Goal: Communication & Community: Answer question/provide support

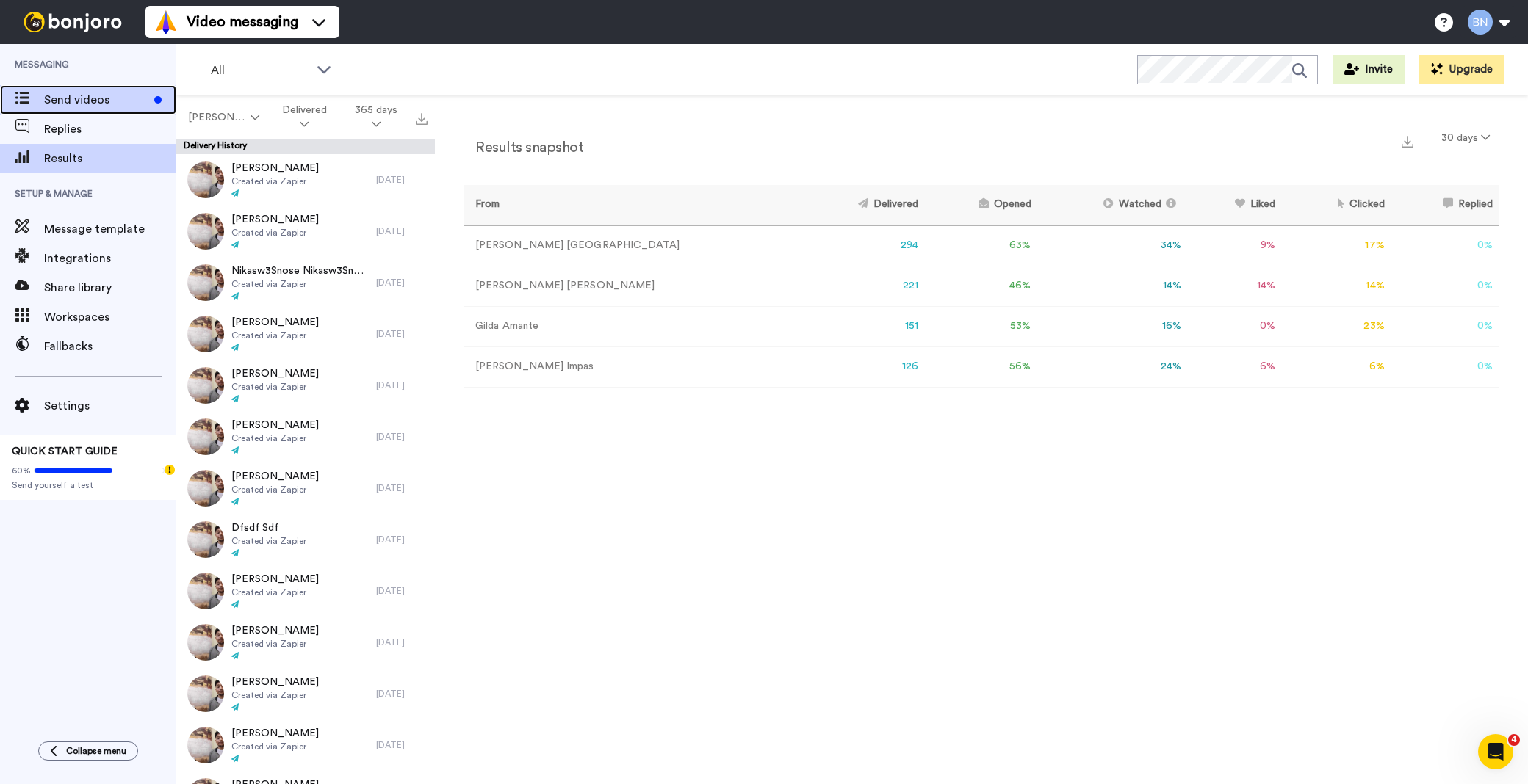
click at [112, 106] on span "Send videos" at bounding box center [95, 100] width 104 height 18
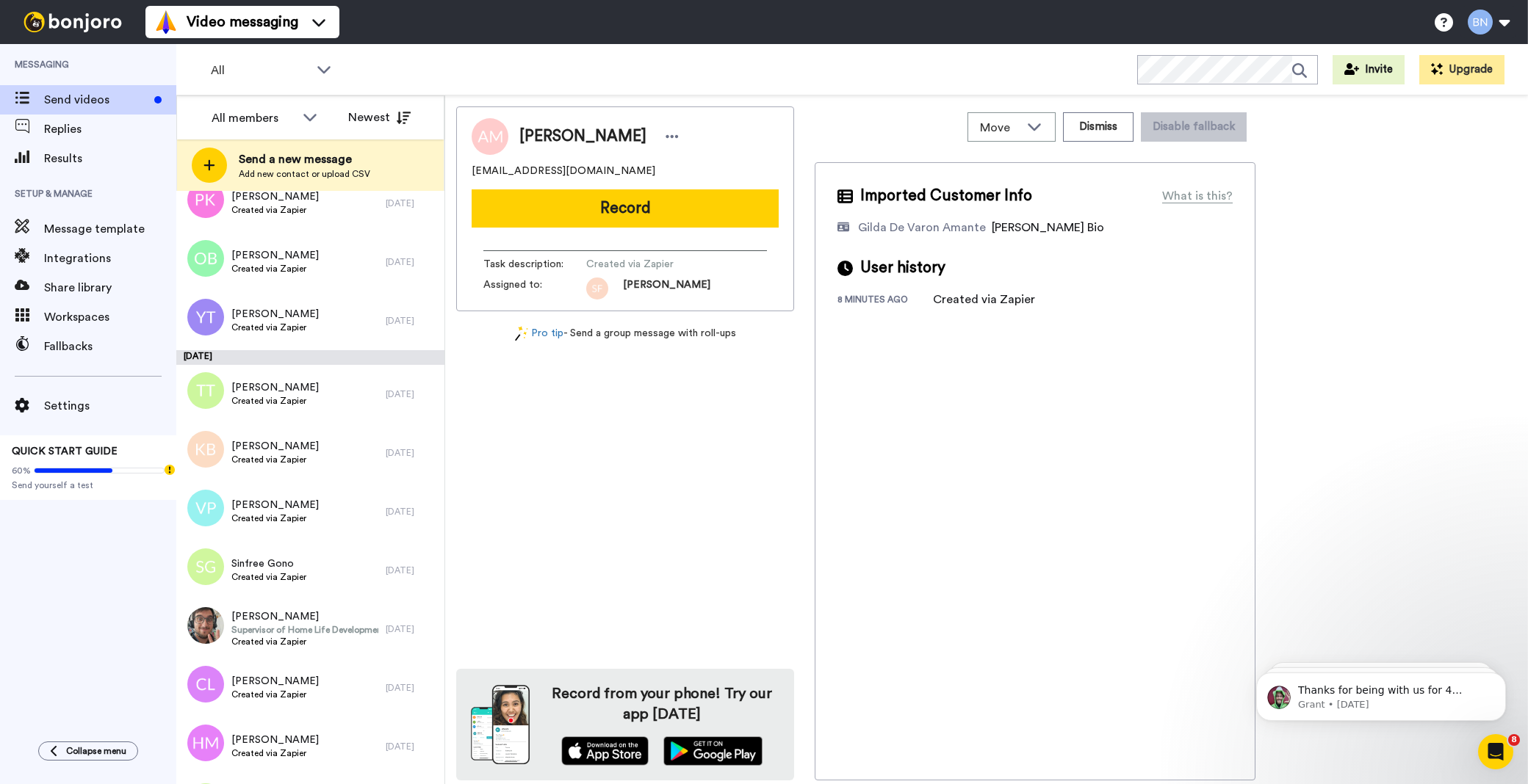
scroll to position [3901, 0]
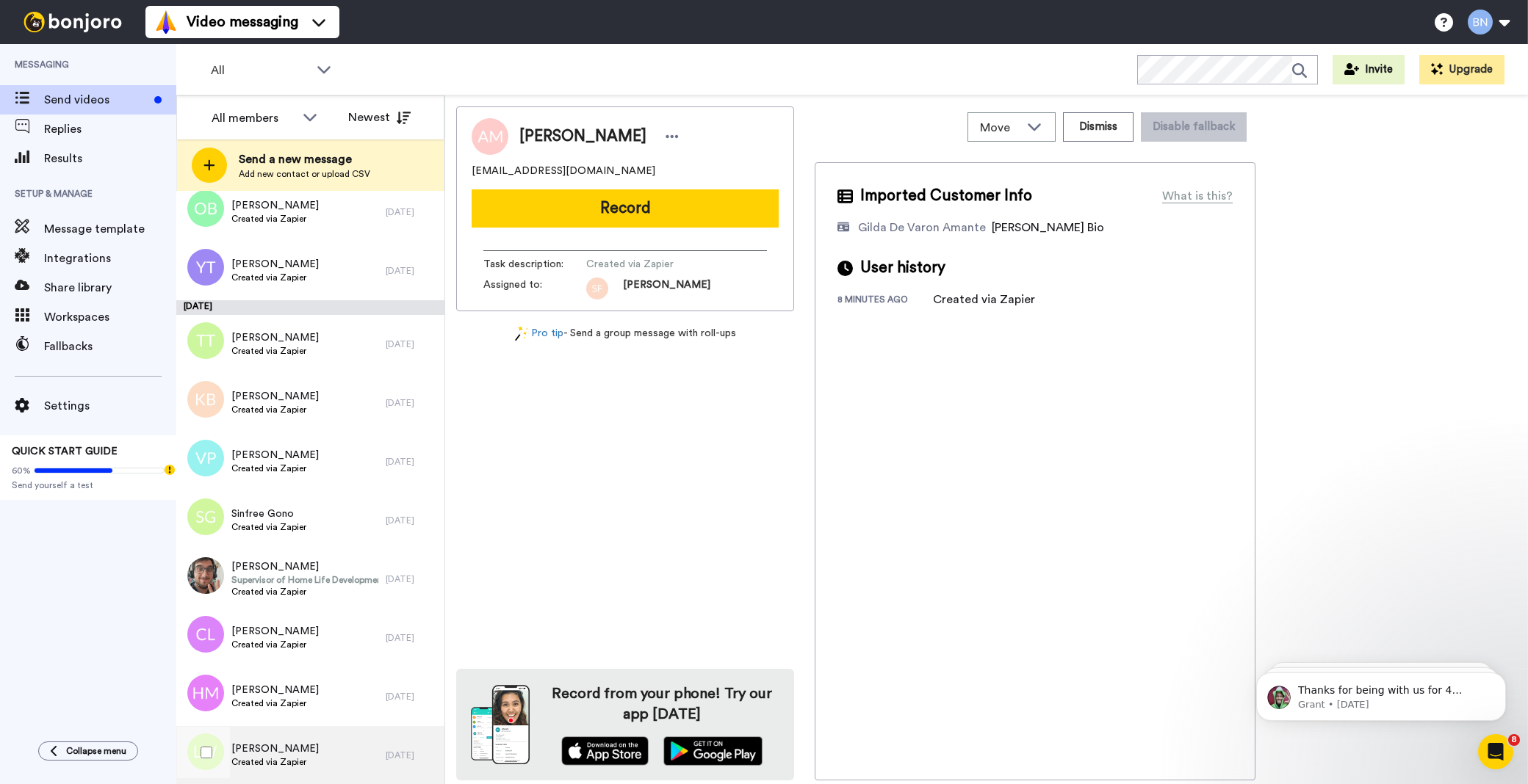
click at [298, 768] on span "Created via Zapier" at bounding box center [275, 763] width 88 height 12
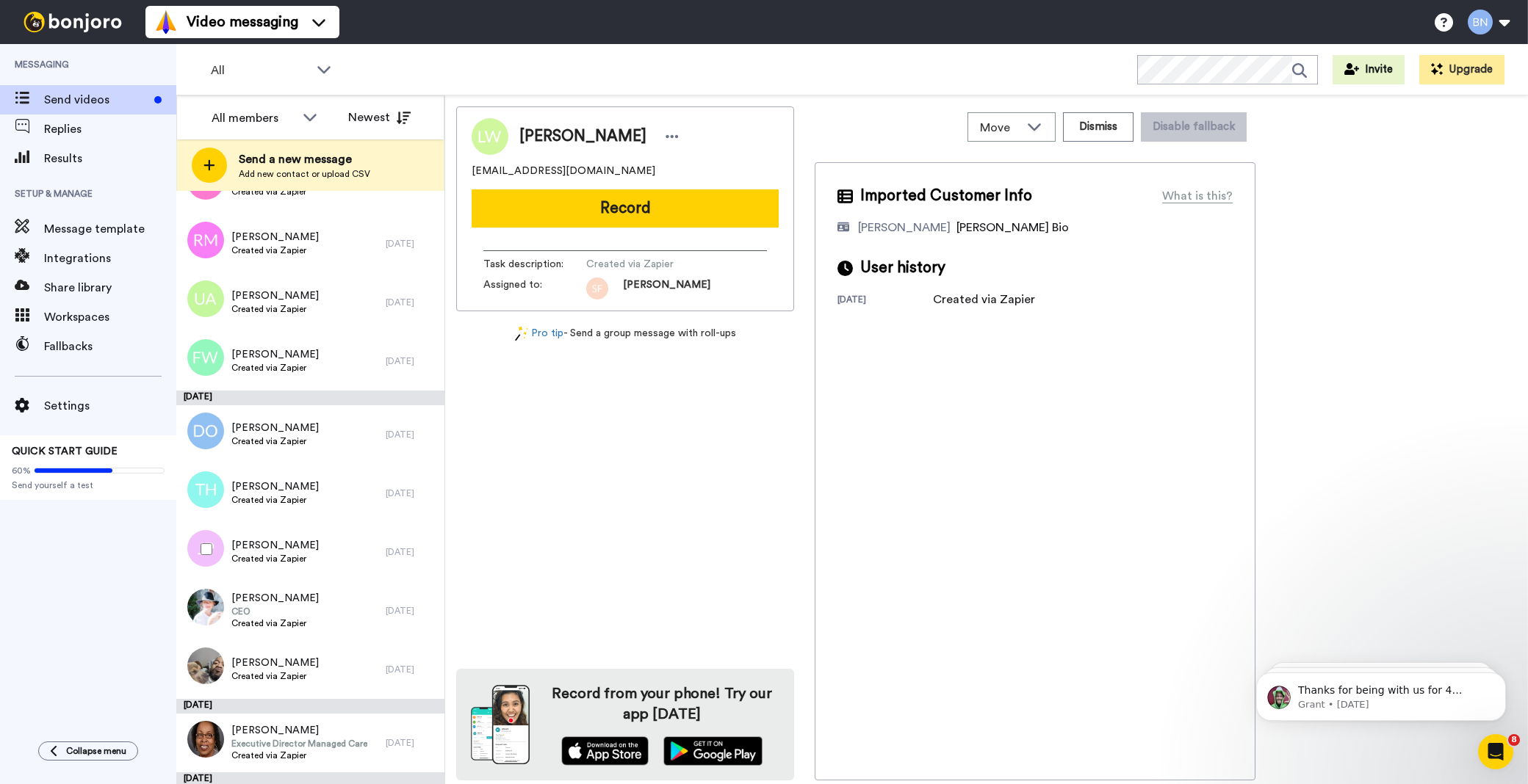
scroll to position [5605, 0]
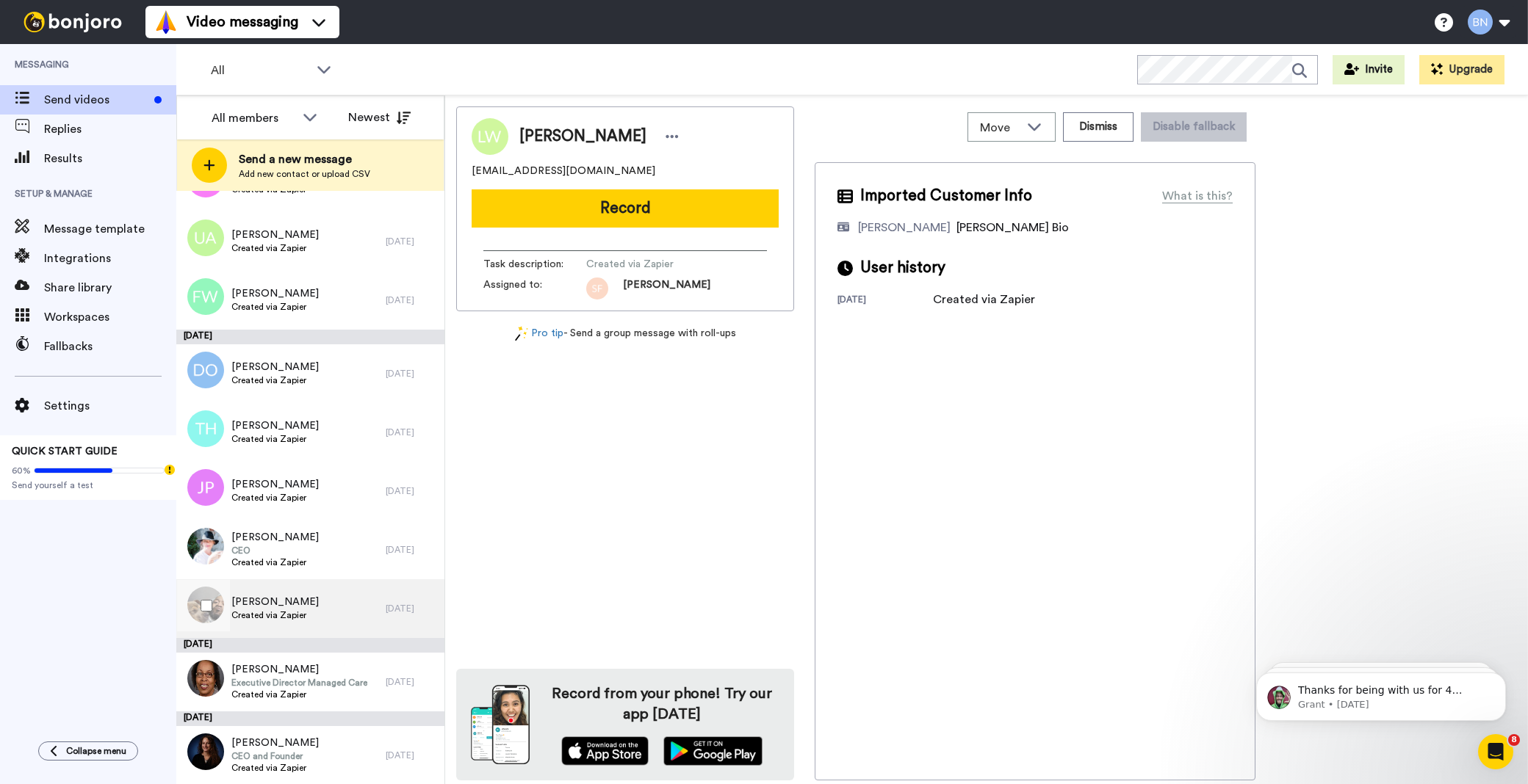
click at [365, 593] on div "RENESHIA HILL Created via Zapier" at bounding box center [281, 609] width 210 height 58
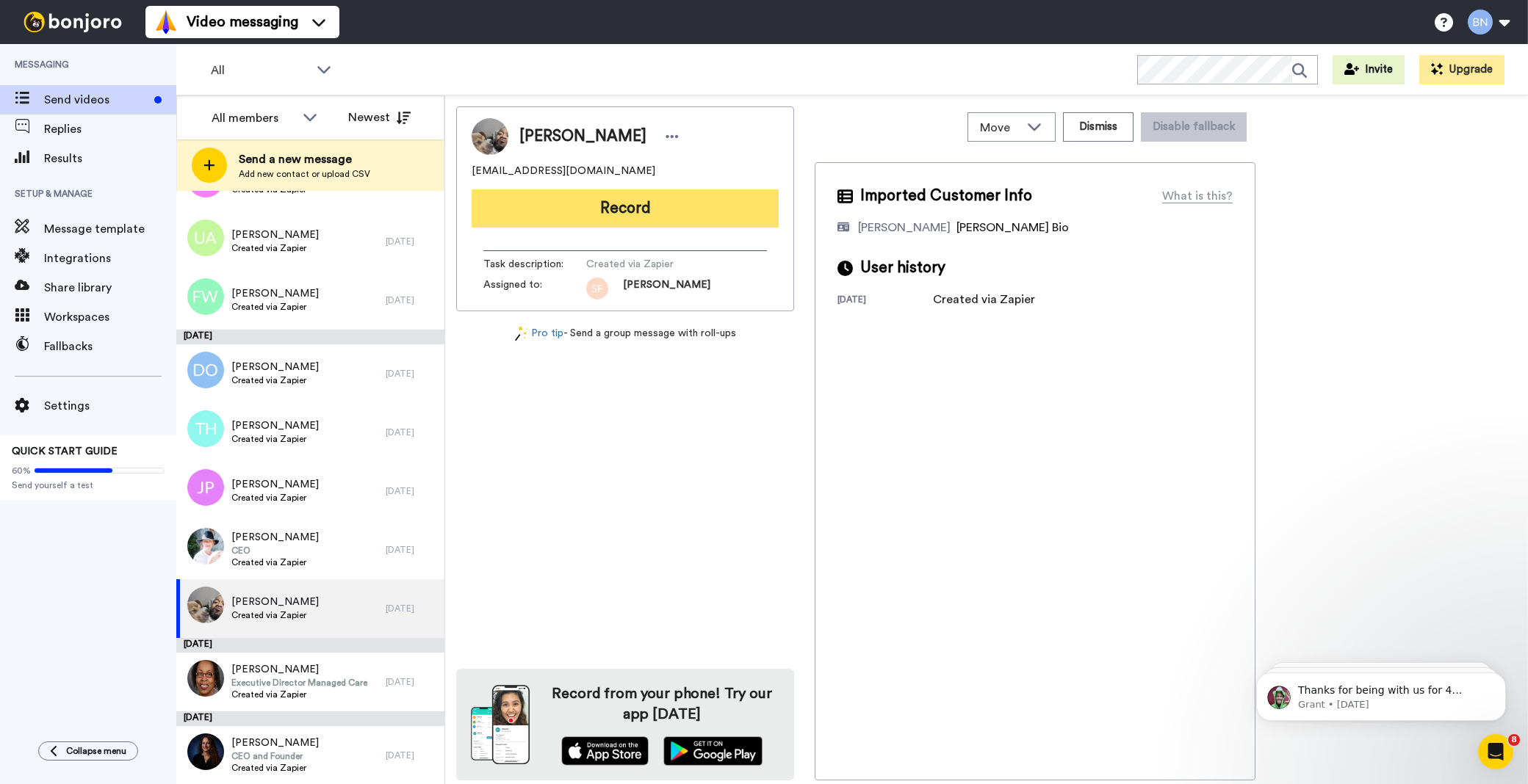
click at [629, 208] on button "Record" at bounding box center [625, 208] width 307 height 38
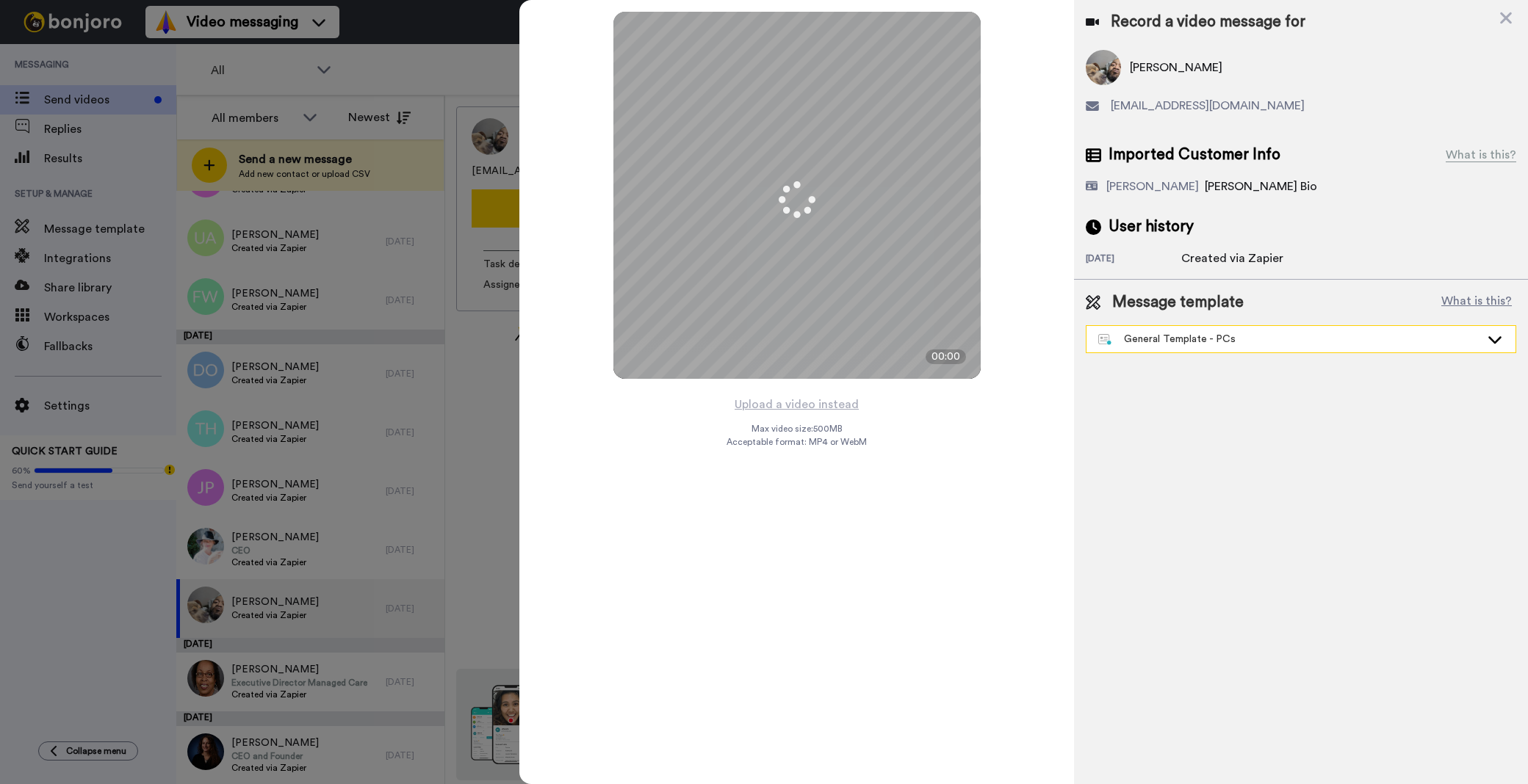
click at [1210, 330] on div "General Template - PCs" at bounding box center [1301, 339] width 429 height 27
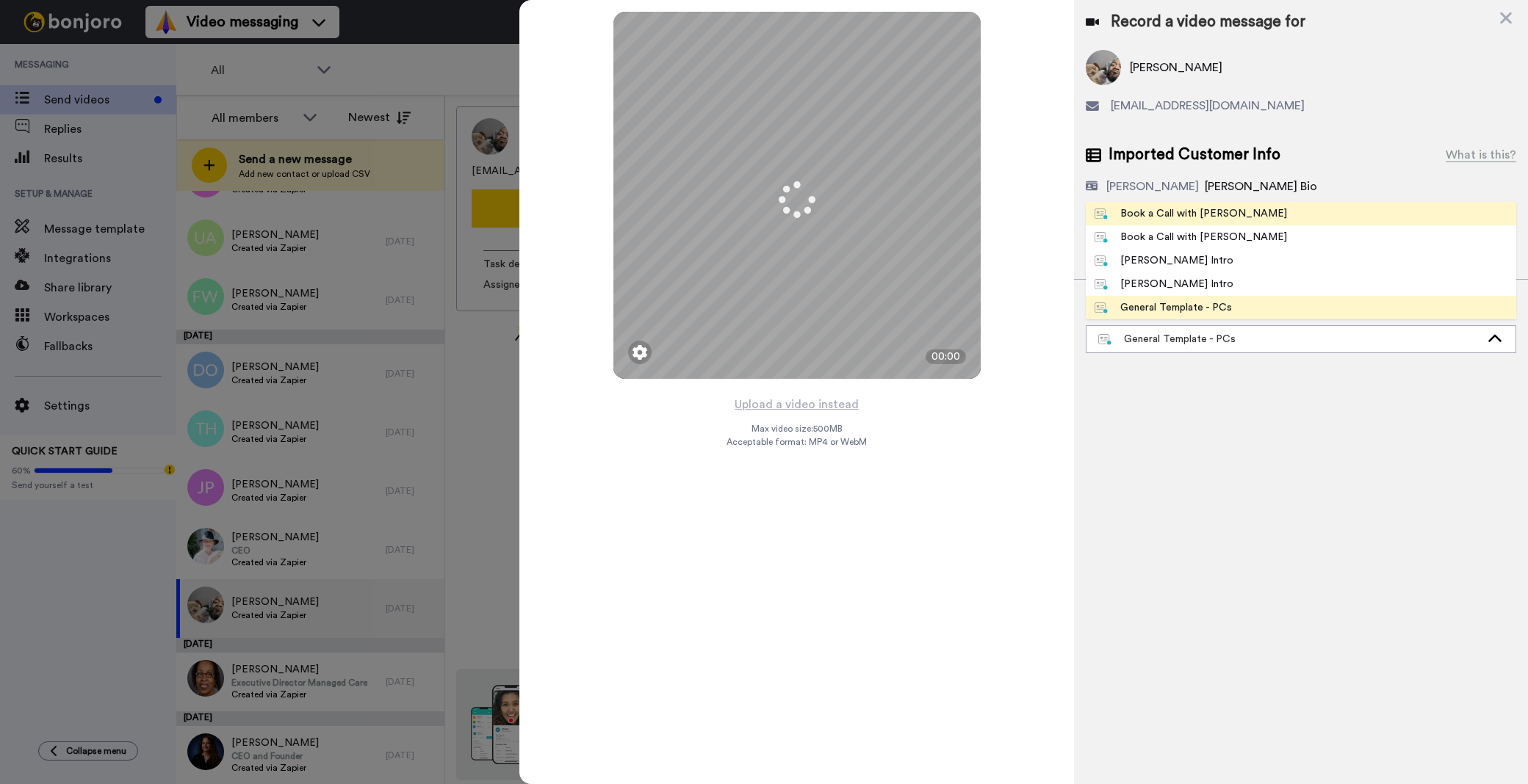
click at [1246, 224] on li "Book a Call with [PERSON_NAME]" at bounding box center [1301, 213] width 431 height 23
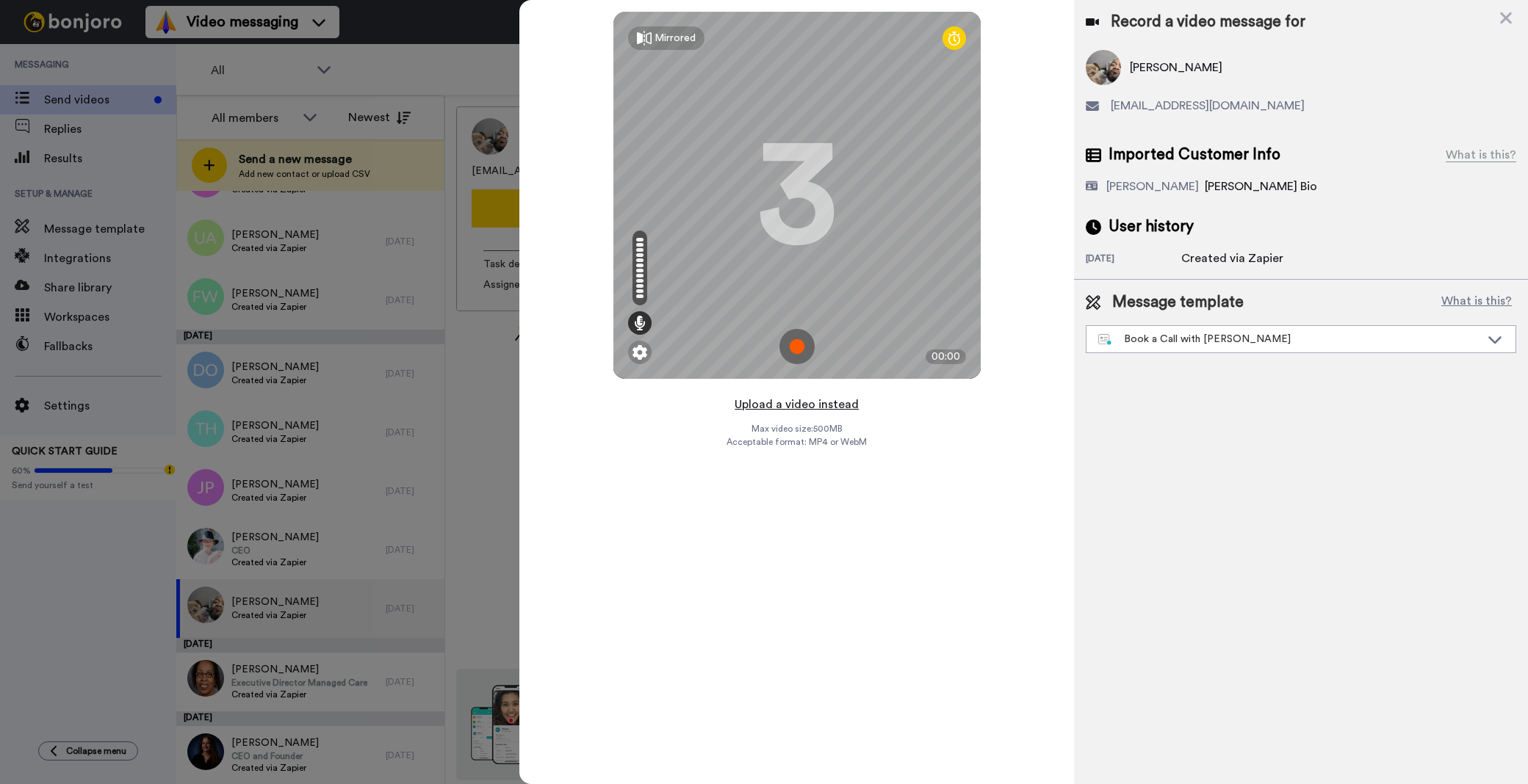
click at [766, 402] on button "Upload a video instead" at bounding box center [796, 405] width 133 height 19
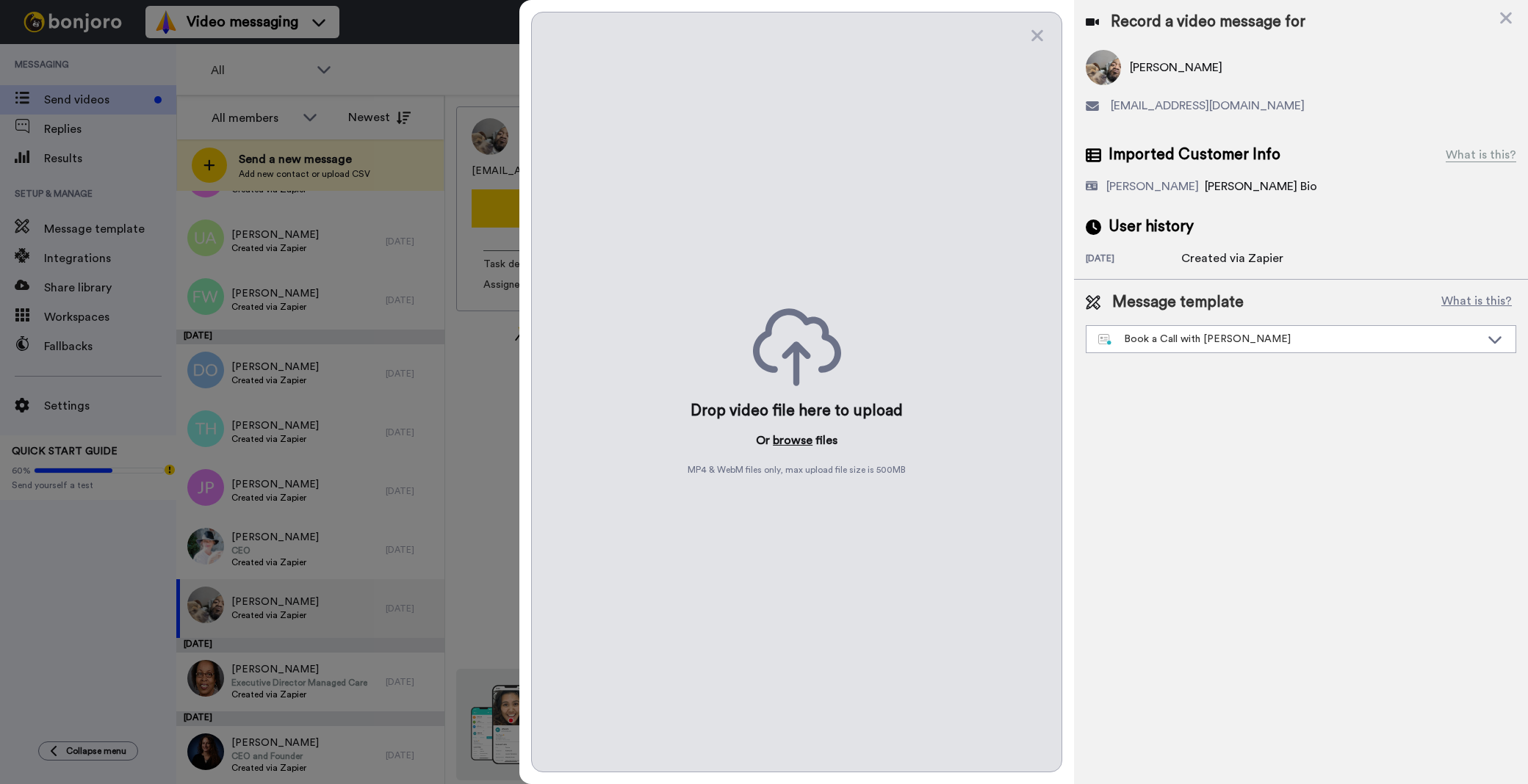
click at [801, 439] on button "browse" at bounding box center [793, 440] width 40 height 18
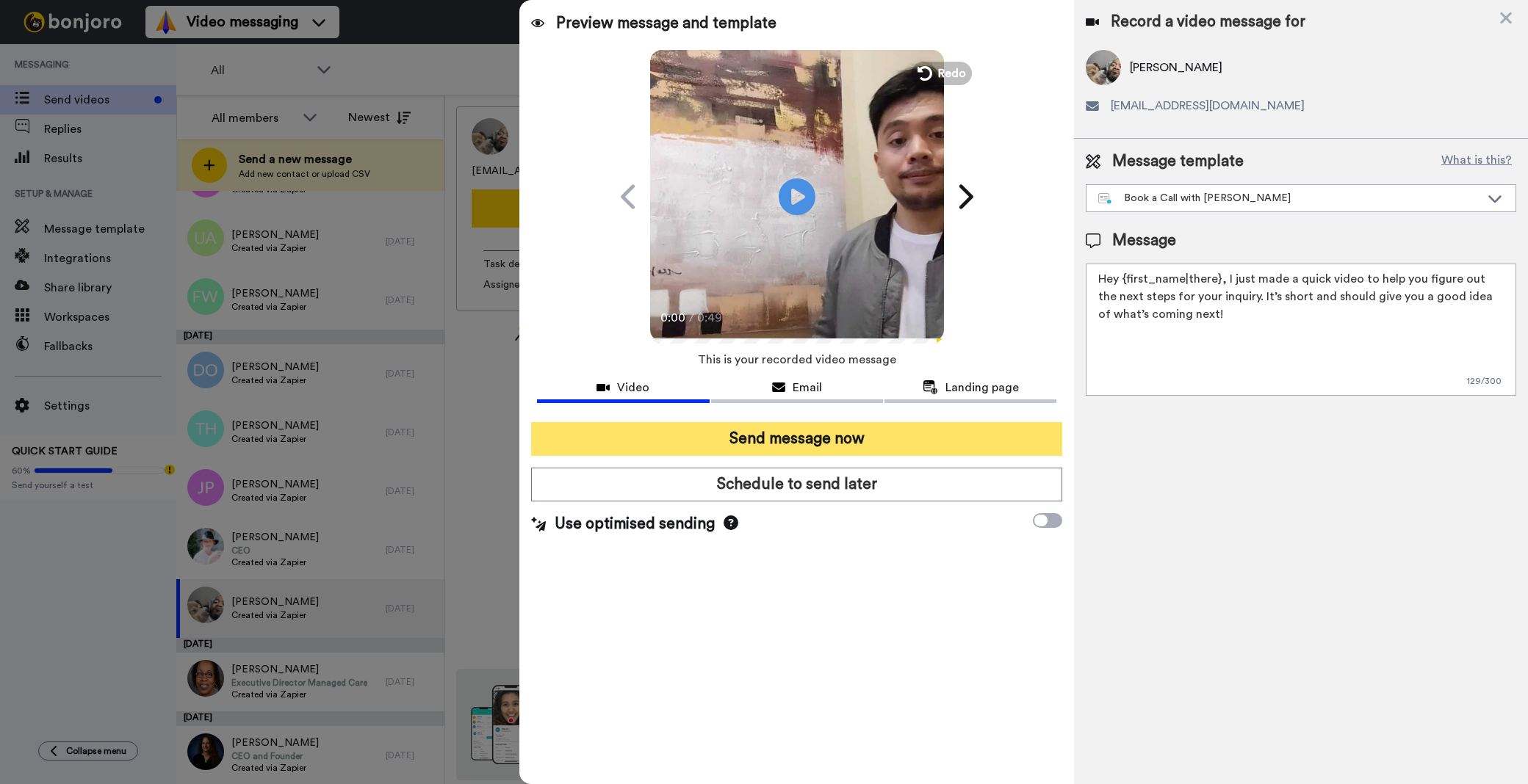
click at [1027, 446] on button "Send message now" at bounding box center [797, 438] width 531 height 34
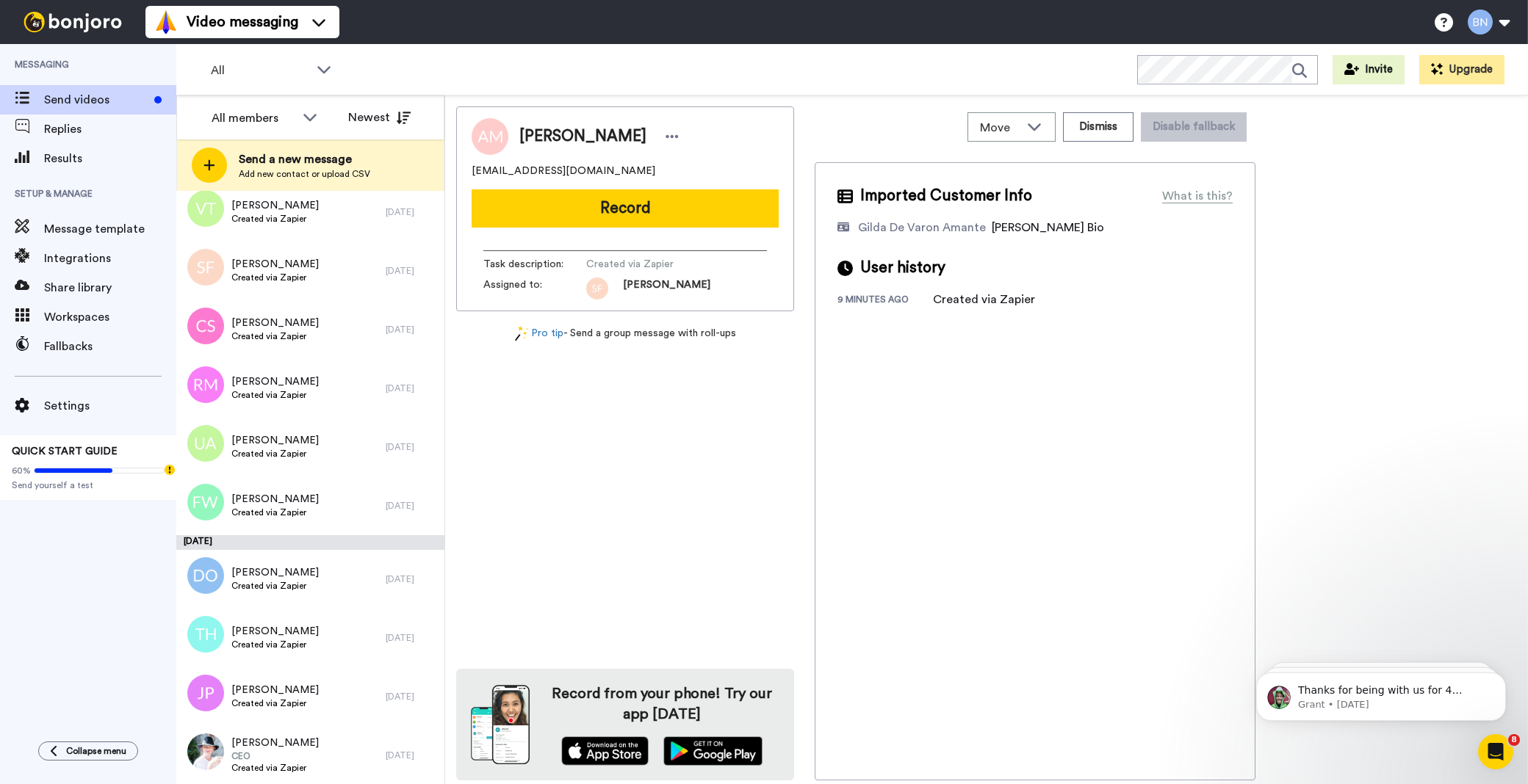
scroll to position [5546, 0]
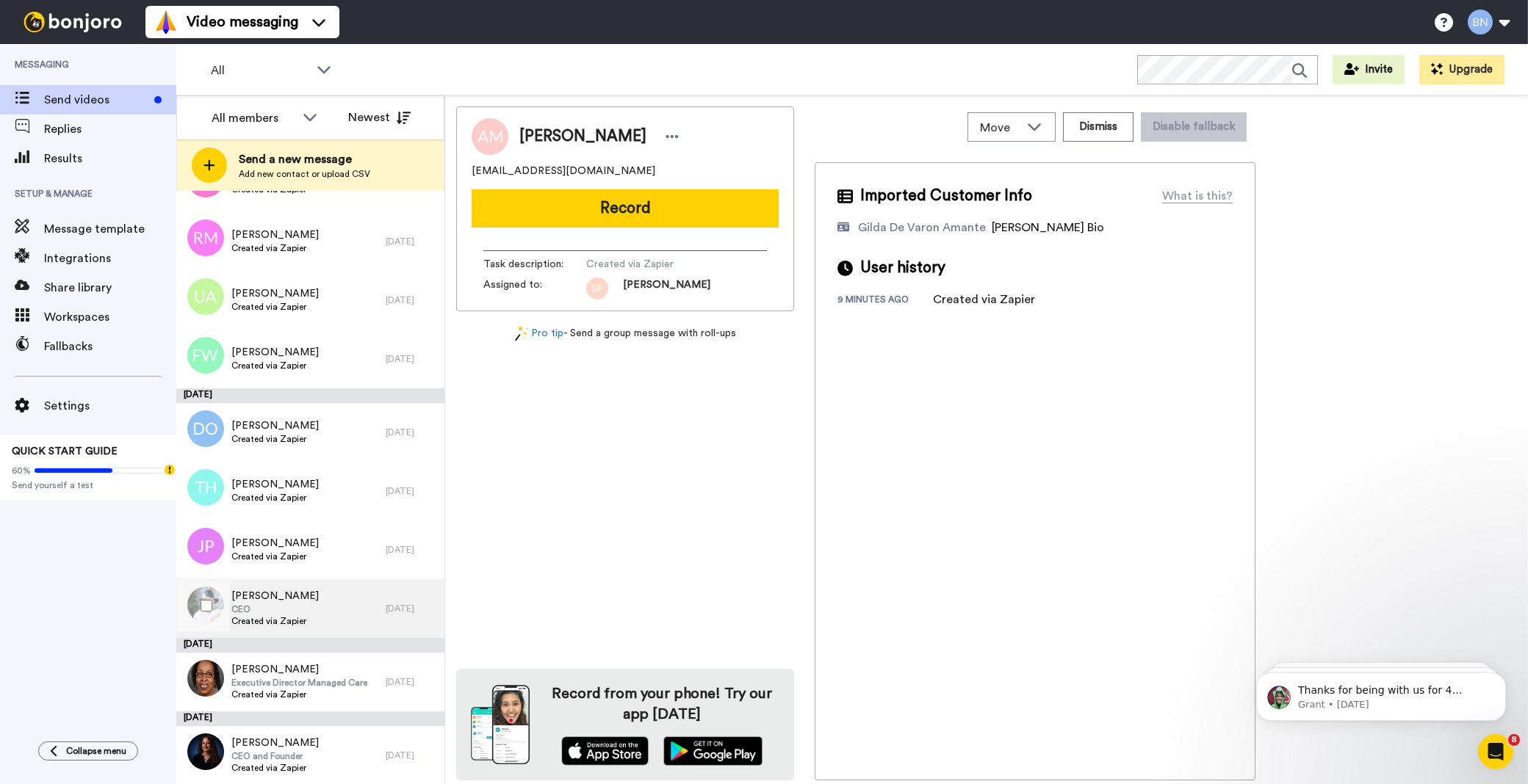
click at [320, 595] on div "Ruth Hoskins CEO Created via Zapier" at bounding box center [281, 609] width 210 height 58
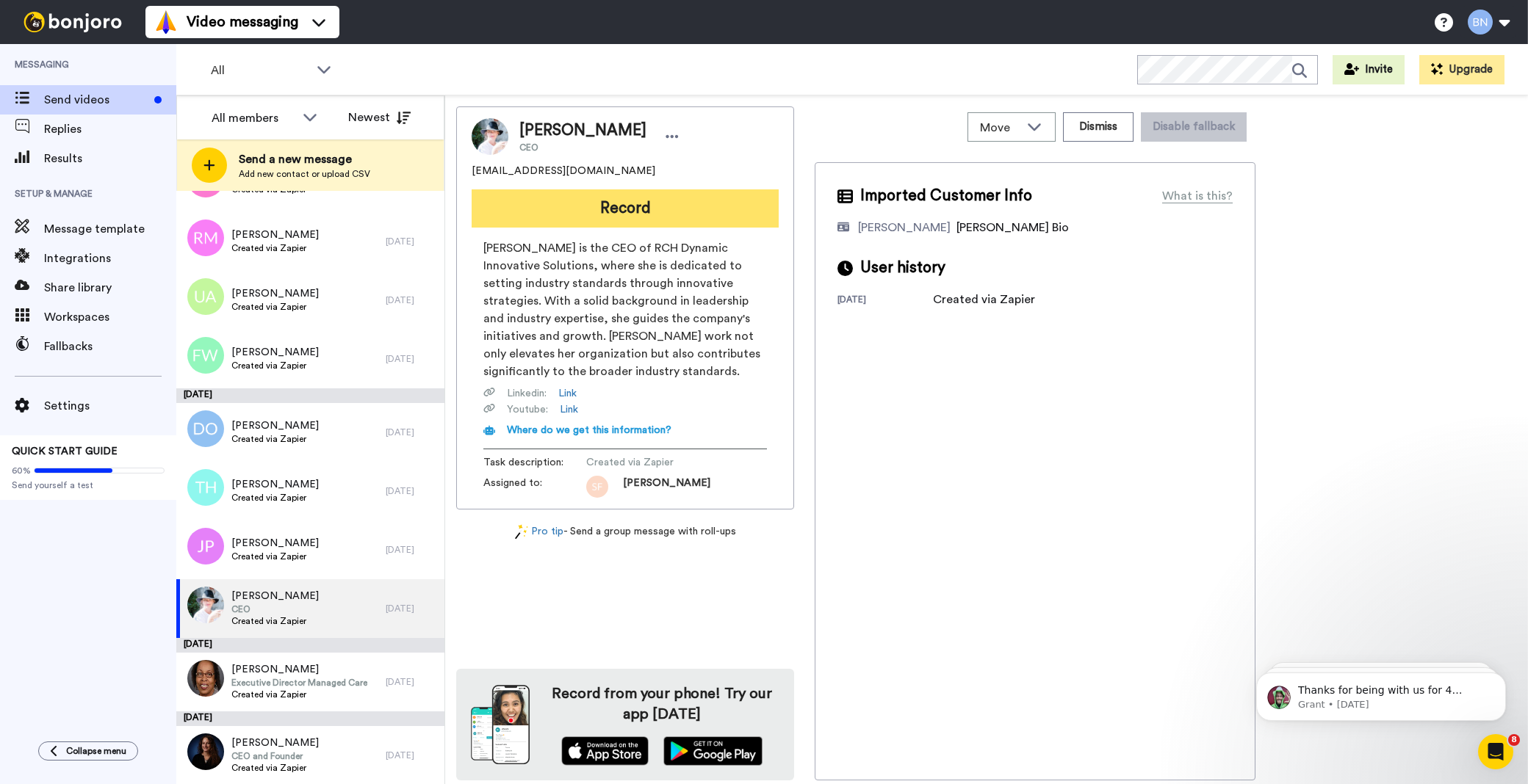
click at [693, 210] on button "Record" at bounding box center [625, 208] width 307 height 38
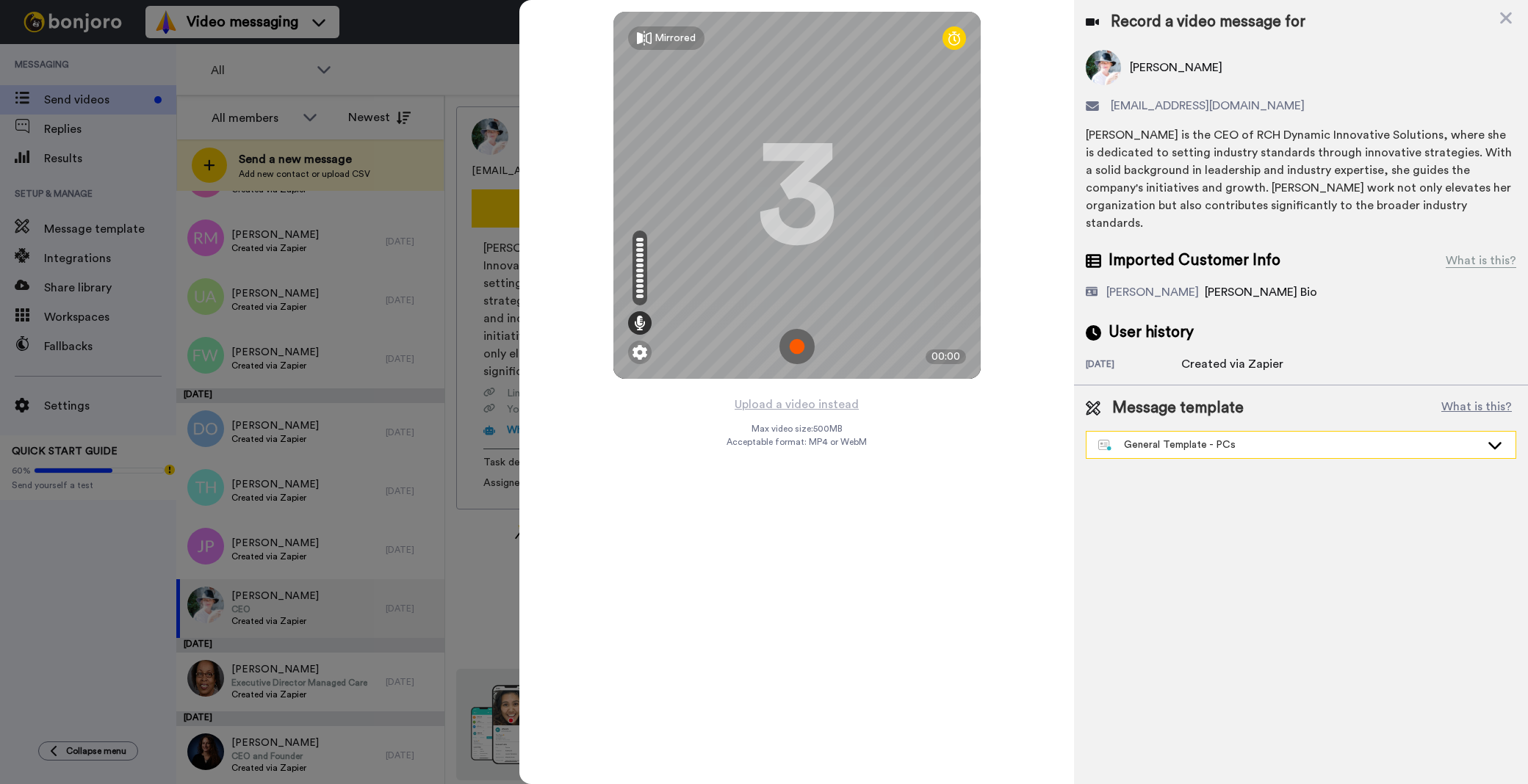
click at [1272, 432] on div "General Template - PCs" at bounding box center [1301, 444] width 429 height 27
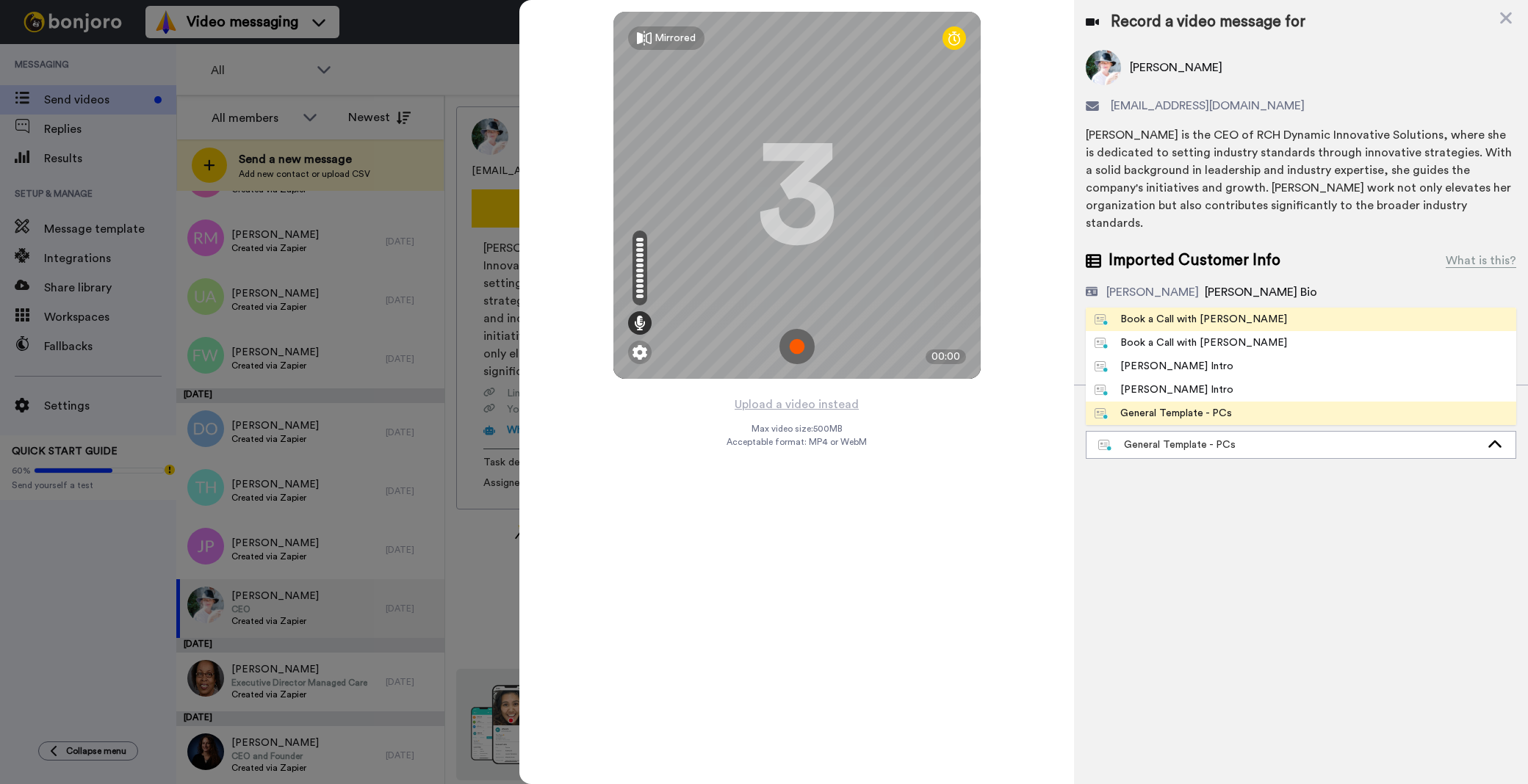
click at [1177, 309] on li "Book a Call with [PERSON_NAME]" at bounding box center [1301, 319] width 431 height 23
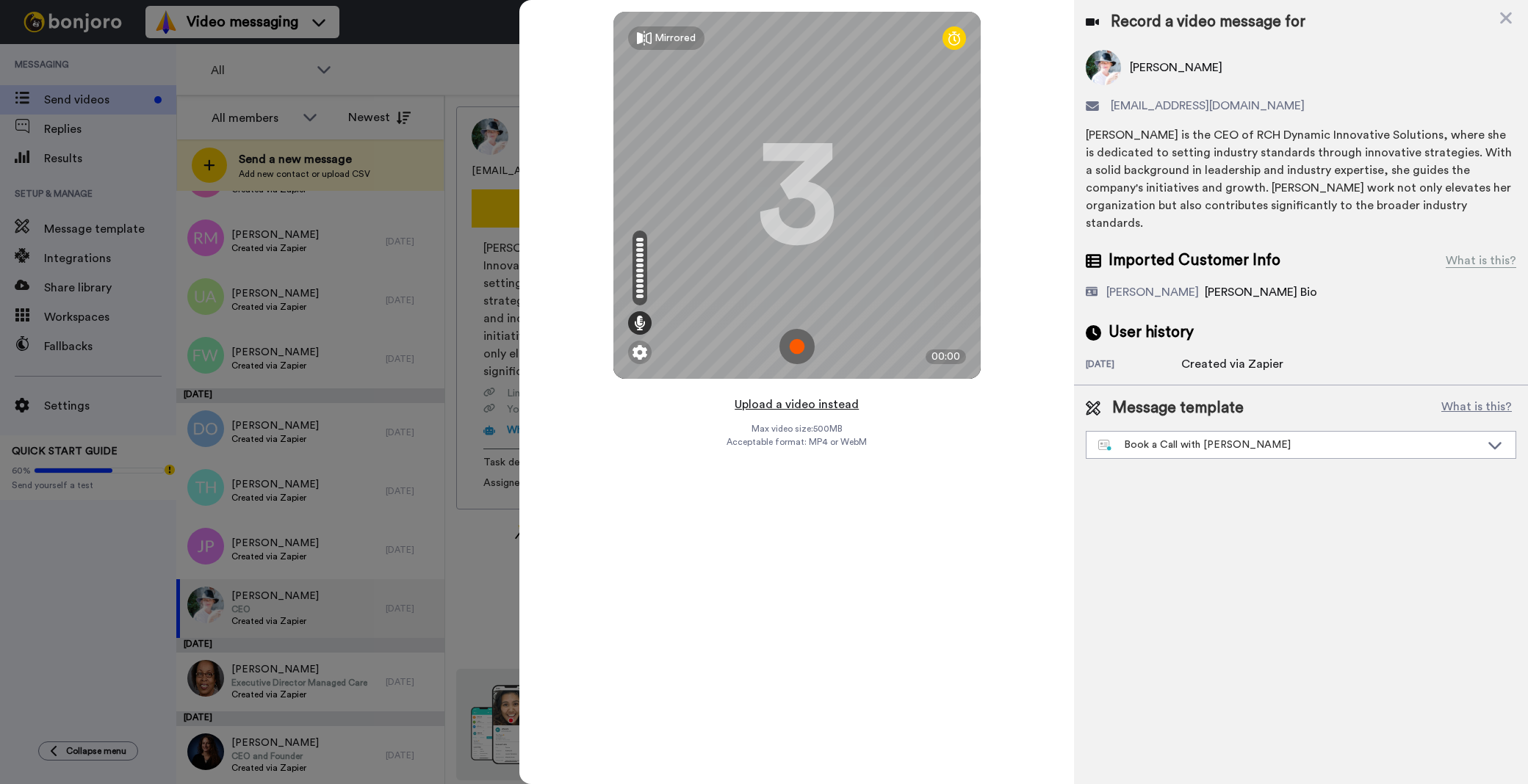
click at [779, 406] on button "Upload a video instead" at bounding box center [796, 405] width 133 height 19
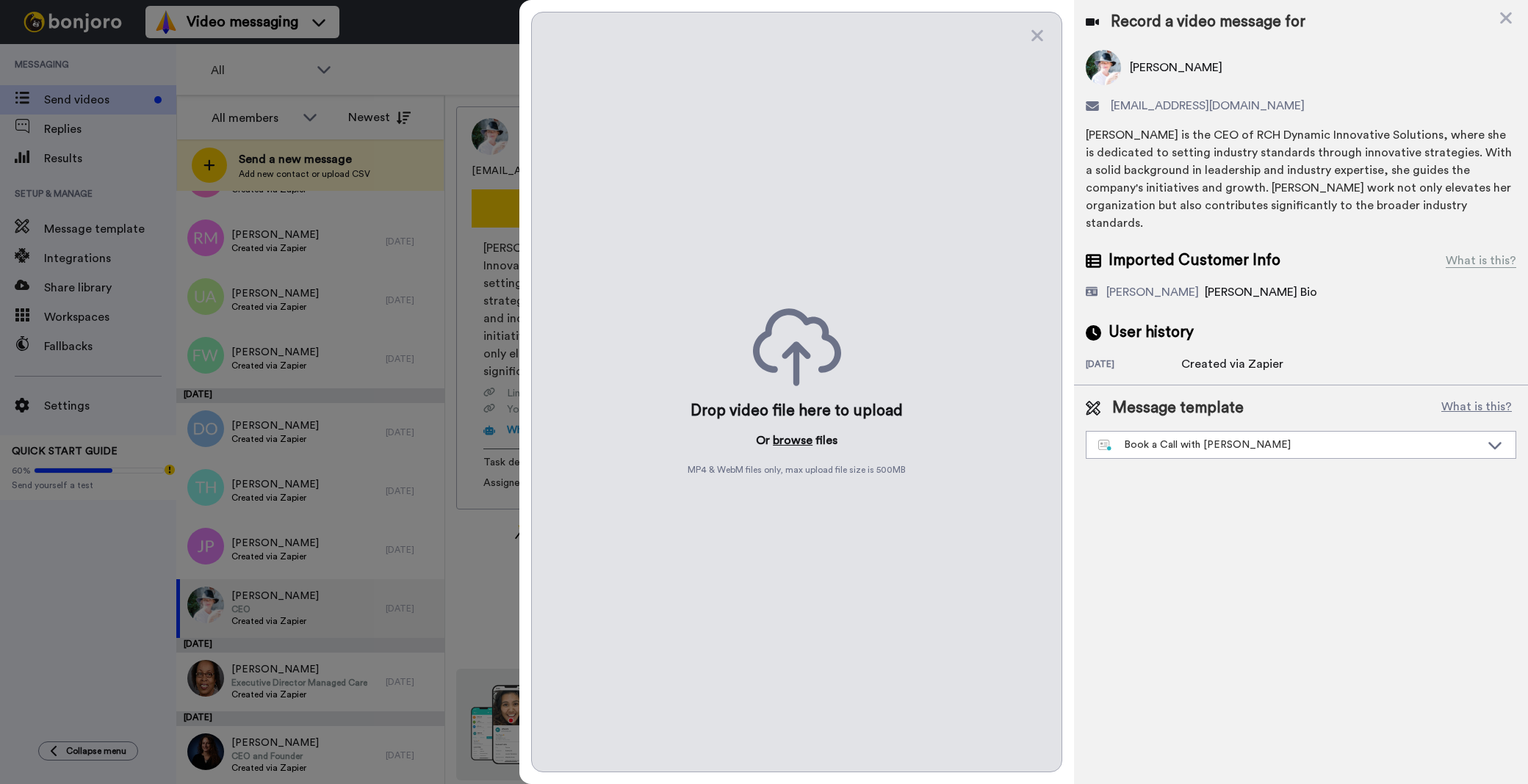
click at [805, 441] on button "browse" at bounding box center [793, 440] width 40 height 18
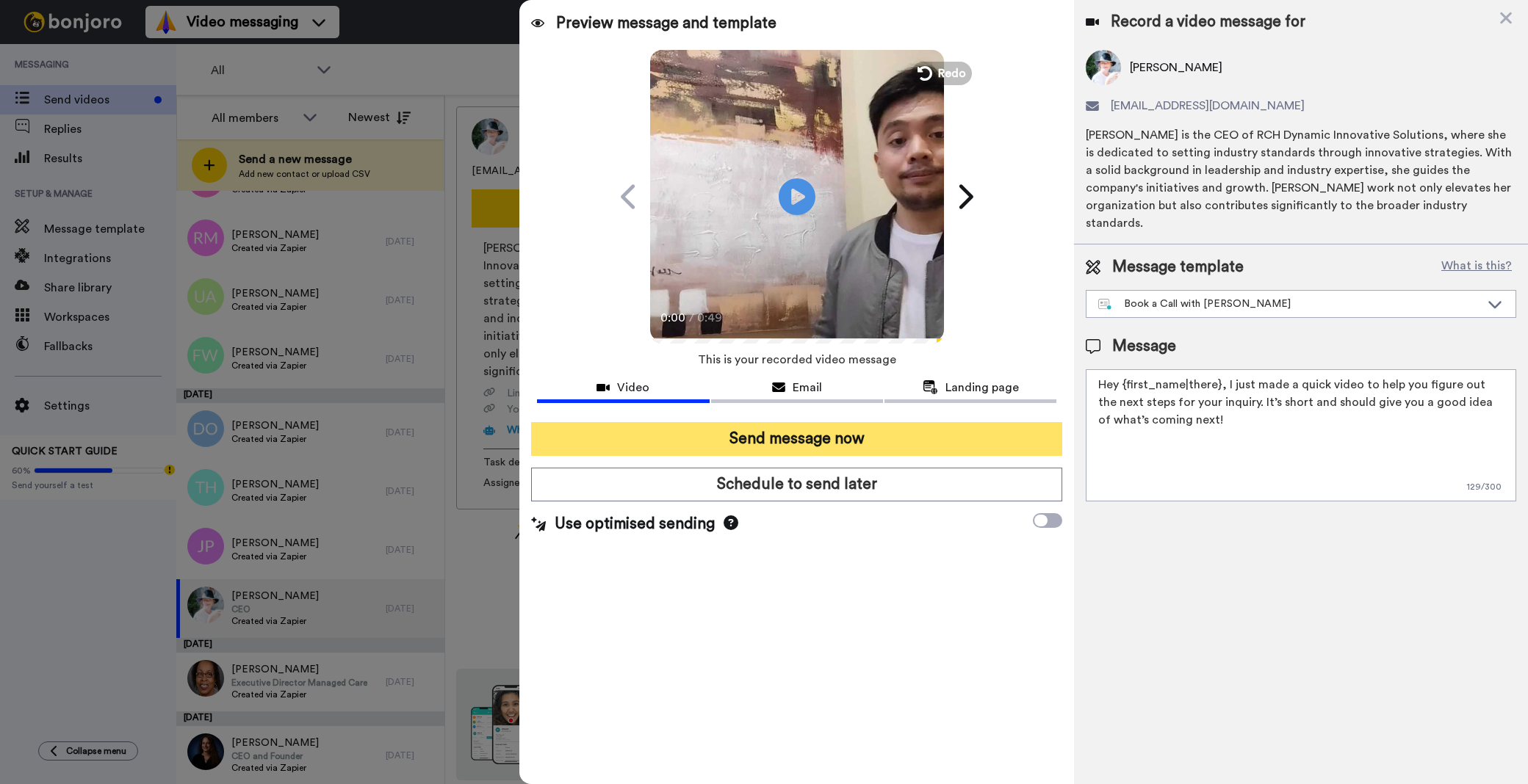
click at [901, 432] on button "Send message now" at bounding box center [797, 438] width 531 height 34
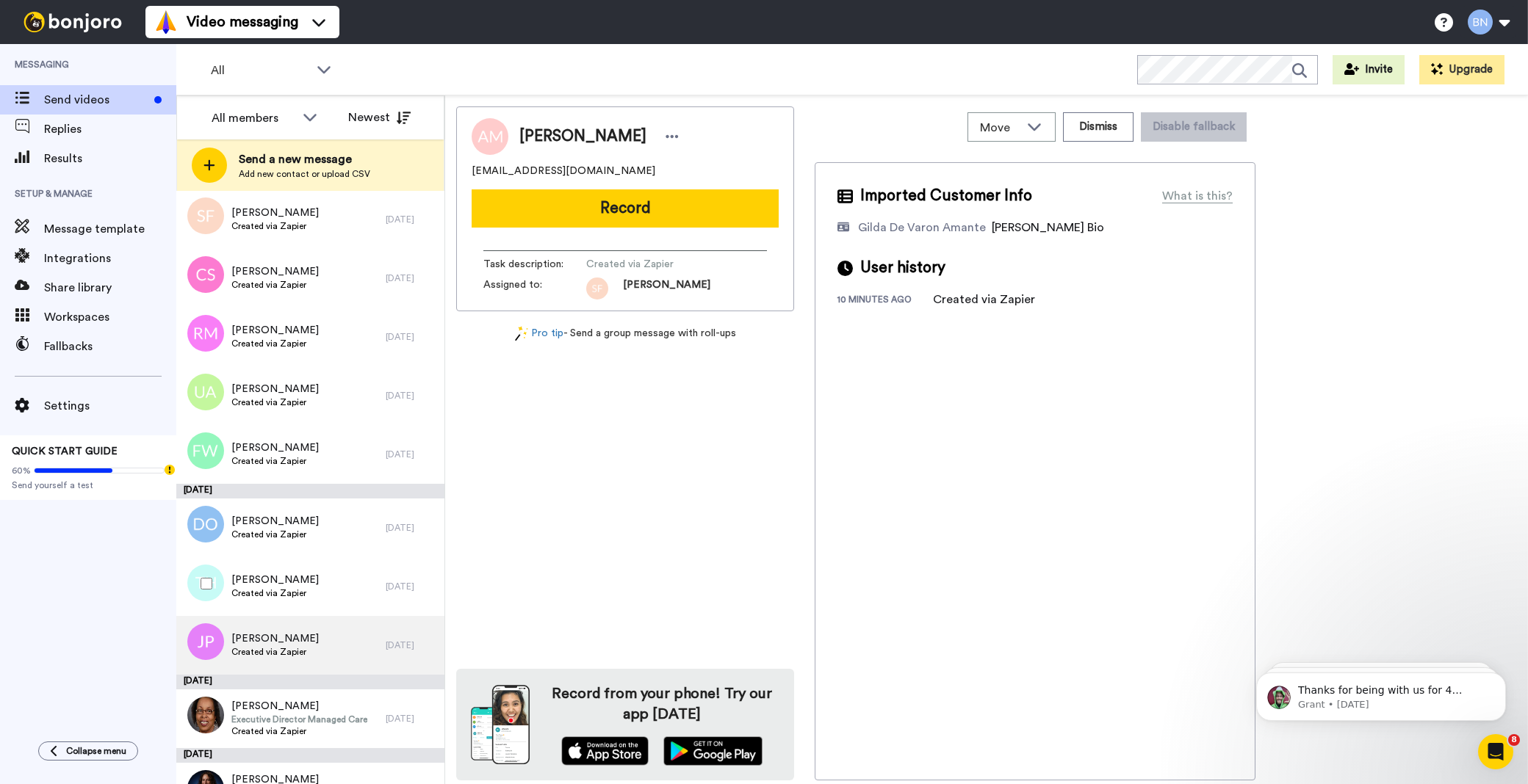
scroll to position [5487, 0]
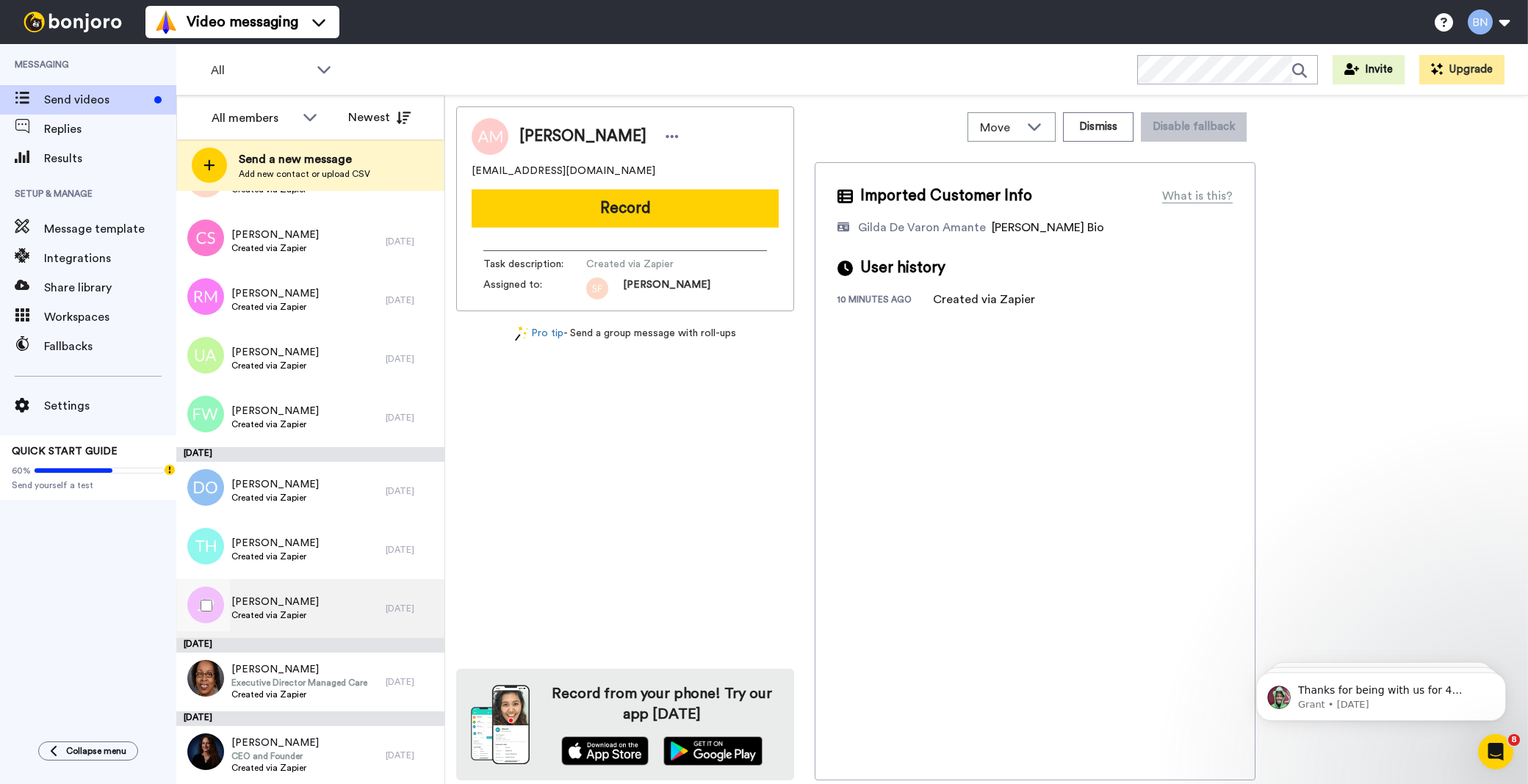
click at [349, 589] on div "John Power Created via Zapier" at bounding box center [281, 609] width 210 height 58
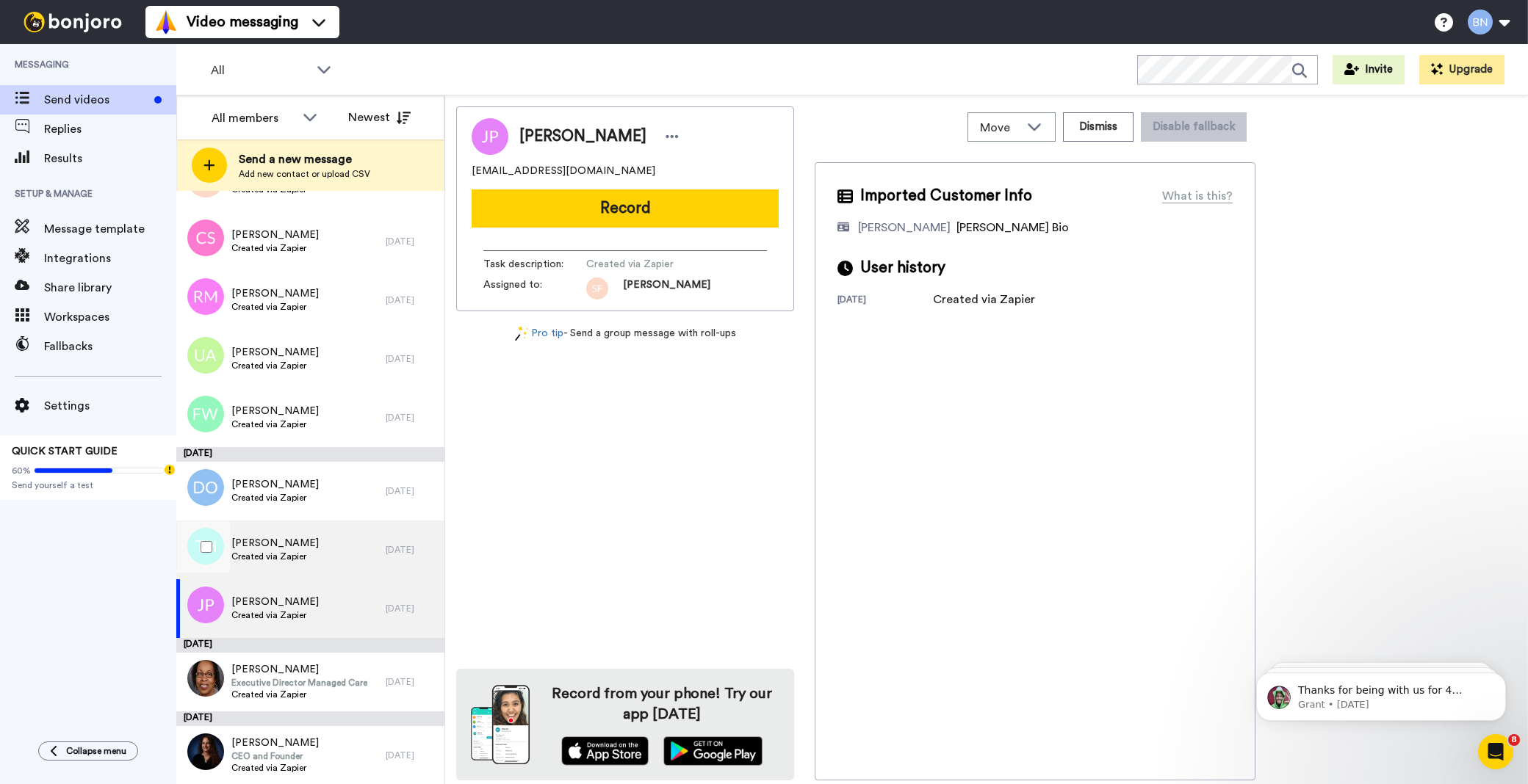
click at [386, 554] on div "6 days ago" at bounding box center [412, 550] width 52 height 12
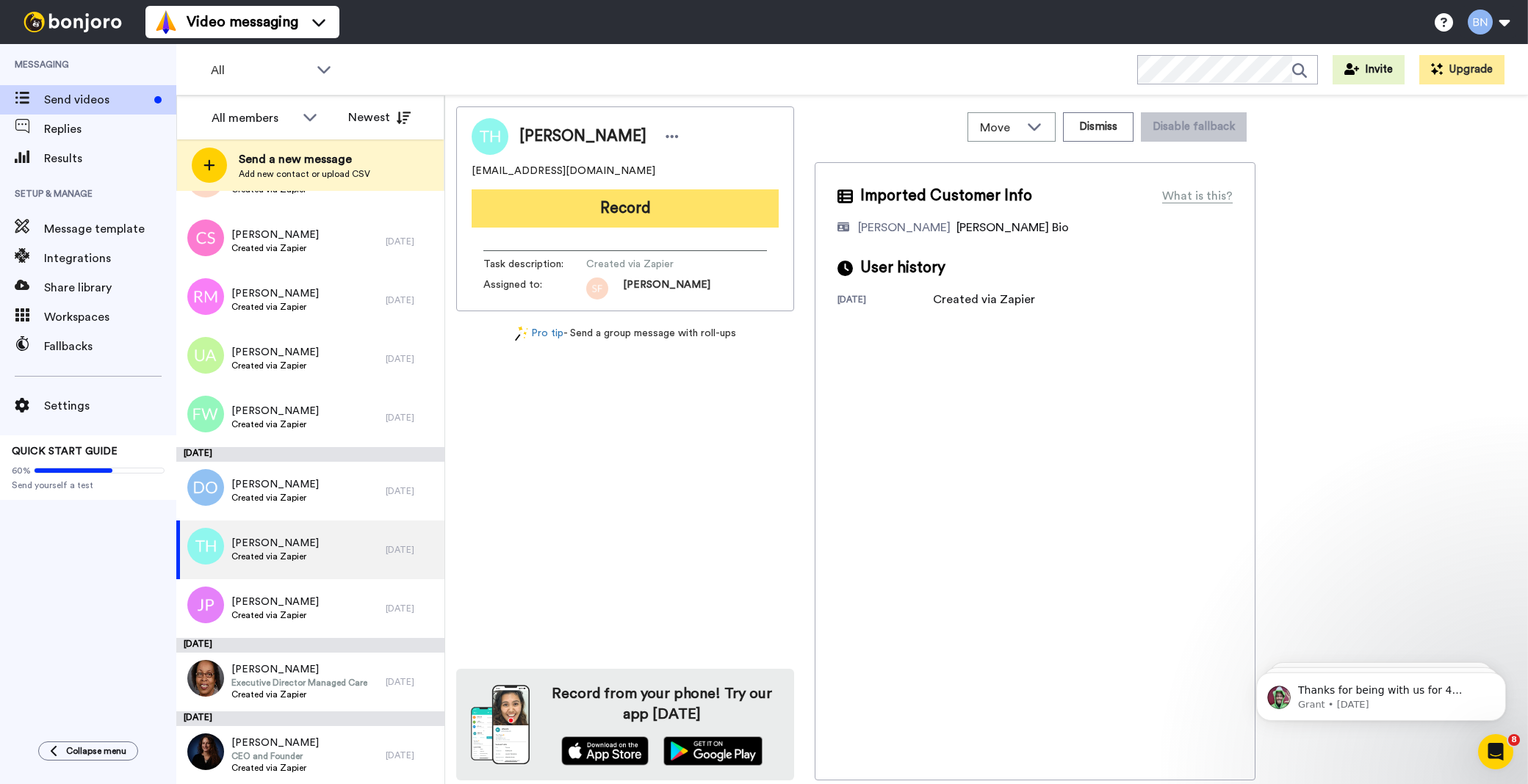
click at [639, 189] on button "Record" at bounding box center [625, 208] width 307 height 38
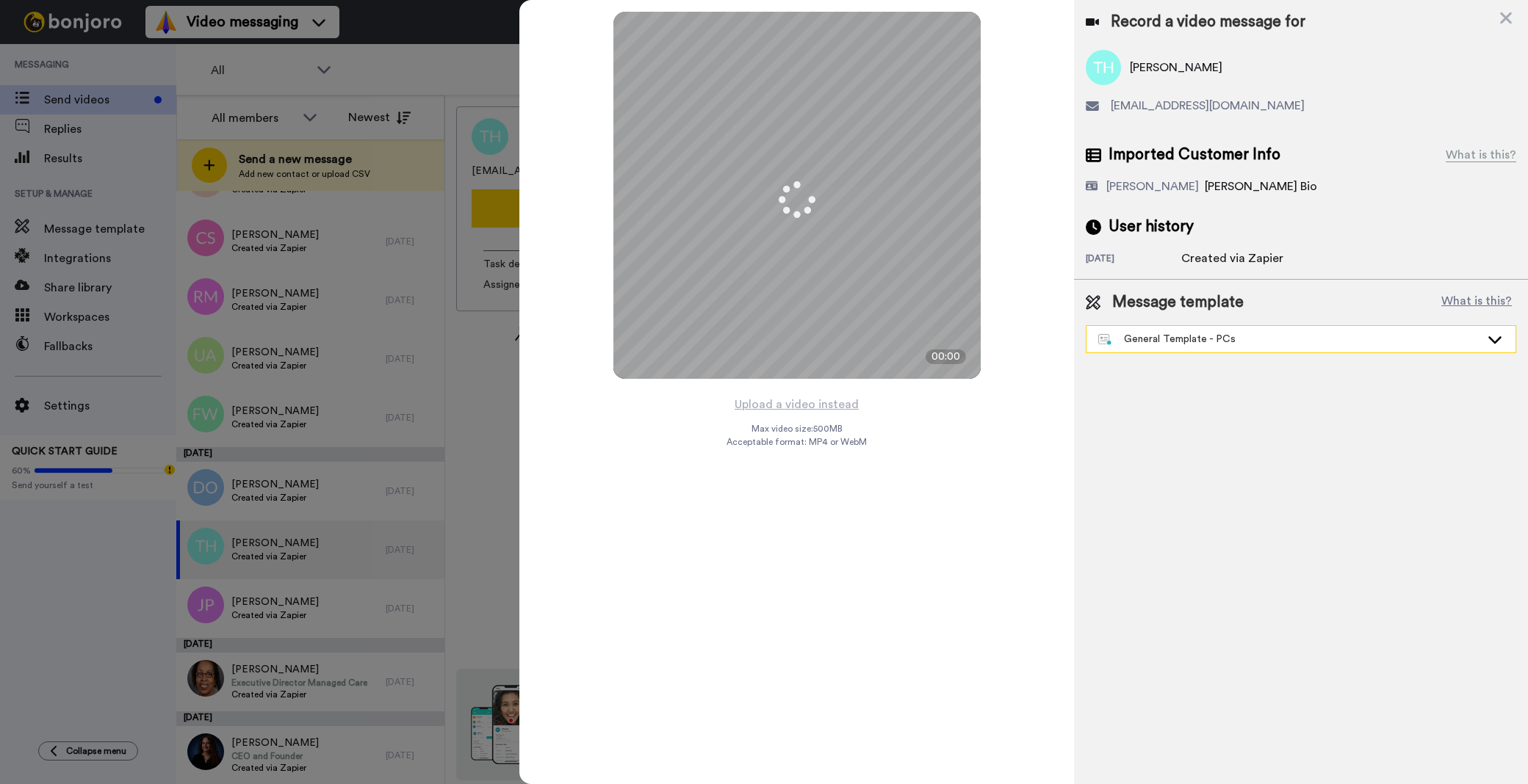
click at [1287, 352] on div "General Template - PCs" at bounding box center [1301, 339] width 431 height 28
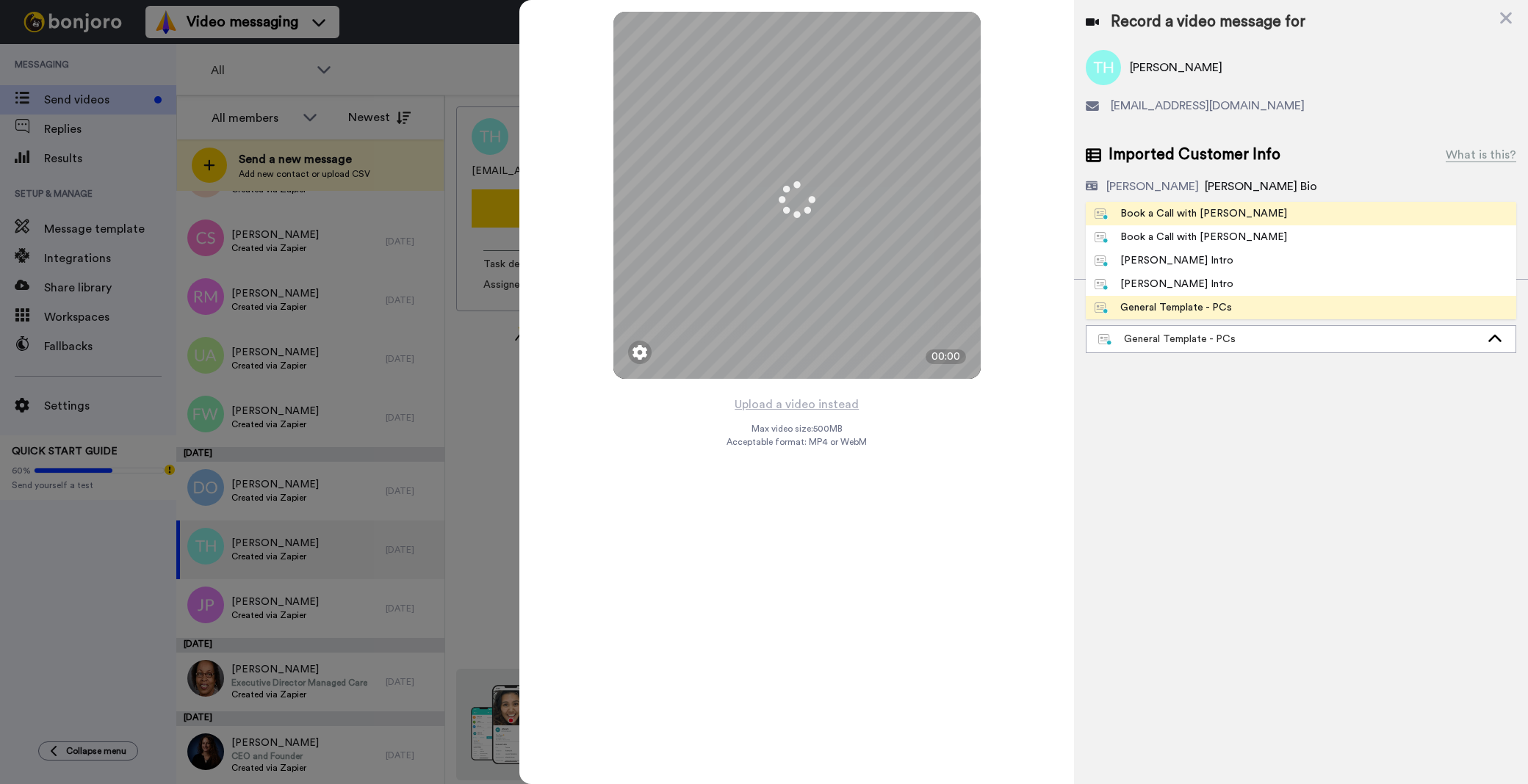
click at [1231, 214] on span "Book a Call with Bruce" at bounding box center [1191, 213] width 210 height 15
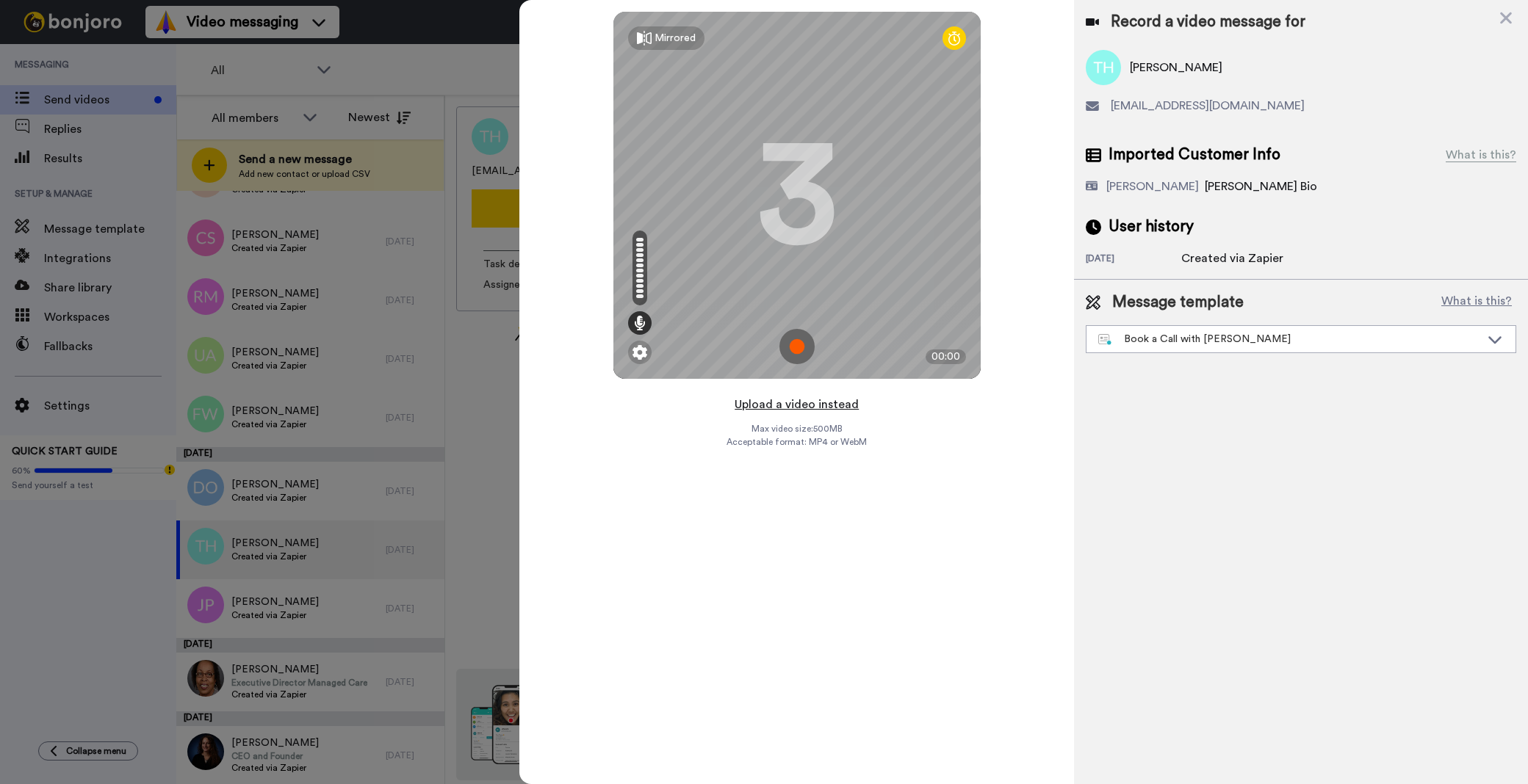
click at [797, 400] on button "Upload a video instead" at bounding box center [796, 405] width 133 height 19
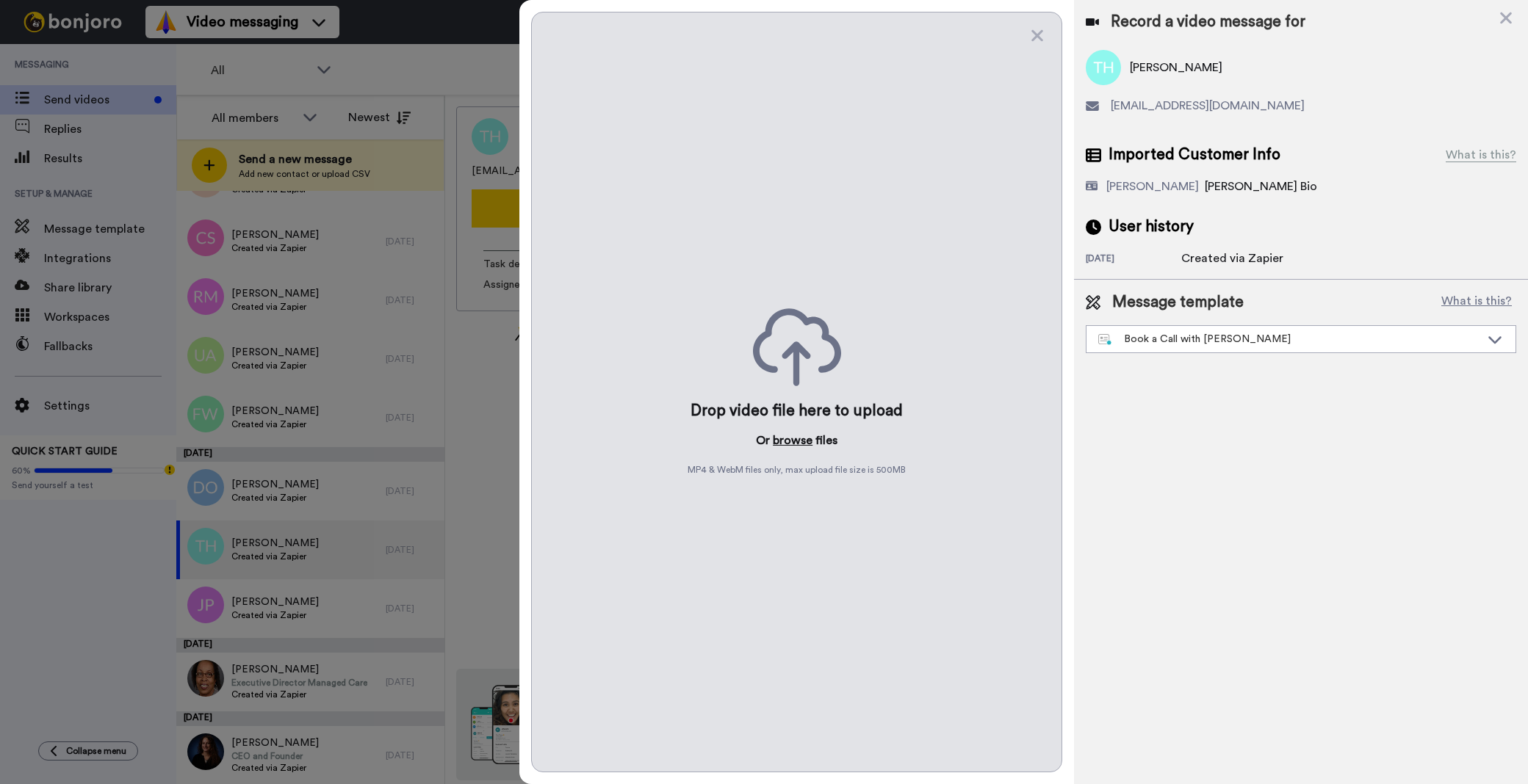
click at [795, 442] on button "browse" at bounding box center [793, 440] width 40 height 18
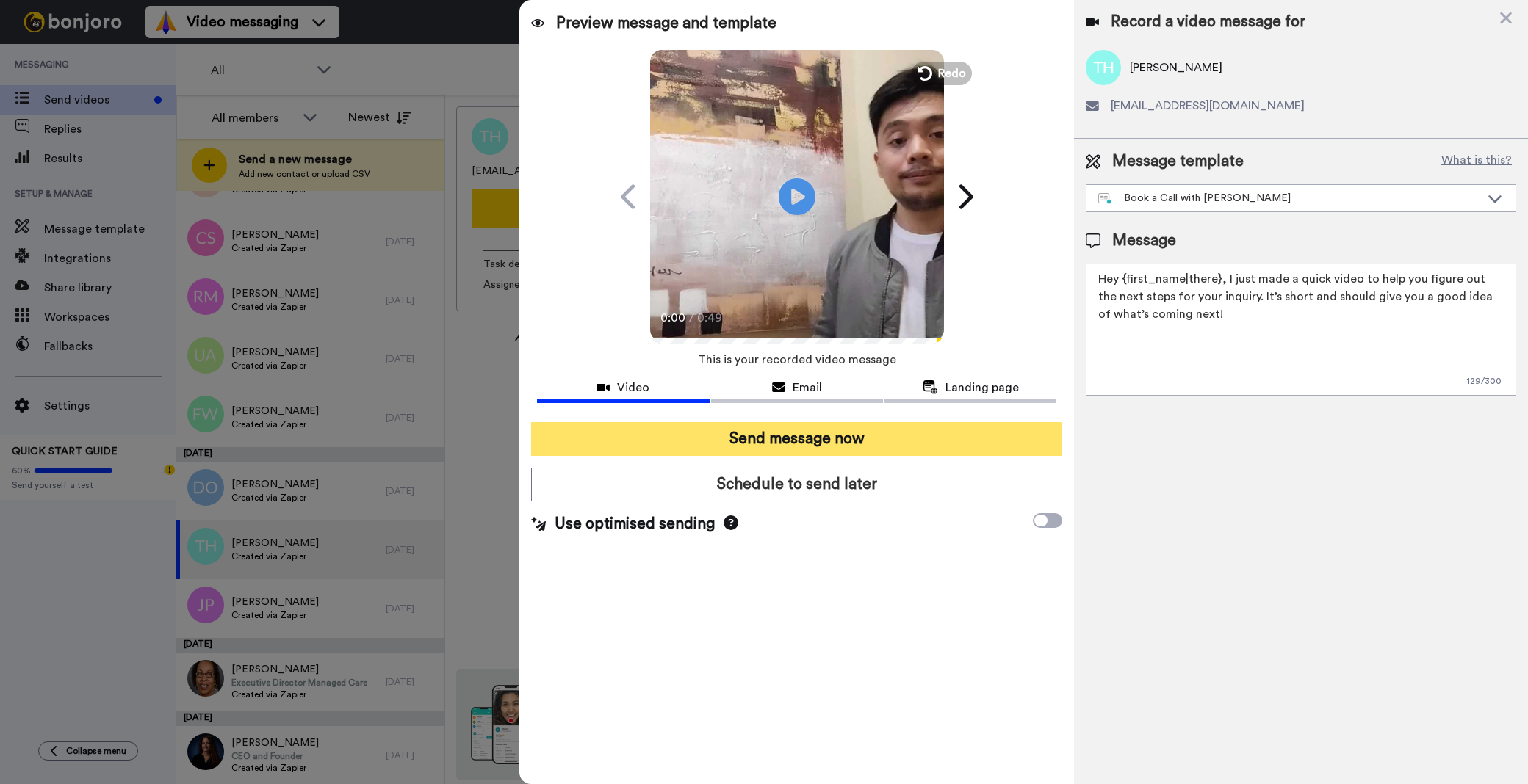
click at [672, 432] on button "Send message now" at bounding box center [797, 438] width 531 height 34
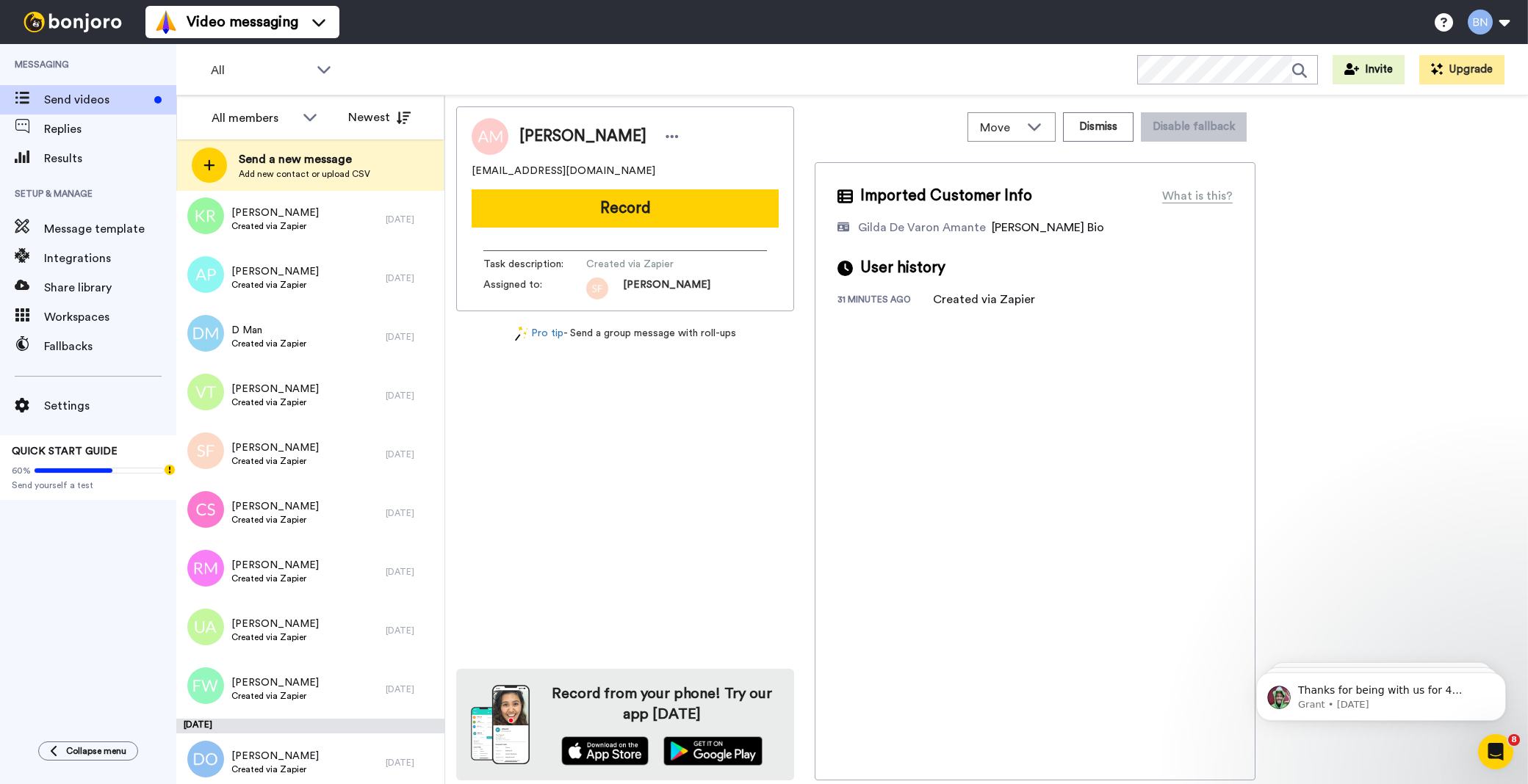
scroll to position [5311, 0]
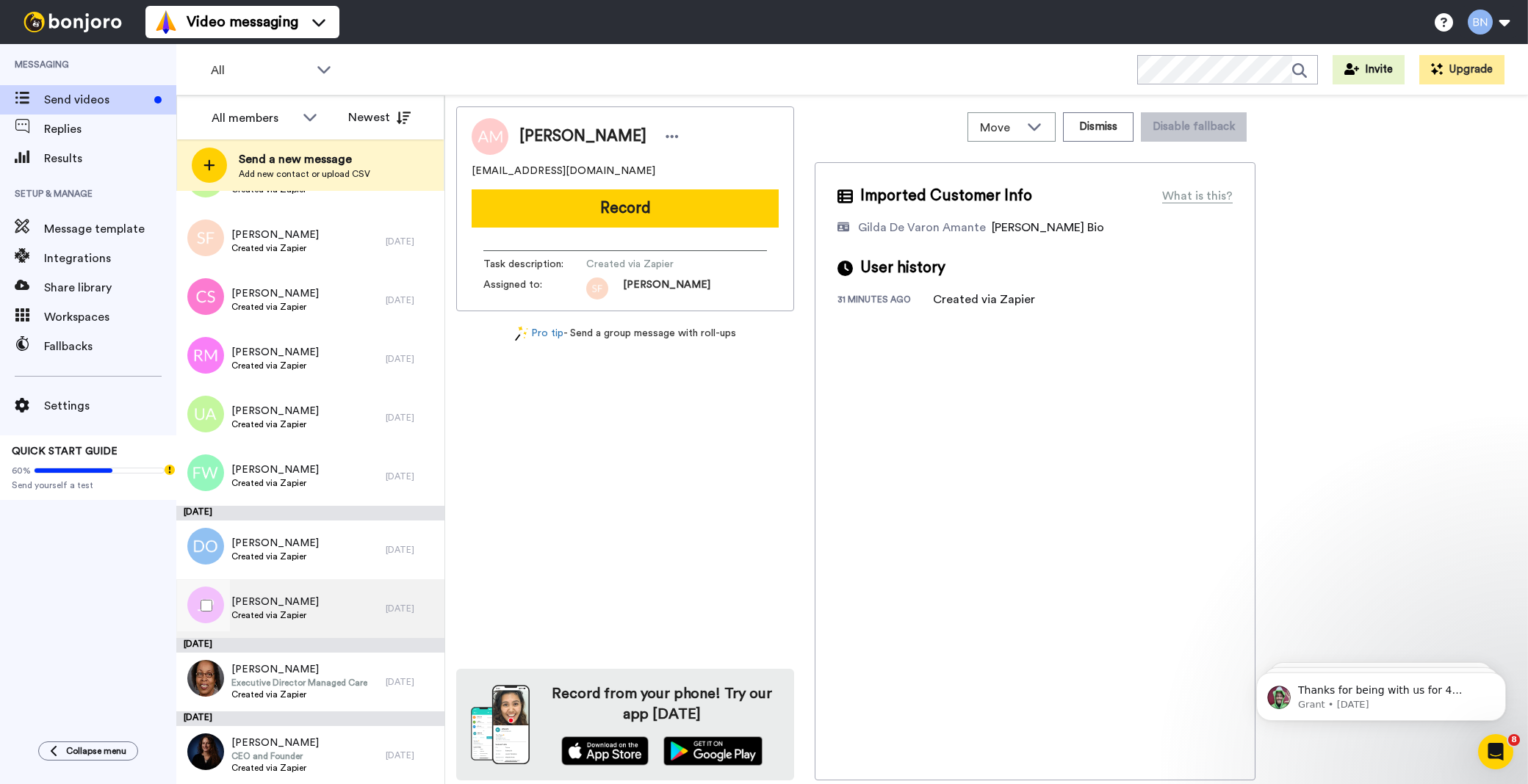
click at [310, 588] on div "[PERSON_NAME] Created via Zapier" at bounding box center [281, 609] width 210 height 58
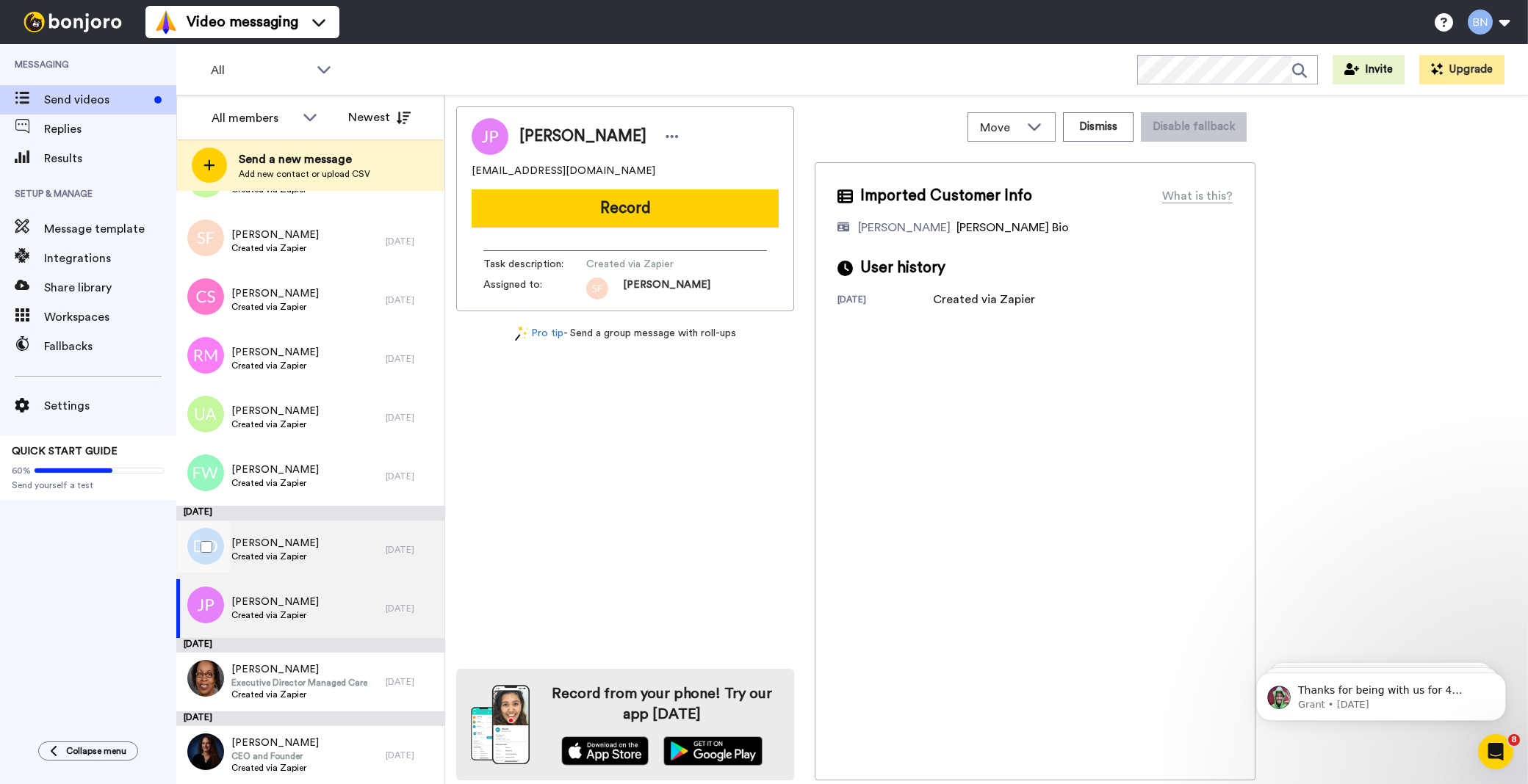
click at [304, 540] on span "[PERSON_NAME]" at bounding box center [275, 543] width 88 height 15
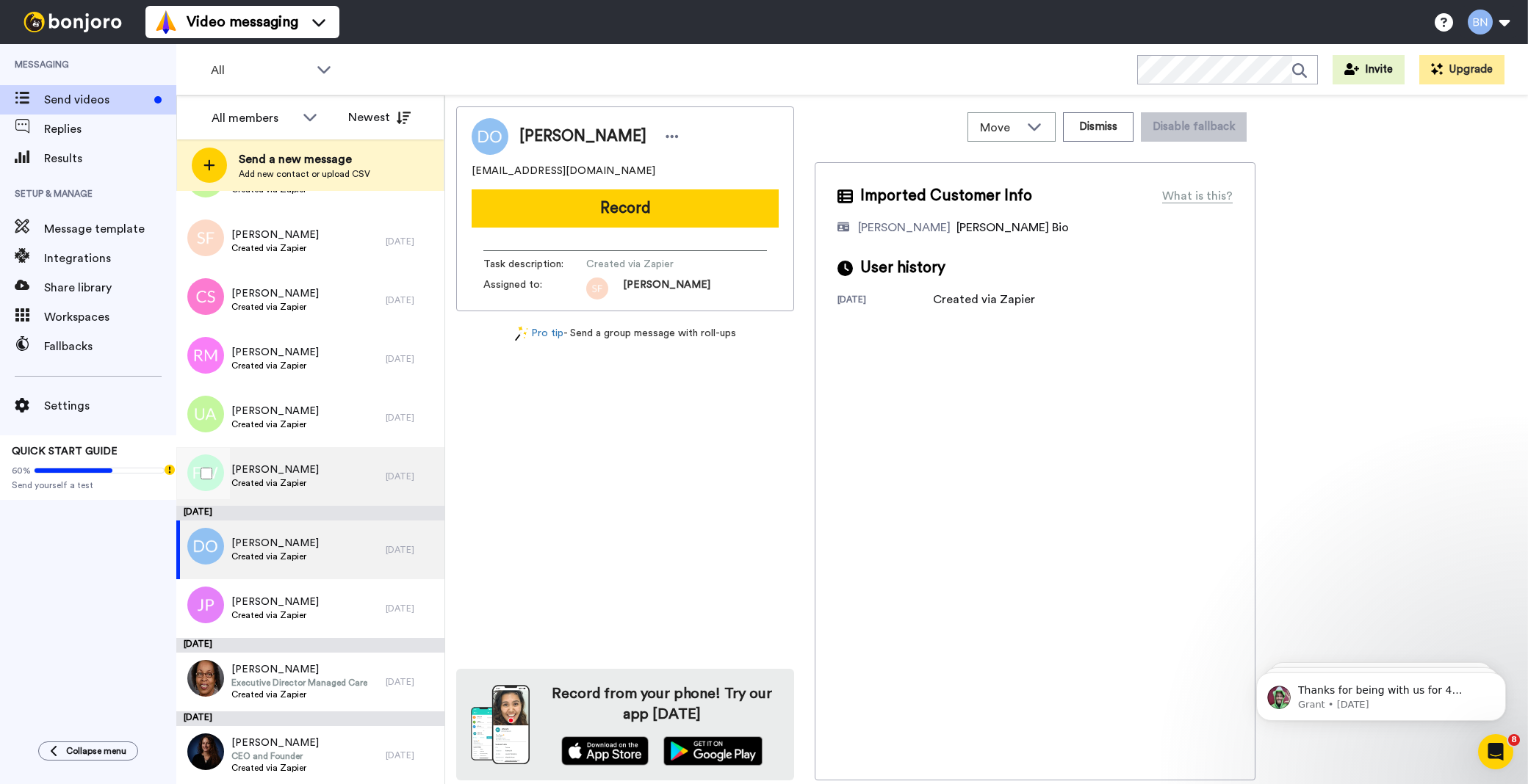
click at [305, 464] on div "[PERSON_NAME] Created via Zapier" at bounding box center [281, 476] width 210 height 58
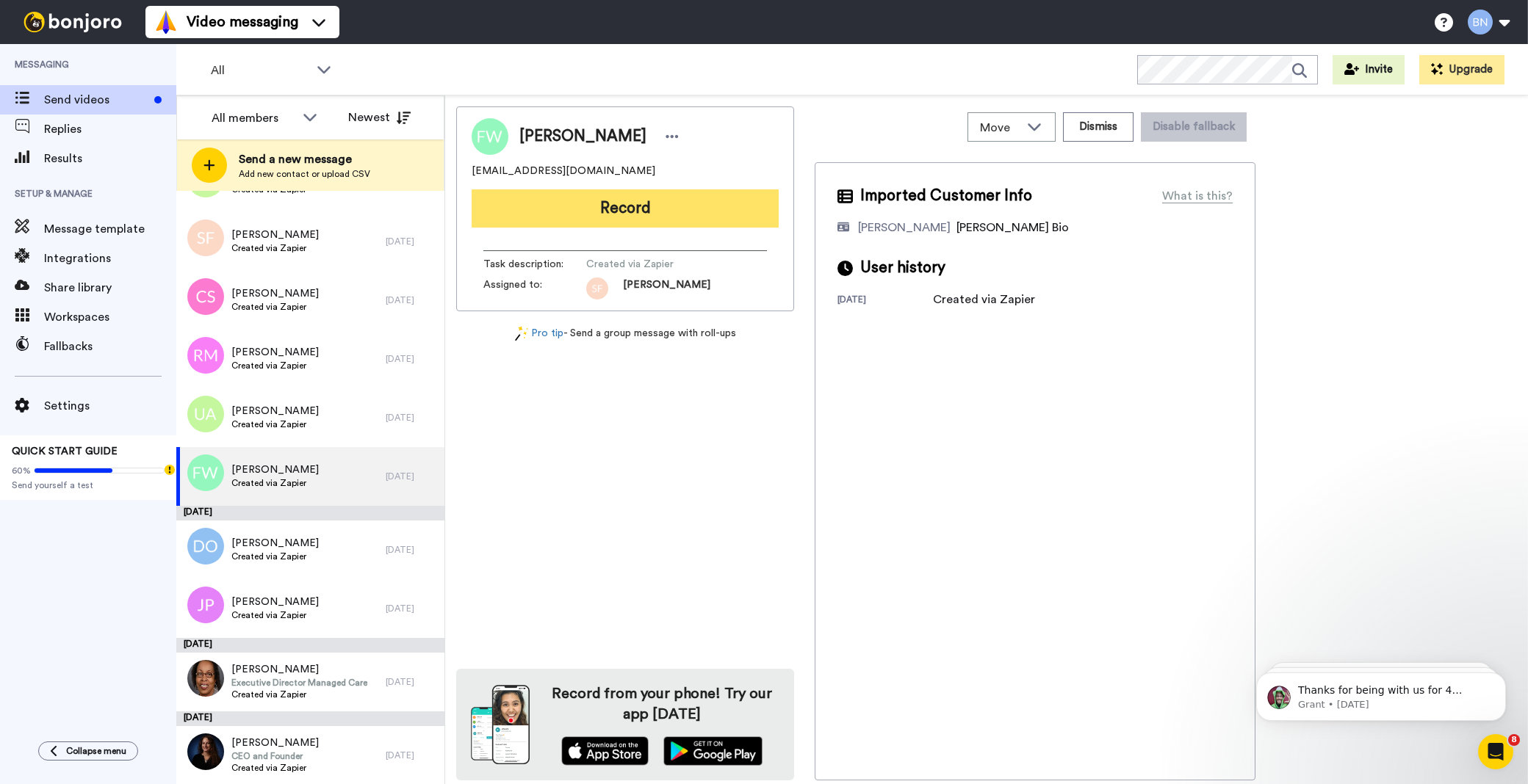
click at [606, 228] on button "Record" at bounding box center [625, 208] width 307 height 38
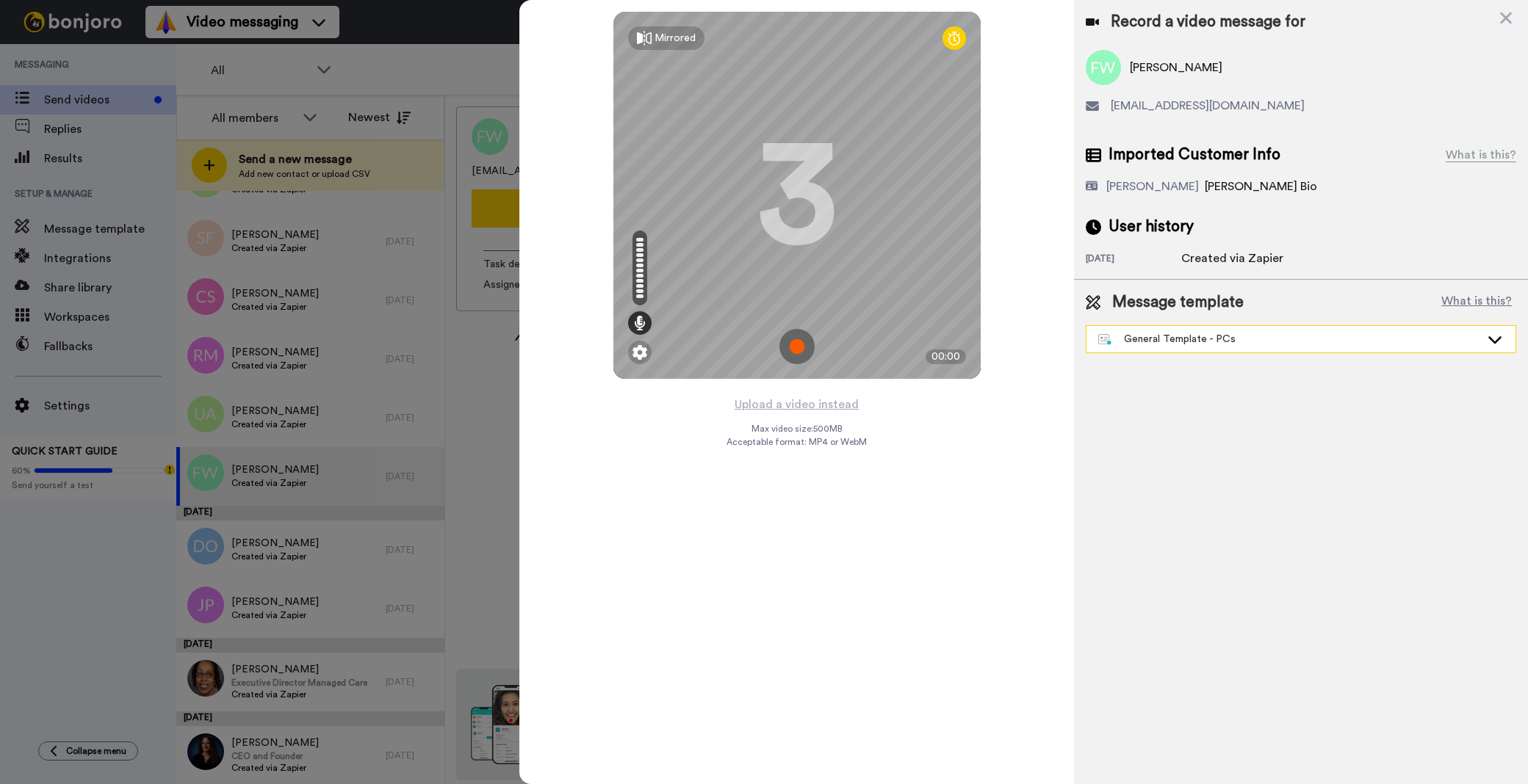
click at [1178, 334] on div "General Template - PCs" at bounding box center [1289, 339] width 382 height 15
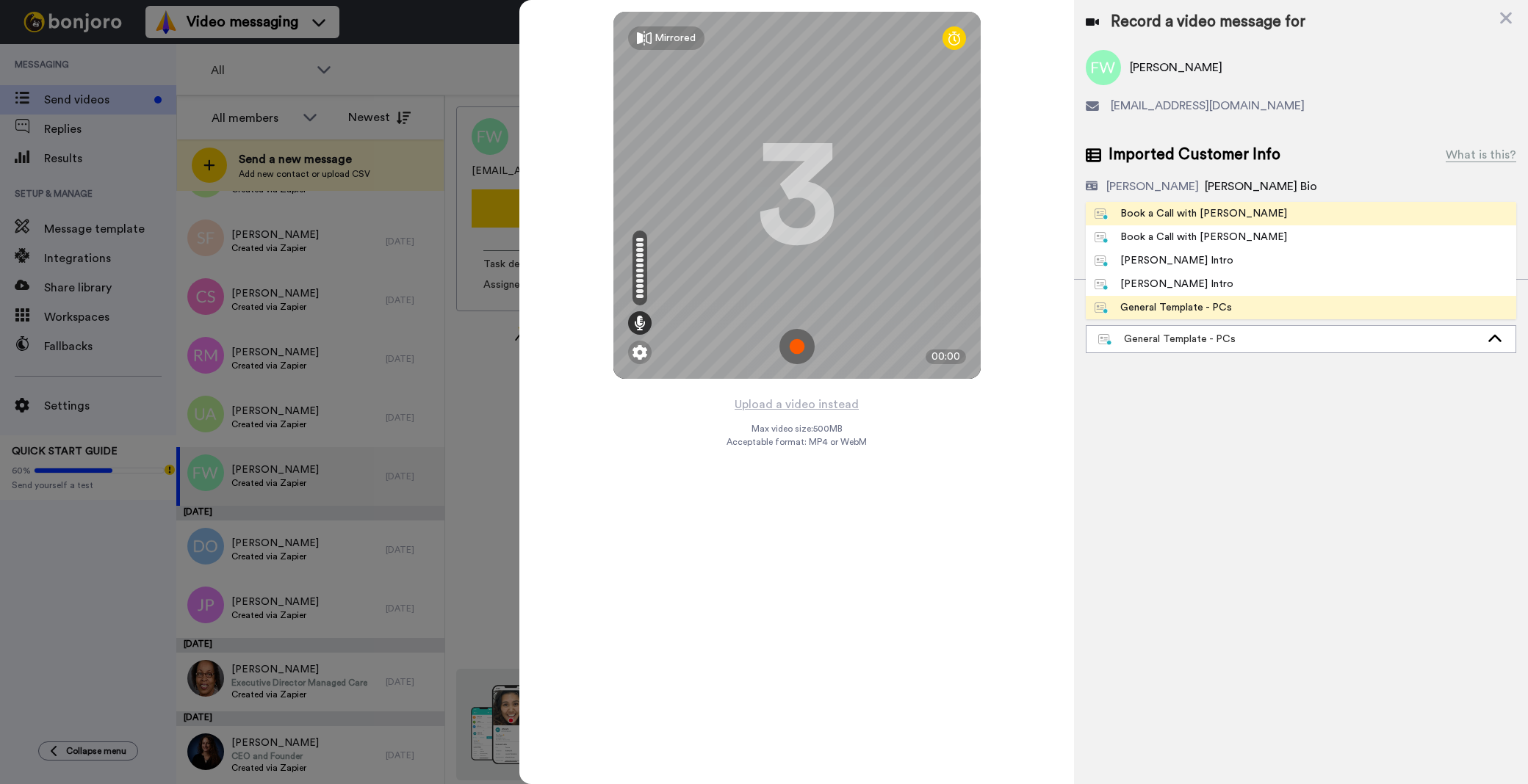
click at [1151, 214] on div "Book a Call with [PERSON_NAME]" at bounding box center [1191, 213] width 193 height 15
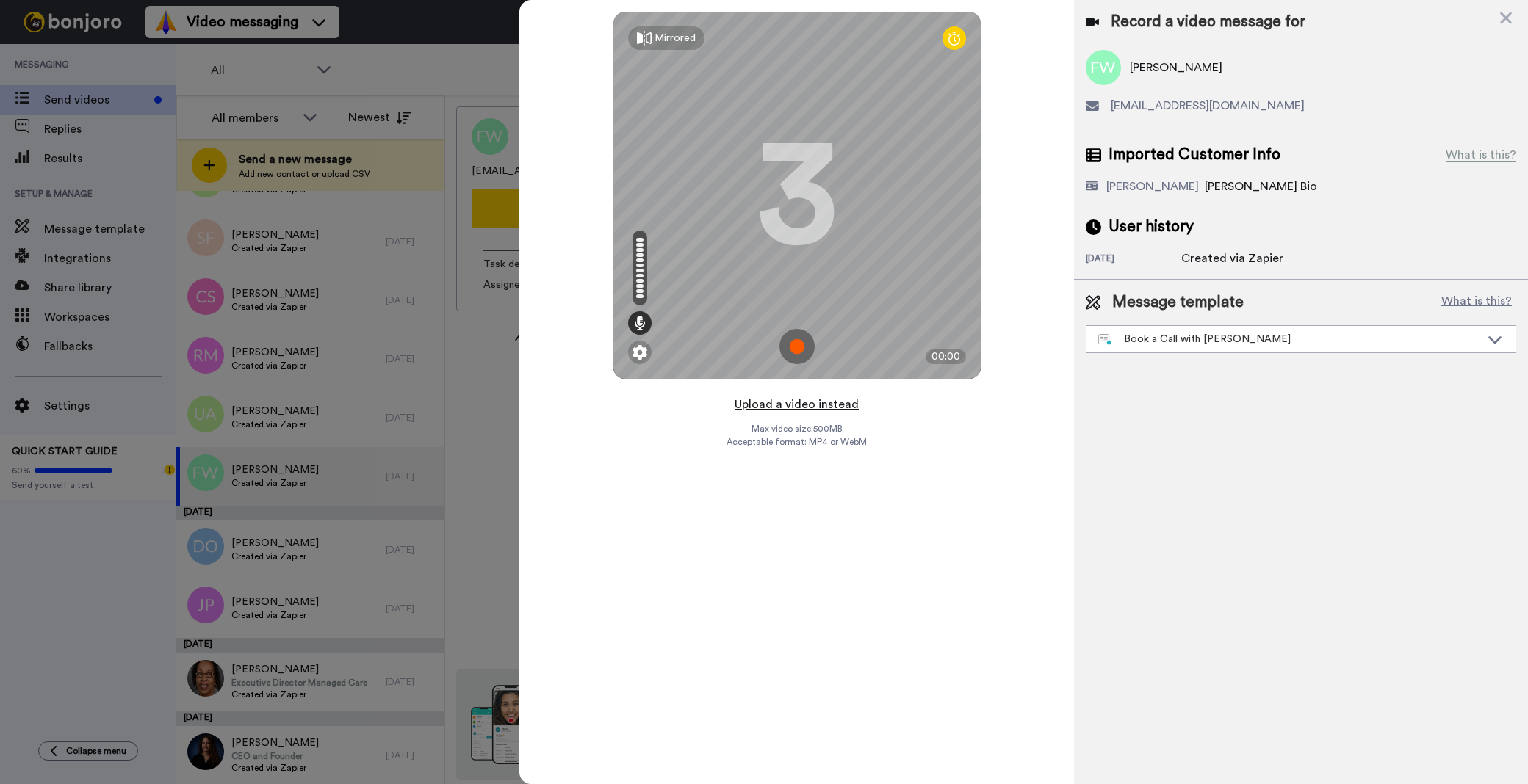
click at [833, 406] on button "Upload a video instead" at bounding box center [796, 405] width 133 height 19
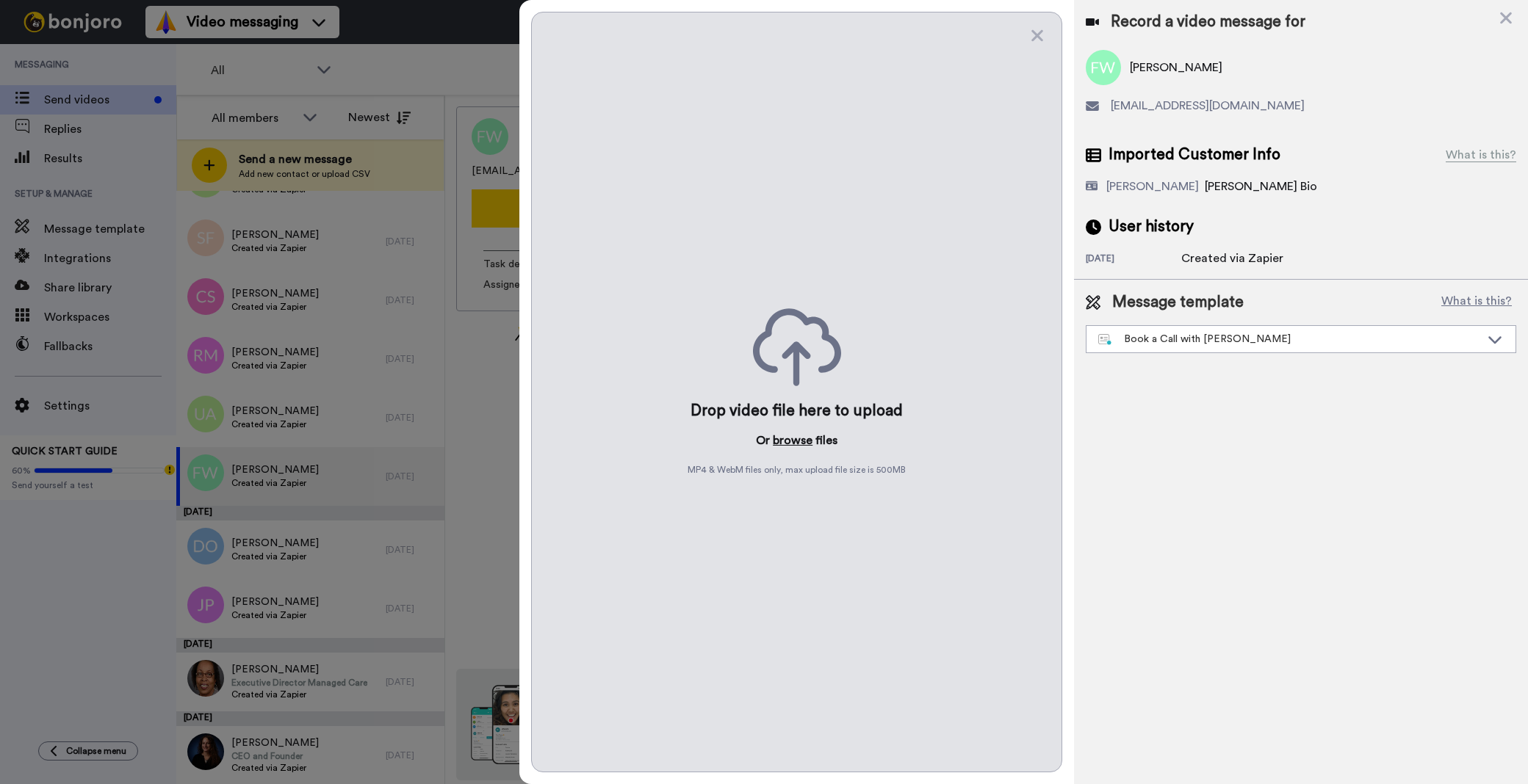
click at [782, 437] on button "browse" at bounding box center [793, 440] width 40 height 18
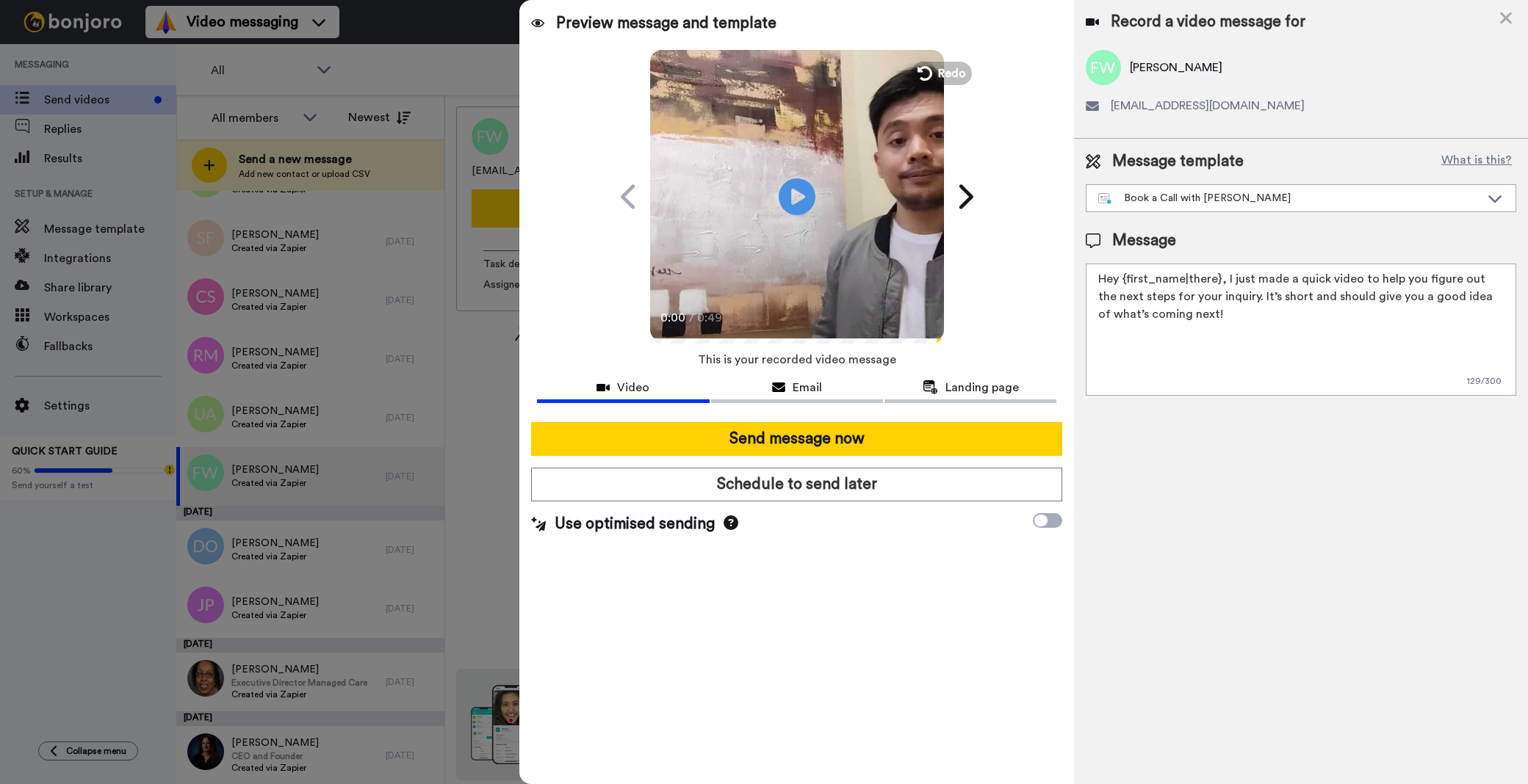
scroll to position [5193, 0]
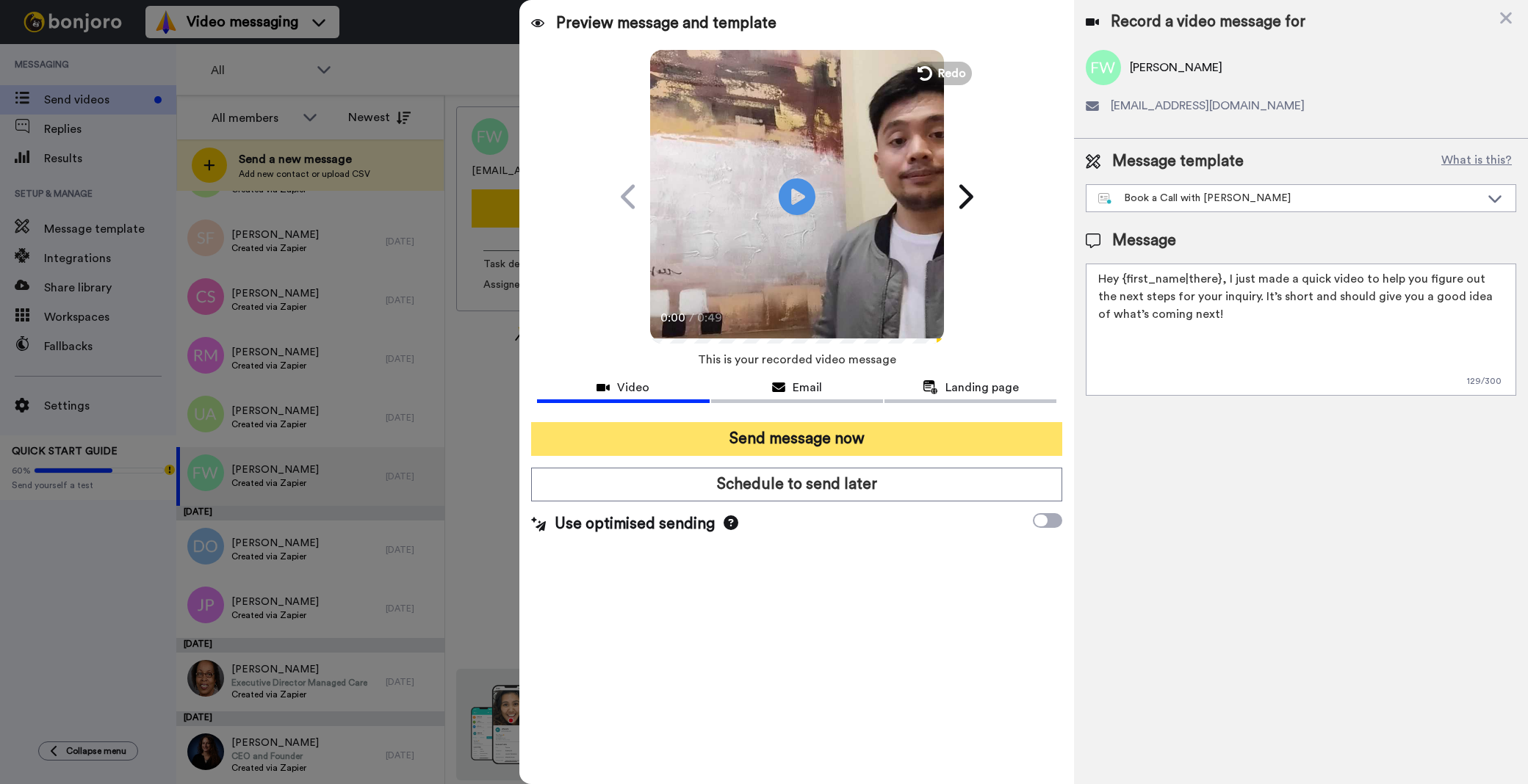
click at [715, 444] on button "Send message now" at bounding box center [797, 438] width 531 height 34
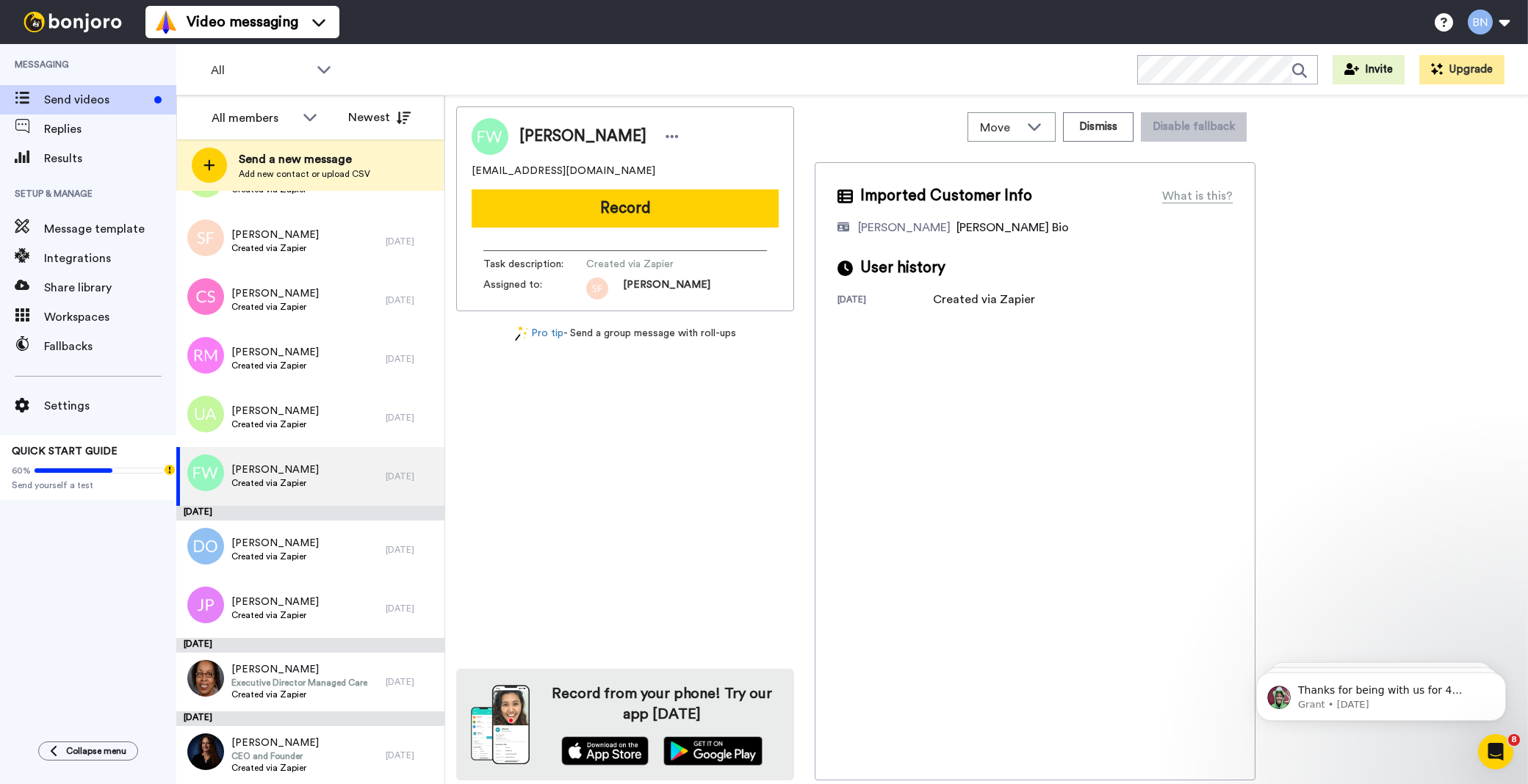
scroll to position [0, 0]
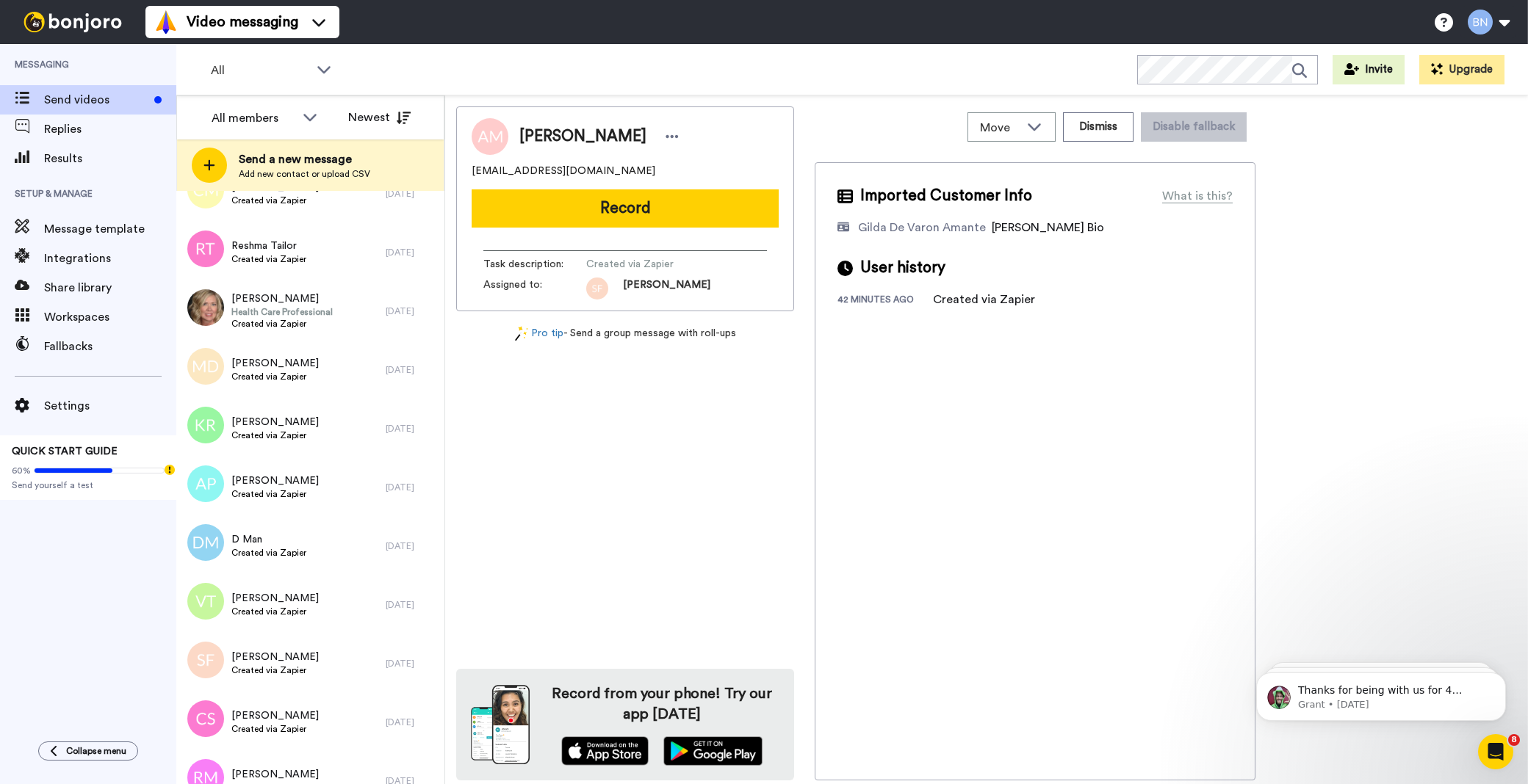
scroll to position [5135, 0]
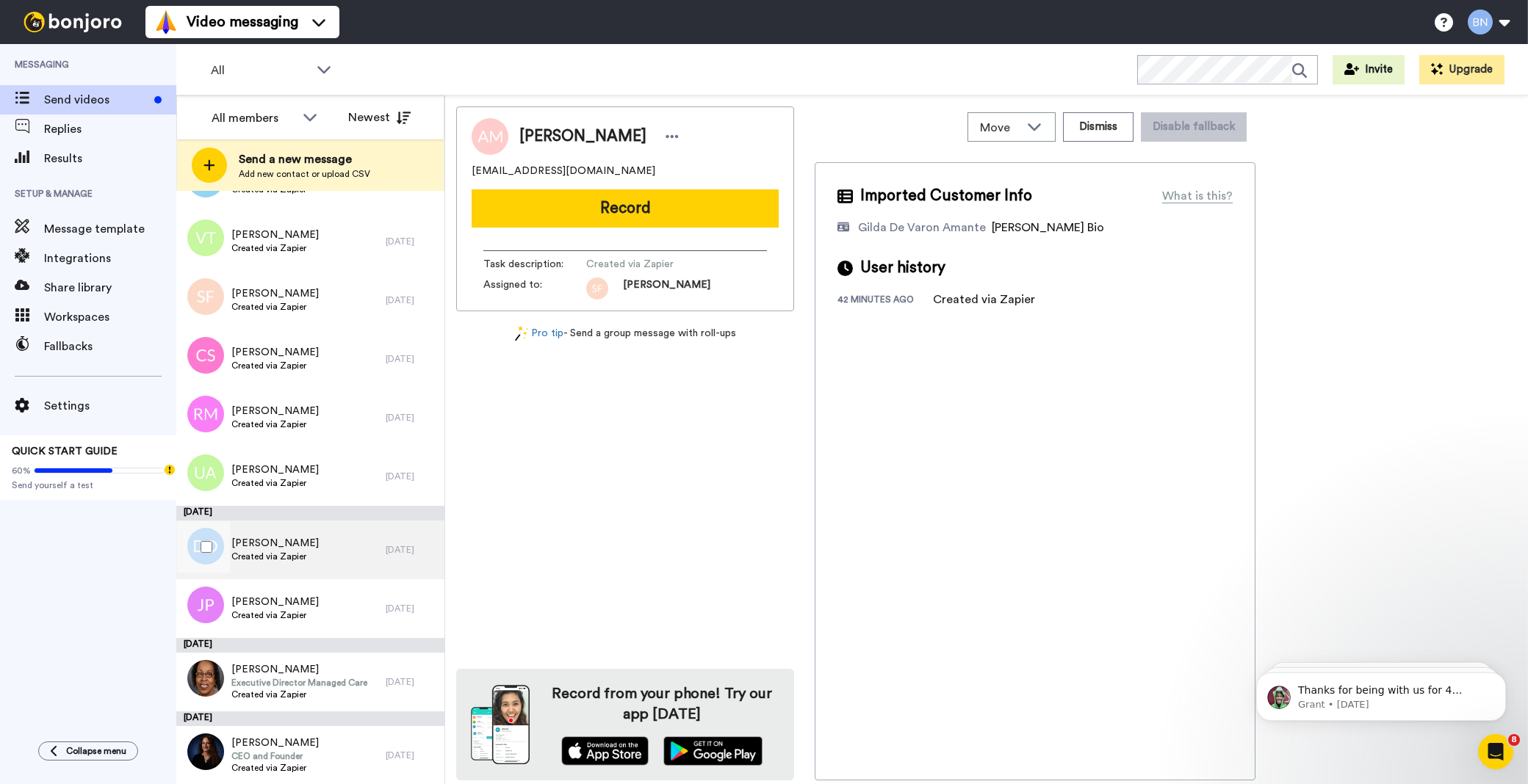
click at [348, 555] on div "Douglas Orchard Created via Zapier" at bounding box center [281, 550] width 210 height 58
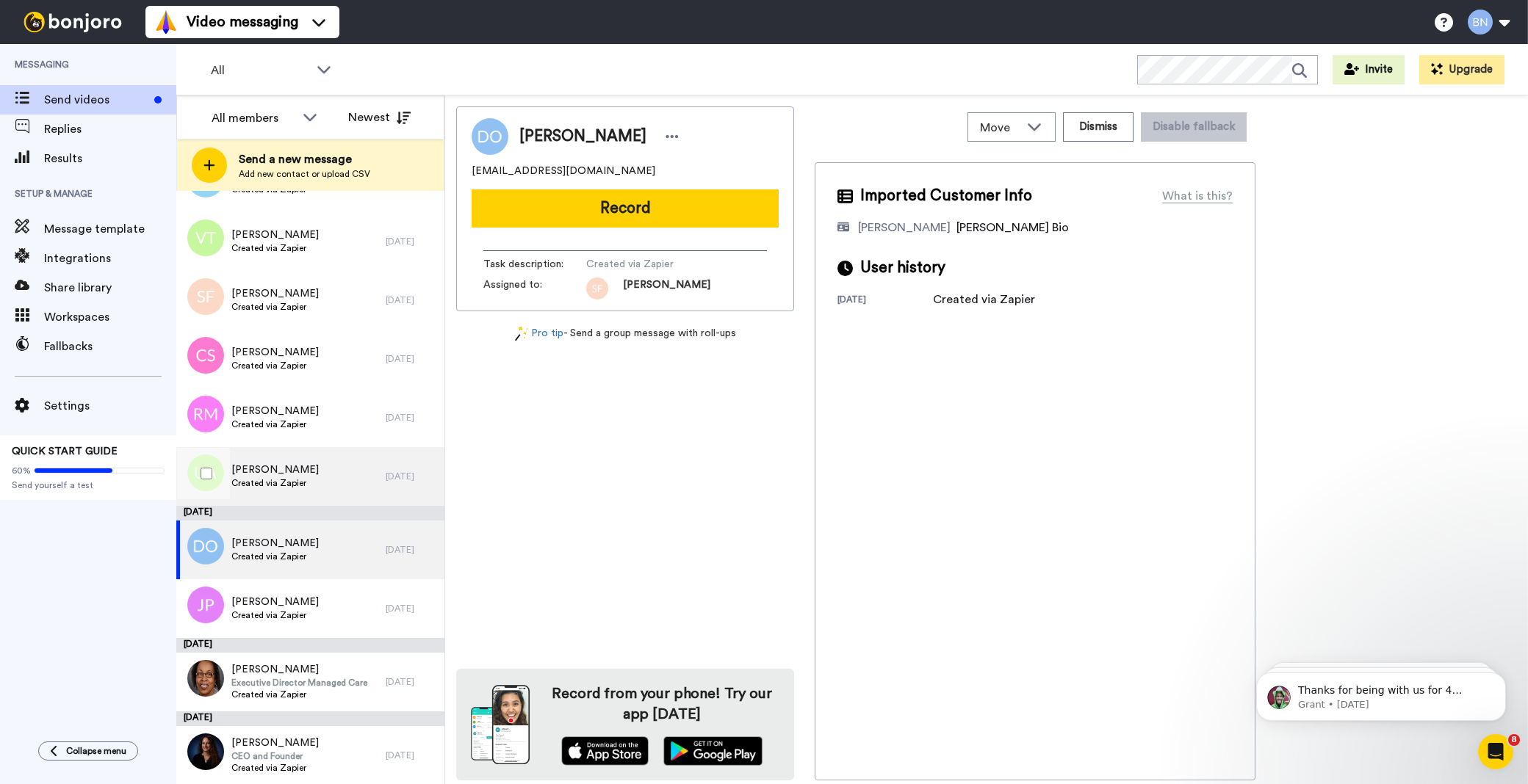
click at [379, 458] on div "Uzy Asghar Created via Zapier 6 days ago" at bounding box center [310, 476] width 268 height 58
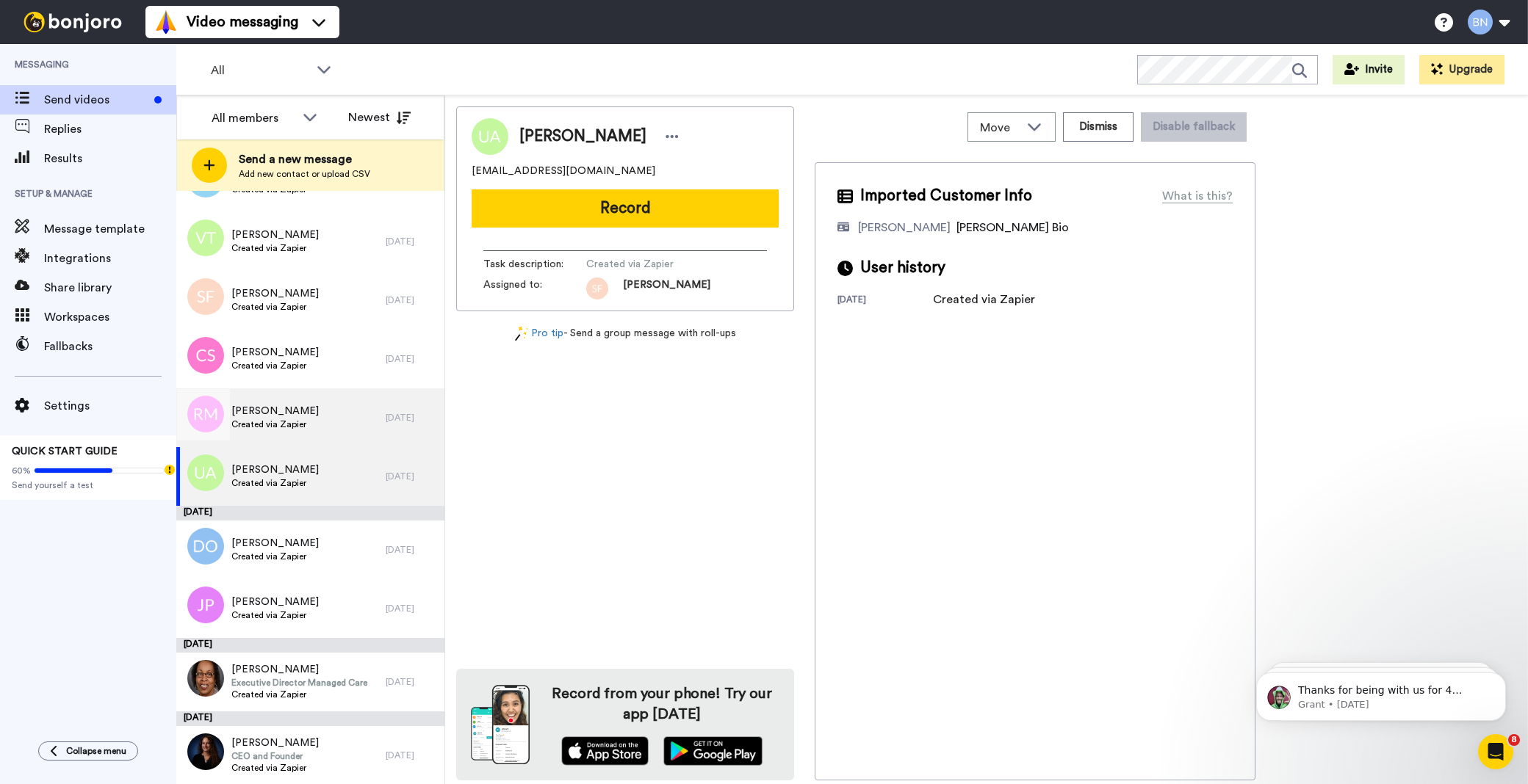
click at [327, 407] on div "Robin Mack Created via Zapier" at bounding box center [281, 418] width 210 height 58
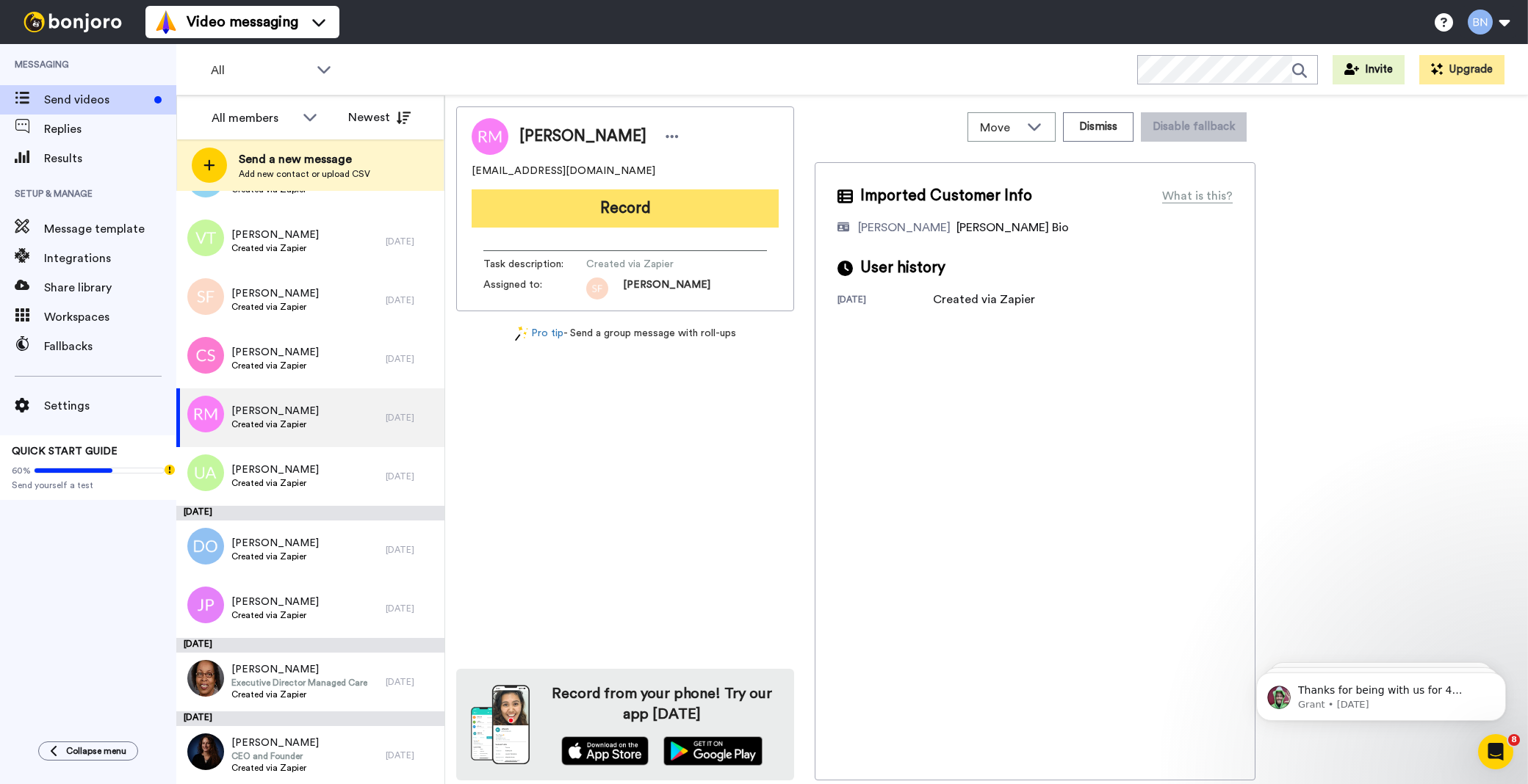
click at [618, 203] on button "Record" at bounding box center [625, 208] width 307 height 38
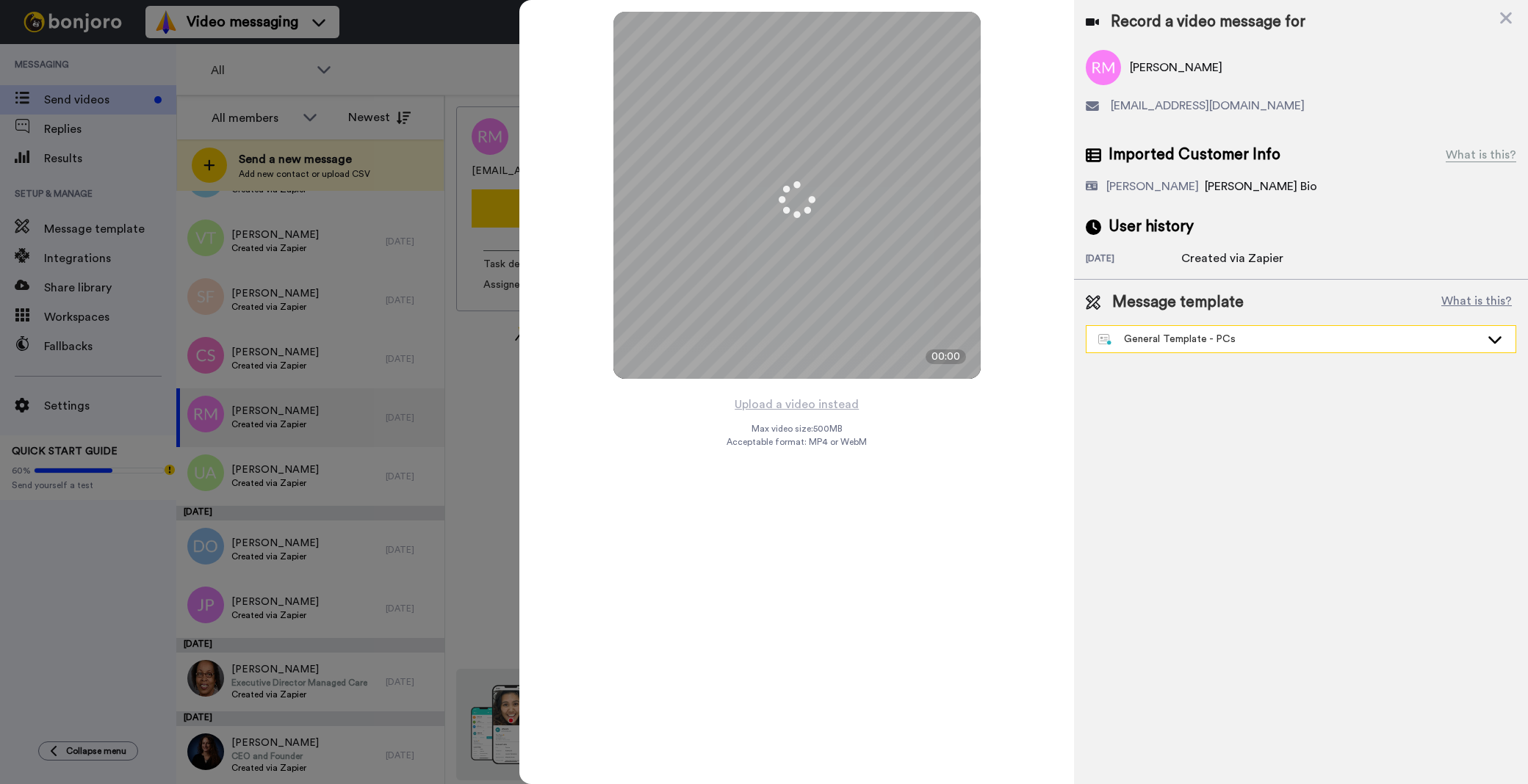
click at [1239, 330] on div "General Template - PCs" at bounding box center [1301, 339] width 429 height 27
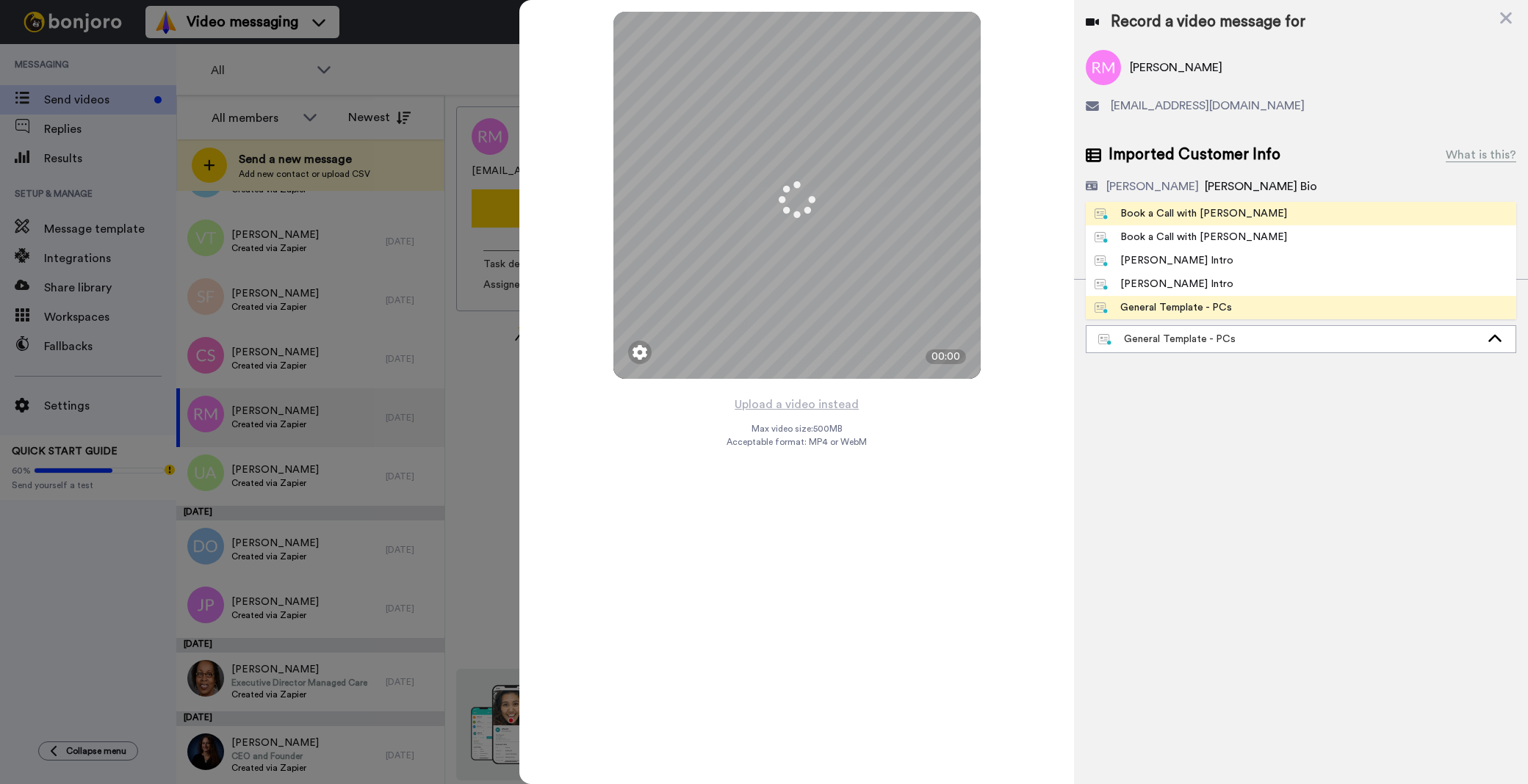
click at [1191, 215] on div "Book a Call with Bruce" at bounding box center [1191, 213] width 193 height 15
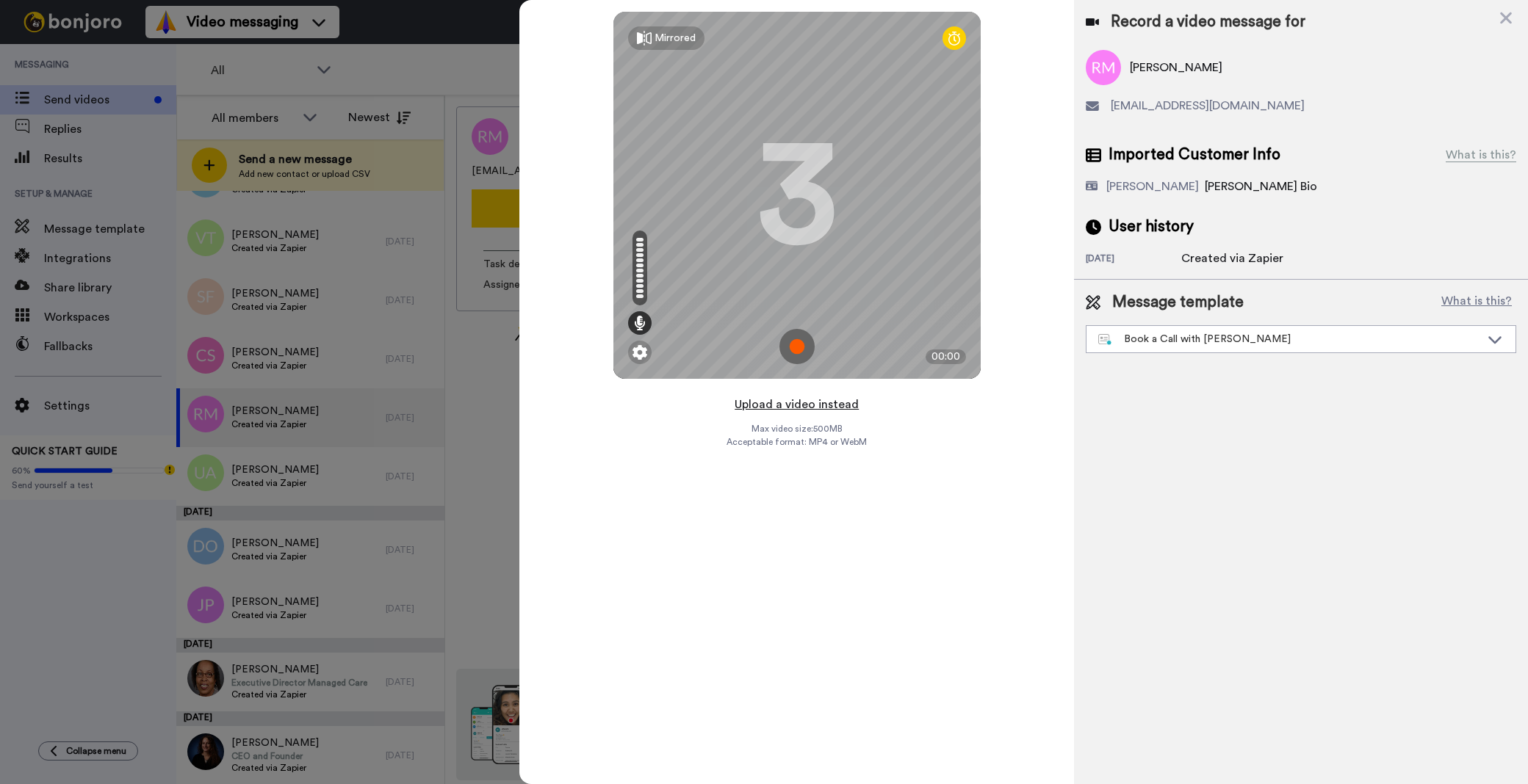
click at [838, 407] on button "Upload a video instead" at bounding box center [796, 405] width 133 height 19
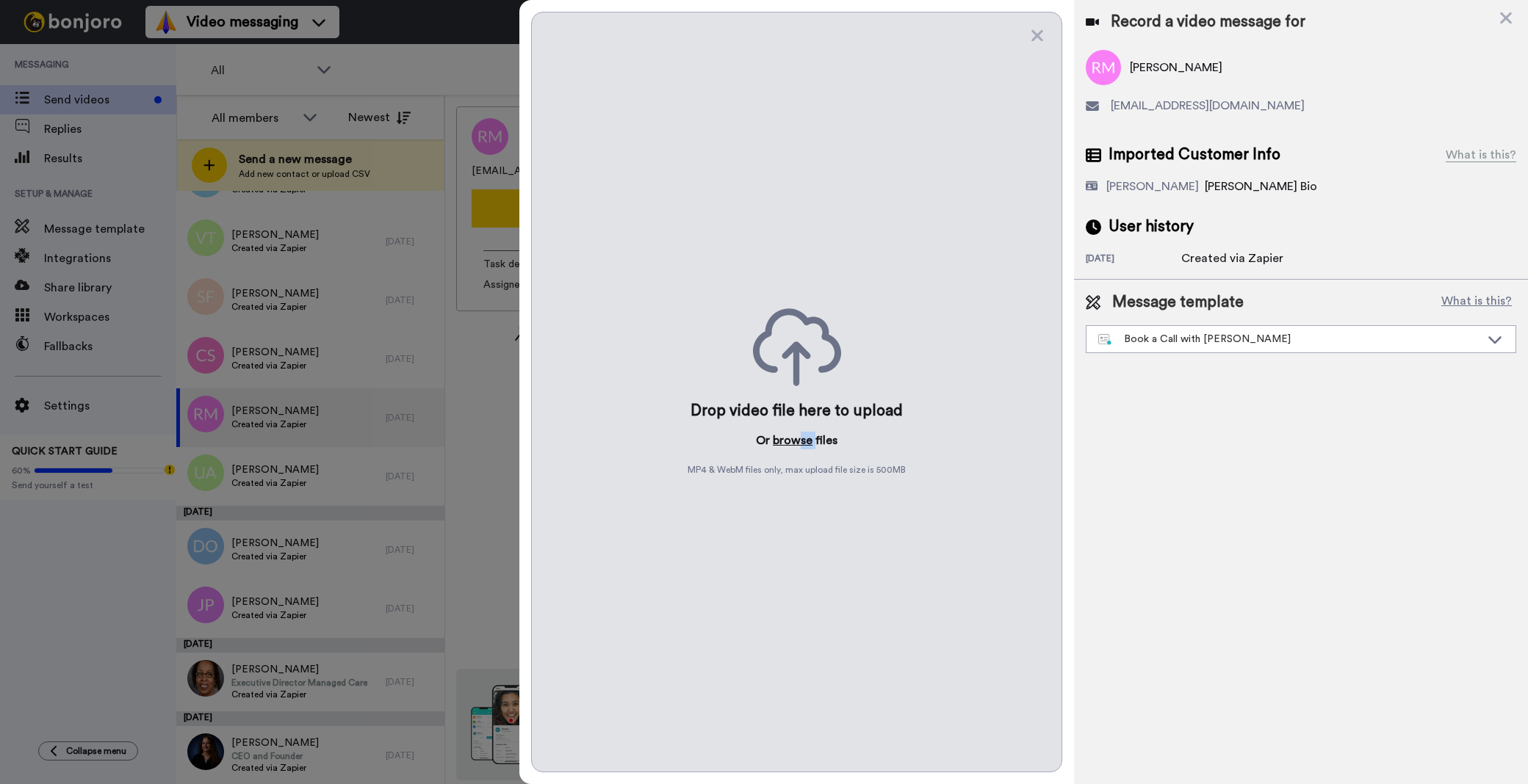
drag, startPoint x: 814, startPoint y: 438, endPoint x: 795, endPoint y: 449, distance: 22.0
click at [795, 449] on p "Or browse files" at bounding box center [796, 440] width 82 height 18
click at [795, 449] on button "browse" at bounding box center [793, 440] width 40 height 18
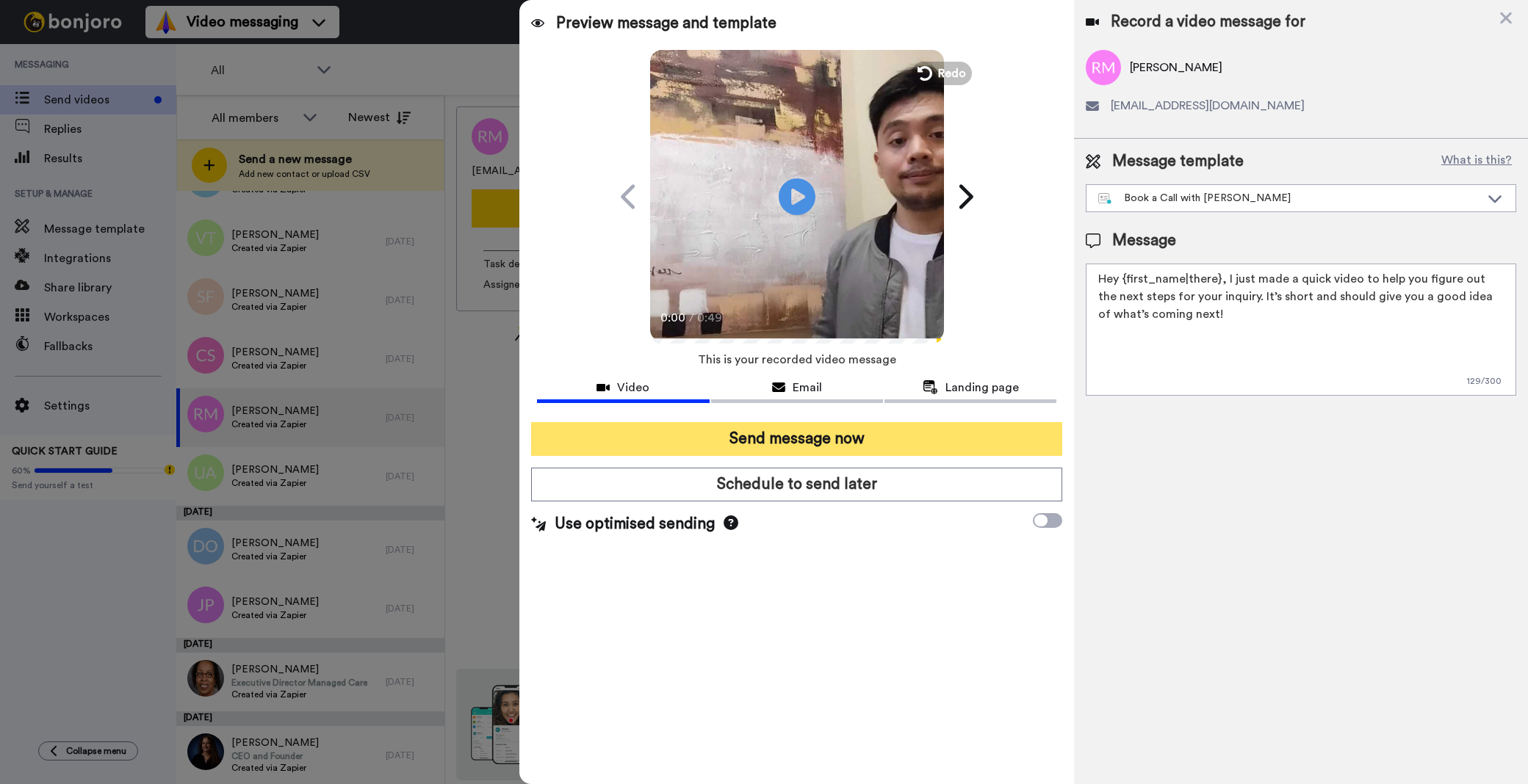
click at [684, 431] on button "Send message now" at bounding box center [797, 438] width 531 height 34
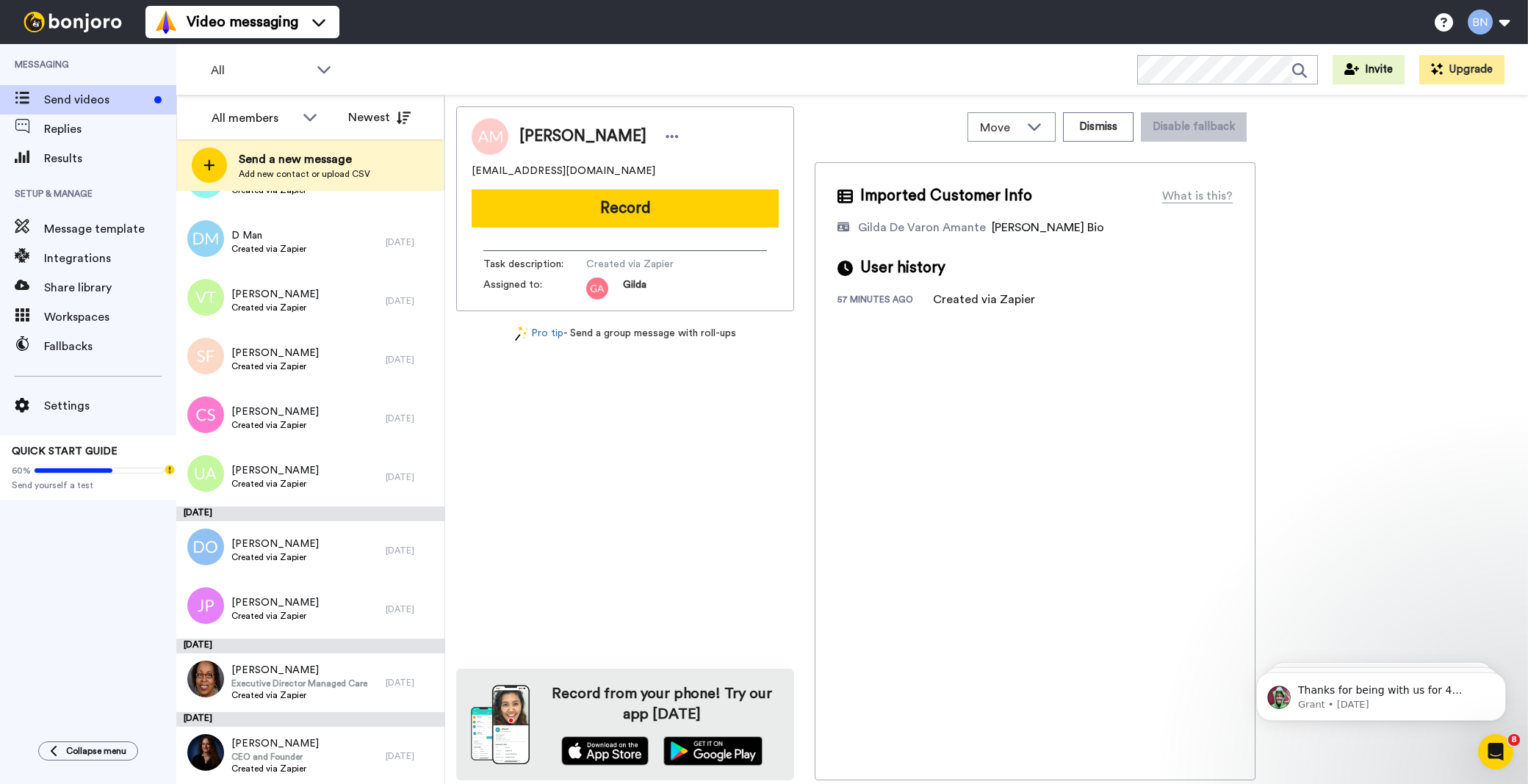
scroll to position [5076, 0]
click at [298, 476] on div "[PERSON_NAME] Created via Zapier" at bounding box center [275, 476] width 88 height 28
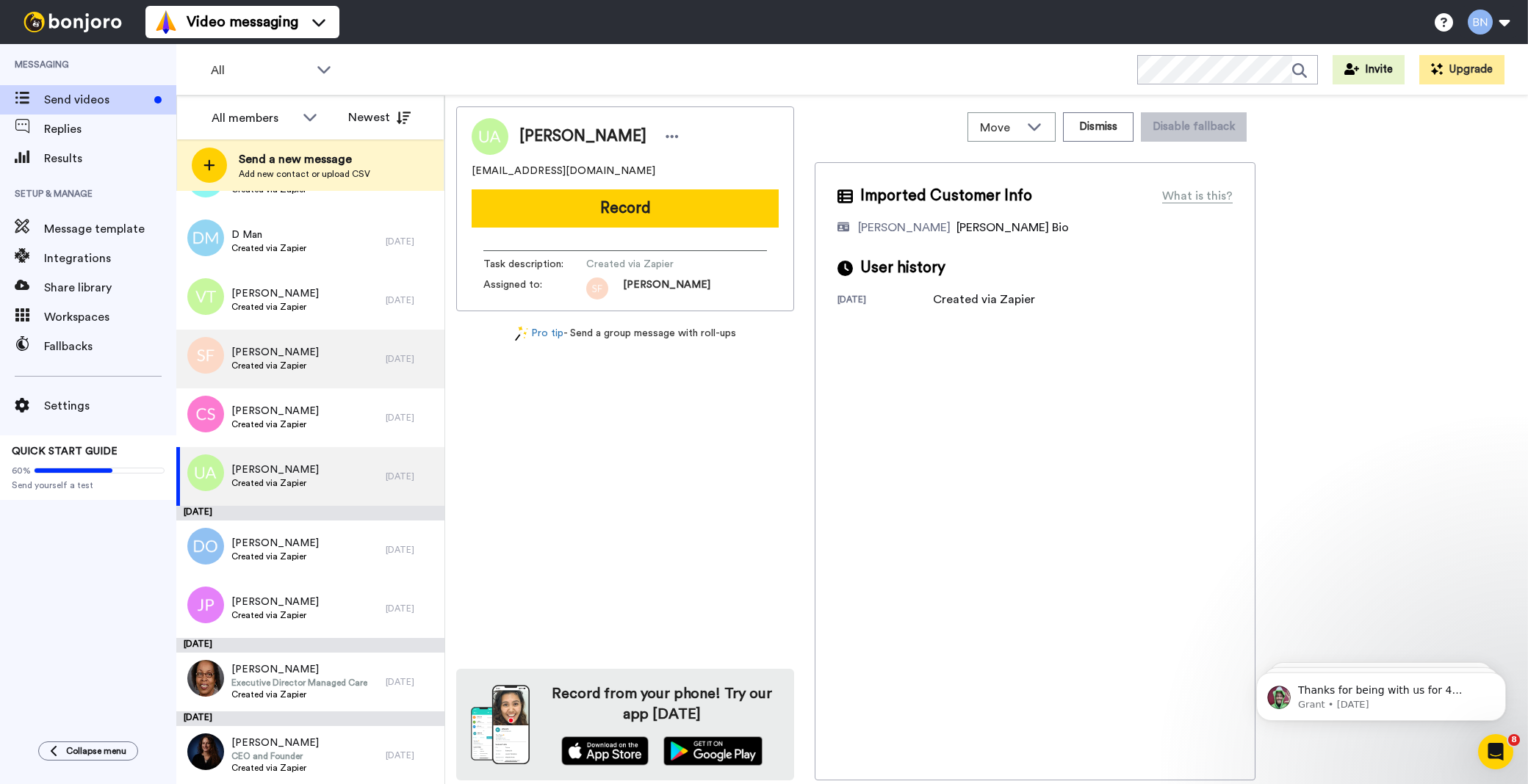
drag, startPoint x: 298, startPoint y: 476, endPoint x: 244, endPoint y: 386, distance: 105.0
click at [244, 386] on div "[PERSON_NAME] Created via Zapier" at bounding box center [281, 359] width 210 height 58
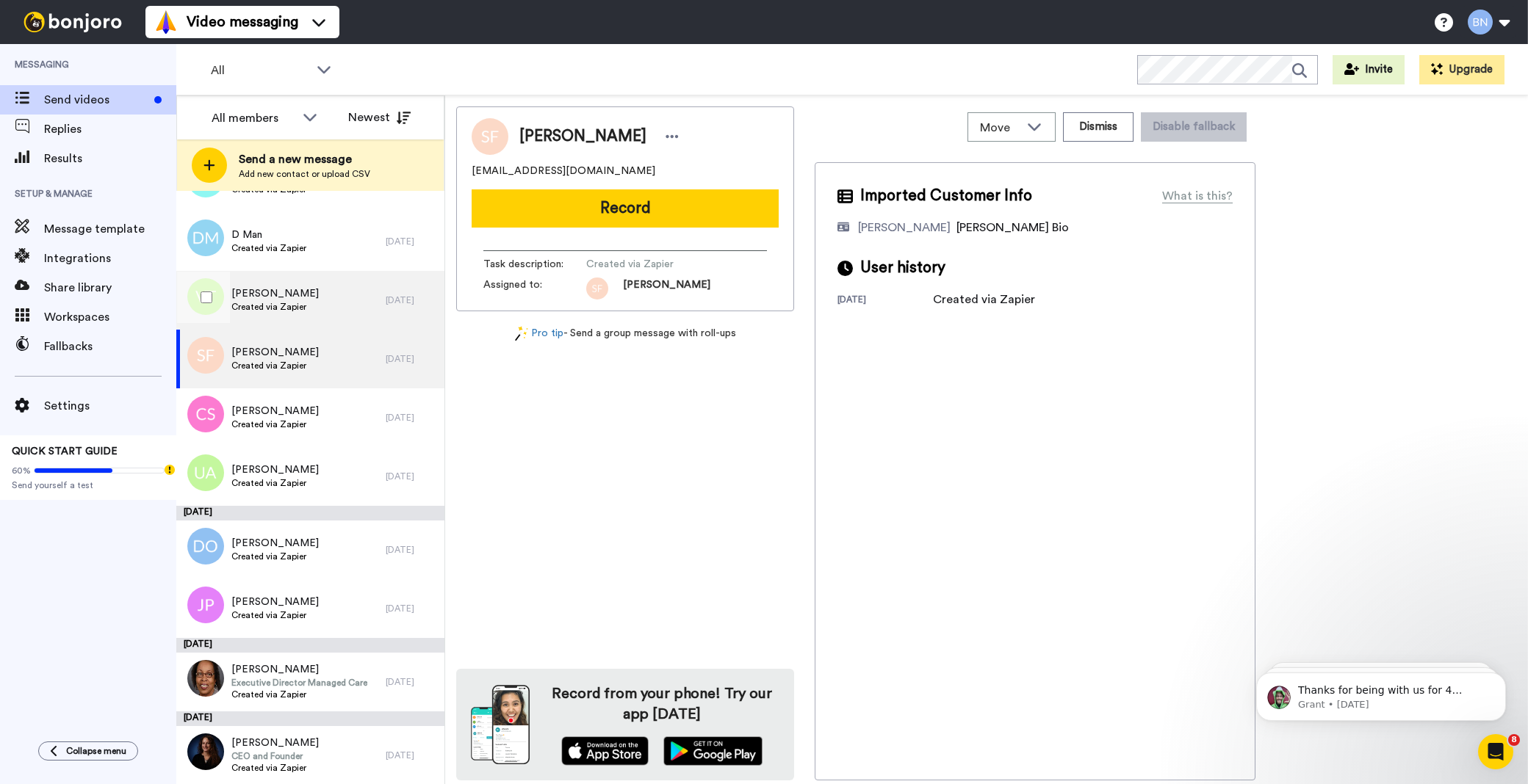
click at [334, 296] on div "[PERSON_NAME] Created via Zapier" at bounding box center [281, 300] width 210 height 58
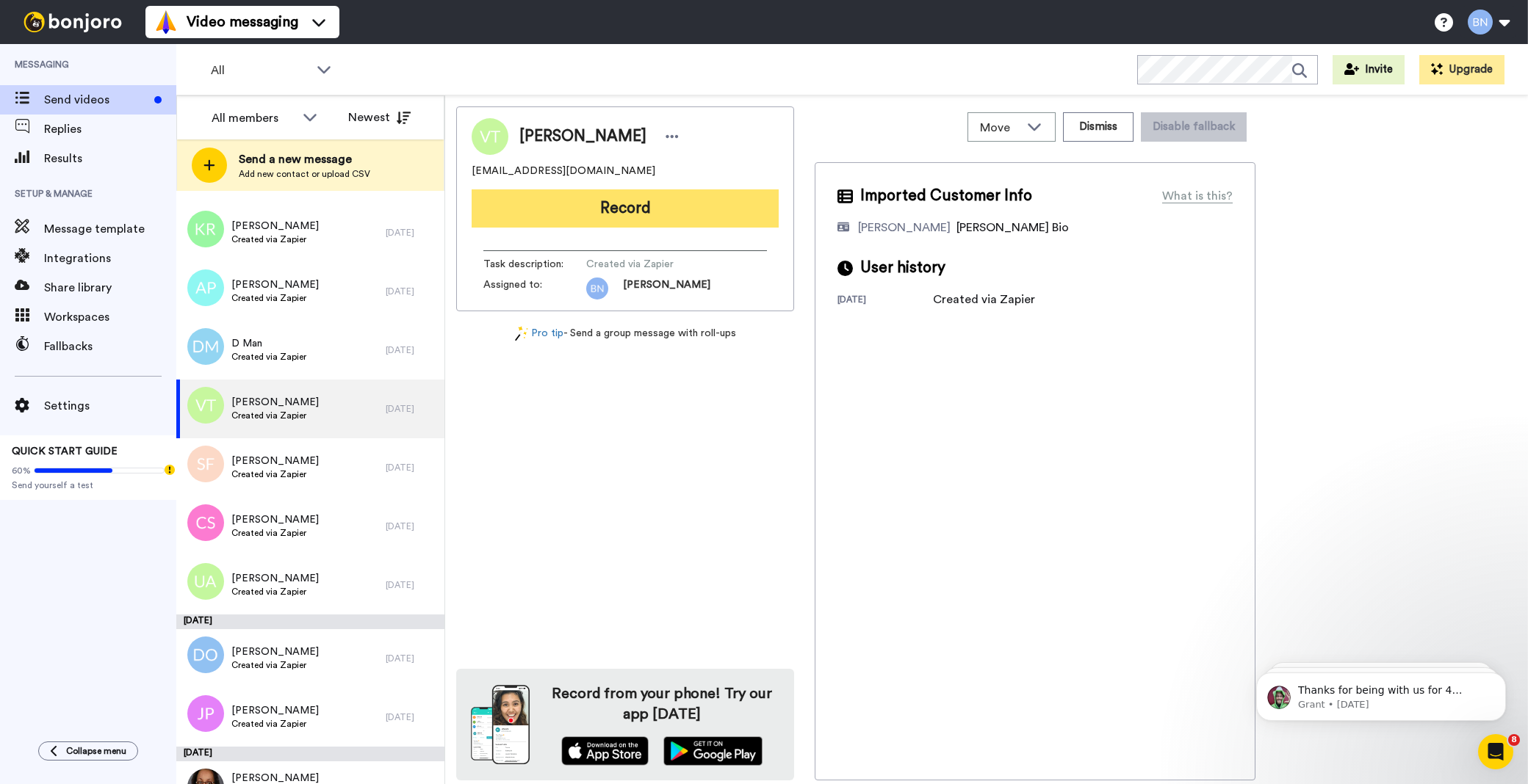
click at [661, 217] on button "Record" at bounding box center [625, 208] width 307 height 38
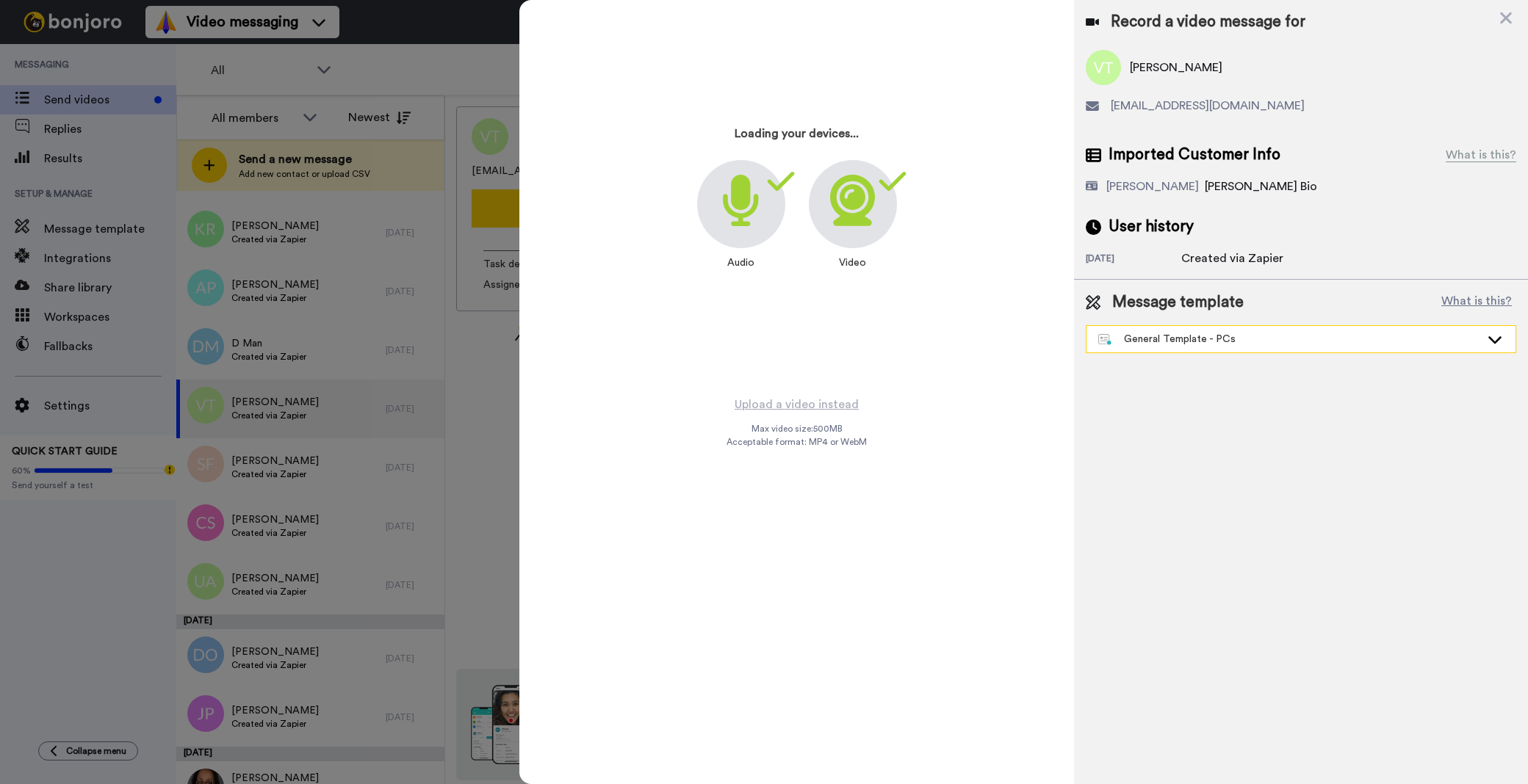
click at [1230, 346] on div "General Template - PCs" at bounding box center [1289, 339] width 382 height 15
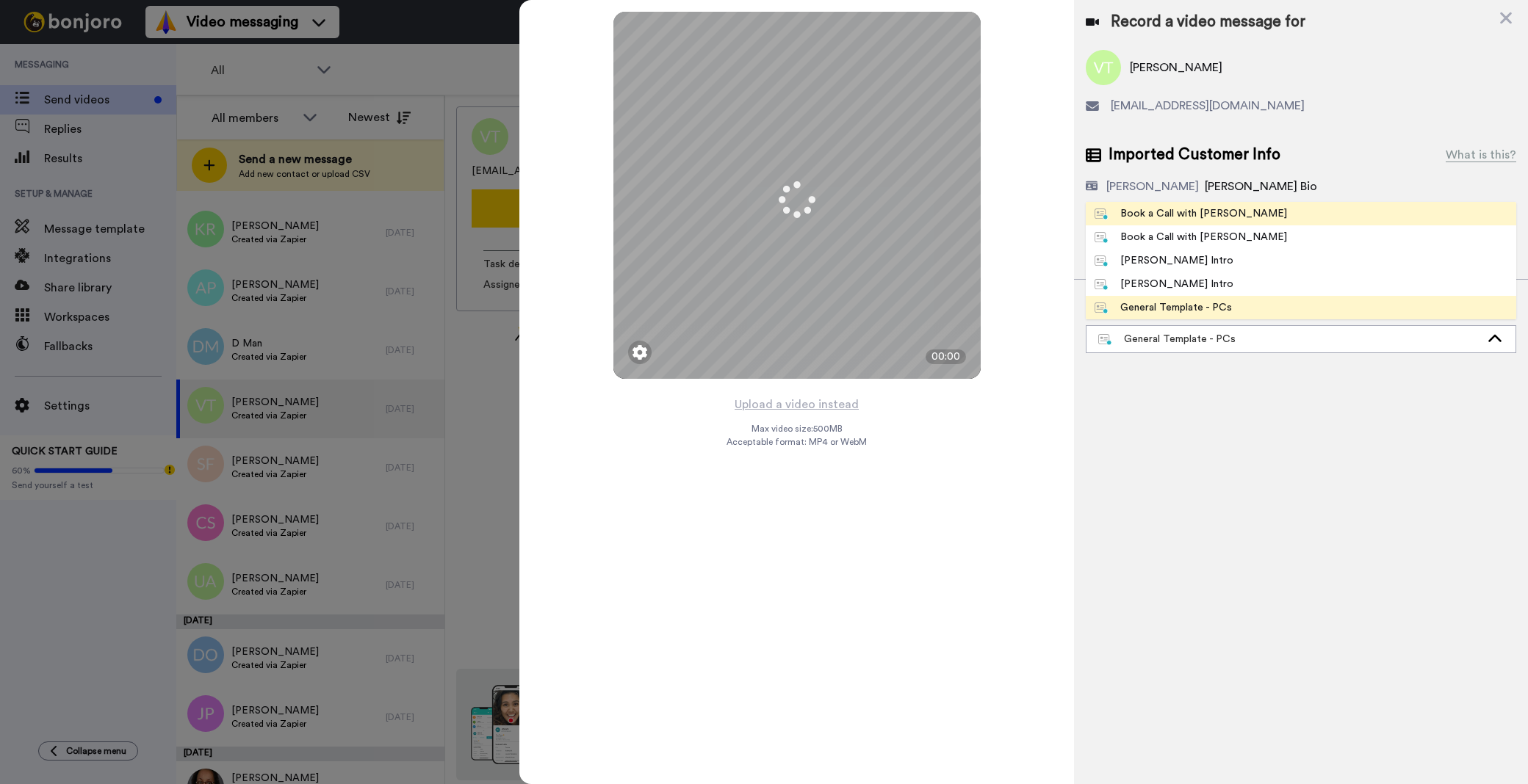
click at [1163, 204] on li "Book a Call with [PERSON_NAME]" at bounding box center [1301, 213] width 431 height 23
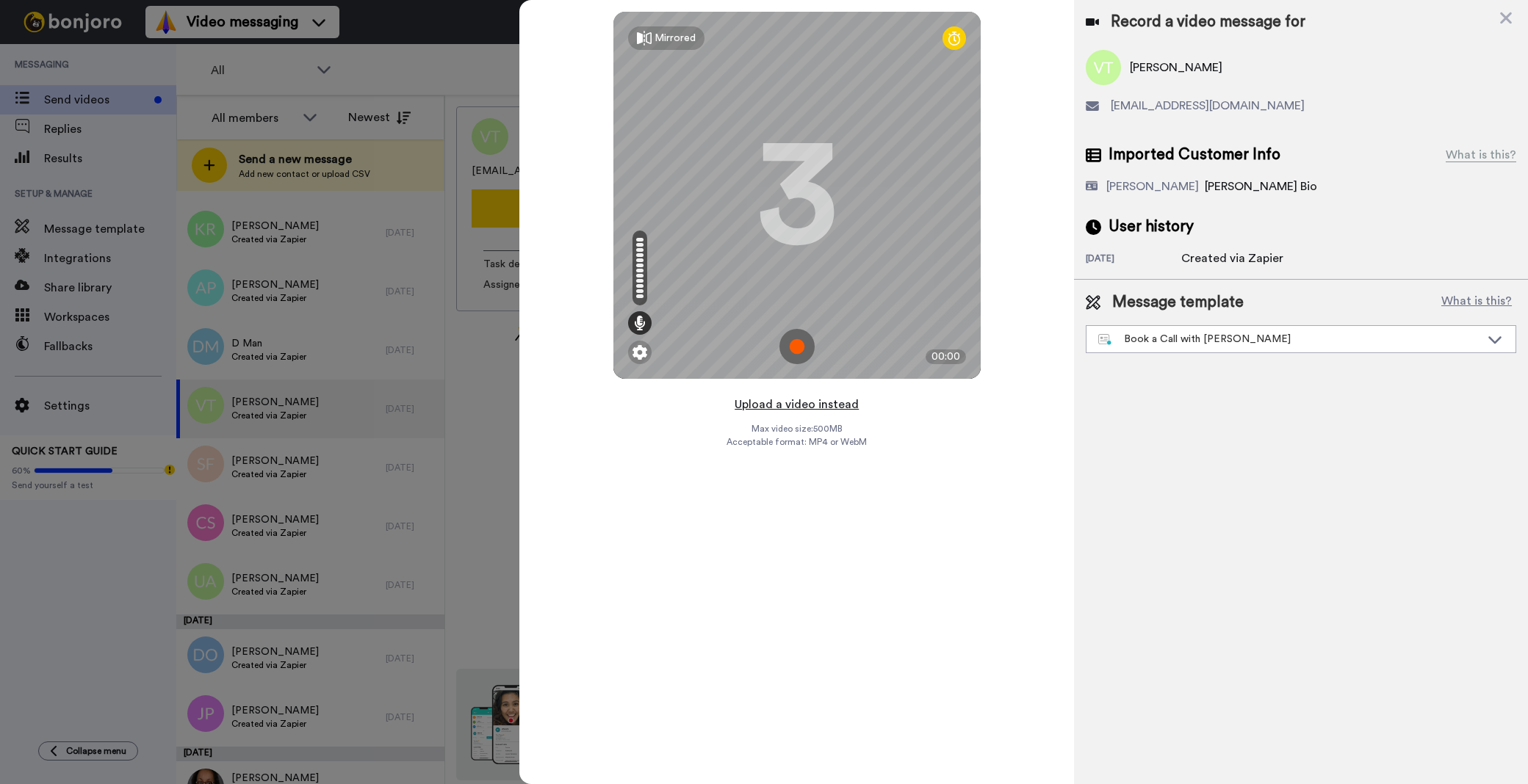
click at [812, 406] on button "Upload a video instead" at bounding box center [796, 405] width 133 height 19
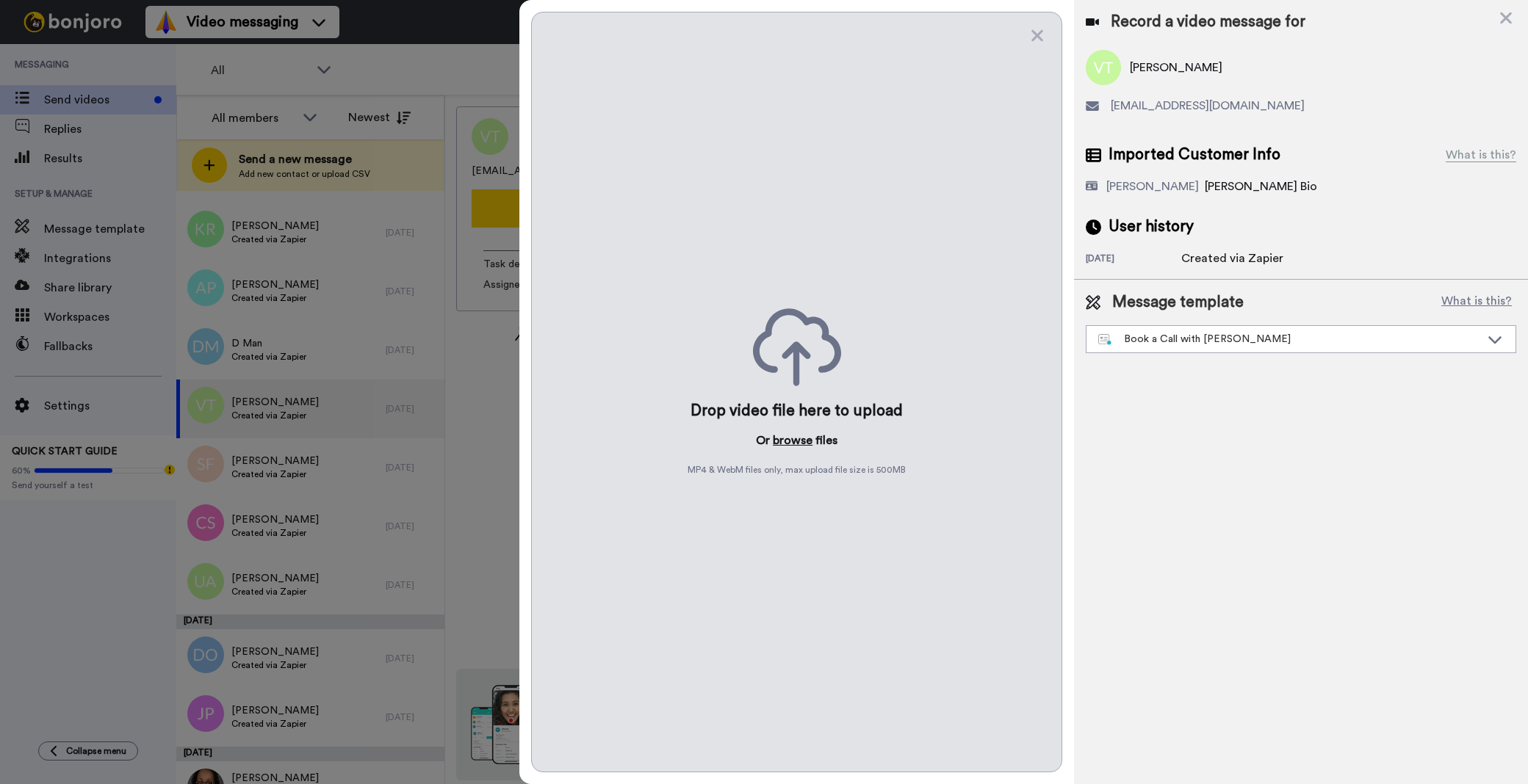
click at [806, 444] on button "browse" at bounding box center [793, 440] width 40 height 18
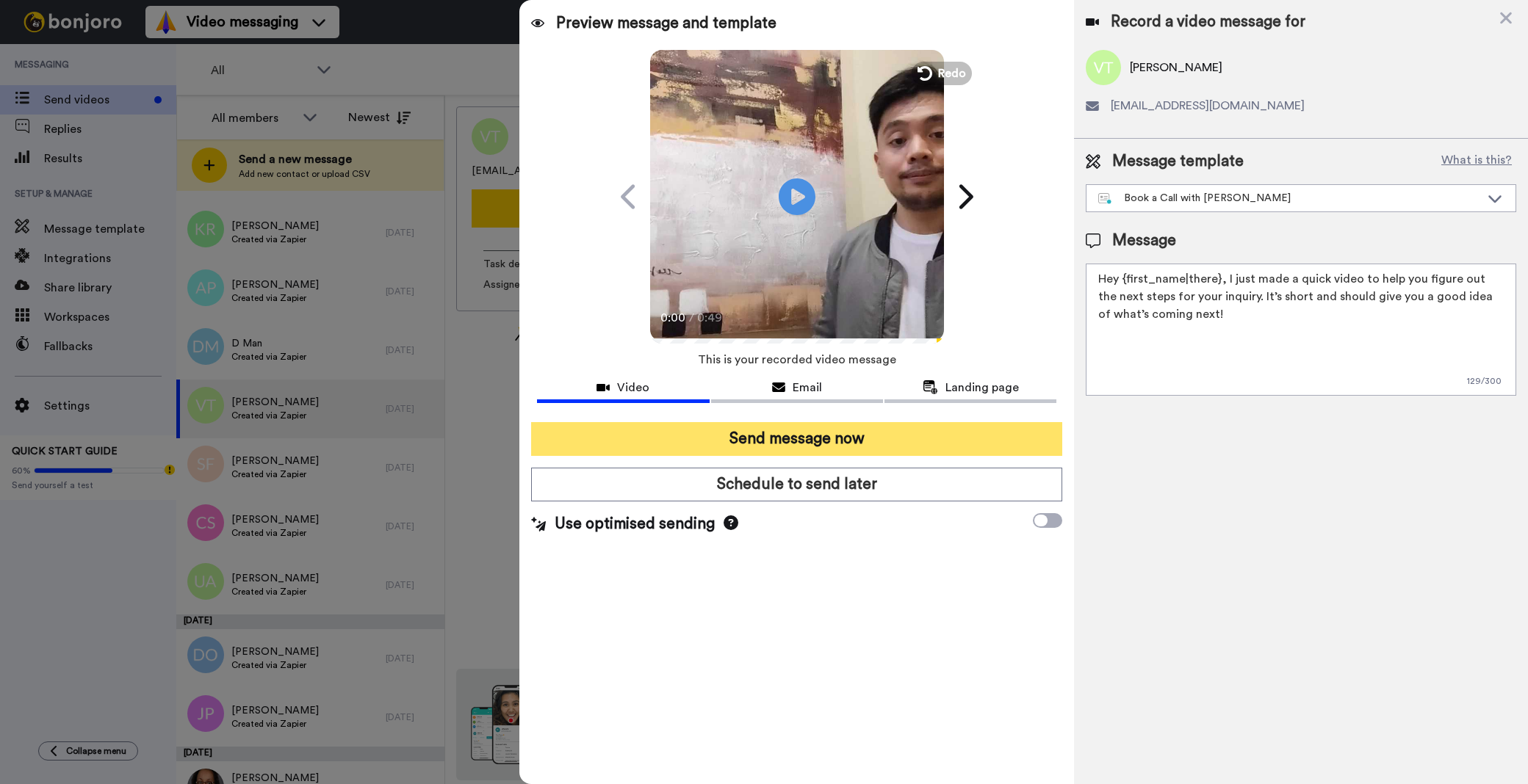
click at [820, 434] on button "Send message now" at bounding box center [797, 438] width 531 height 34
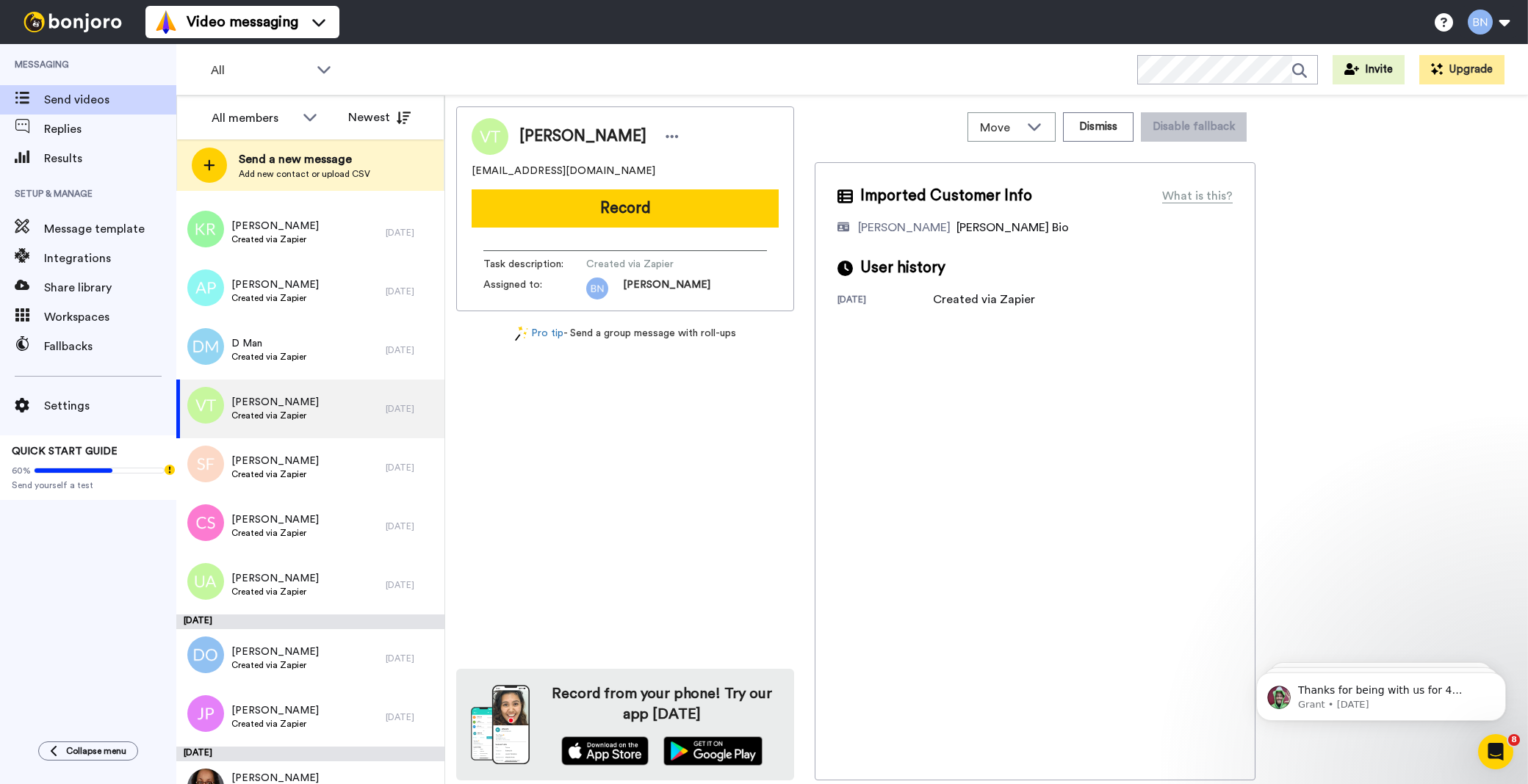
scroll to position [0, 0]
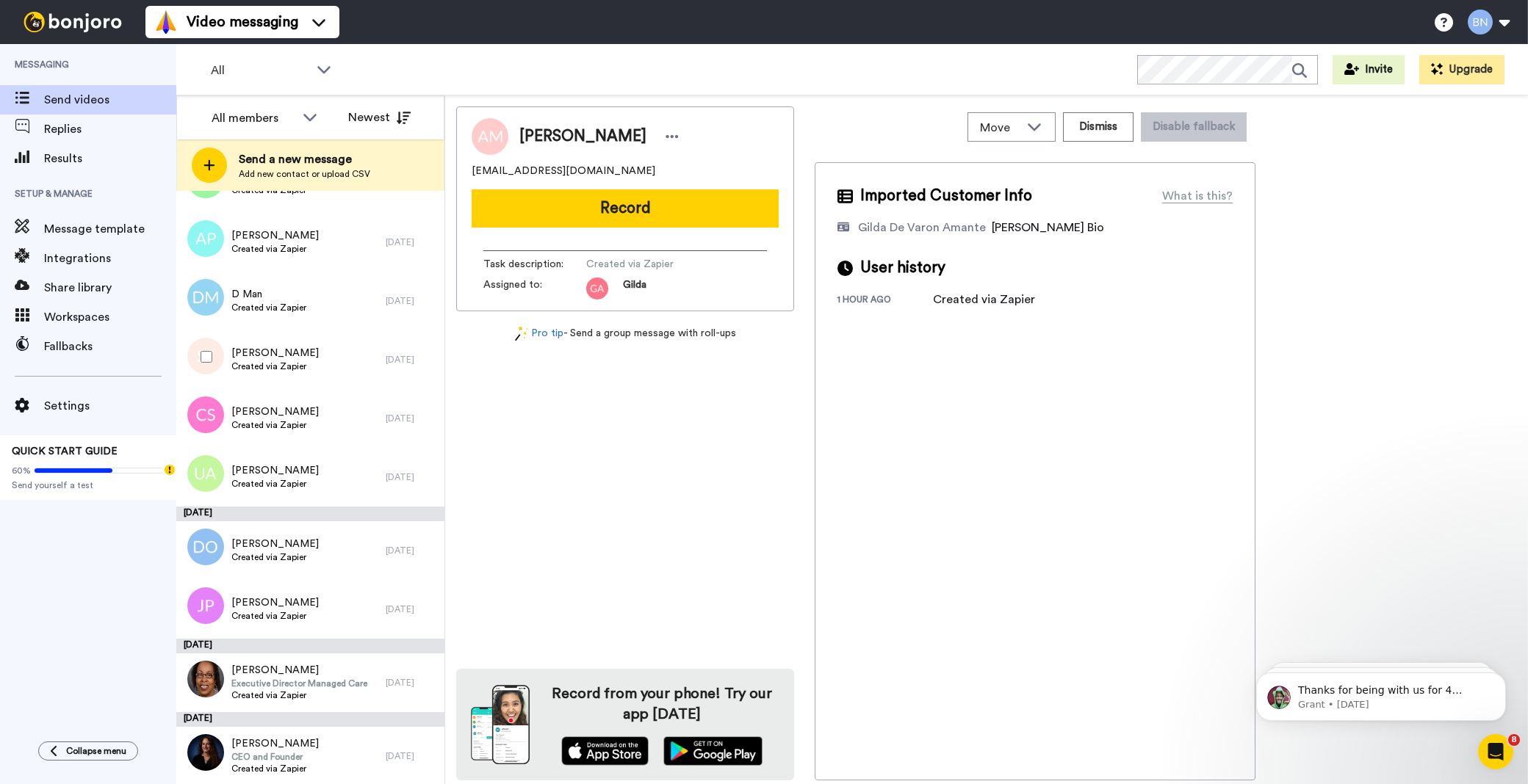
scroll to position [5017, 0]
click at [285, 467] on span "[PERSON_NAME]" at bounding box center [275, 469] width 88 height 15
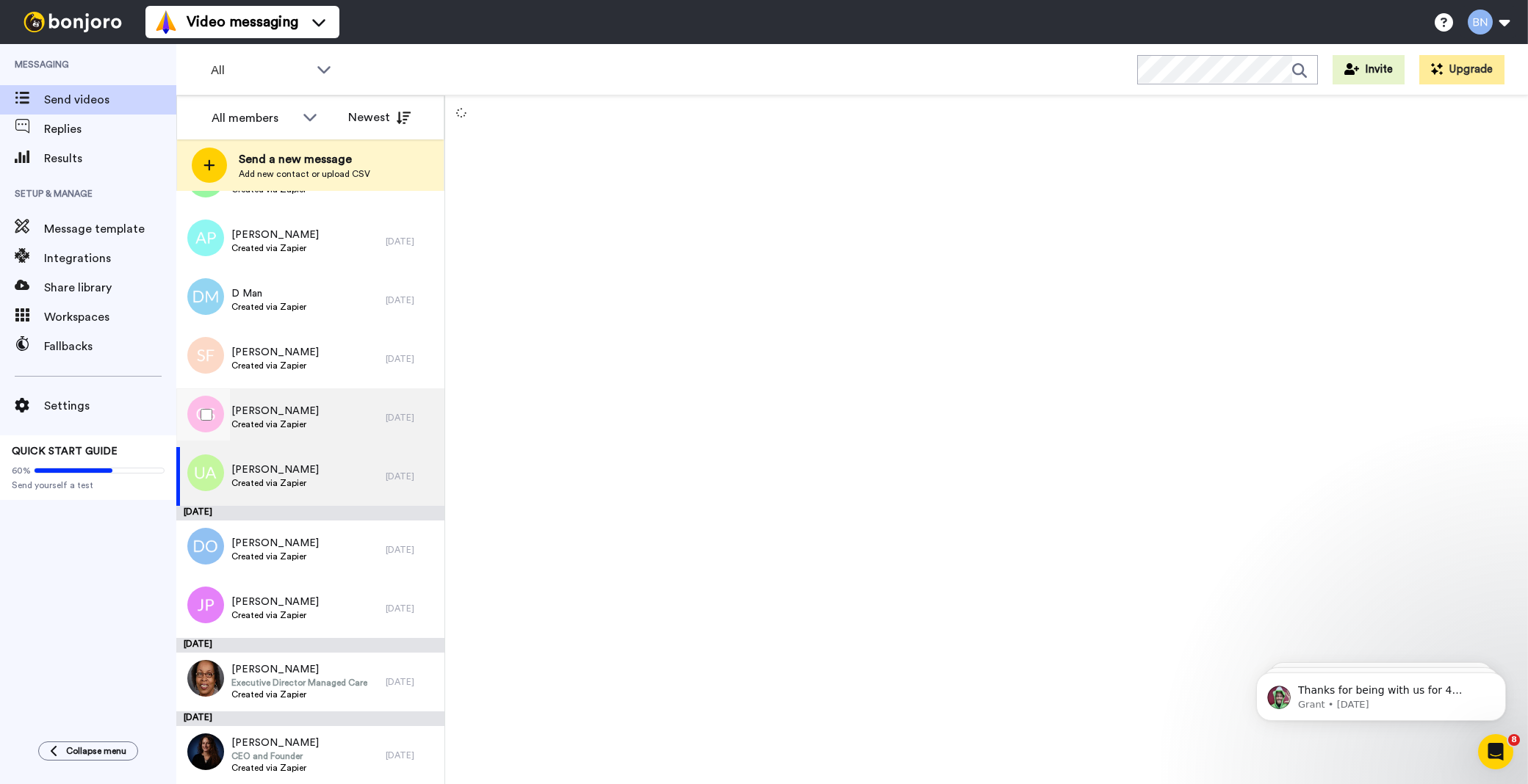
click at [287, 405] on span "[PERSON_NAME]" at bounding box center [275, 411] width 88 height 15
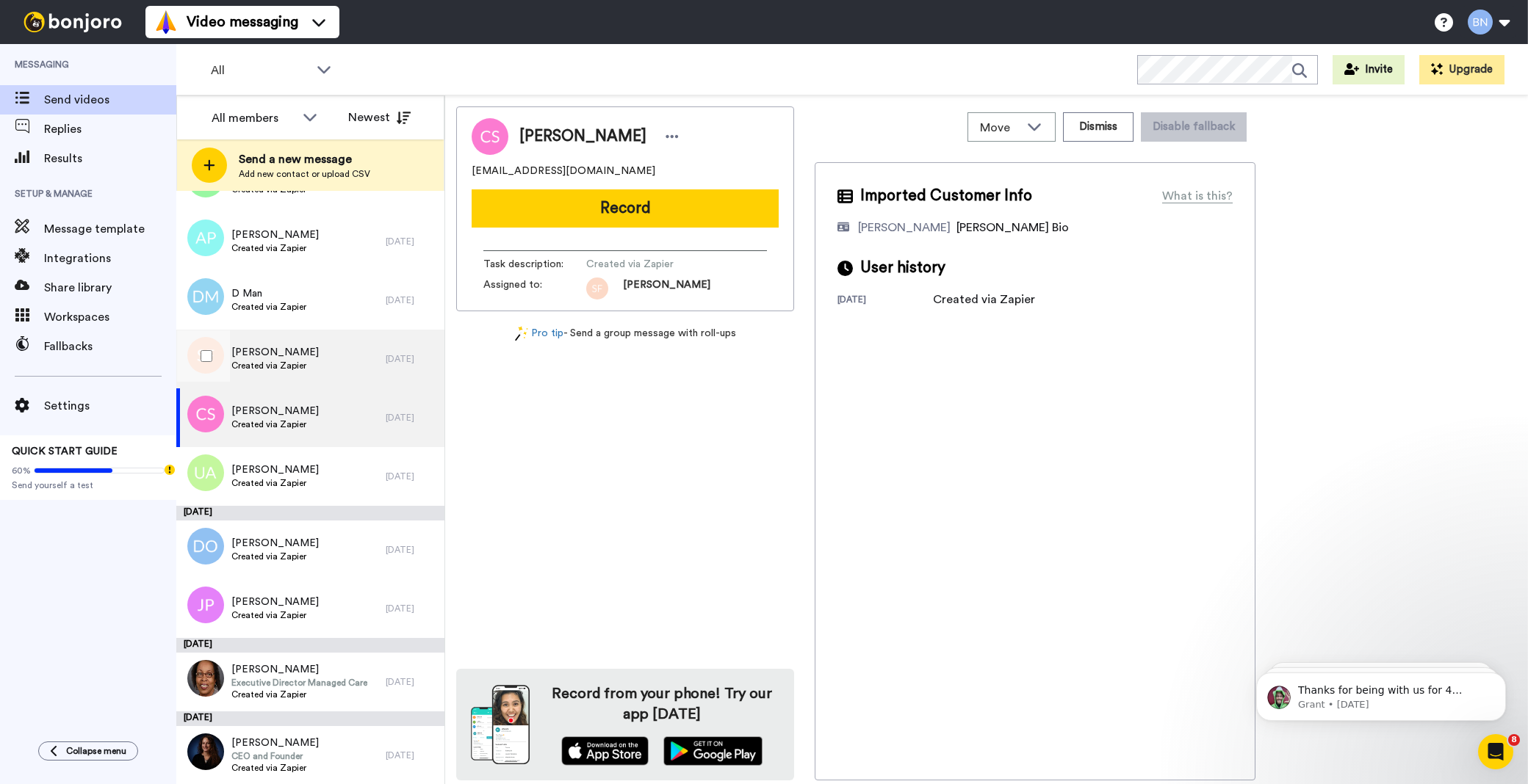
click at [269, 355] on span "[PERSON_NAME]" at bounding box center [275, 352] width 88 height 15
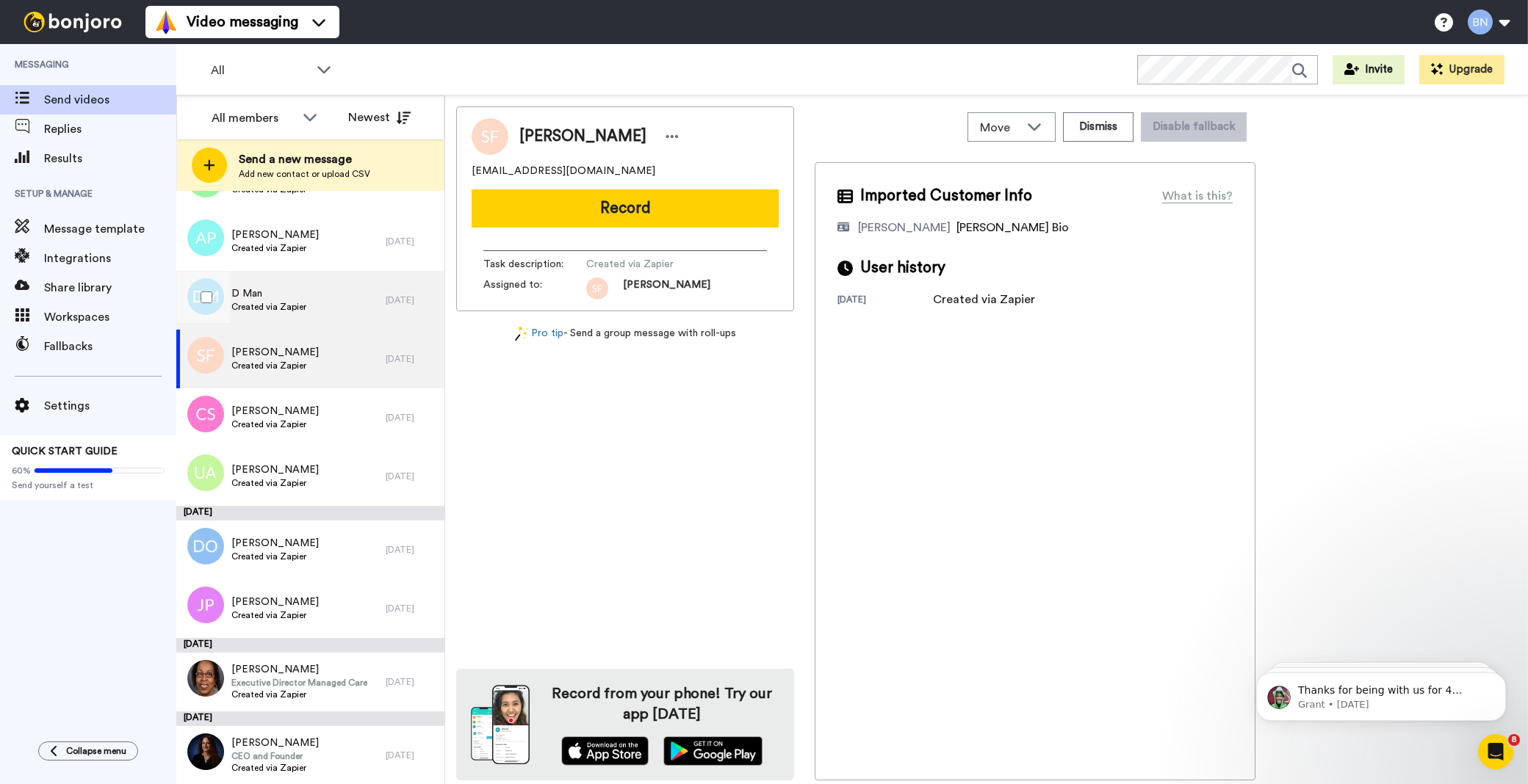
click at [259, 318] on div "D Man Created via Zapier" at bounding box center [281, 300] width 210 height 58
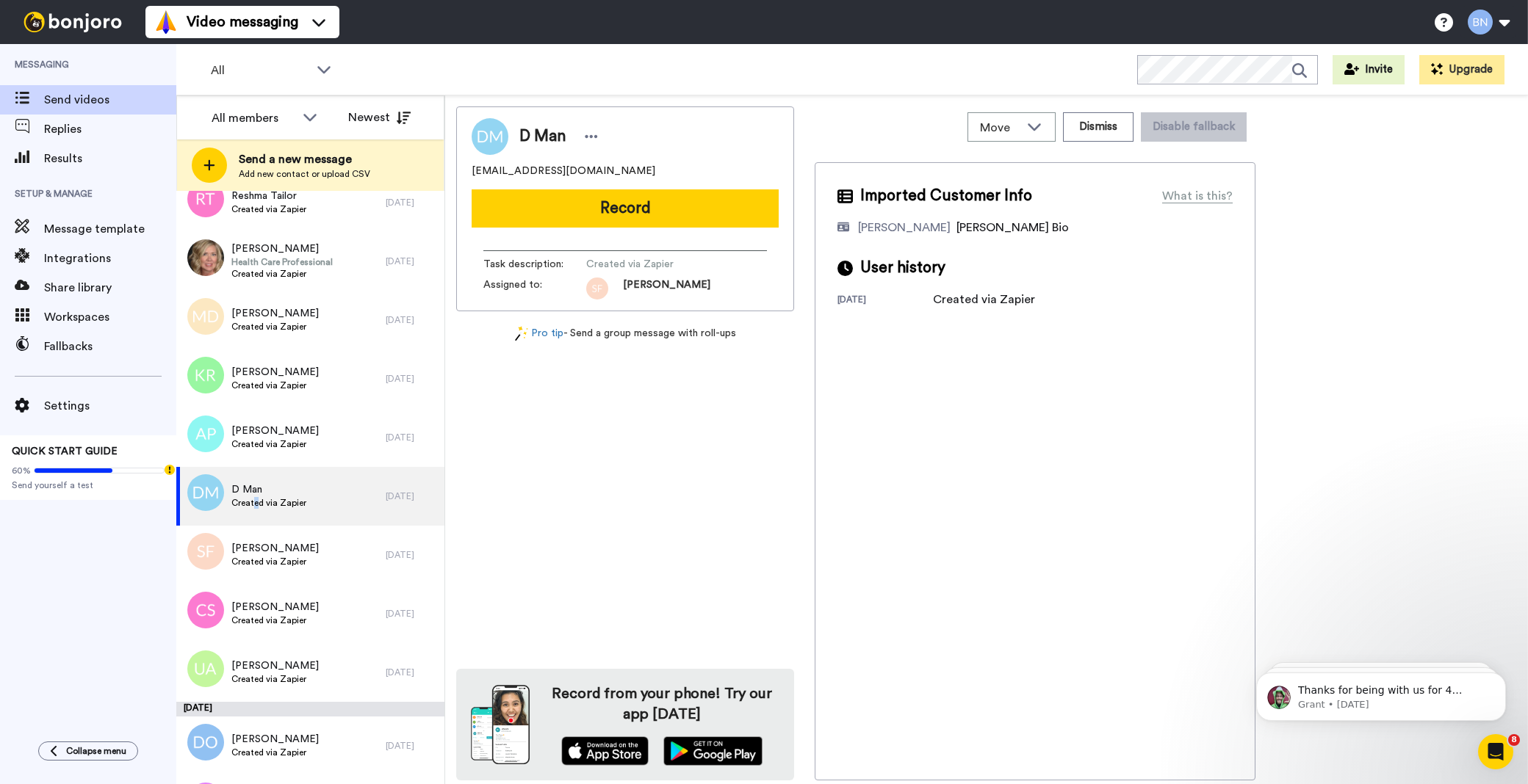
scroll to position [4799, 0]
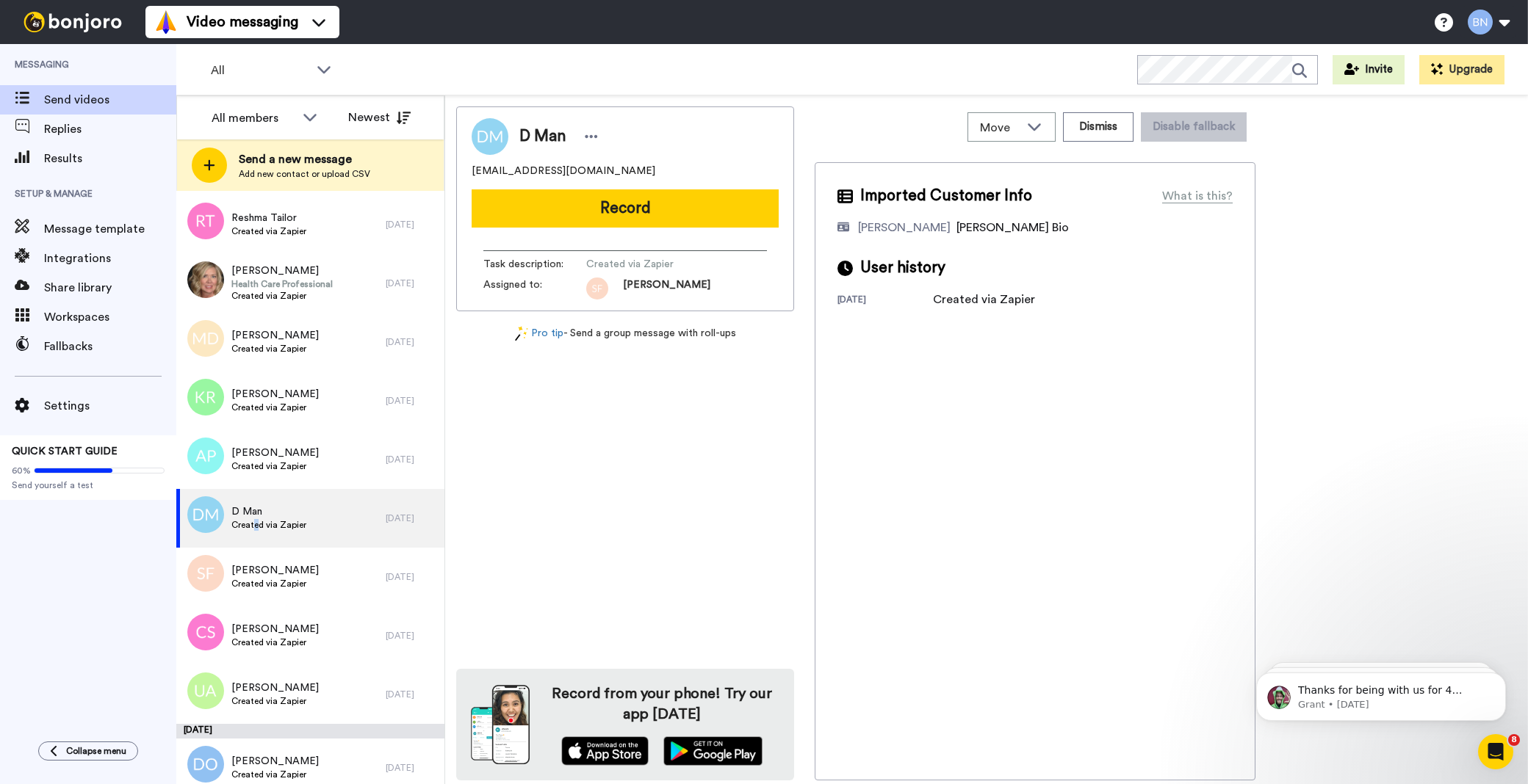
drag, startPoint x: 649, startPoint y: 214, endPoint x: 649, endPoint y: 225, distance: 11.0
click at [649, 225] on button "Record" at bounding box center [625, 208] width 307 height 38
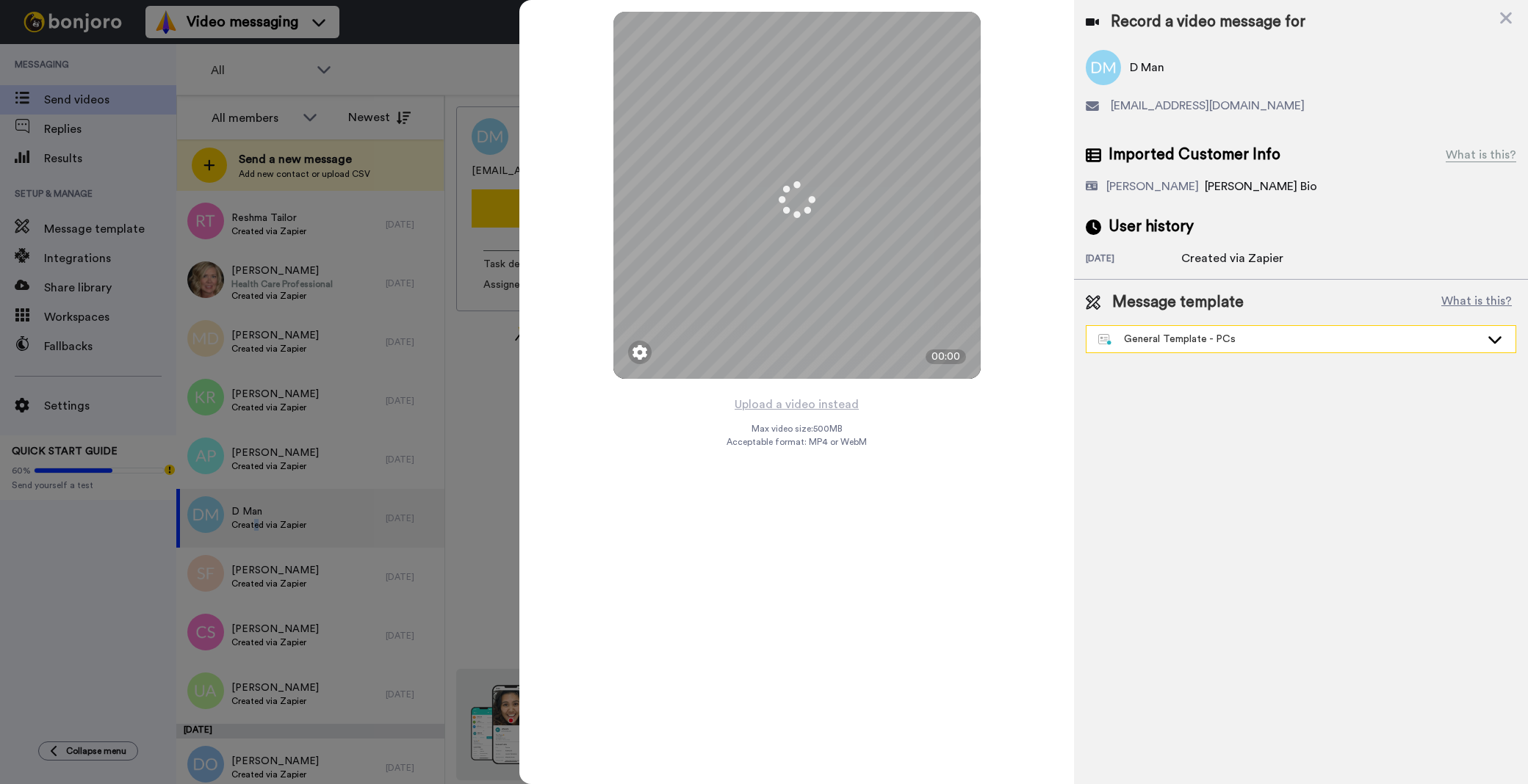
click at [1188, 335] on div "General Template - PCs" at bounding box center [1289, 339] width 382 height 15
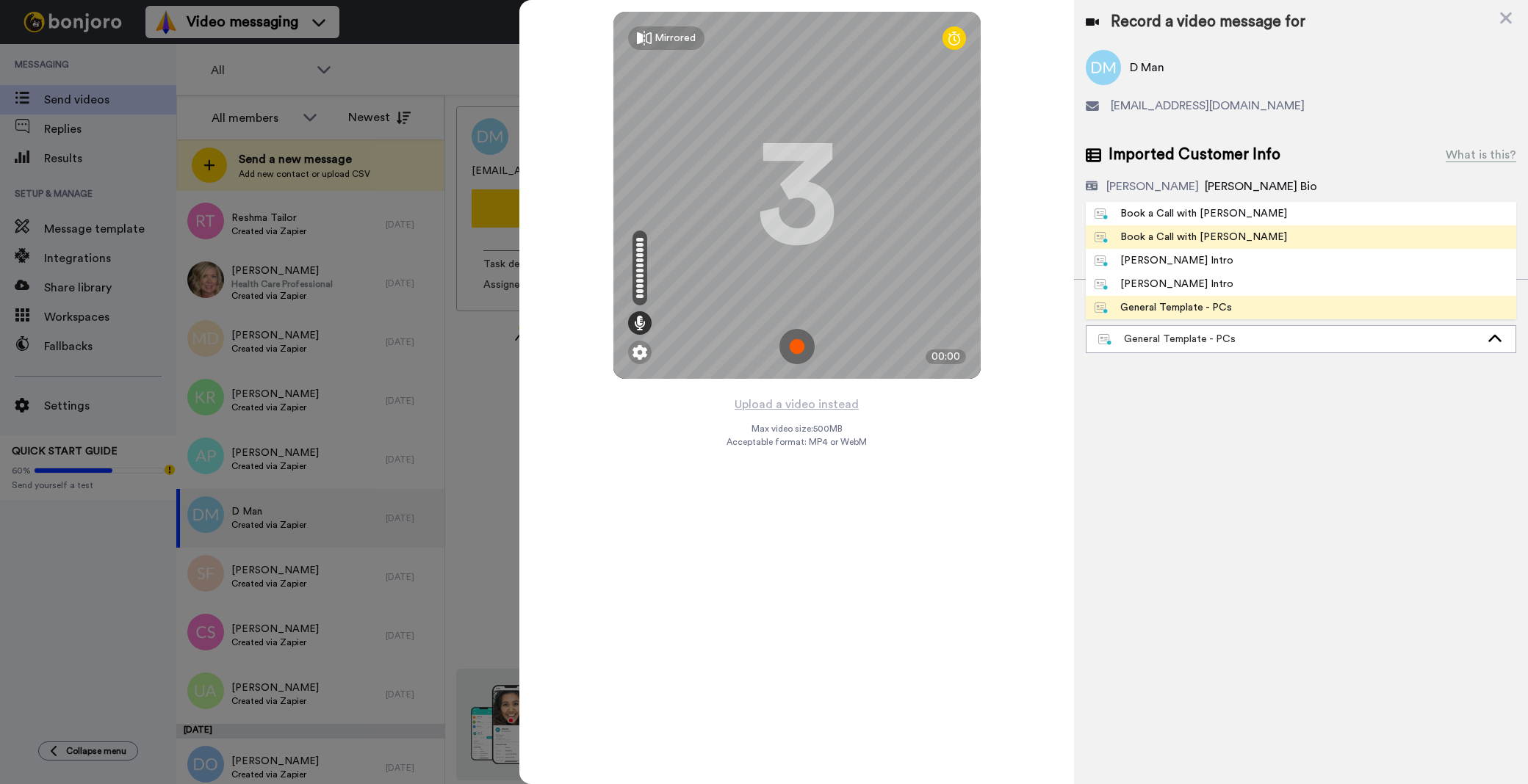
click at [1200, 225] on li "Book a Call with [PERSON_NAME]" at bounding box center [1301, 236] width 431 height 23
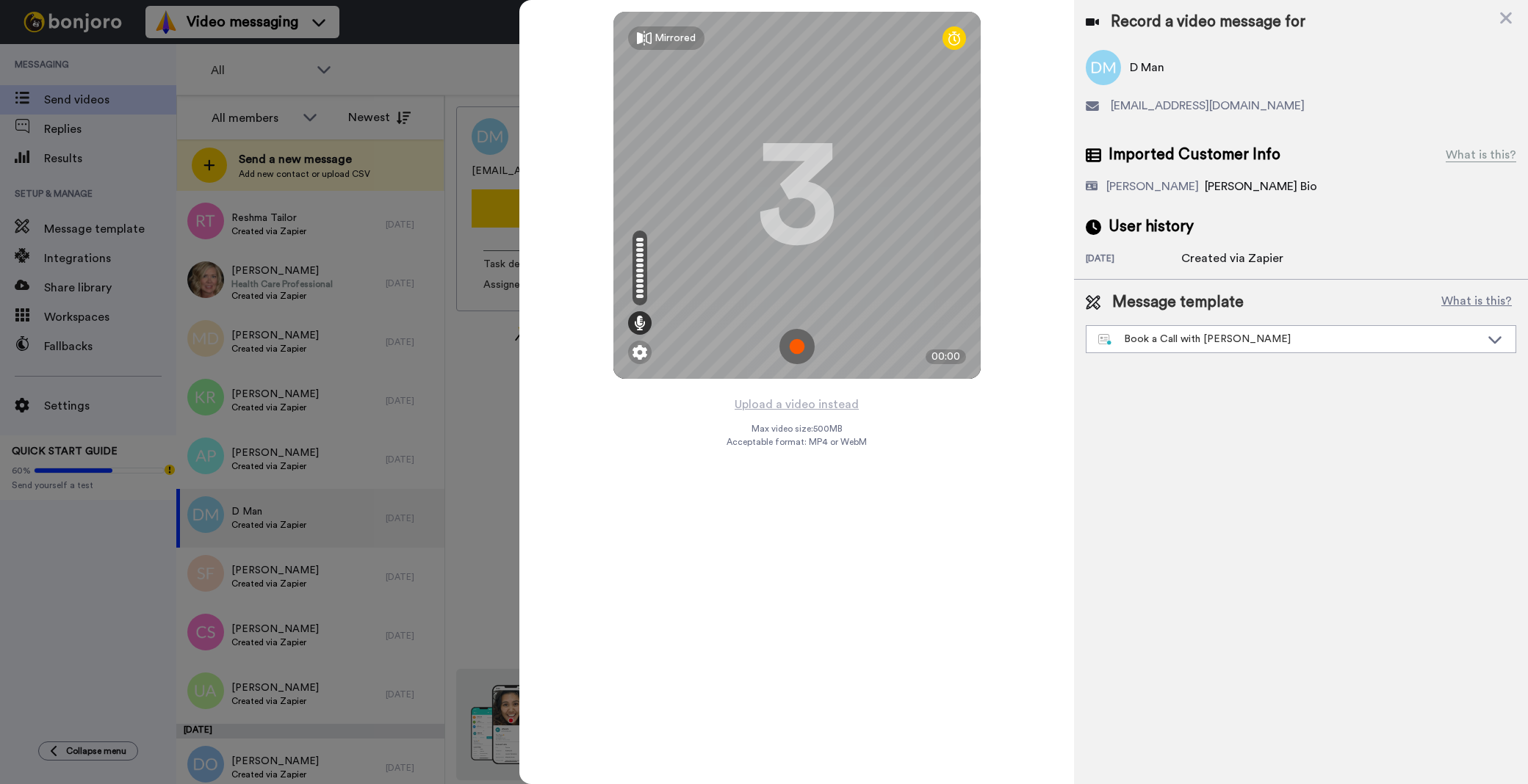
click at [1200, 224] on div "User history" at bounding box center [1301, 227] width 431 height 22
click at [1202, 353] on div "Message template What is this? Book a Call with Gilda Book a Call with Bruce Bo…" at bounding box center [1301, 322] width 454 height 85
click at [1206, 346] on div "Book a Call with [PERSON_NAME]" at bounding box center [1289, 339] width 382 height 15
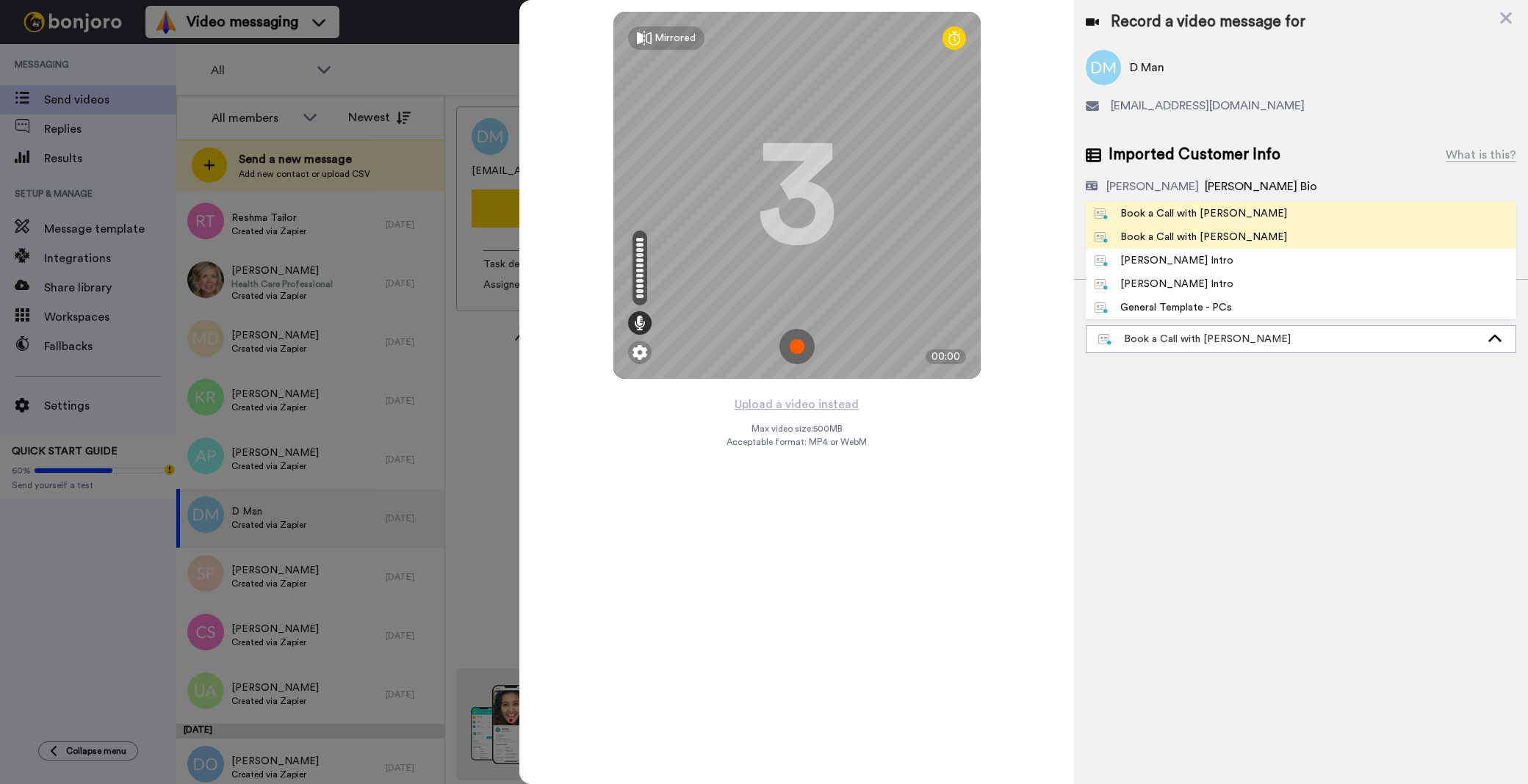
click at [1237, 213] on li "Book a Call with [PERSON_NAME]" at bounding box center [1301, 213] width 431 height 23
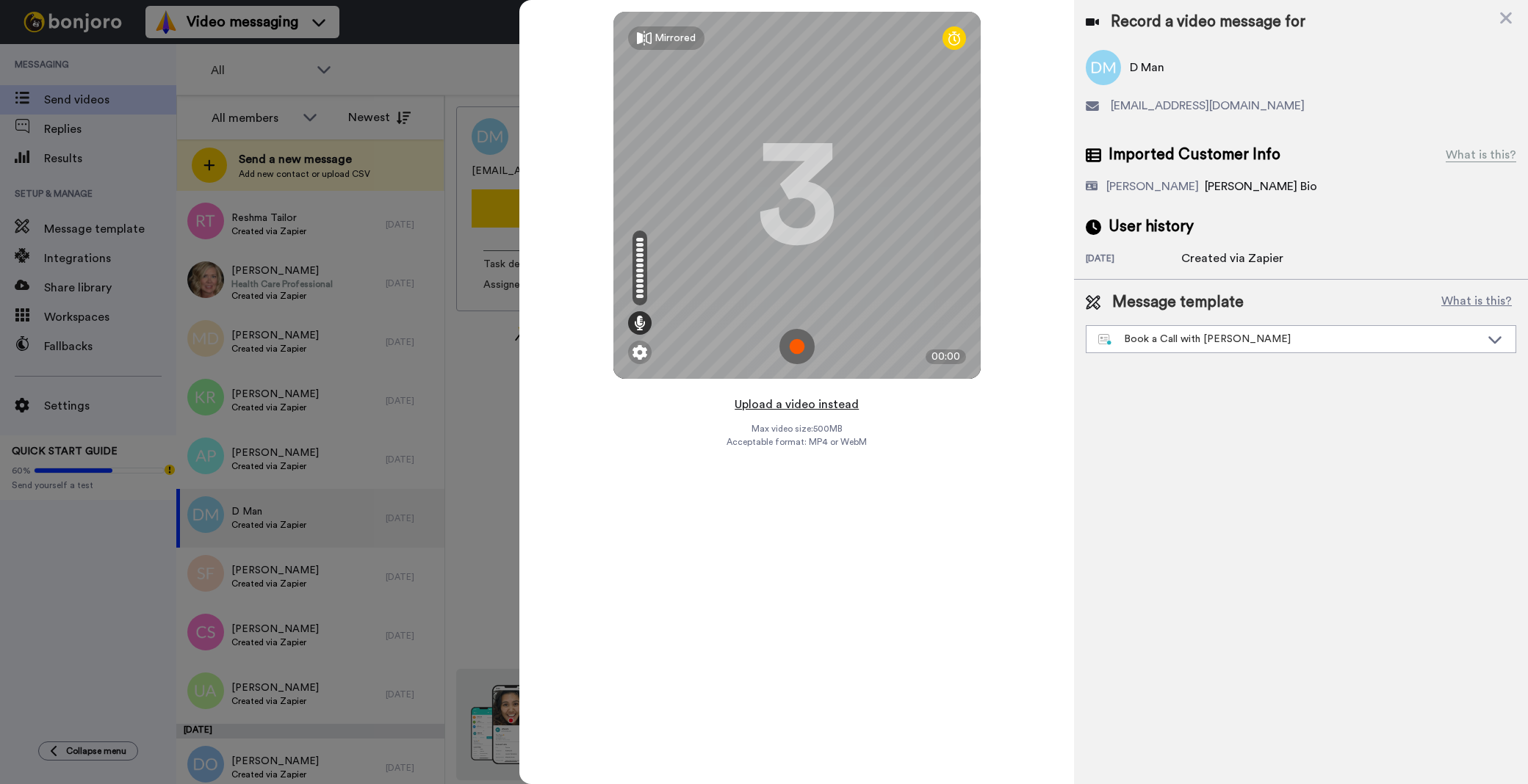
click at [795, 400] on button "Upload a video instead" at bounding box center [796, 405] width 133 height 19
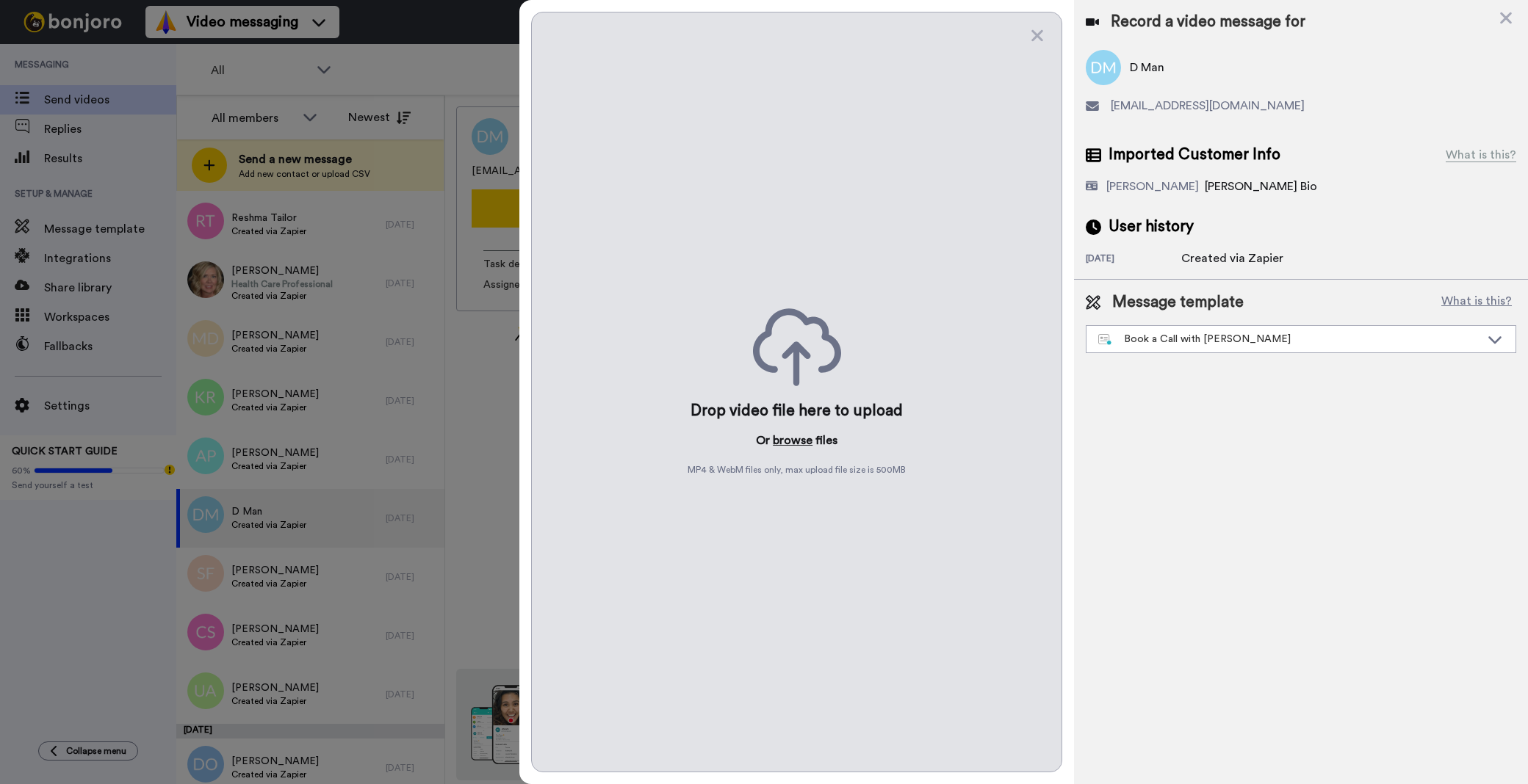
click at [805, 445] on button "browse" at bounding box center [793, 440] width 40 height 18
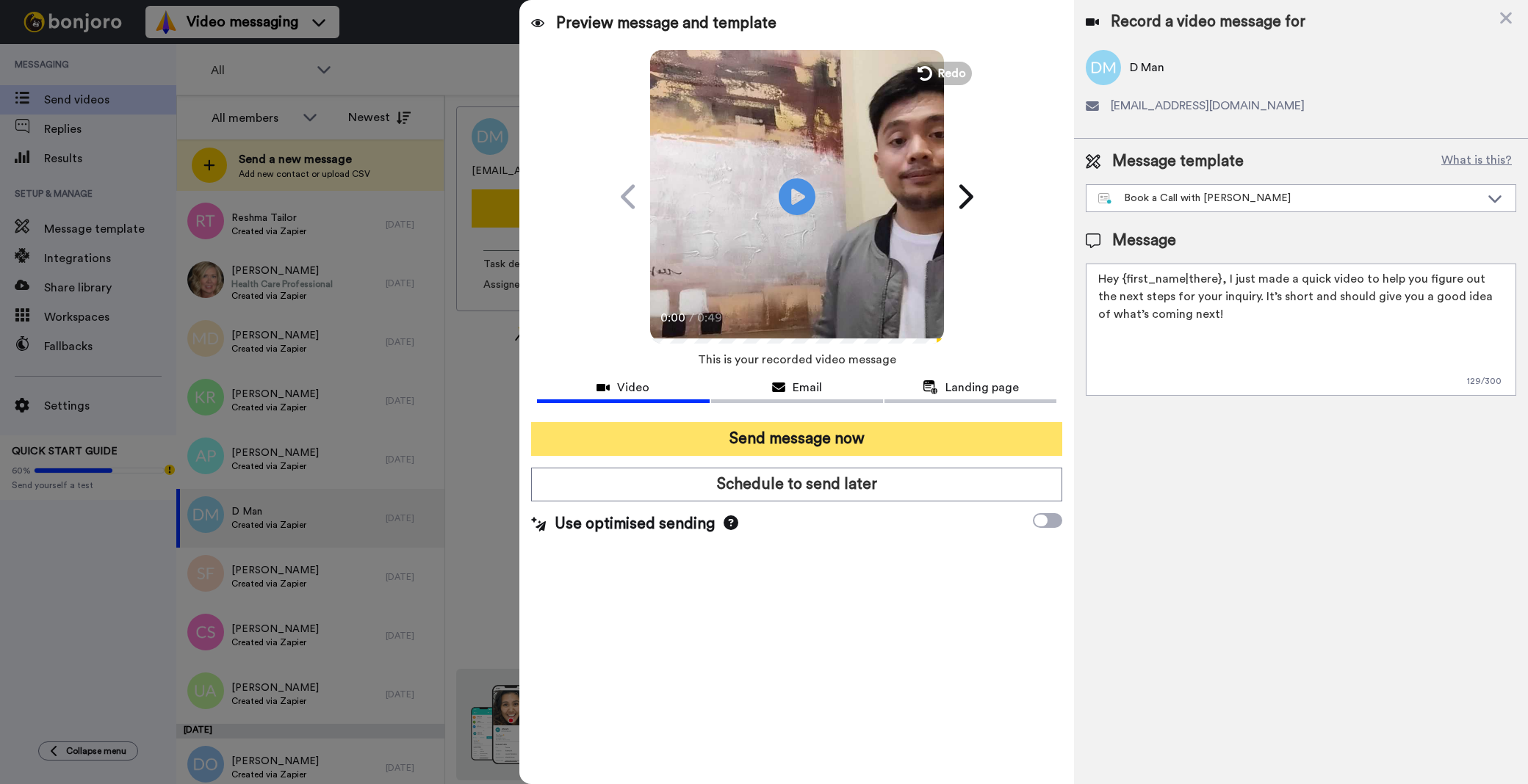
click at [850, 442] on button "Send message now" at bounding box center [797, 438] width 531 height 34
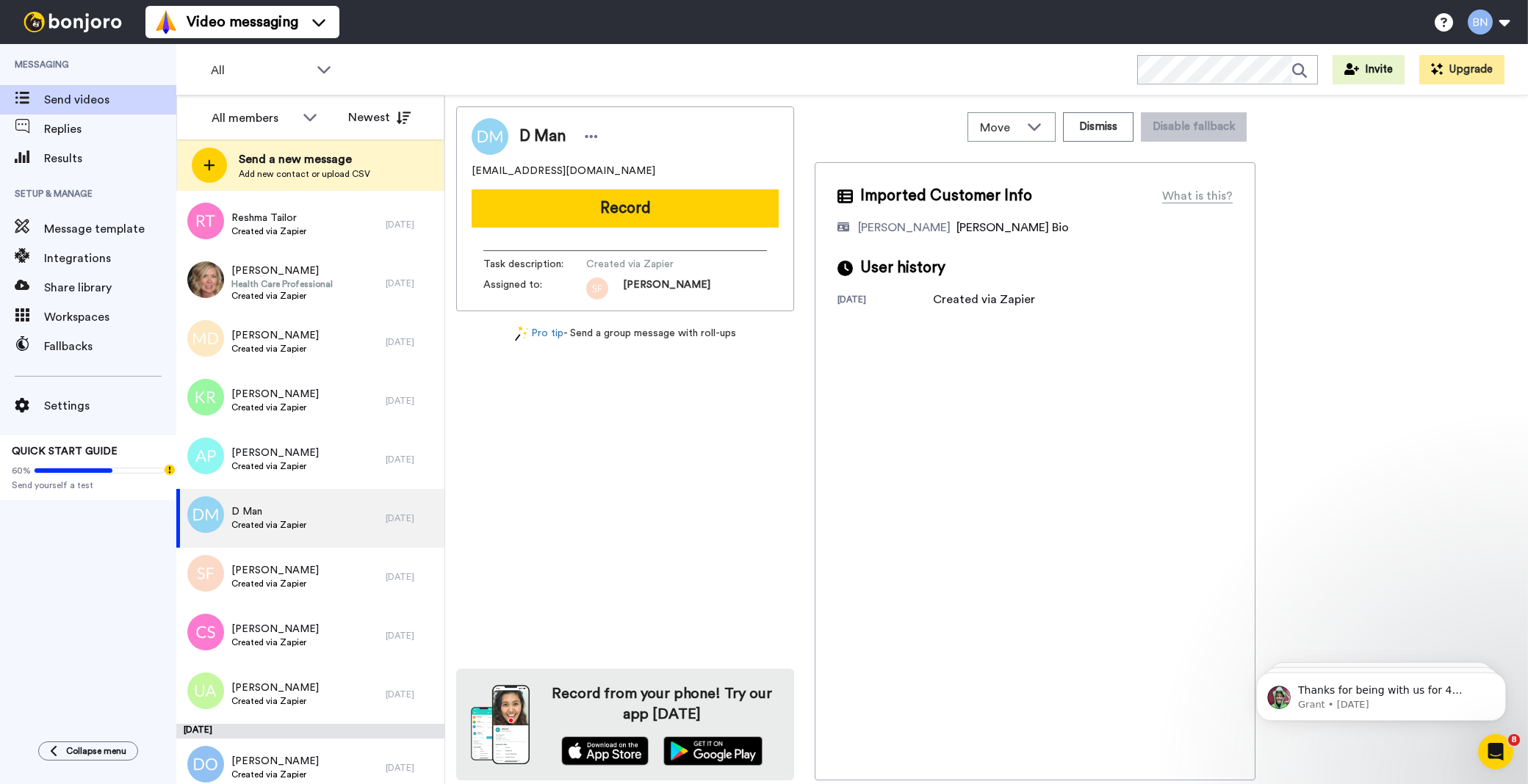
scroll to position [0, 0]
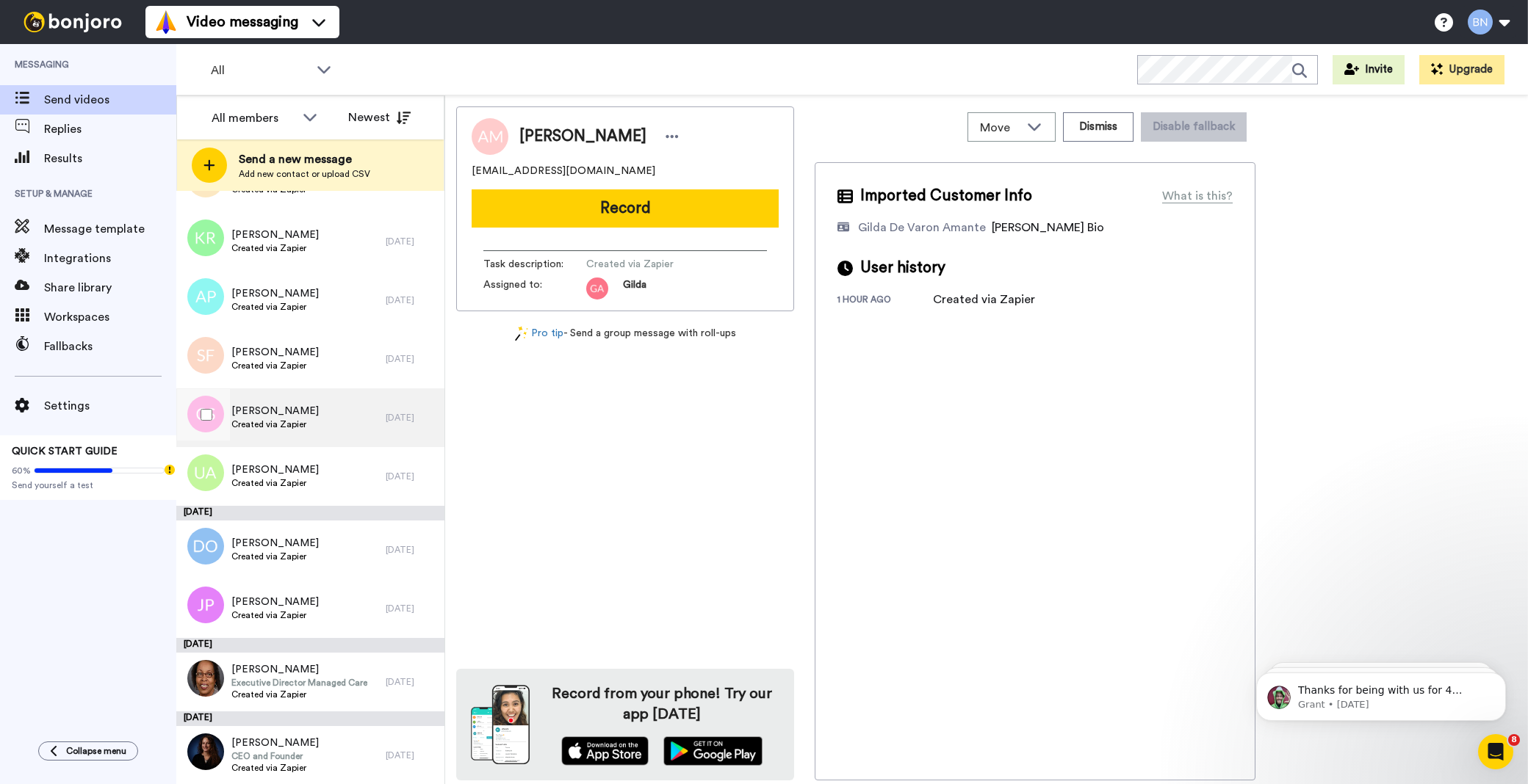
scroll to position [4858, 0]
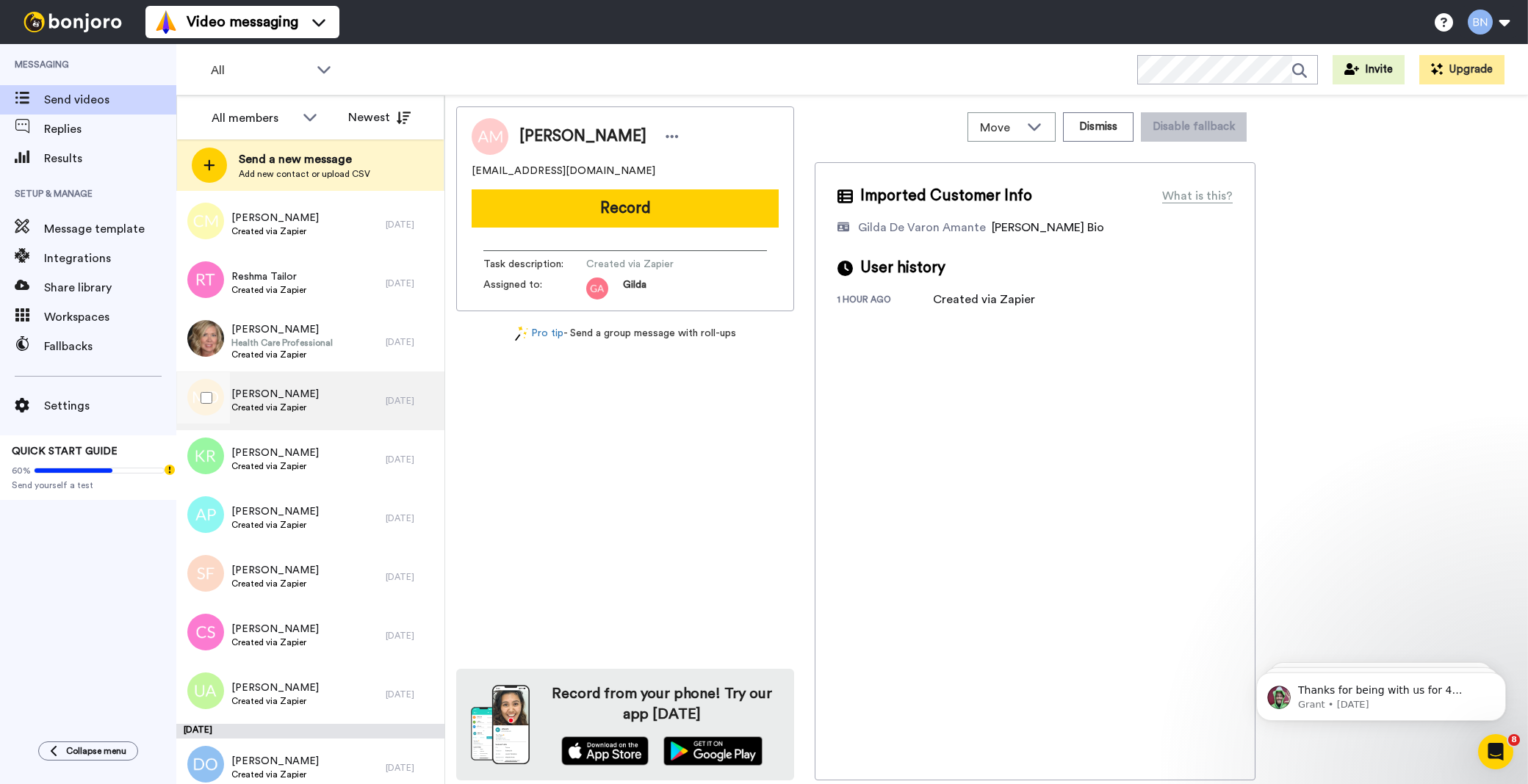
click at [386, 399] on div "[DATE]" at bounding box center [412, 401] width 52 height 12
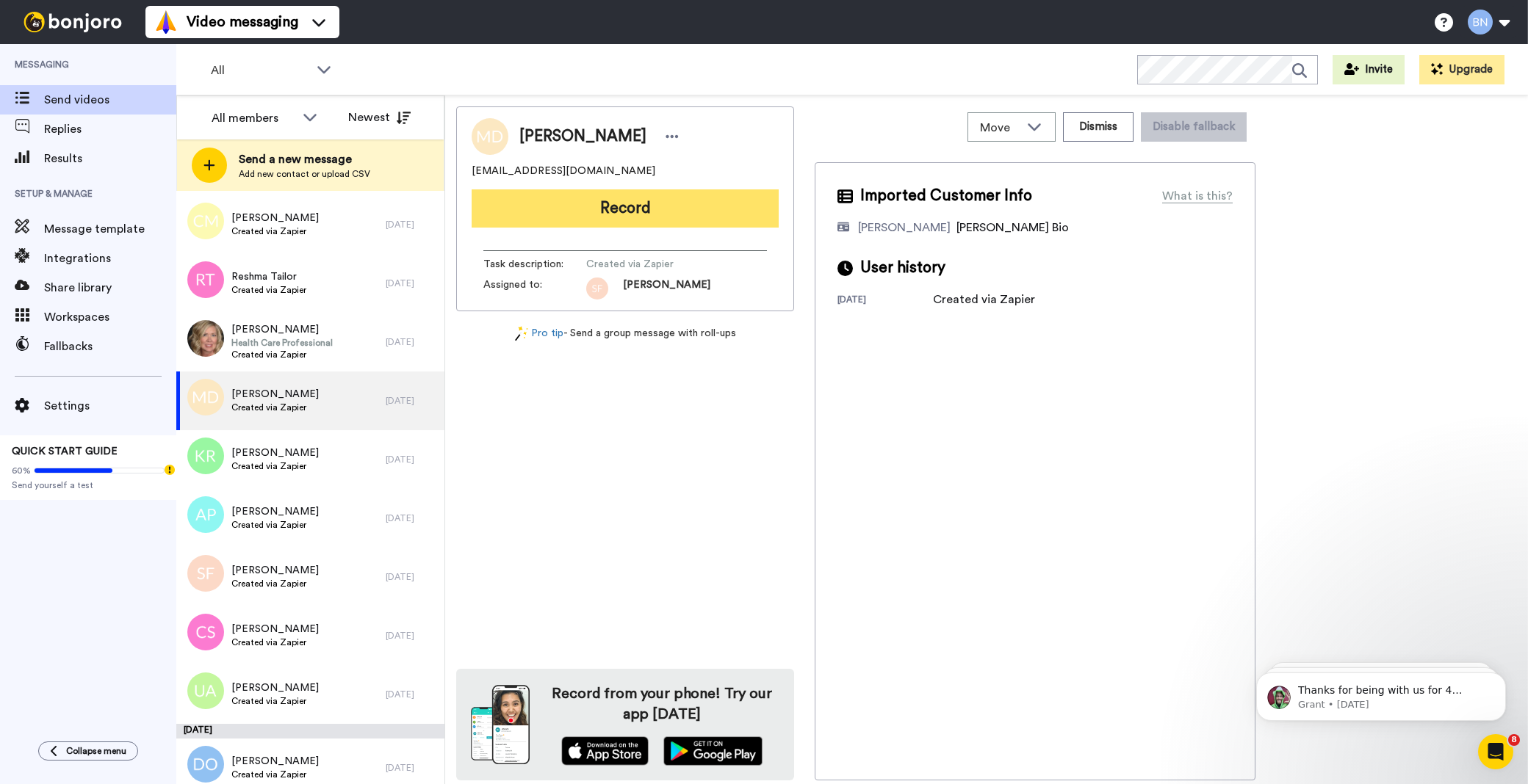
click at [672, 206] on button "Record" at bounding box center [625, 208] width 307 height 38
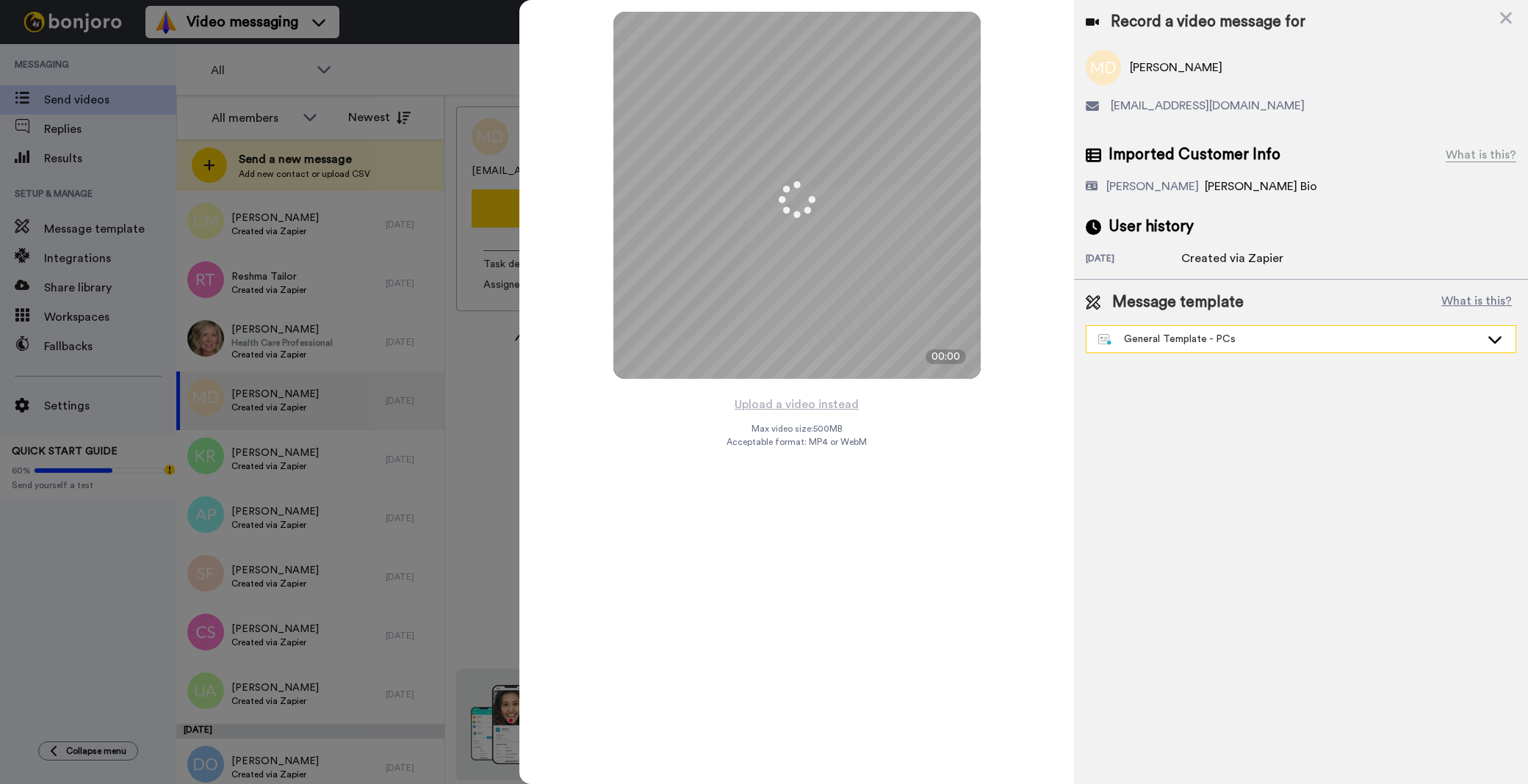
click at [1130, 335] on div "General Template - PCs" at bounding box center [1289, 339] width 382 height 15
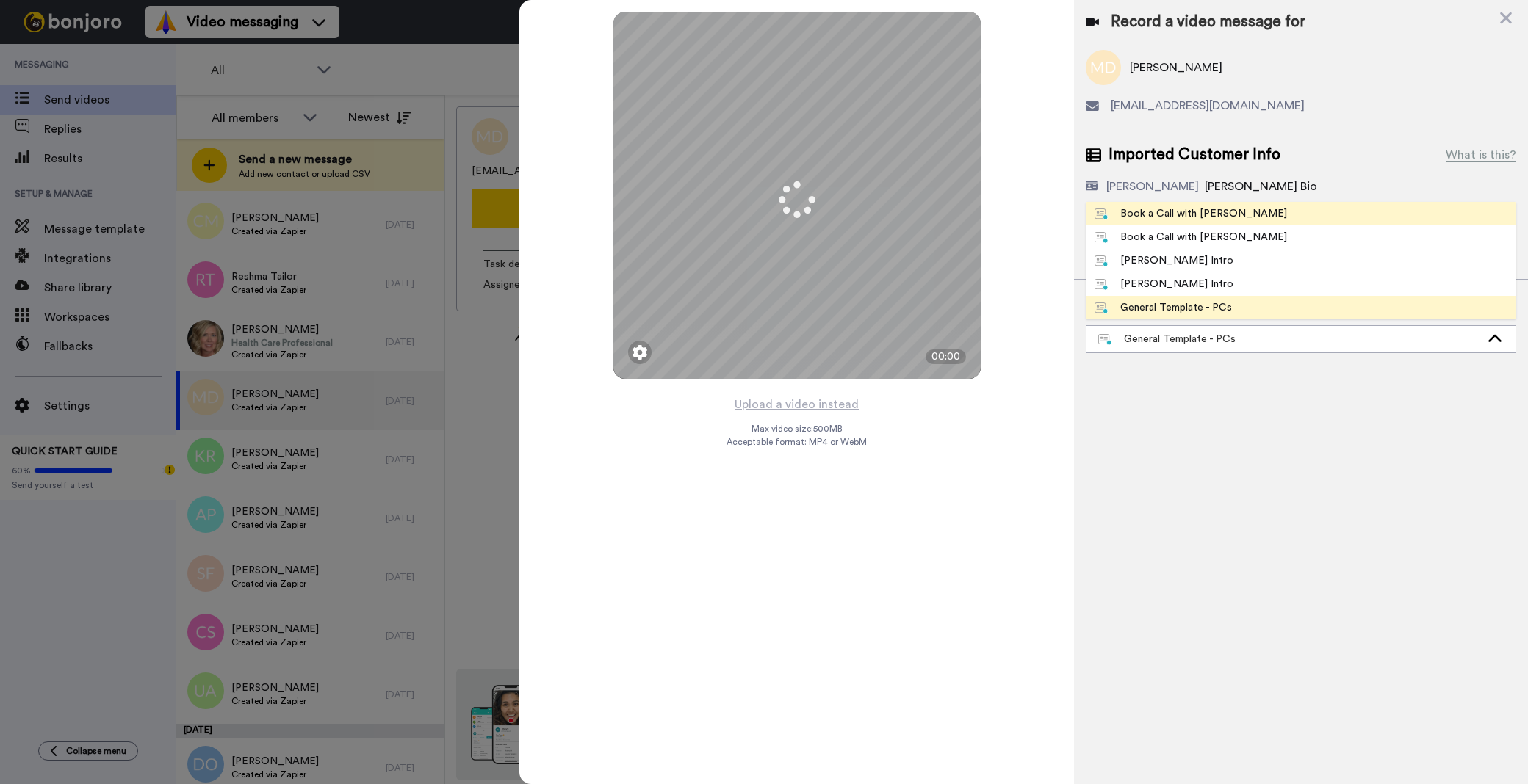
click at [1180, 214] on div "Book a Call with [PERSON_NAME]" at bounding box center [1191, 213] width 193 height 15
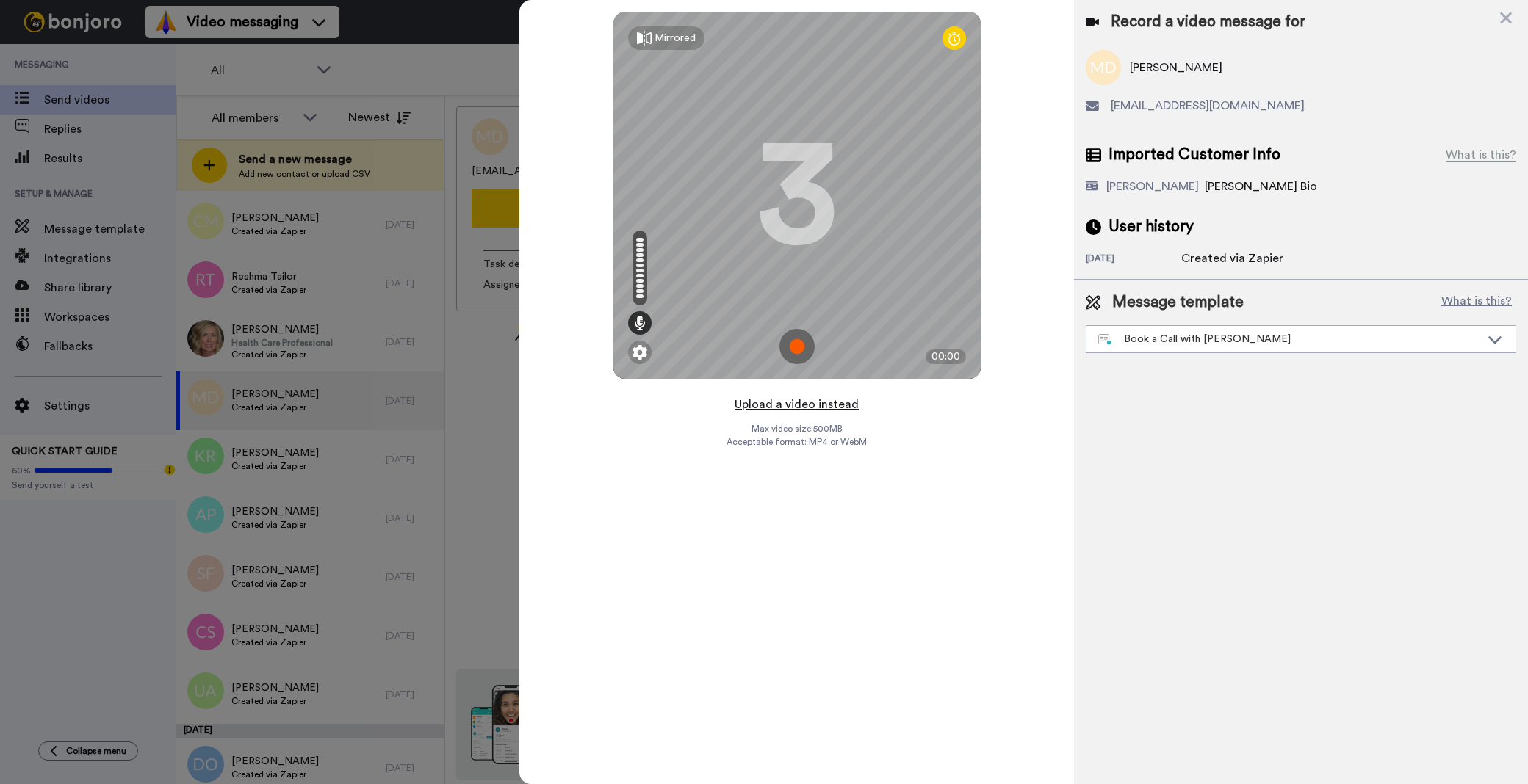
click at [826, 397] on button "Upload a video instead" at bounding box center [796, 405] width 133 height 19
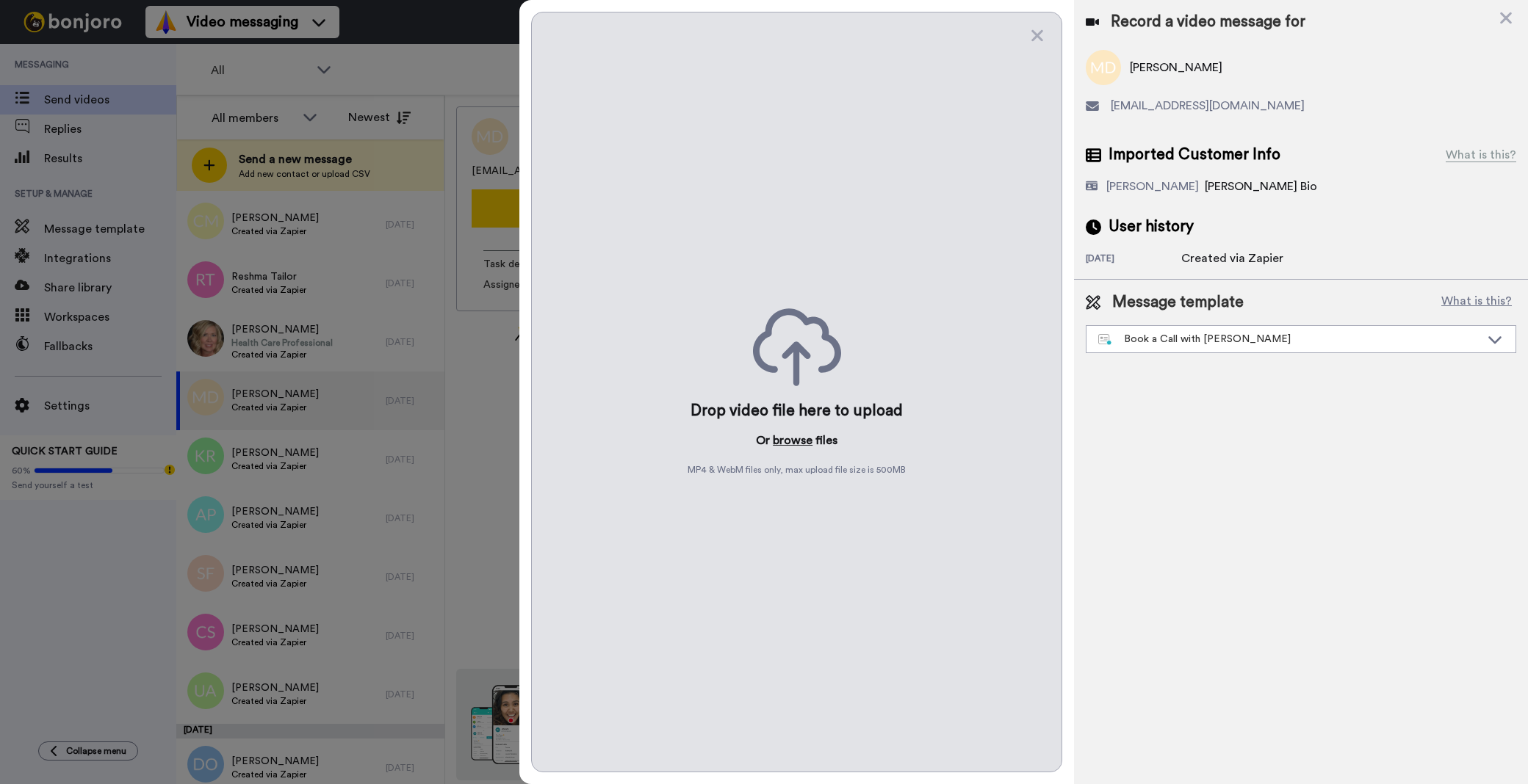
click at [795, 446] on button "browse" at bounding box center [793, 440] width 40 height 18
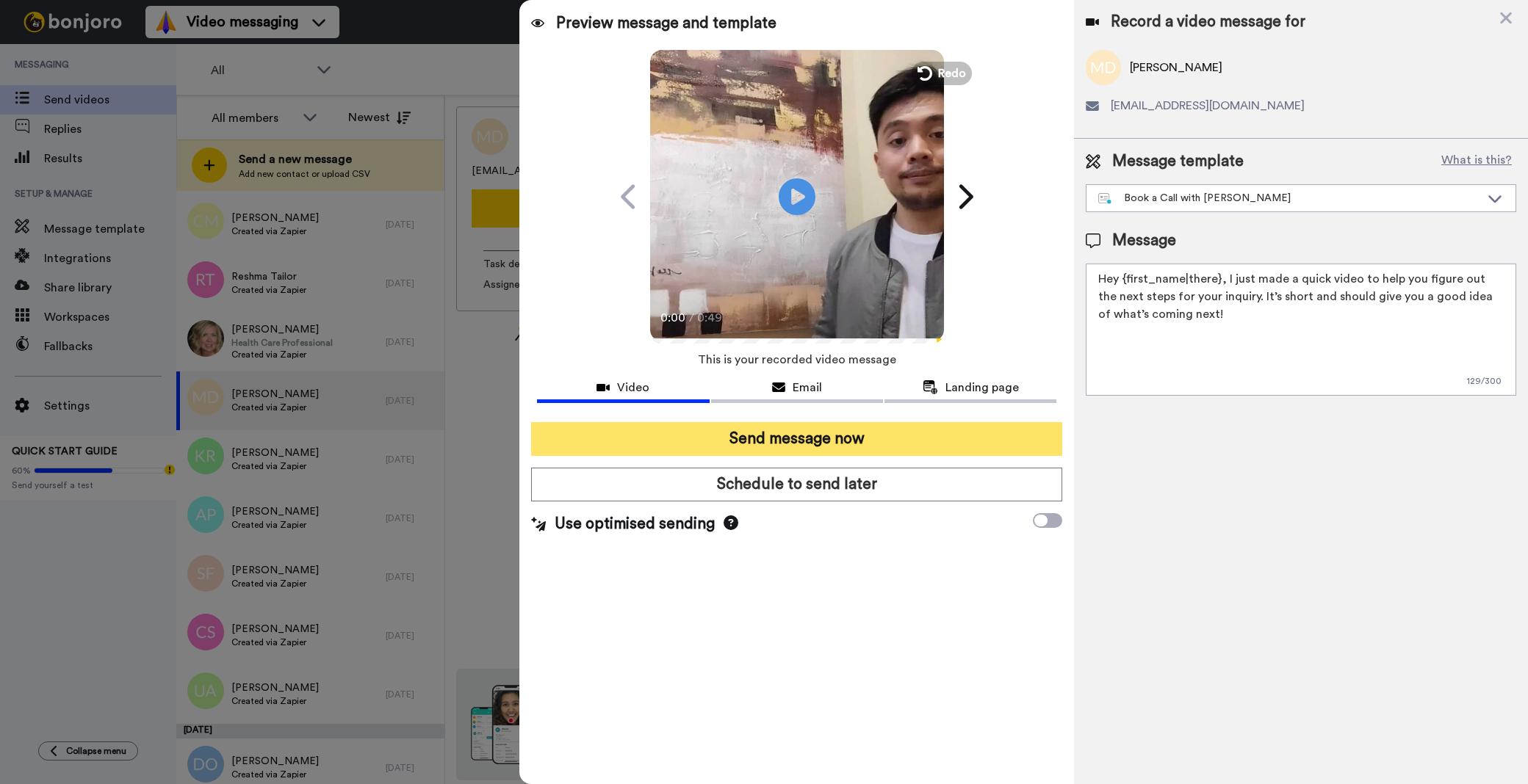
click at [894, 446] on button "Send message now" at bounding box center [797, 438] width 531 height 34
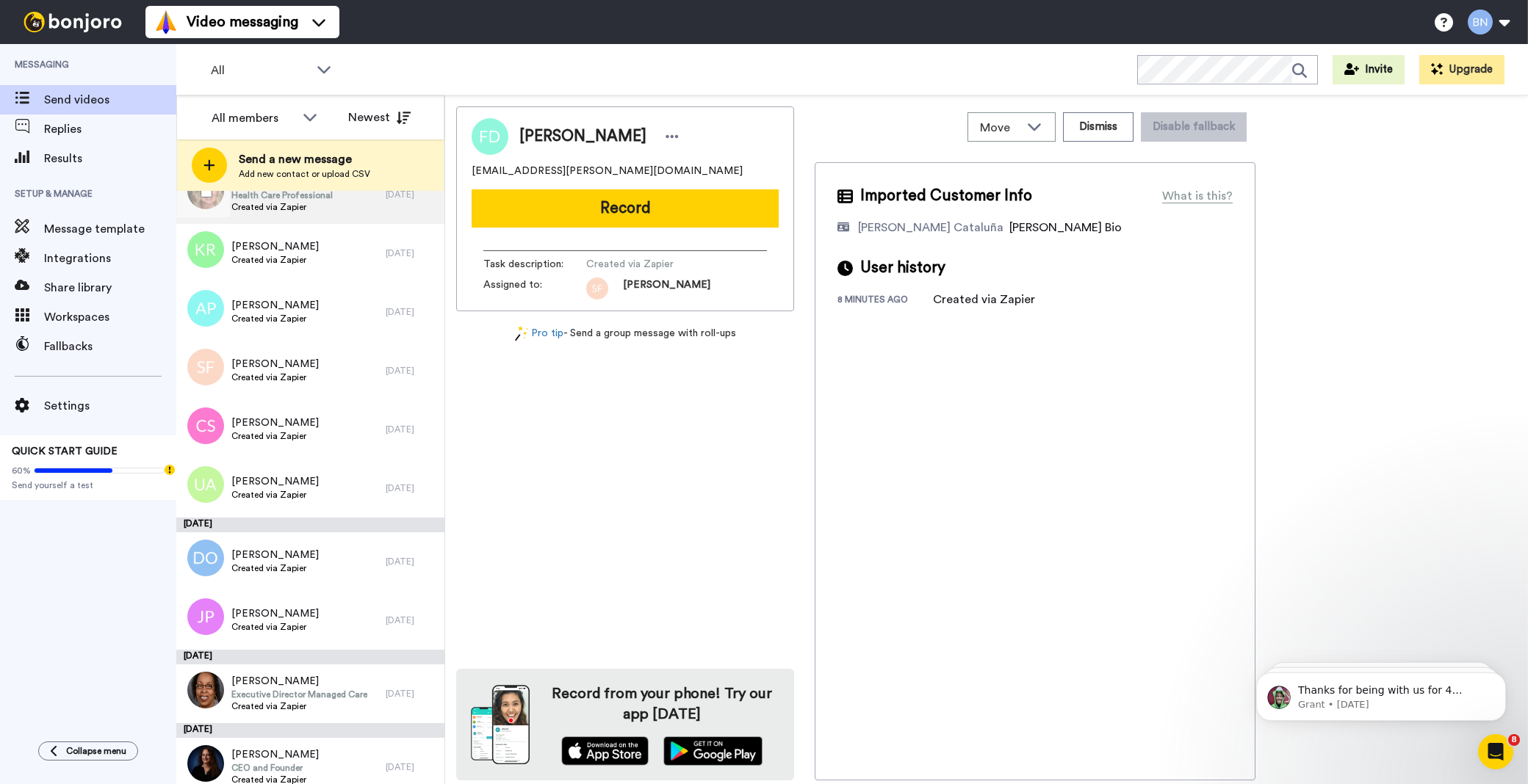
scroll to position [5017, 0]
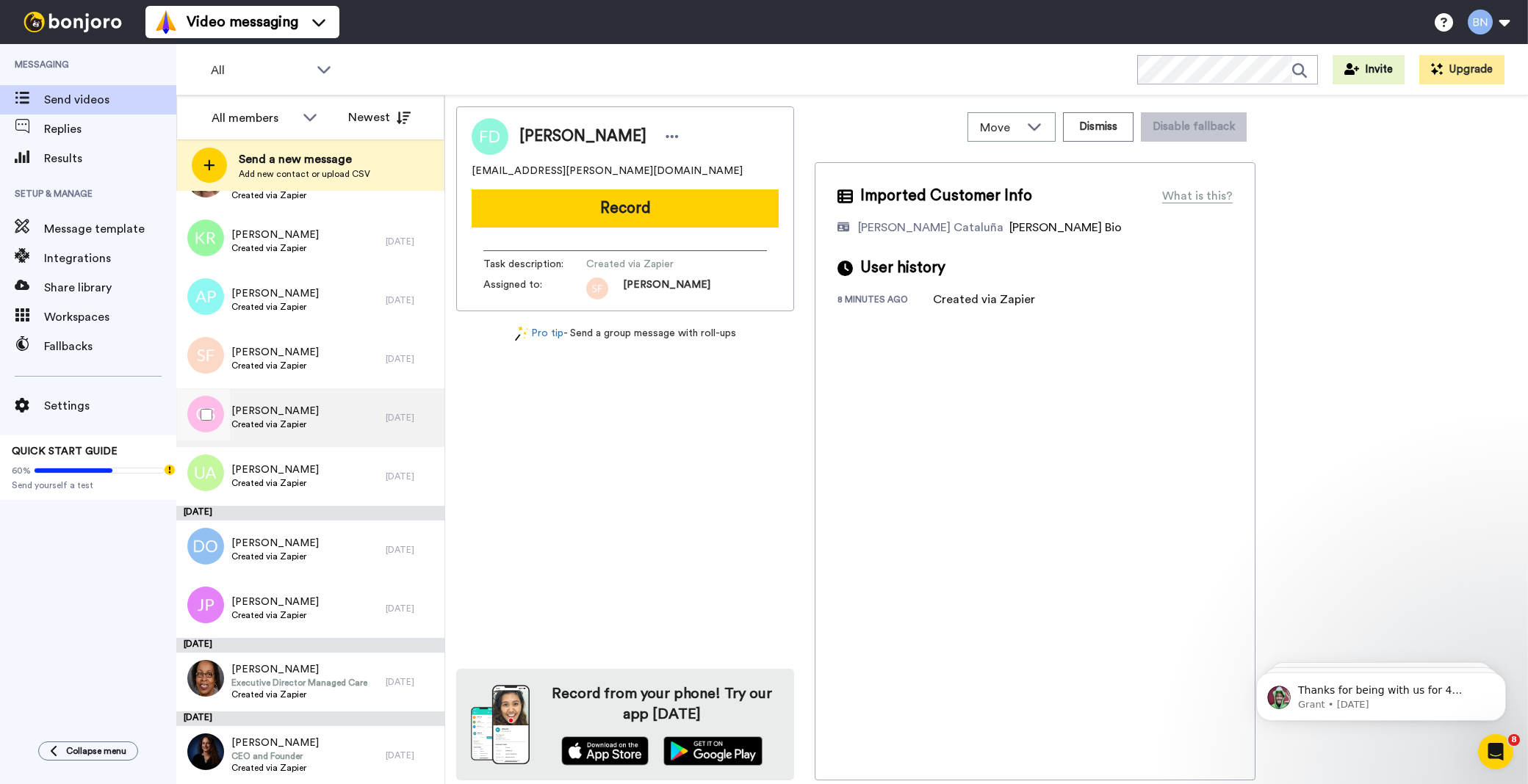
click at [358, 419] on div "[PERSON_NAME] Created via Zapier" at bounding box center [281, 418] width 210 height 58
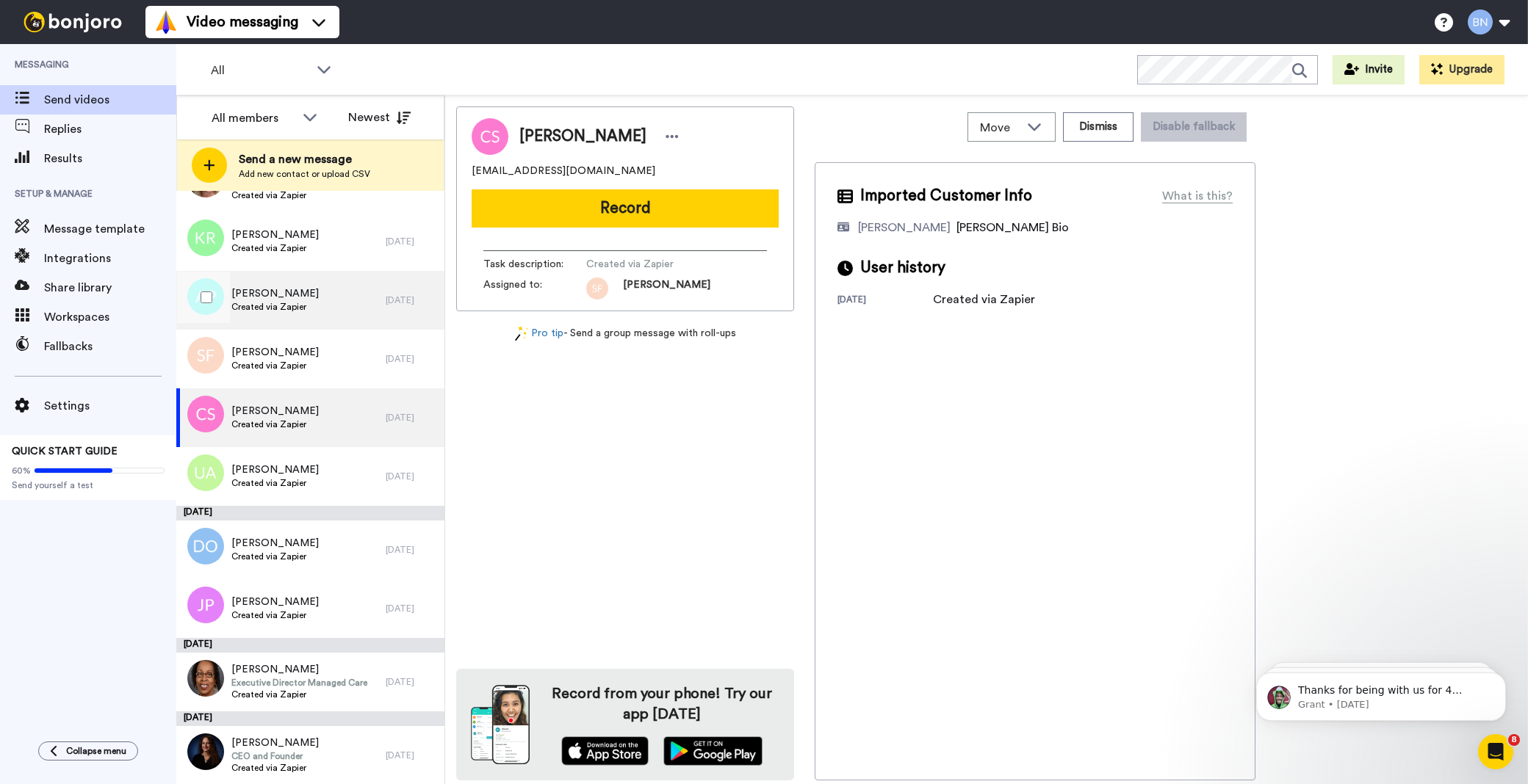
click at [341, 316] on div "[PERSON_NAME] Created via Zapier" at bounding box center [281, 300] width 210 height 58
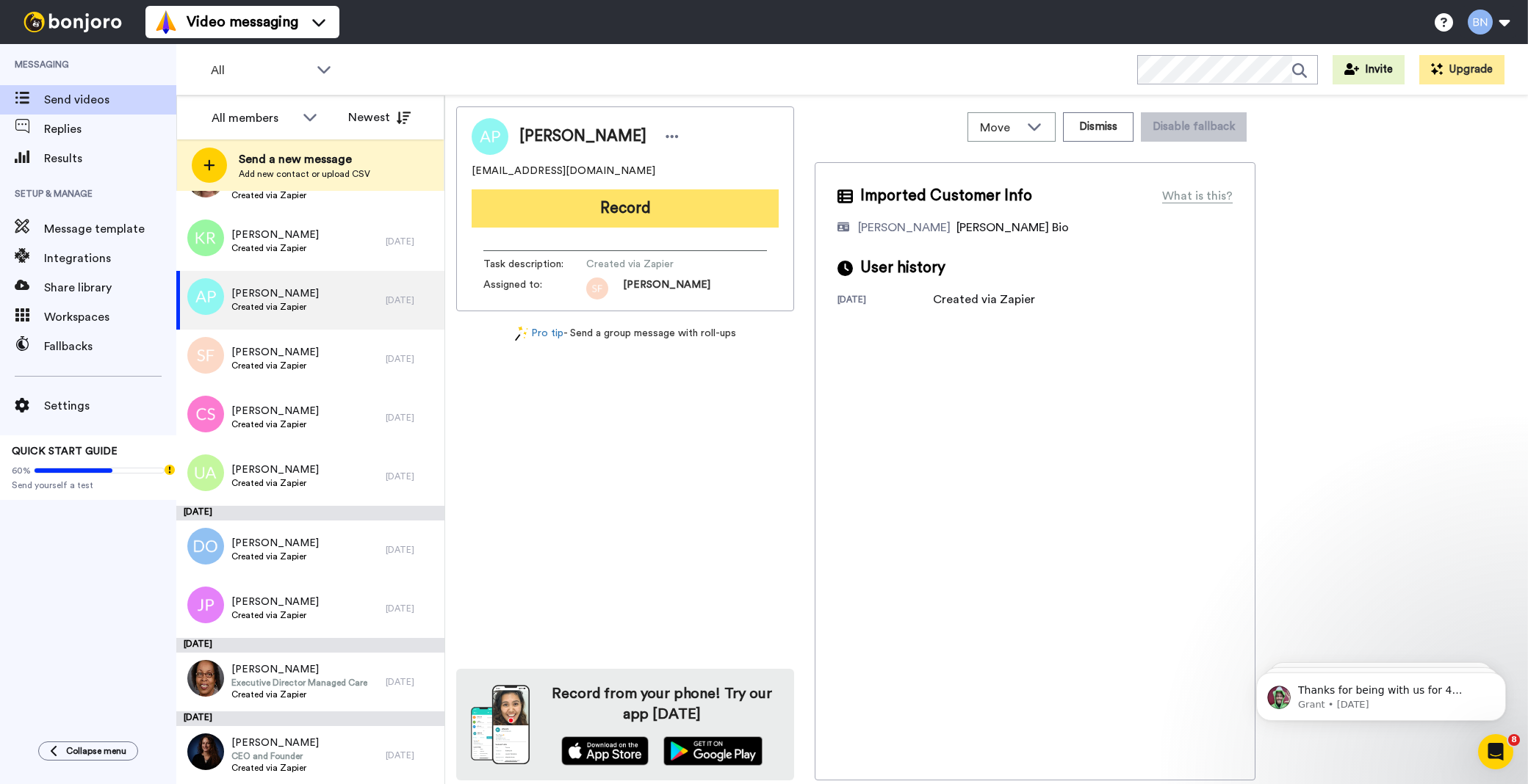
click at [711, 205] on button "Record" at bounding box center [625, 208] width 307 height 38
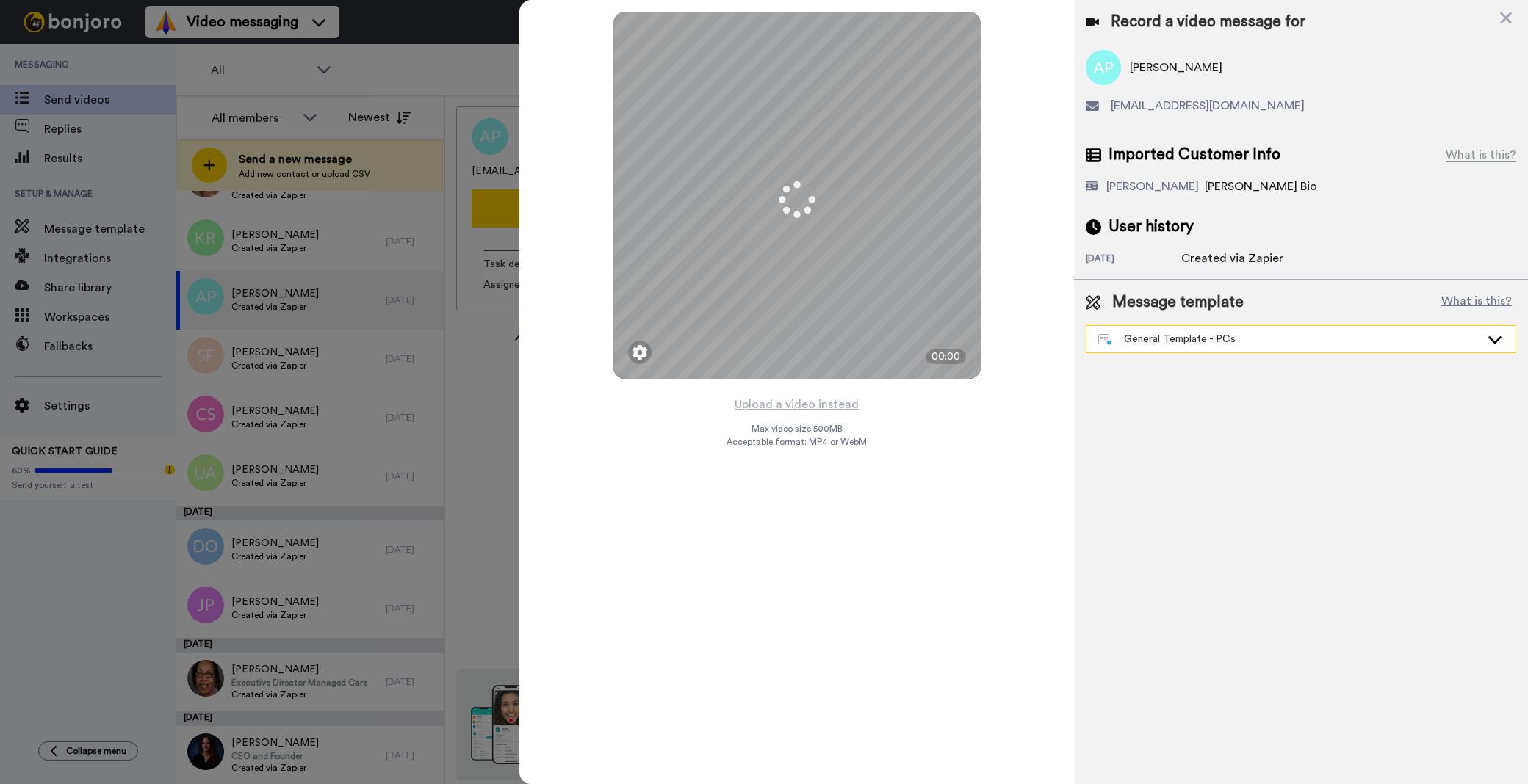
click at [1180, 342] on div "General Template - PCs" at bounding box center [1289, 339] width 382 height 15
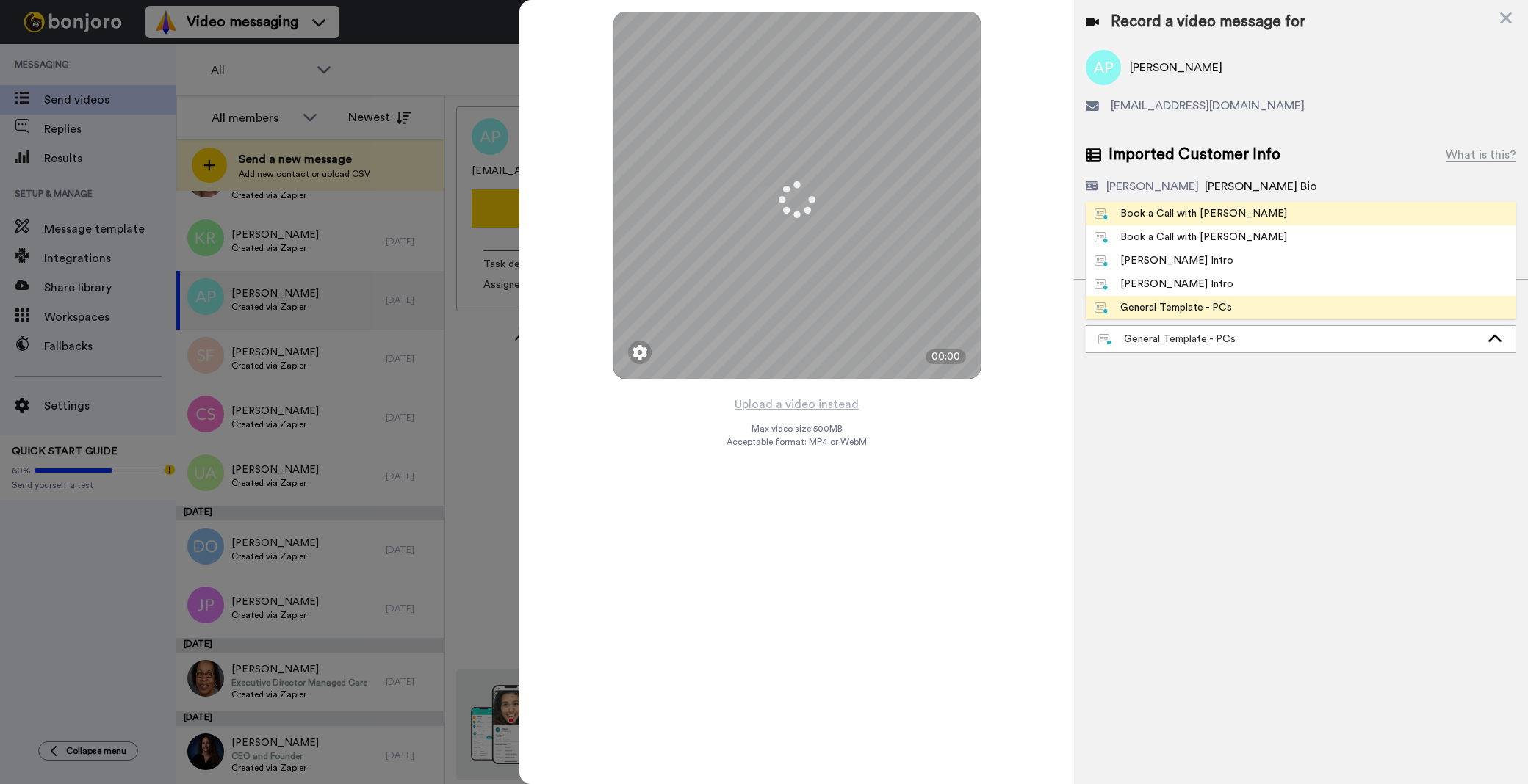
click at [1174, 213] on div "Book a Call with [PERSON_NAME]" at bounding box center [1191, 213] width 193 height 15
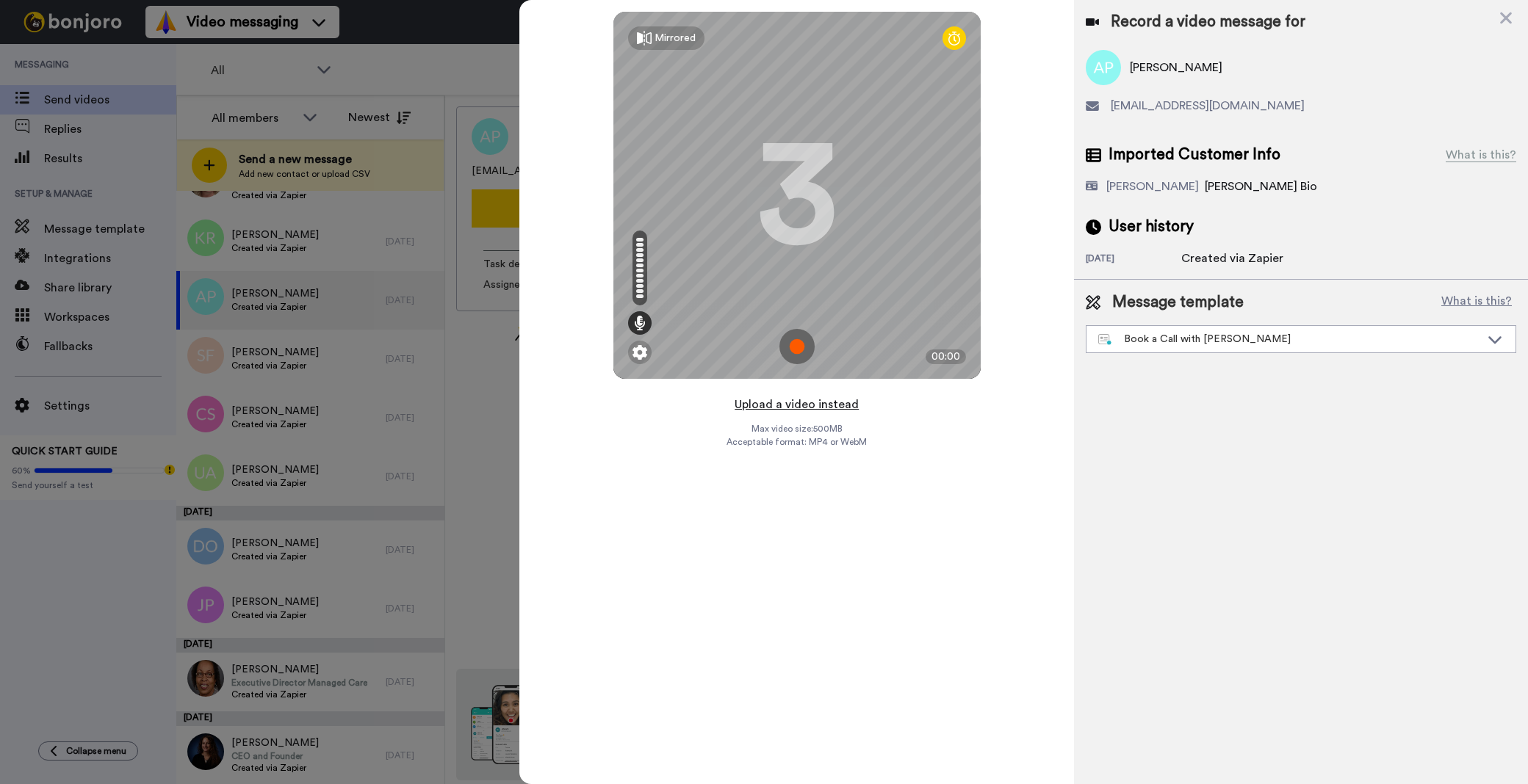
click at [790, 404] on button "Upload a video instead" at bounding box center [796, 405] width 133 height 19
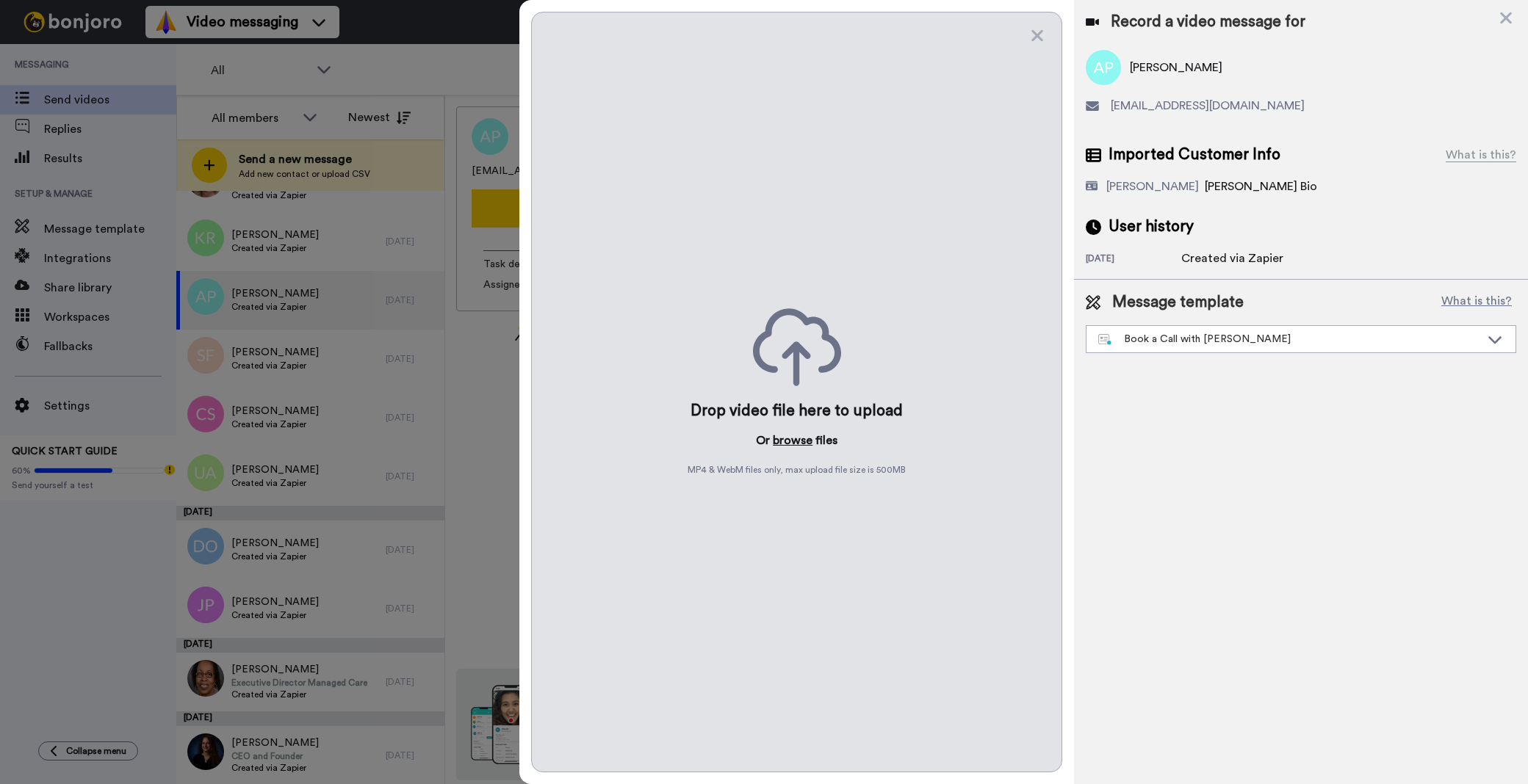
click at [782, 438] on button "browse" at bounding box center [793, 440] width 40 height 18
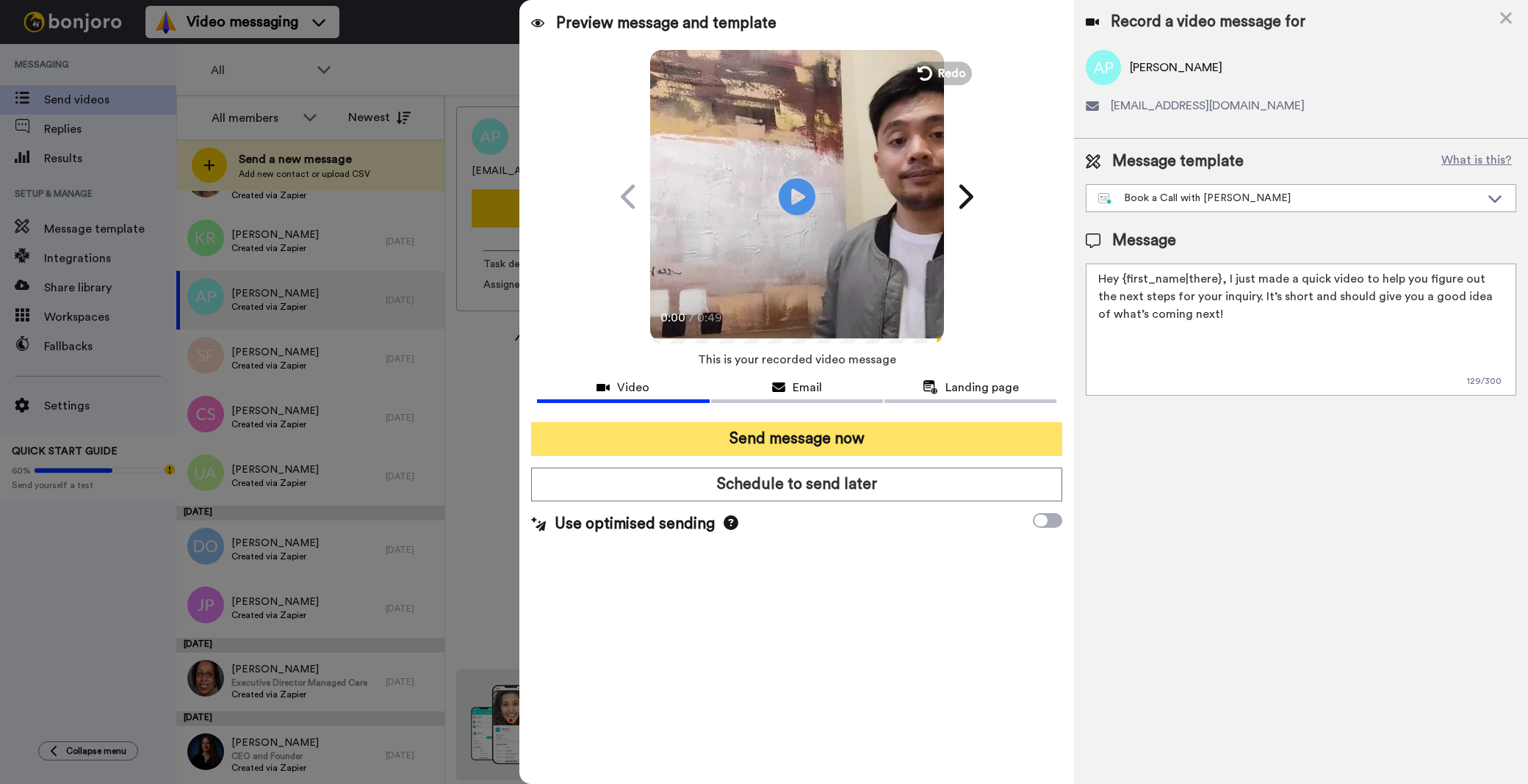
click at [892, 429] on button "Send message now" at bounding box center [797, 438] width 531 height 34
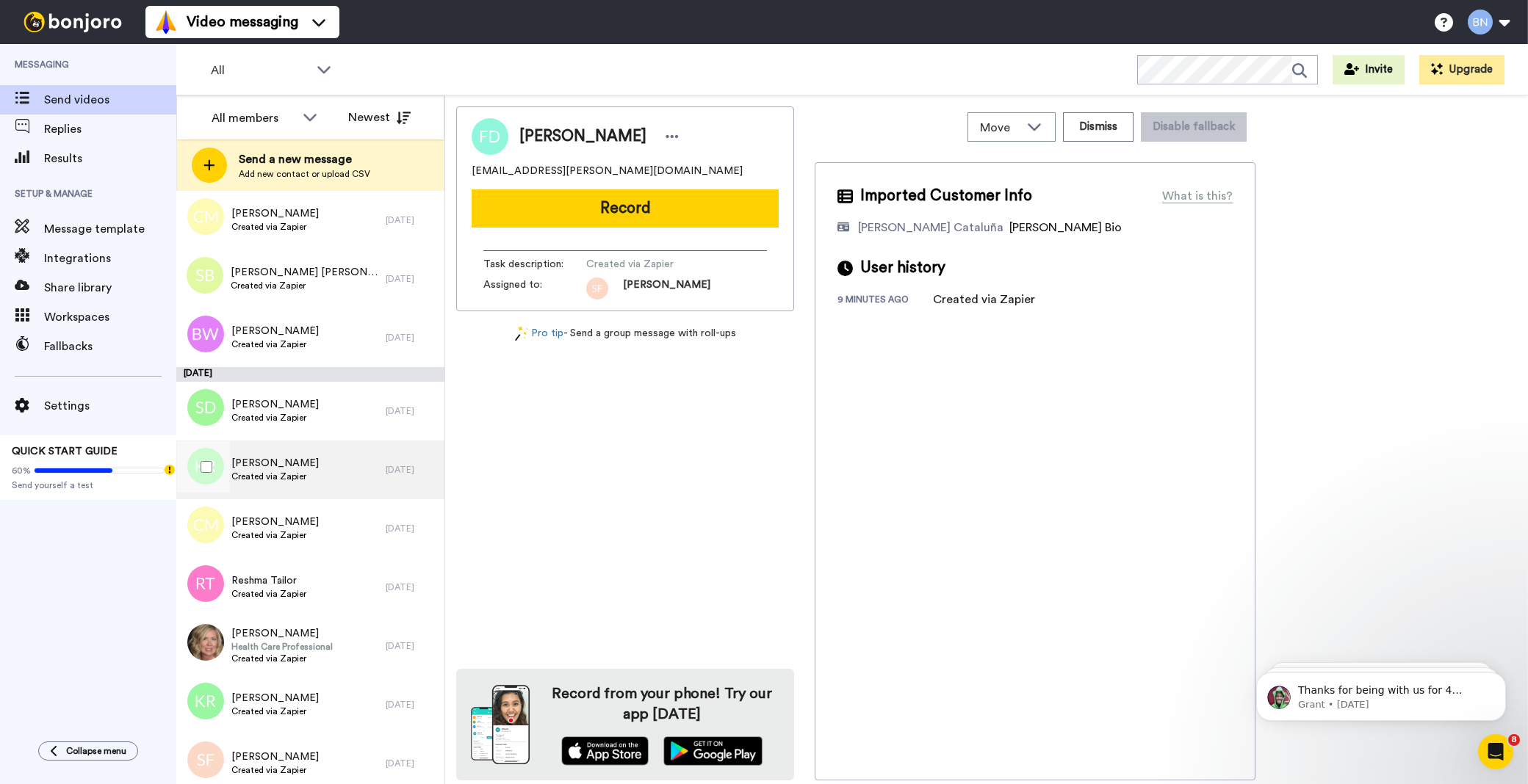
scroll to position [4958, 0]
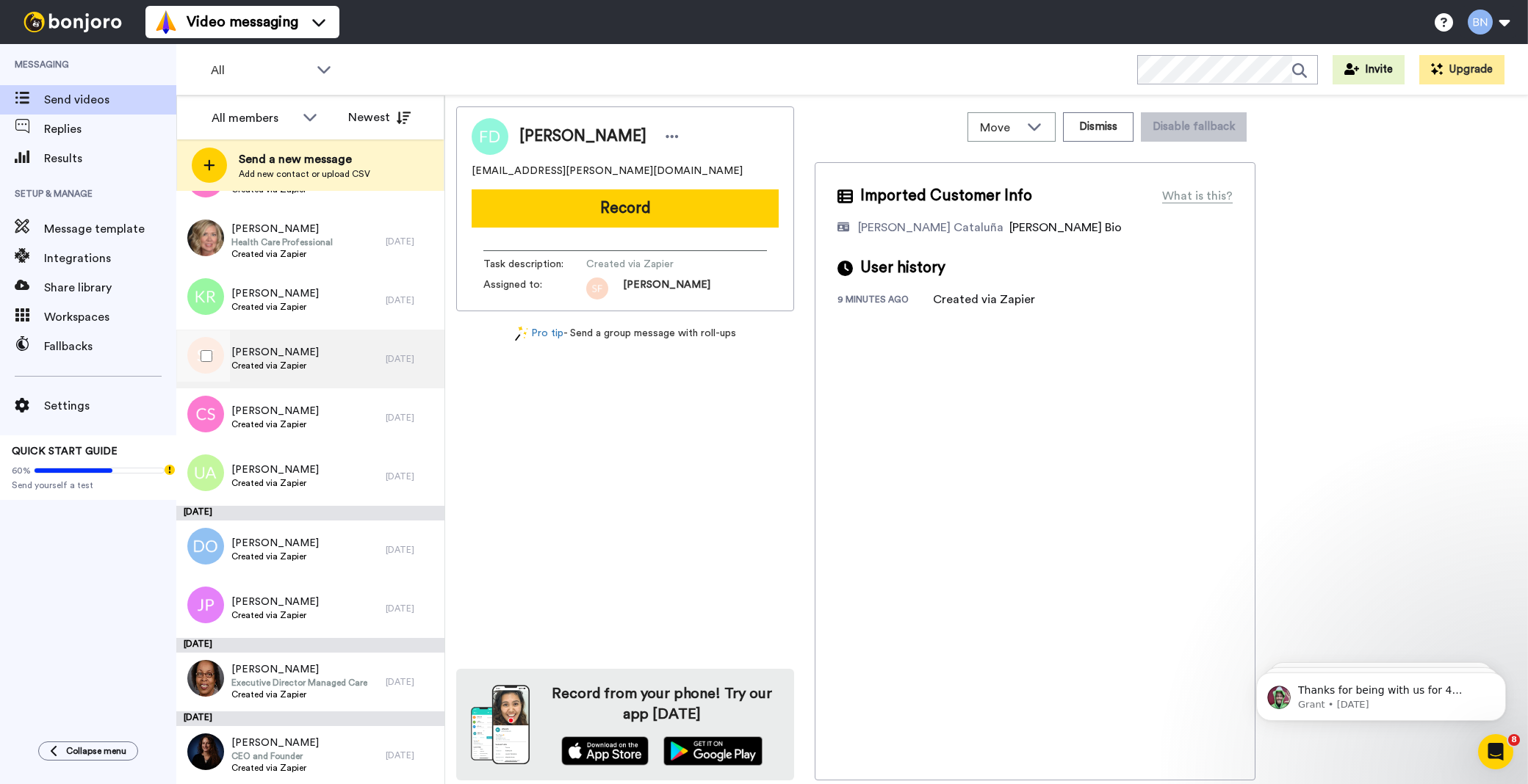
click at [341, 382] on div "[PERSON_NAME] Created via Zapier" at bounding box center [281, 359] width 210 height 58
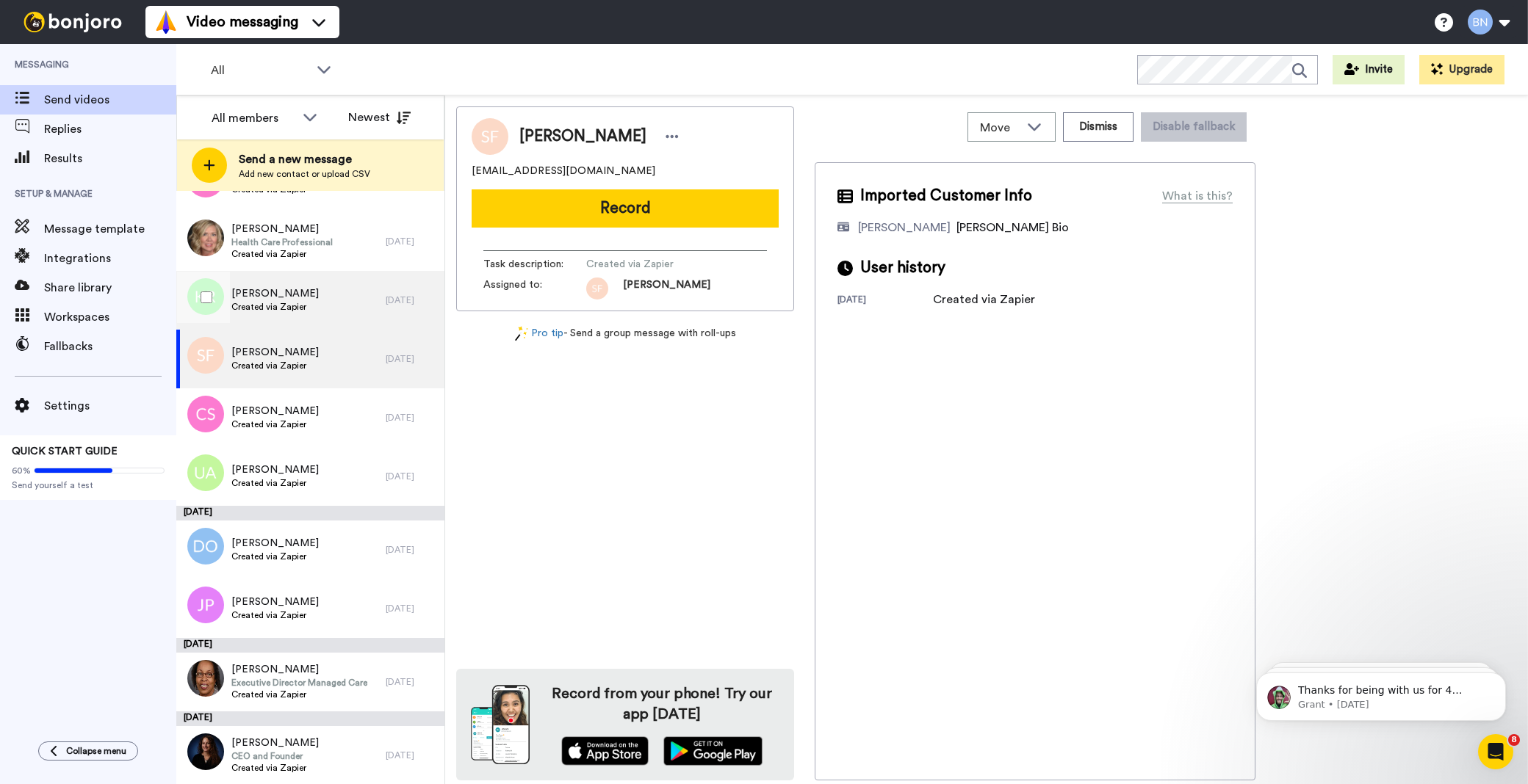
click at [386, 305] on div "[DATE]" at bounding box center [412, 301] width 52 height 12
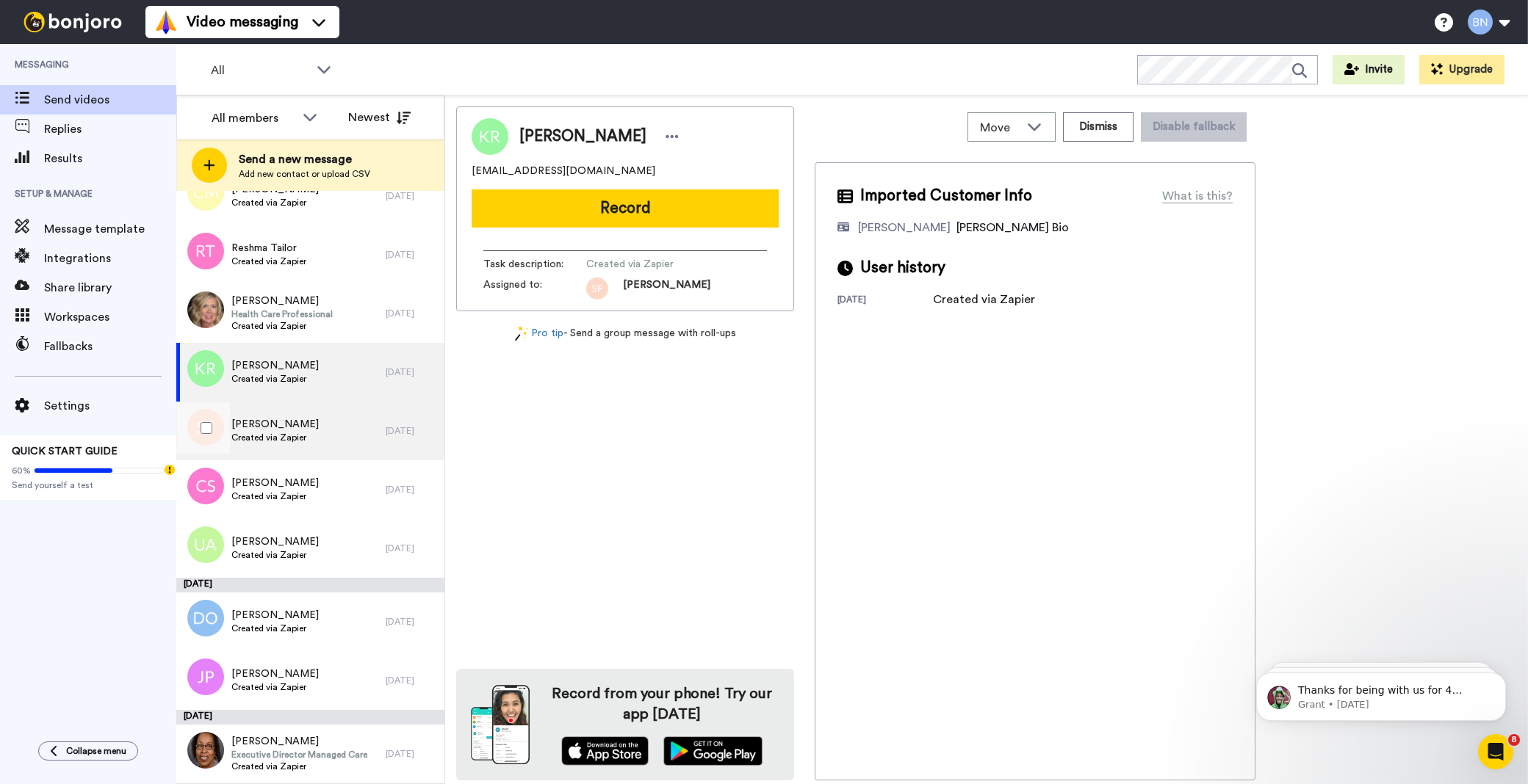
scroll to position [4850, 0]
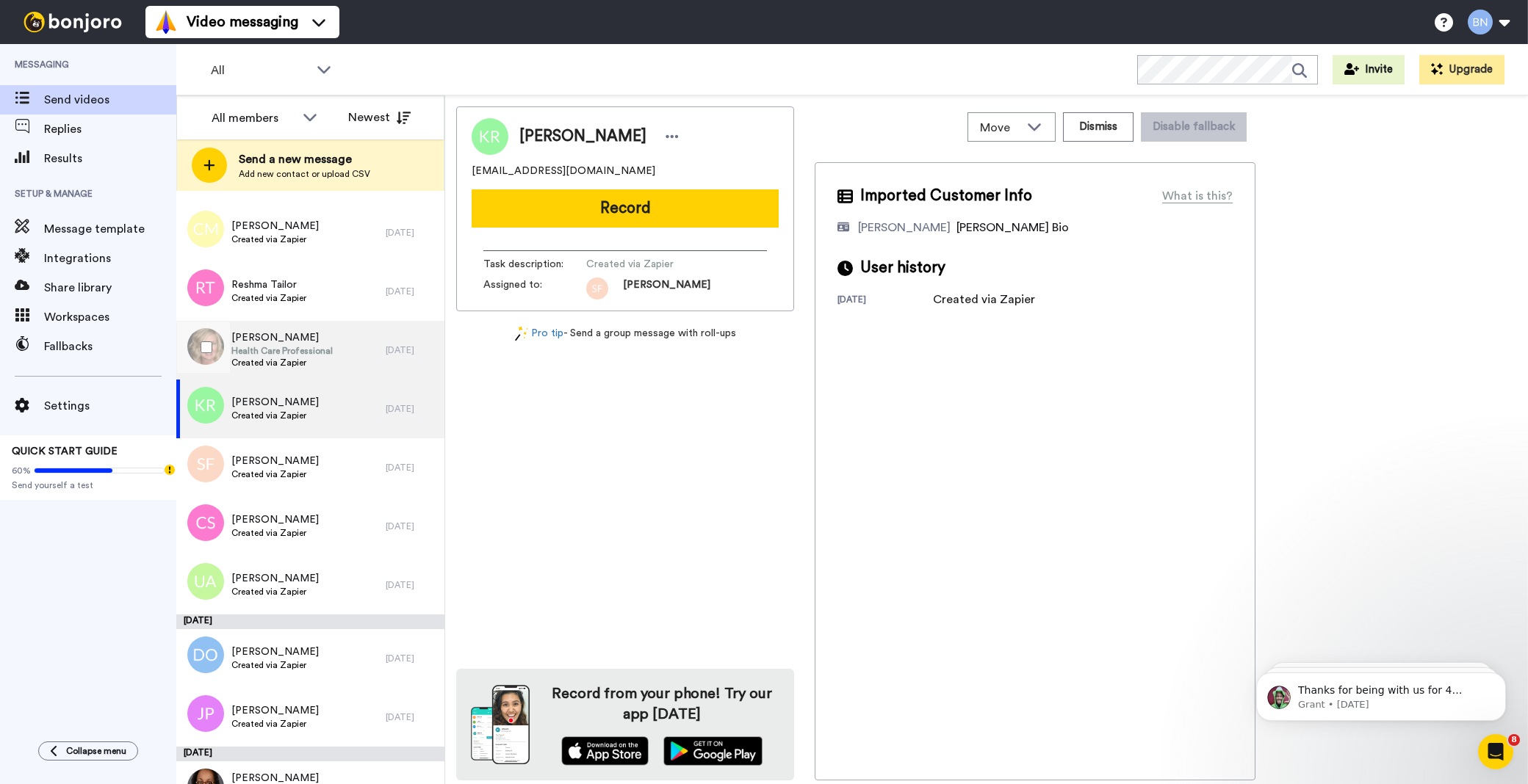
click at [290, 346] on span "Health Care Professional" at bounding box center [282, 352] width 101 height 12
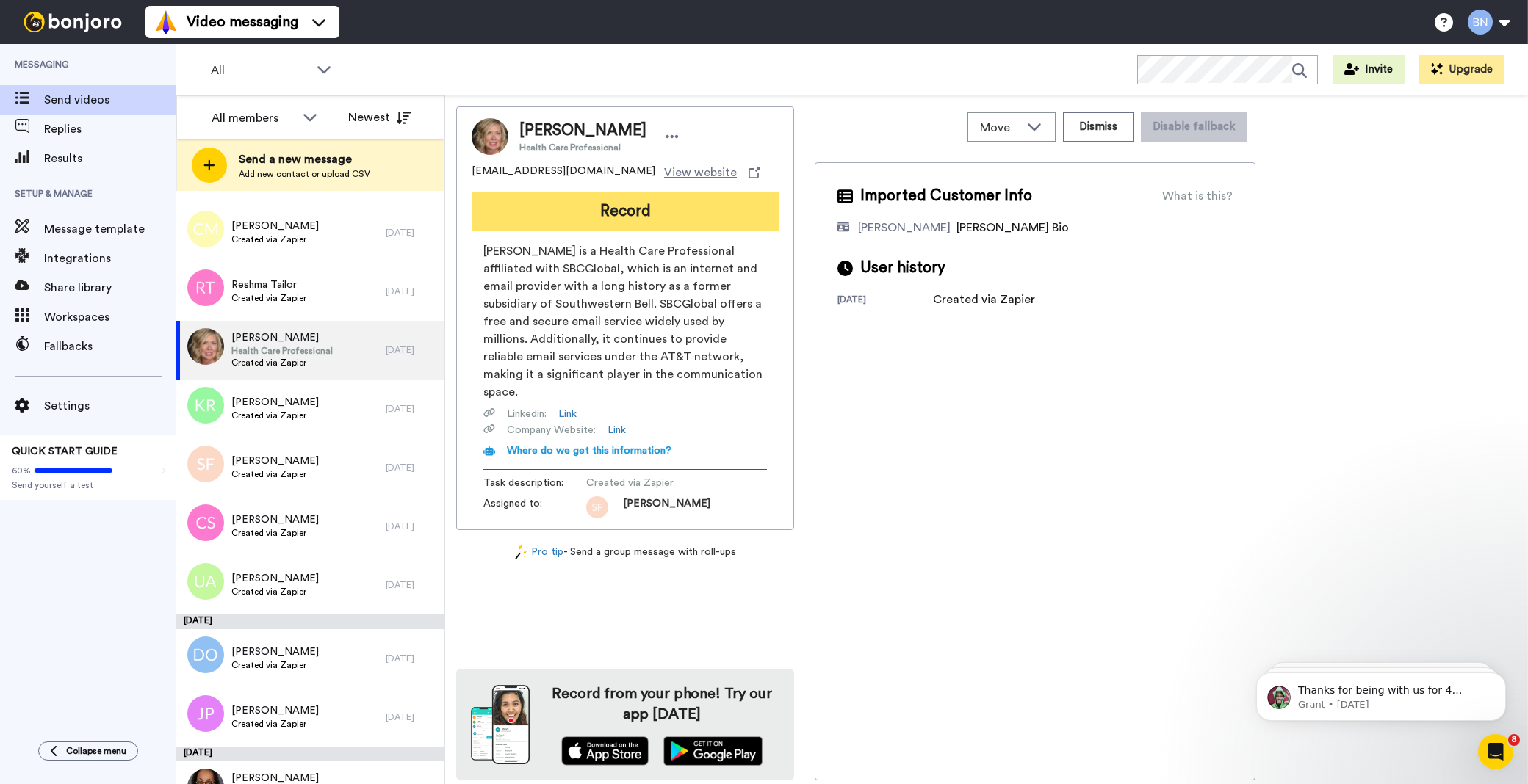
click at [607, 204] on button "Record" at bounding box center [625, 211] width 307 height 38
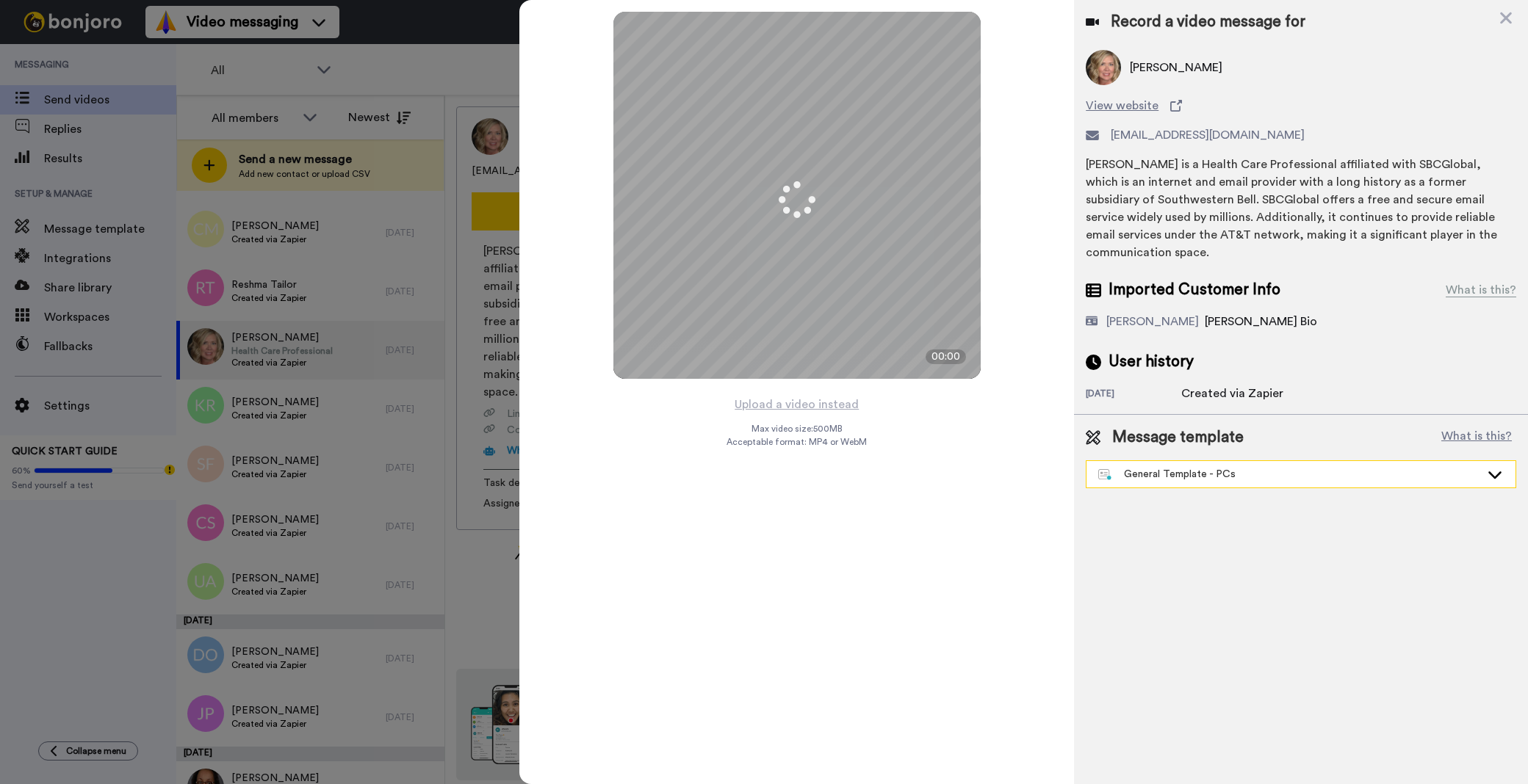
click at [1152, 470] on div "General Template - PCs" at bounding box center [1301, 475] width 431 height 28
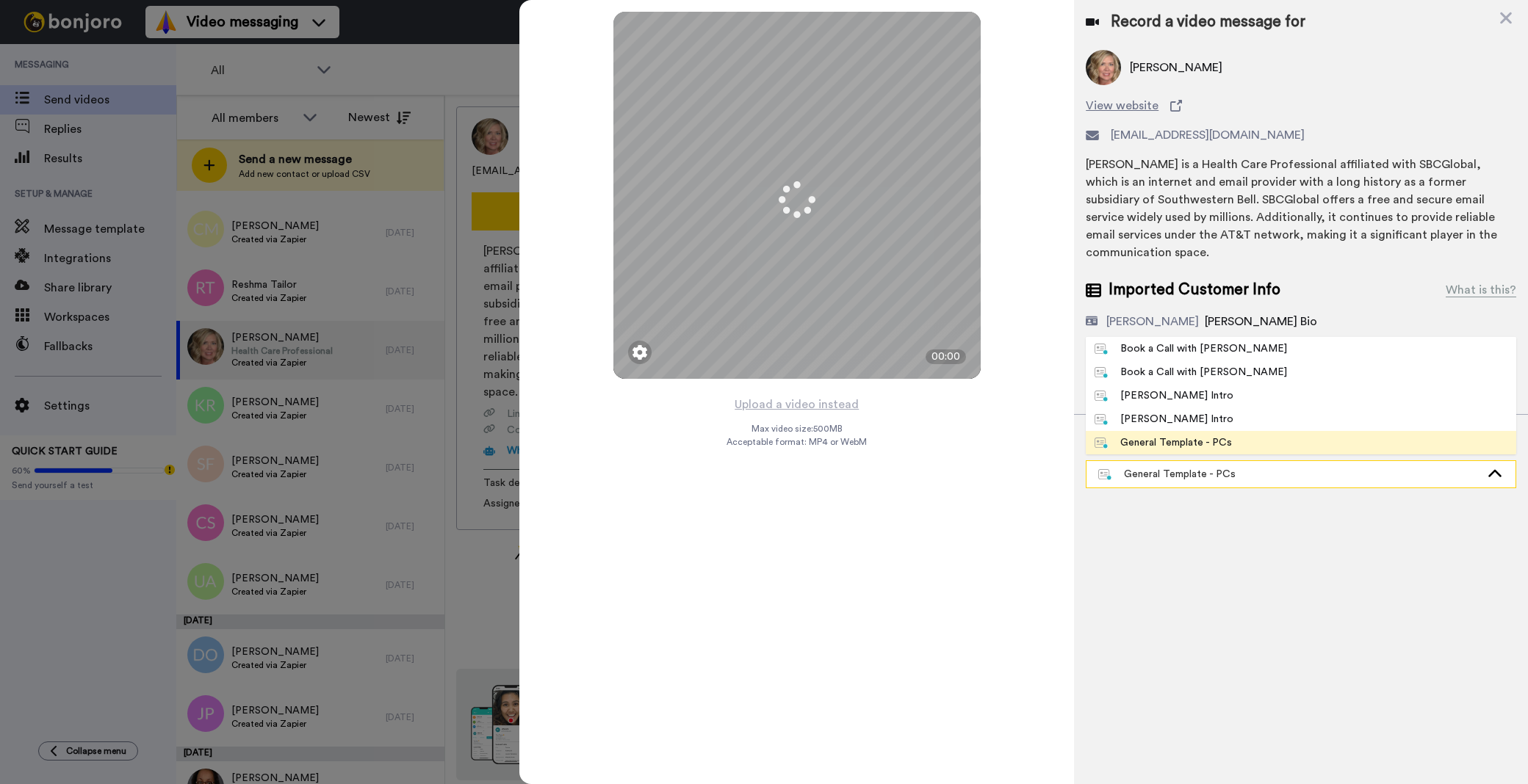
click at [1157, 467] on div "General Template - PCs" at bounding box center [1289, 474] width 382 height 15
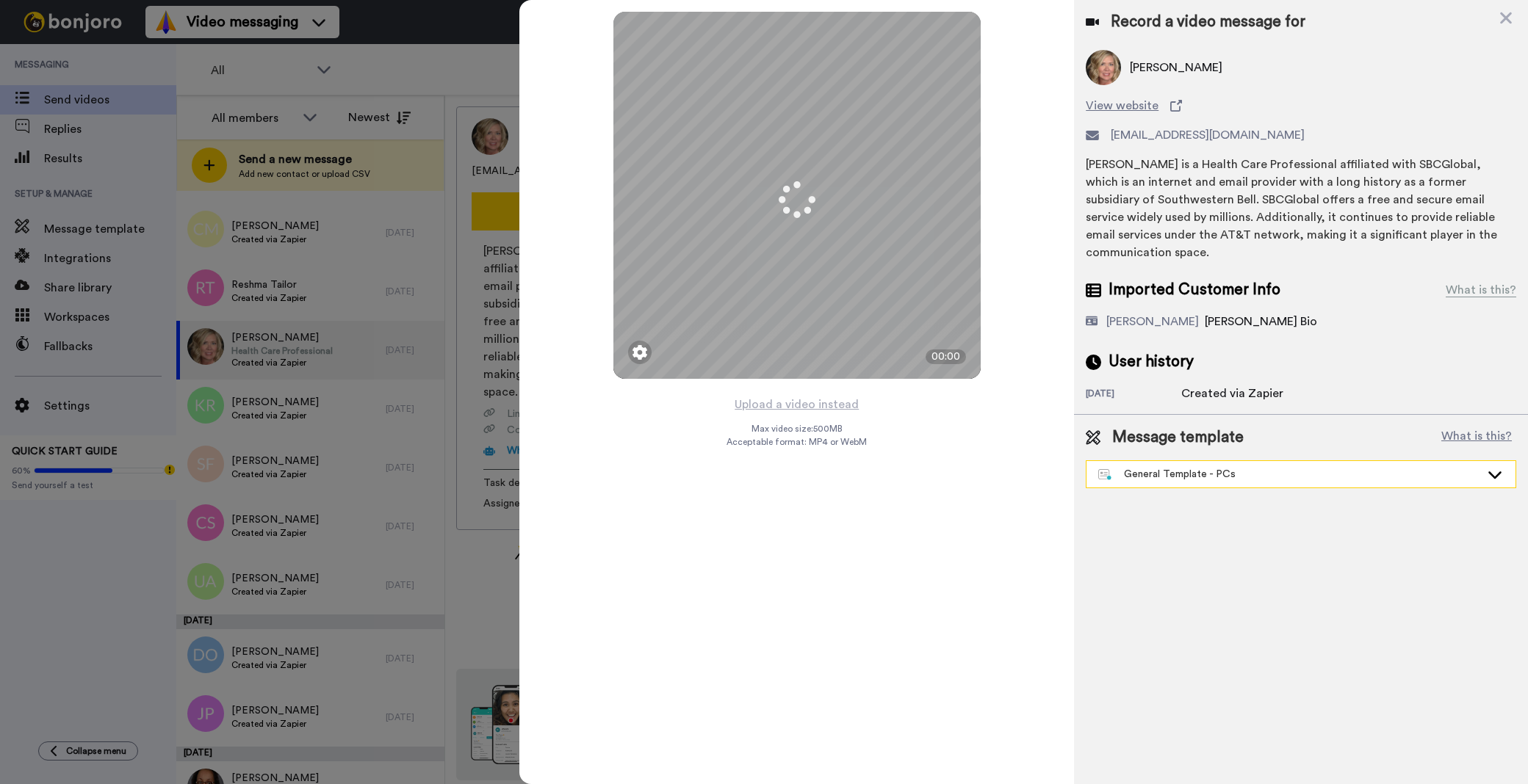
click at [1158, 467] on div "General Template - PCs" at bounding box center [1289, 474] width 382 height 15
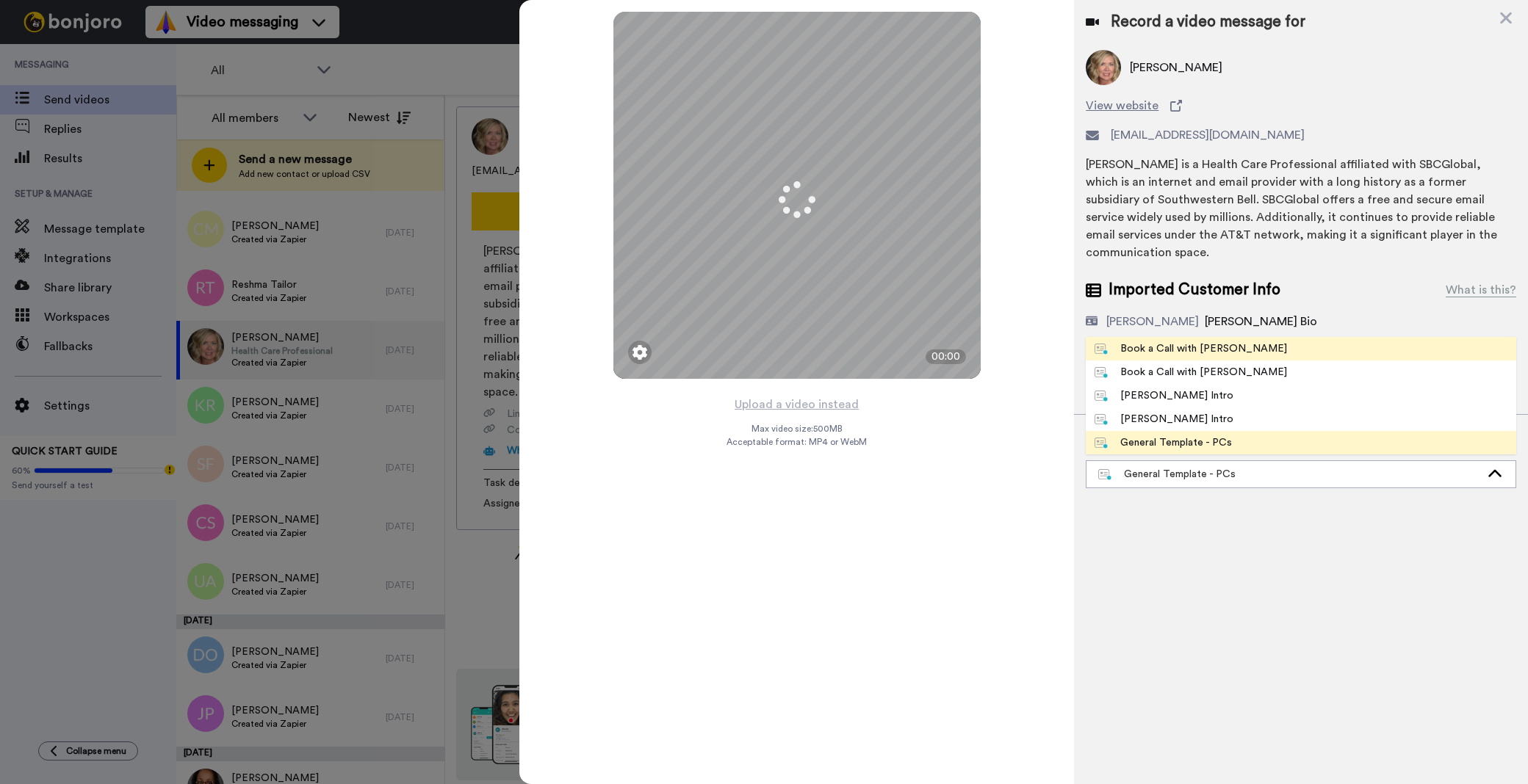
click at [1157, 341] on div "Book a Call with [PERSON_NAME]" at bounding box center [1191, 348] width 193 height 15
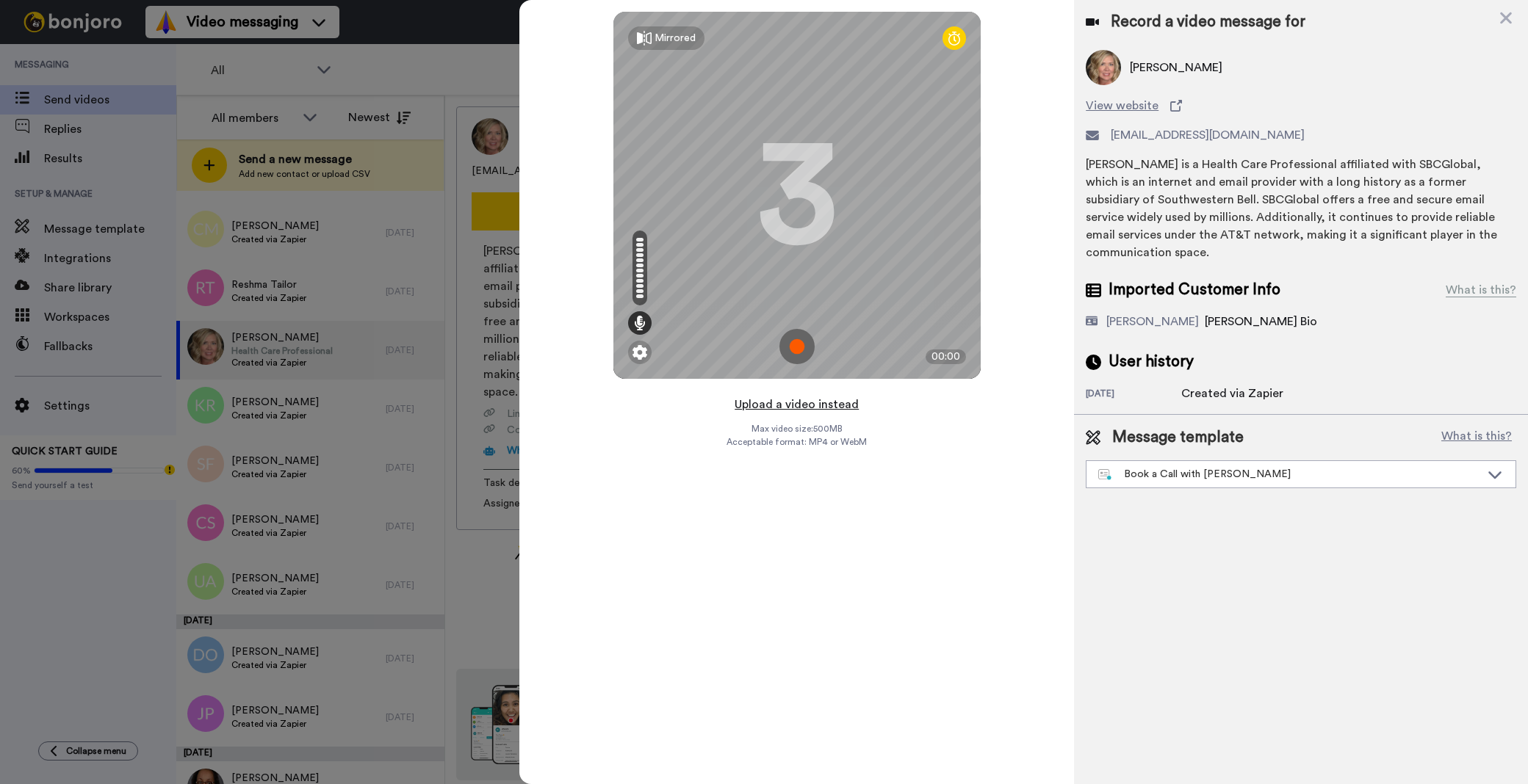
click at [838, 406] on button "Upload a video instead" at bounding box center [796, 405] width 133 height 19
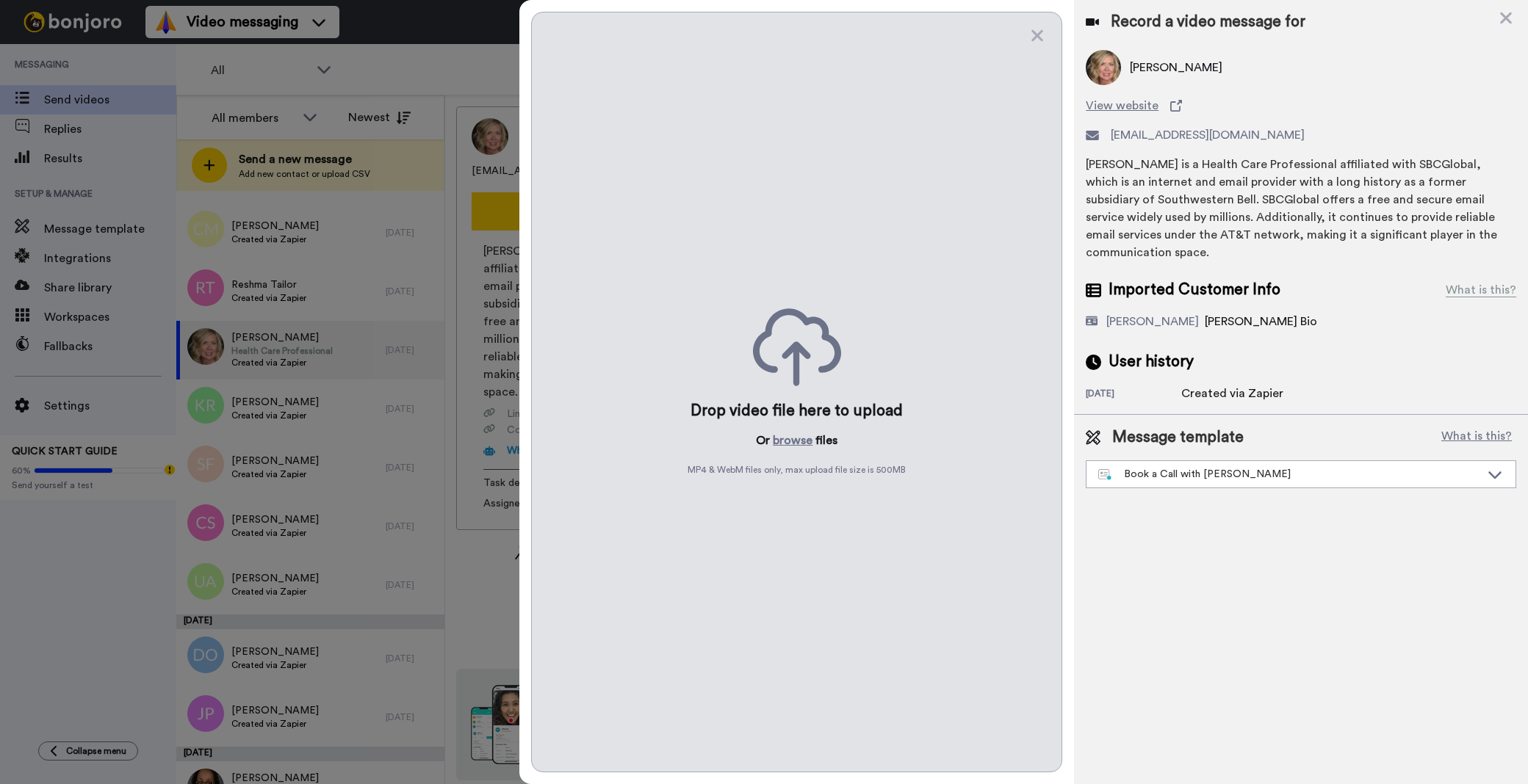
click at [814, 445] on p "Or browse files" at bounding box center [796, 440] width 82 height 18
click at [784, 450] on button "browse" at bounding box center [793, 440] width 40 height 18
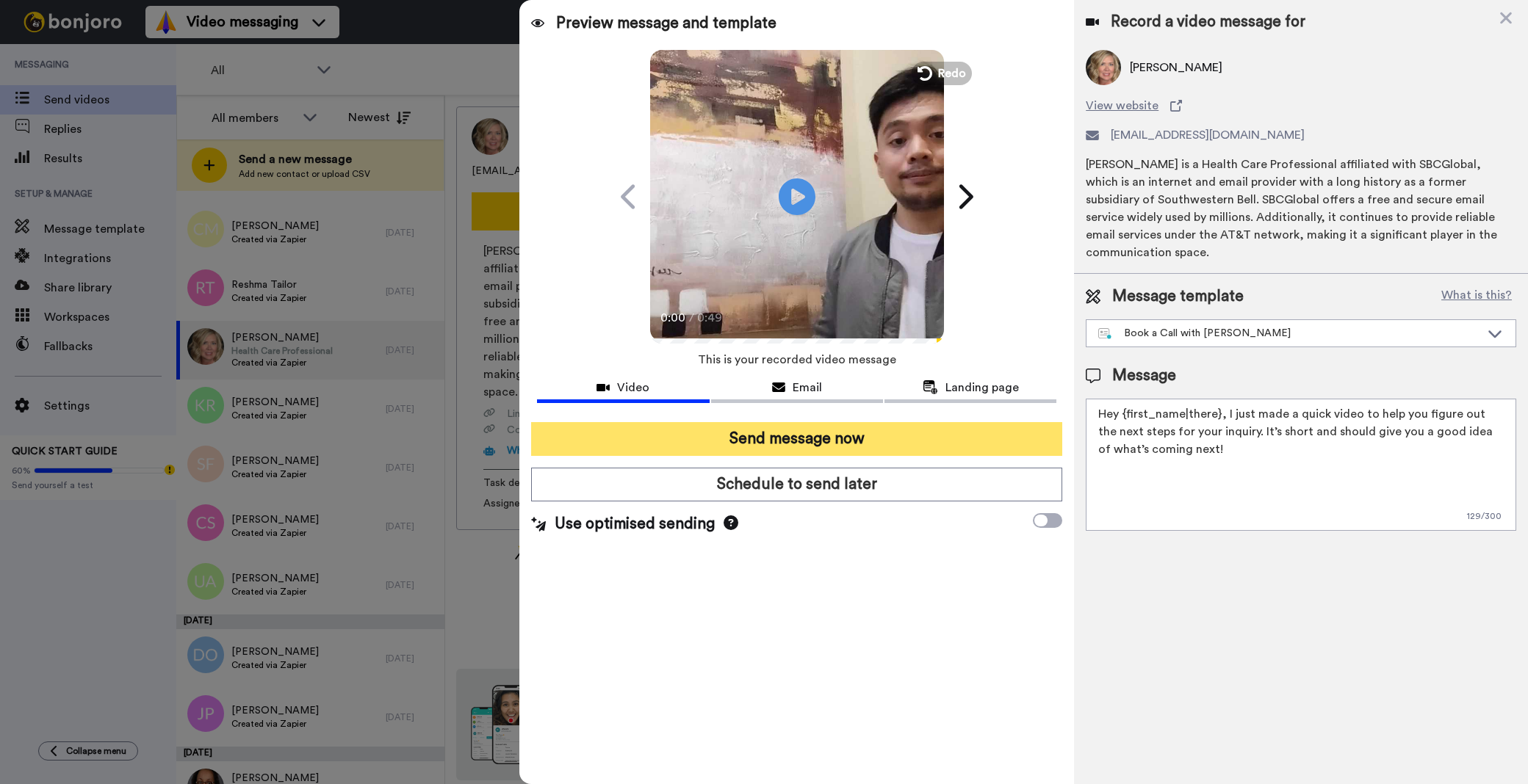
click at [870, 437] on button "Send message now" at bounding box center [797, 438] width 531 height 34
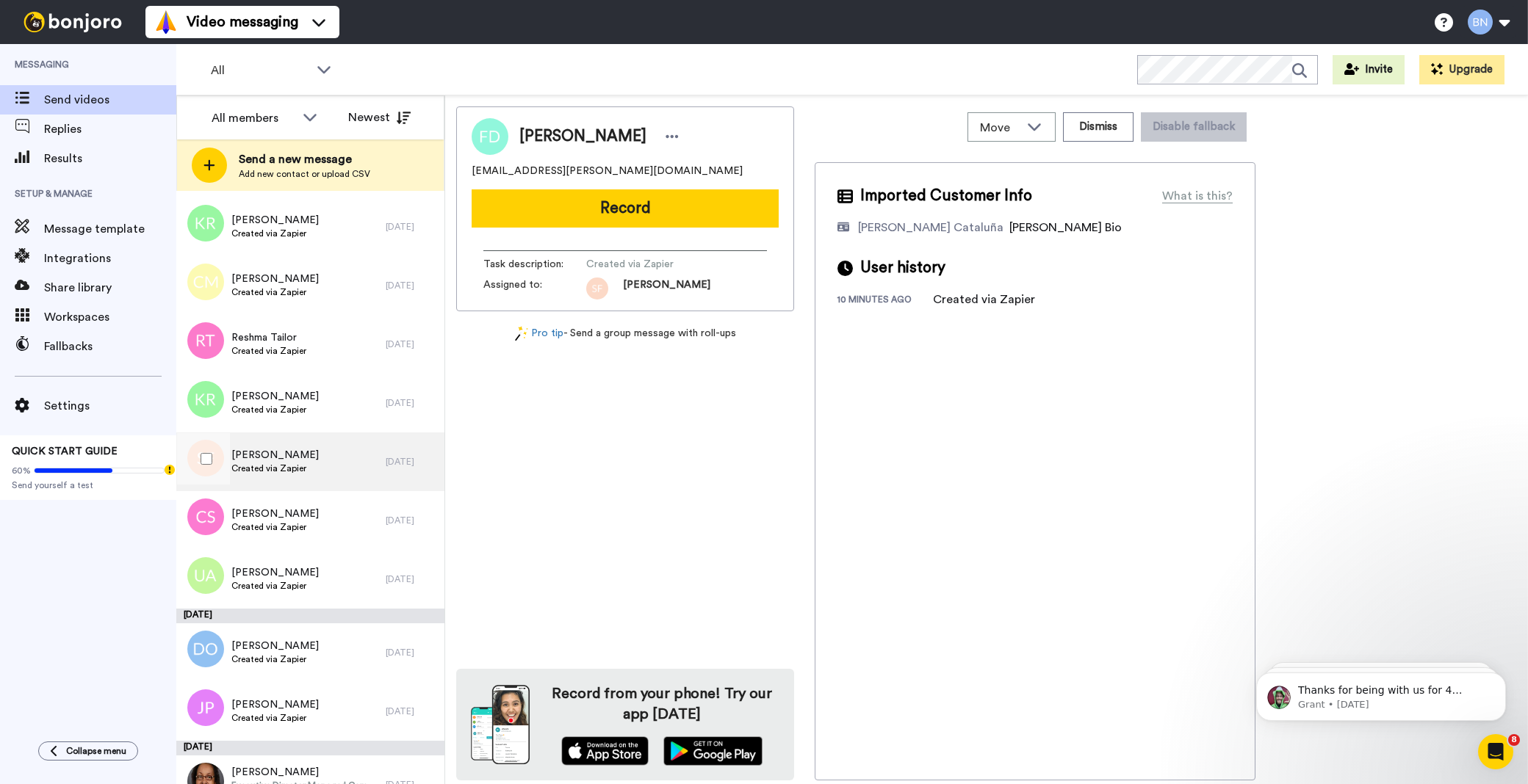
scroll to position [4682, 0]
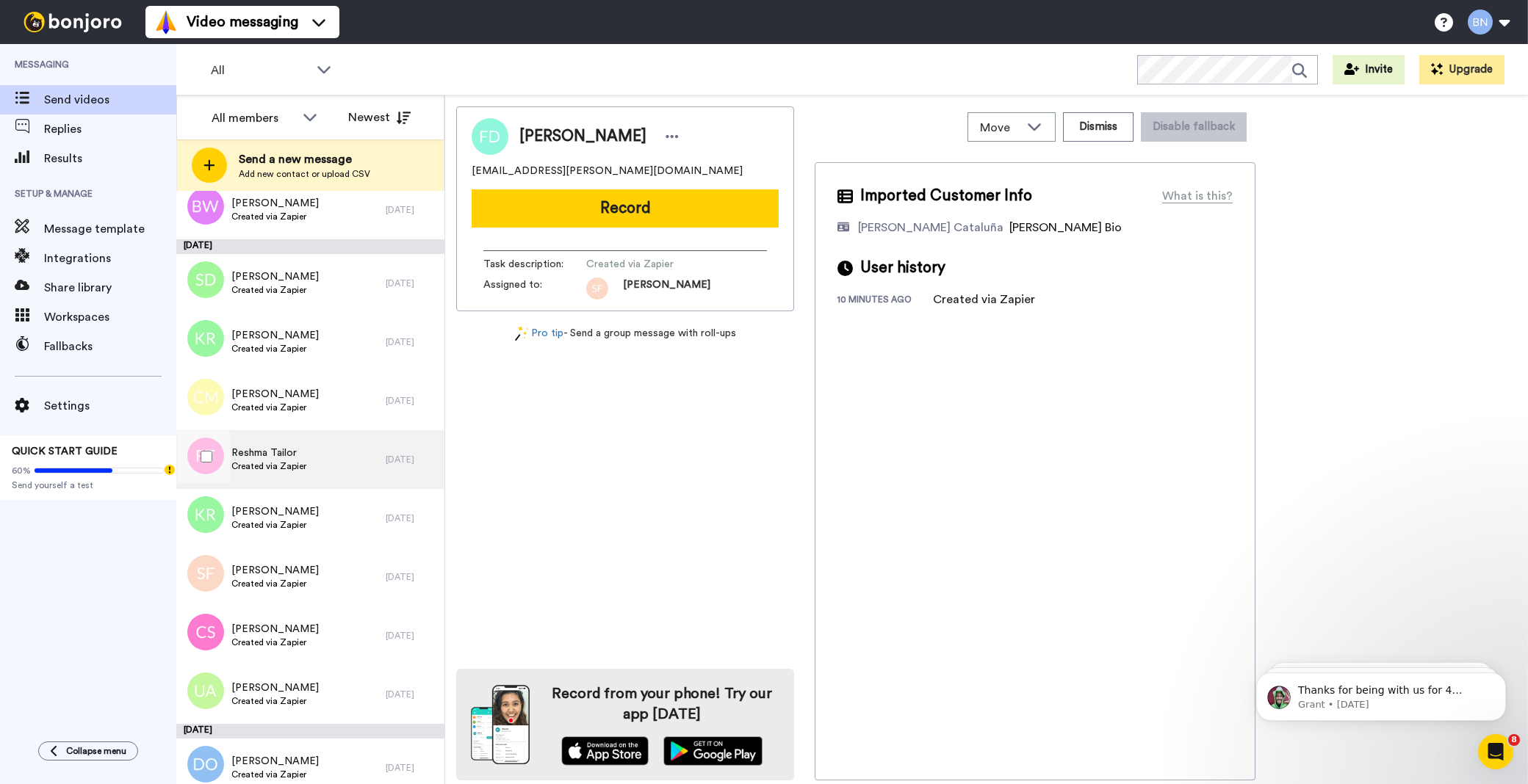
click at [327, 487] on div "Reshma Tailor Created via Zapier" at bounding box center [281, 460] width 210 height 58
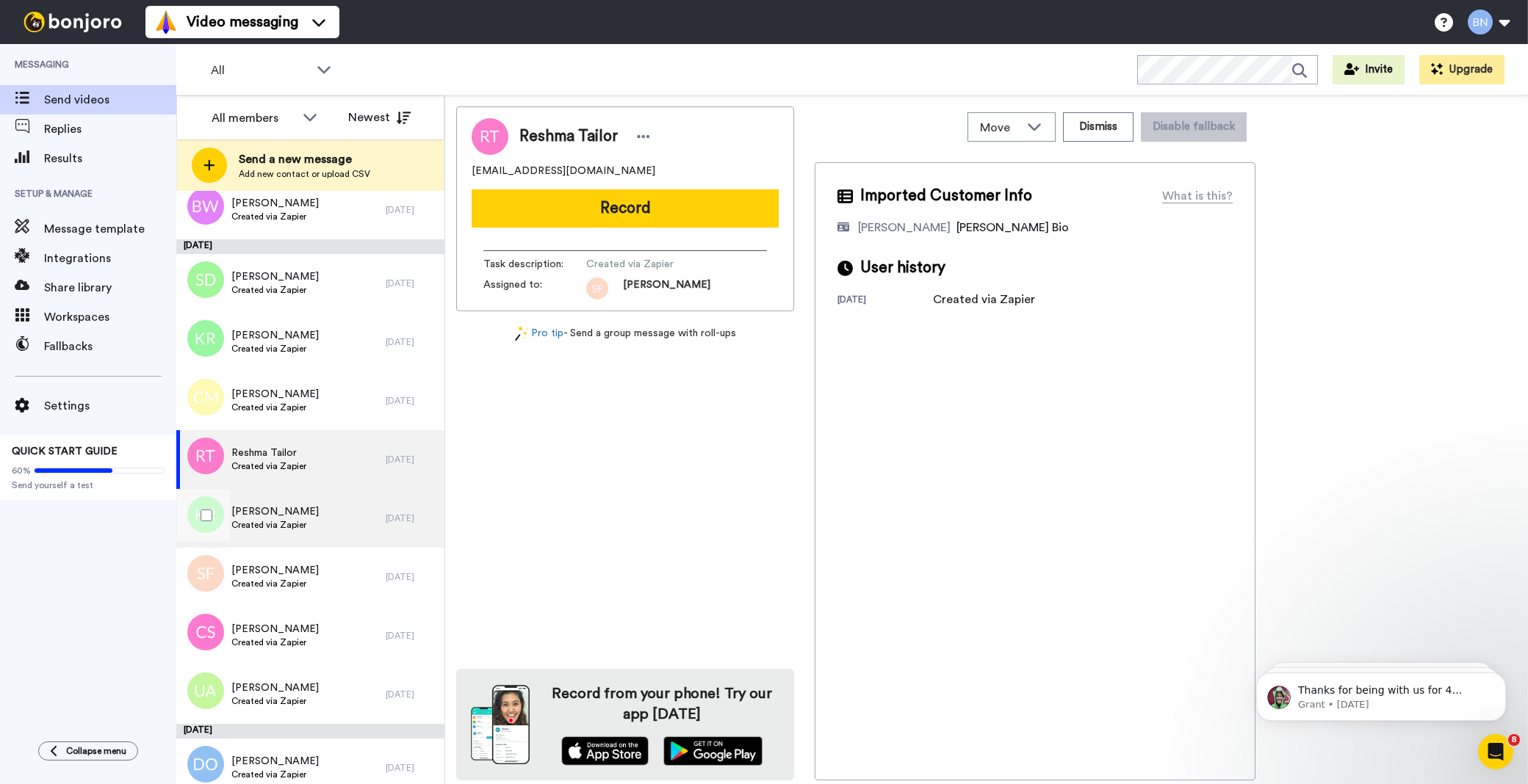
click at [323, 508] on div "[PERSON_NAME] Created via Zapier" at bounding box center [281, 518] width 210 height 58
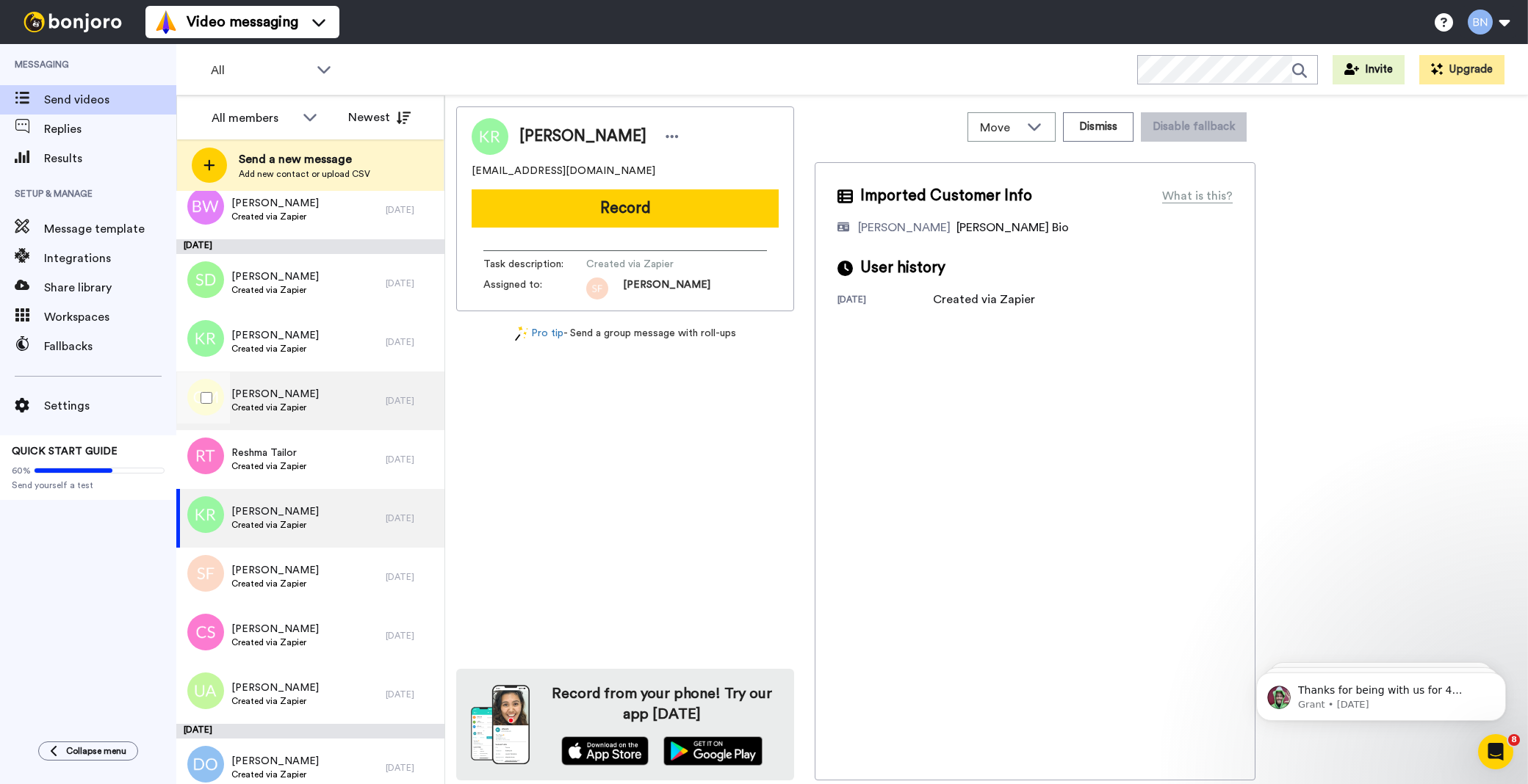
click at [287, 402] on span "Created via Zapier" at bounding box center [275, 407] width 88 height 12
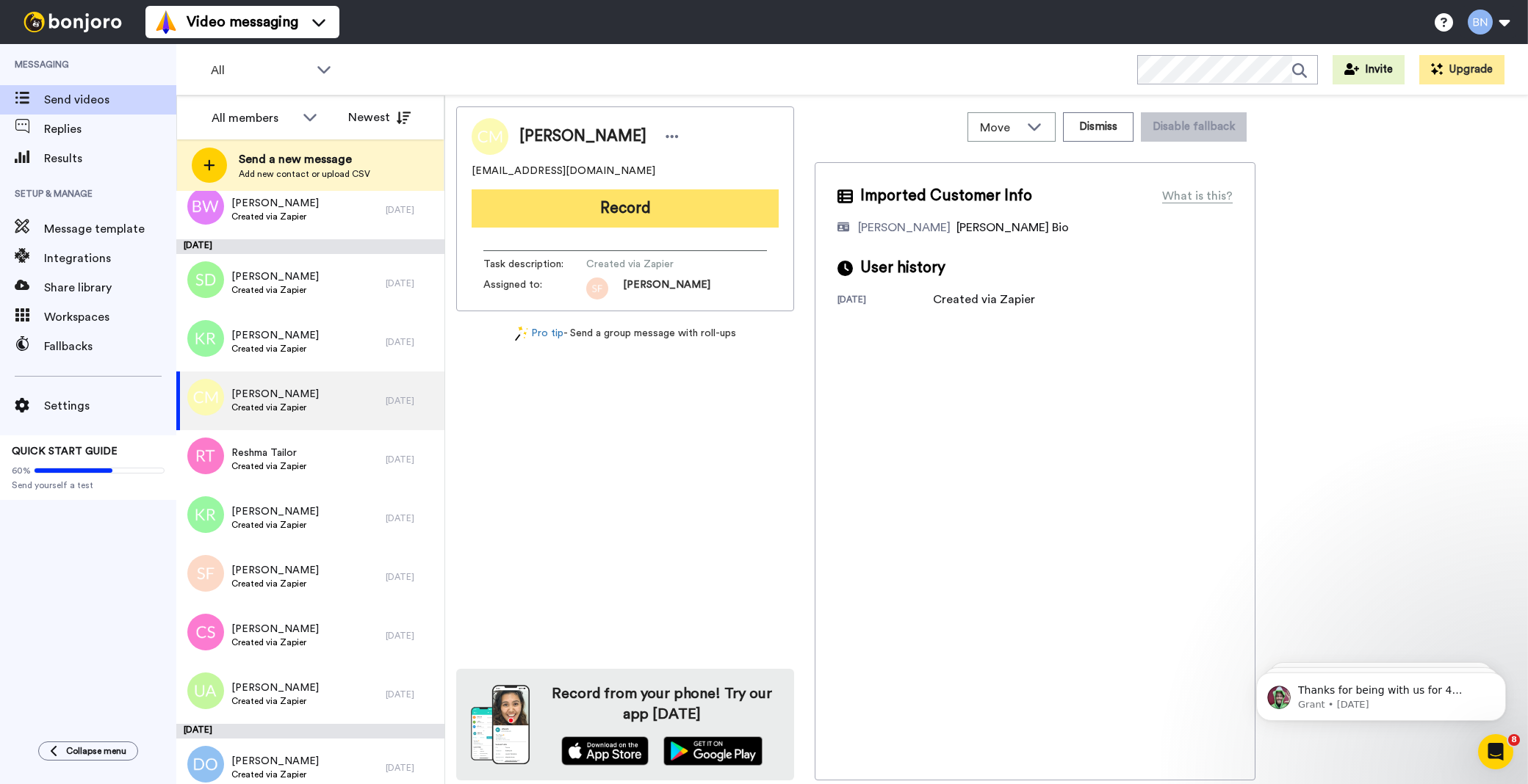
click at [652, 205] on button "Record" at bounding box center [625, 208] width 307 height 38
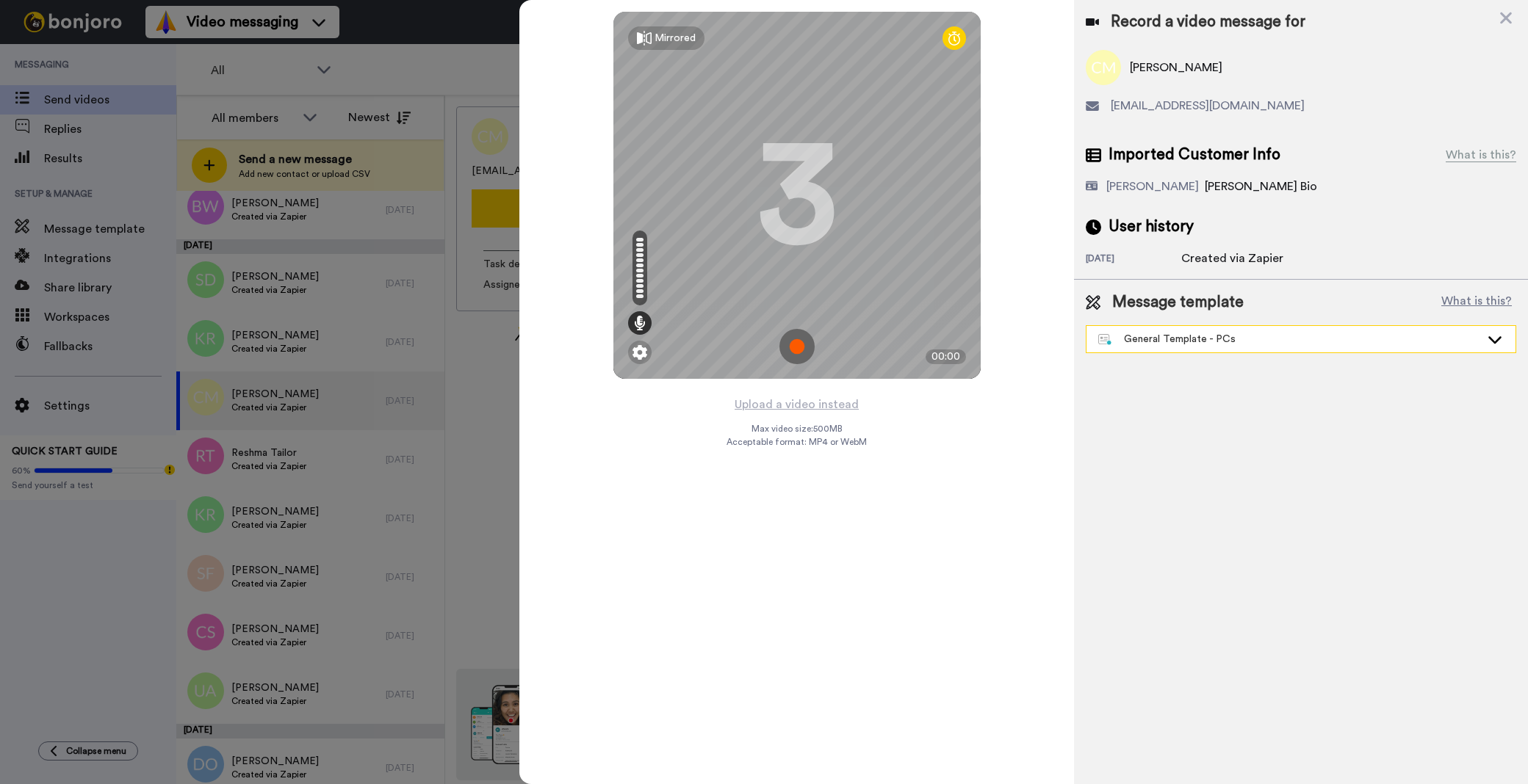
click at [1171, 346] on div "General Template - PCs" at bounding box center [1301, 339] width 429 height 27
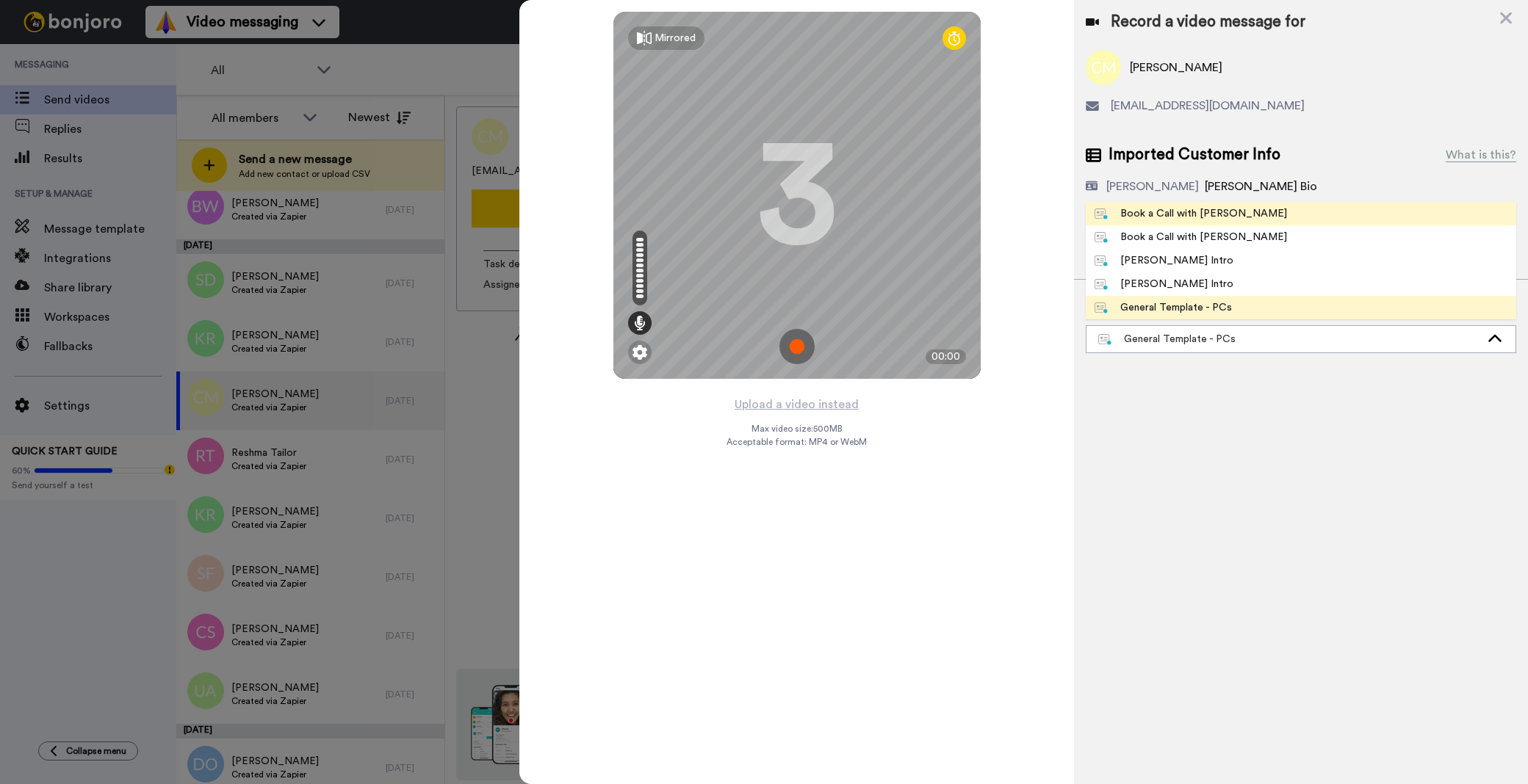
click at [1228, 223] on li "Book a Call with [PERSON_NAME]" at bounding box center [1301, 213] width 431 height 23
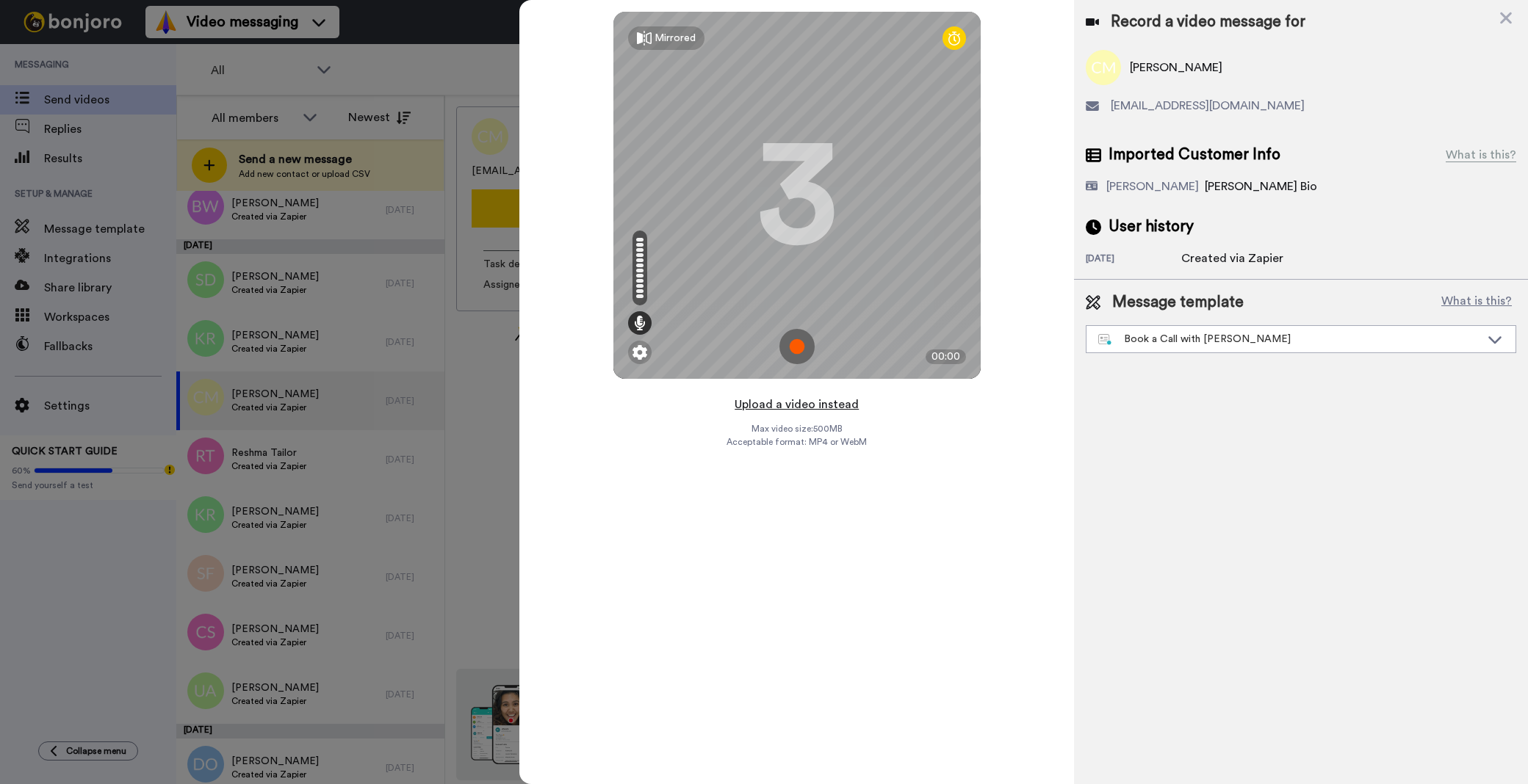
click at [796, 401] on button "Upload a video instead" at bounding box center [796, 405] width 133 height 19
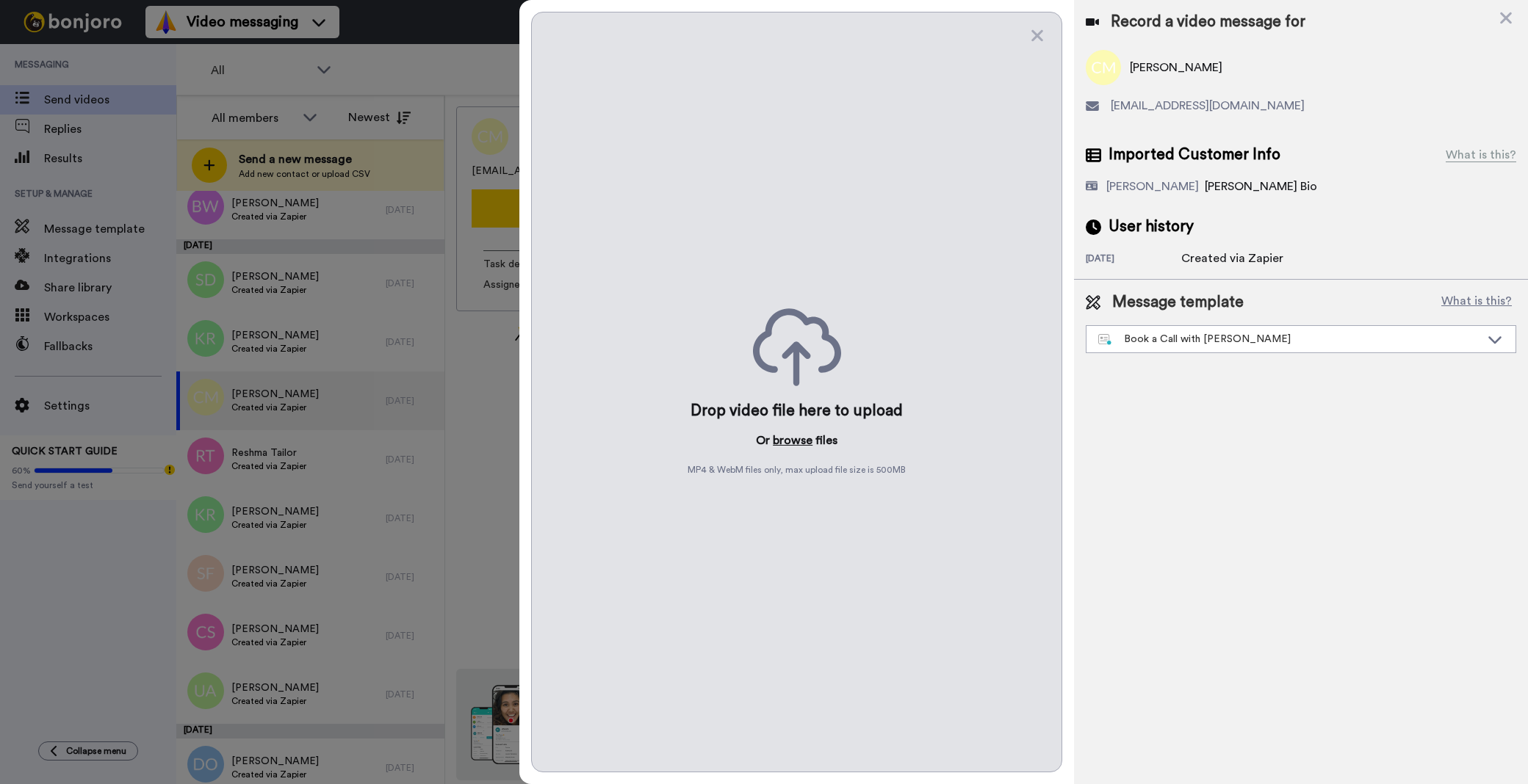
click at [789, 436] on button "browse" at bounding box center [793, 440] width 40 height 18
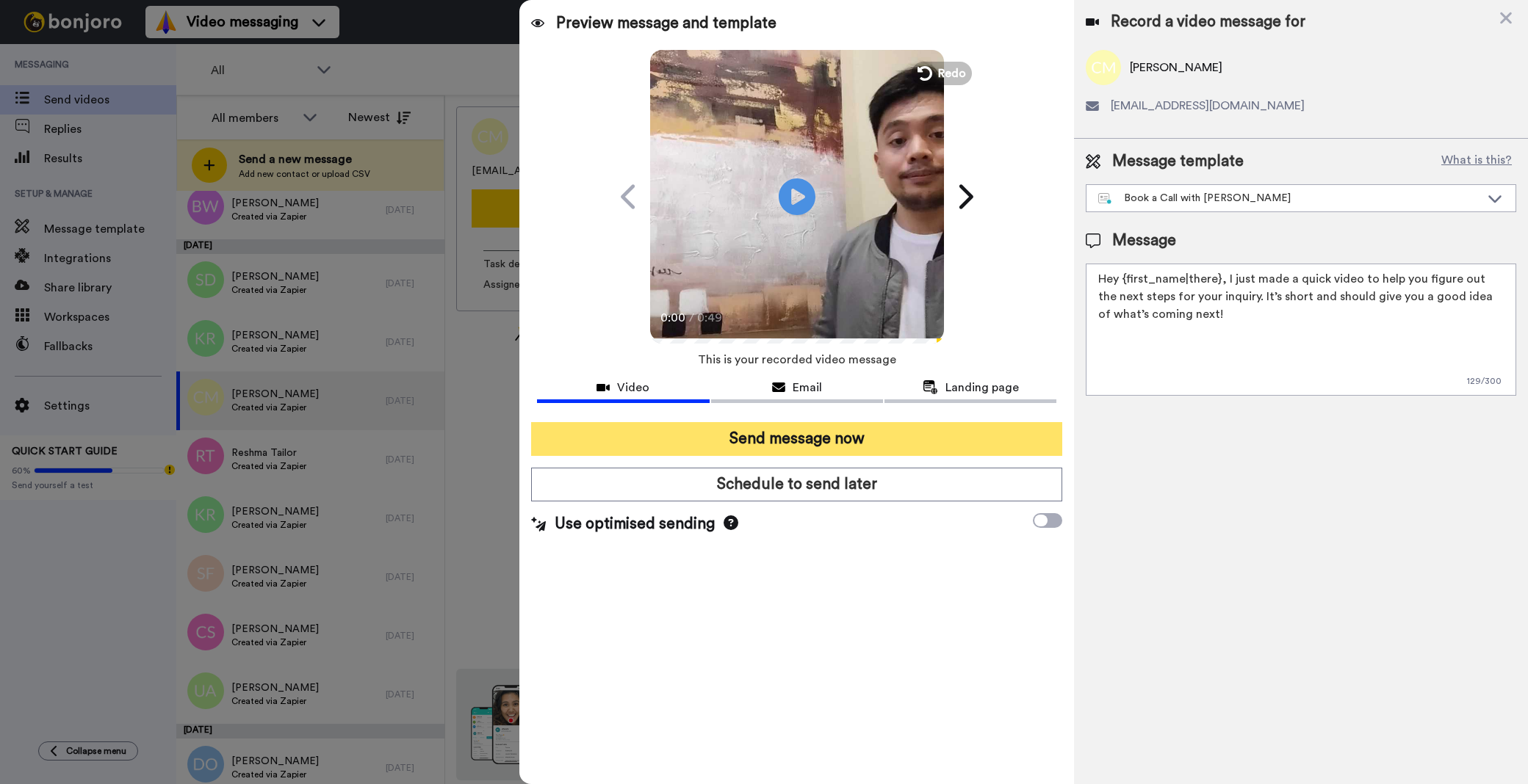
click at [794, 425] on button "Send message now" at bounding box center [797, 438] width 531 height 34
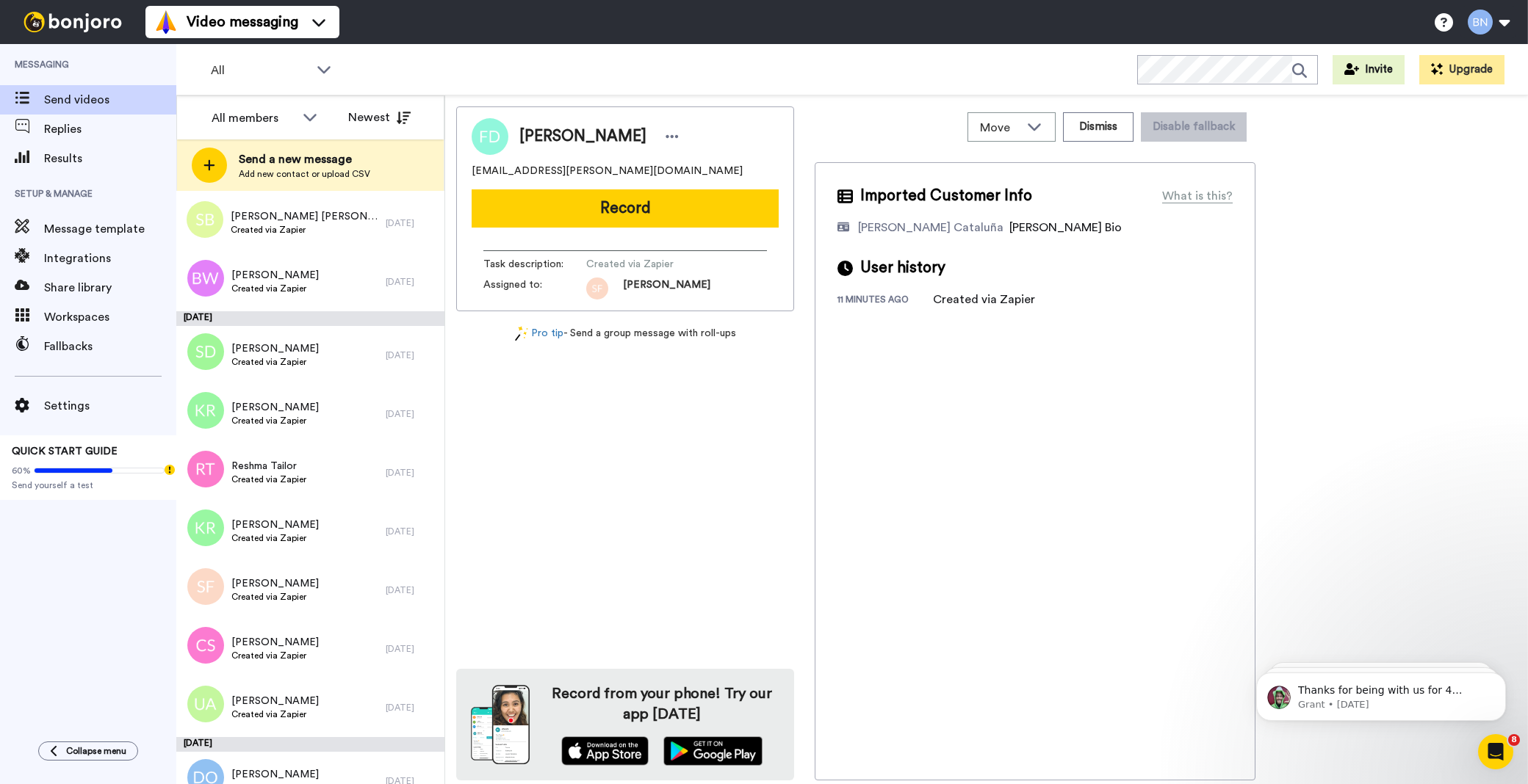
scroll to position [4406, 0]
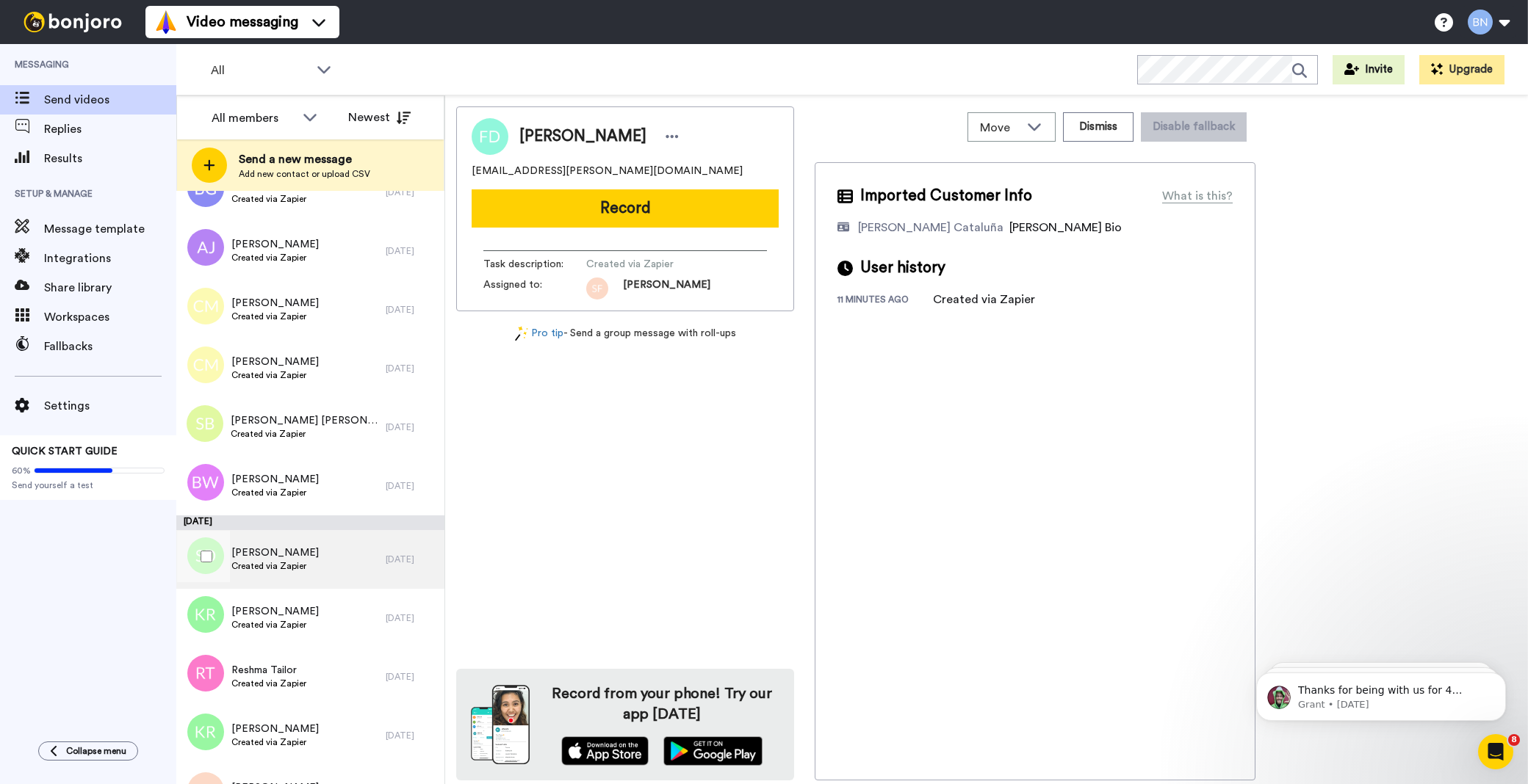
click at [328, 569] on div "[PERSON_NAME] Created via Zapier" at bounding box center [281, 560] width 210 height 58
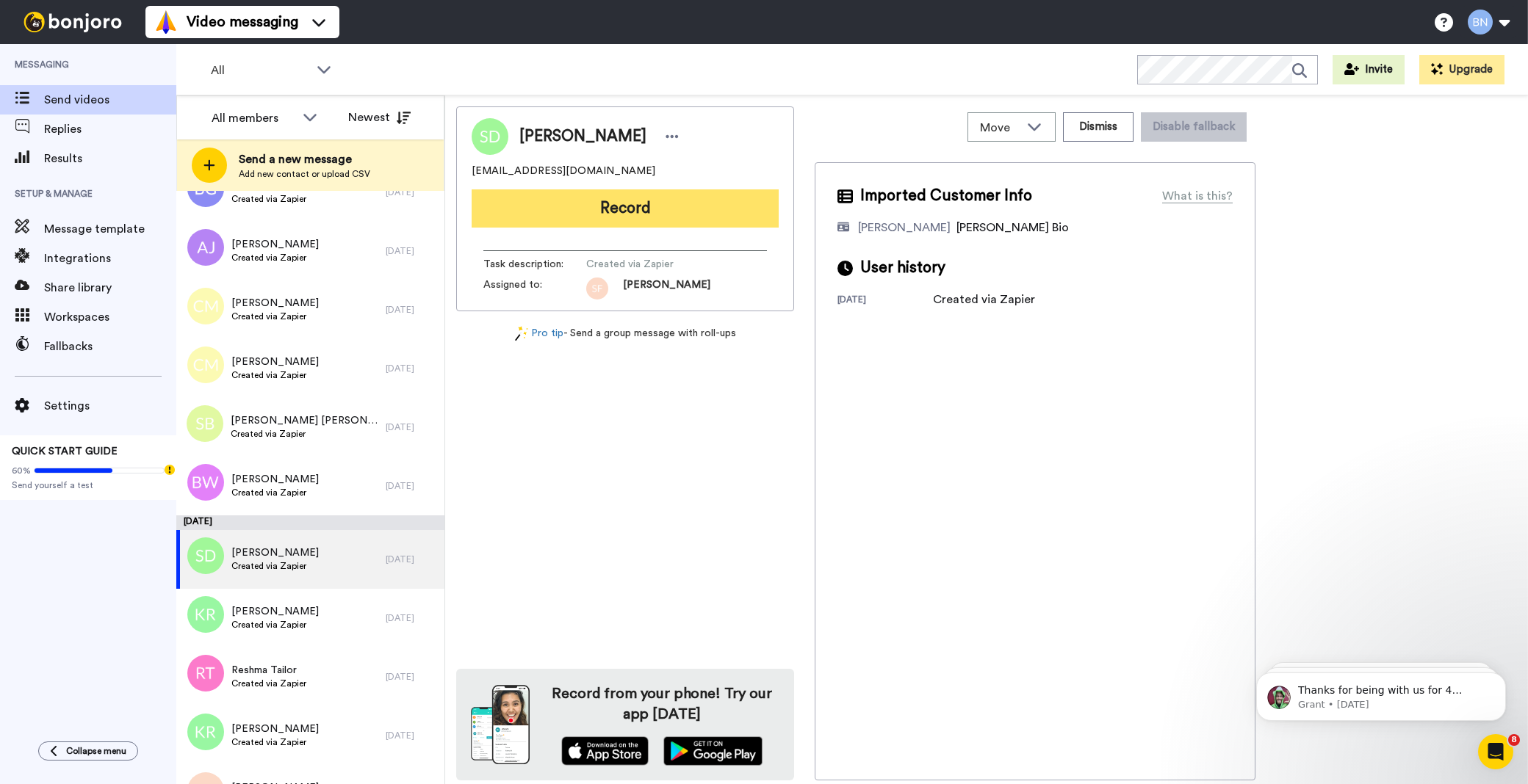
click at [703, 205] on button "Record" at bounding box center [625, 208] width 307 height 38
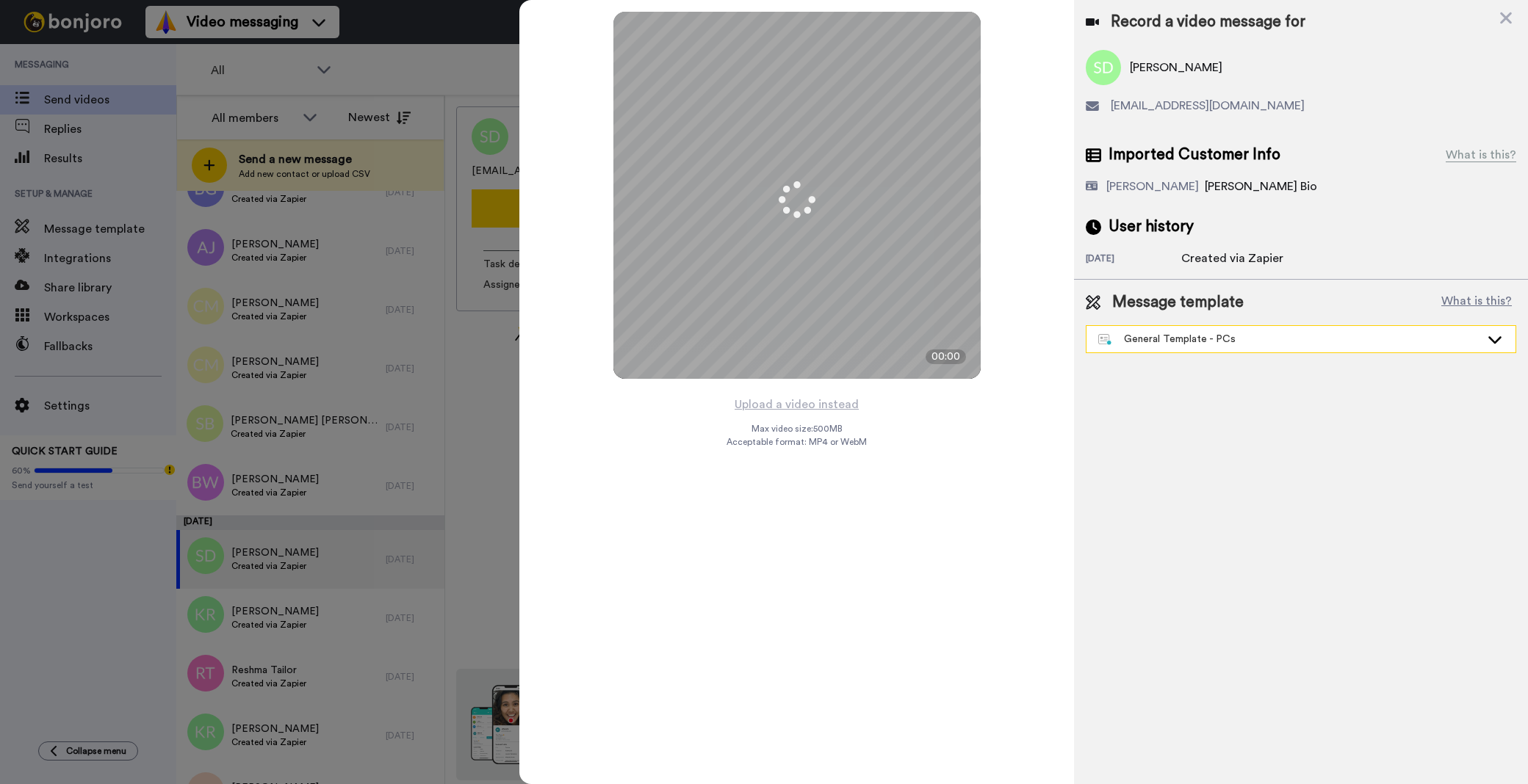
click at [1284, 340] on div "General Template - PCs" at bounding box center [1289, 339] width 382 height 15
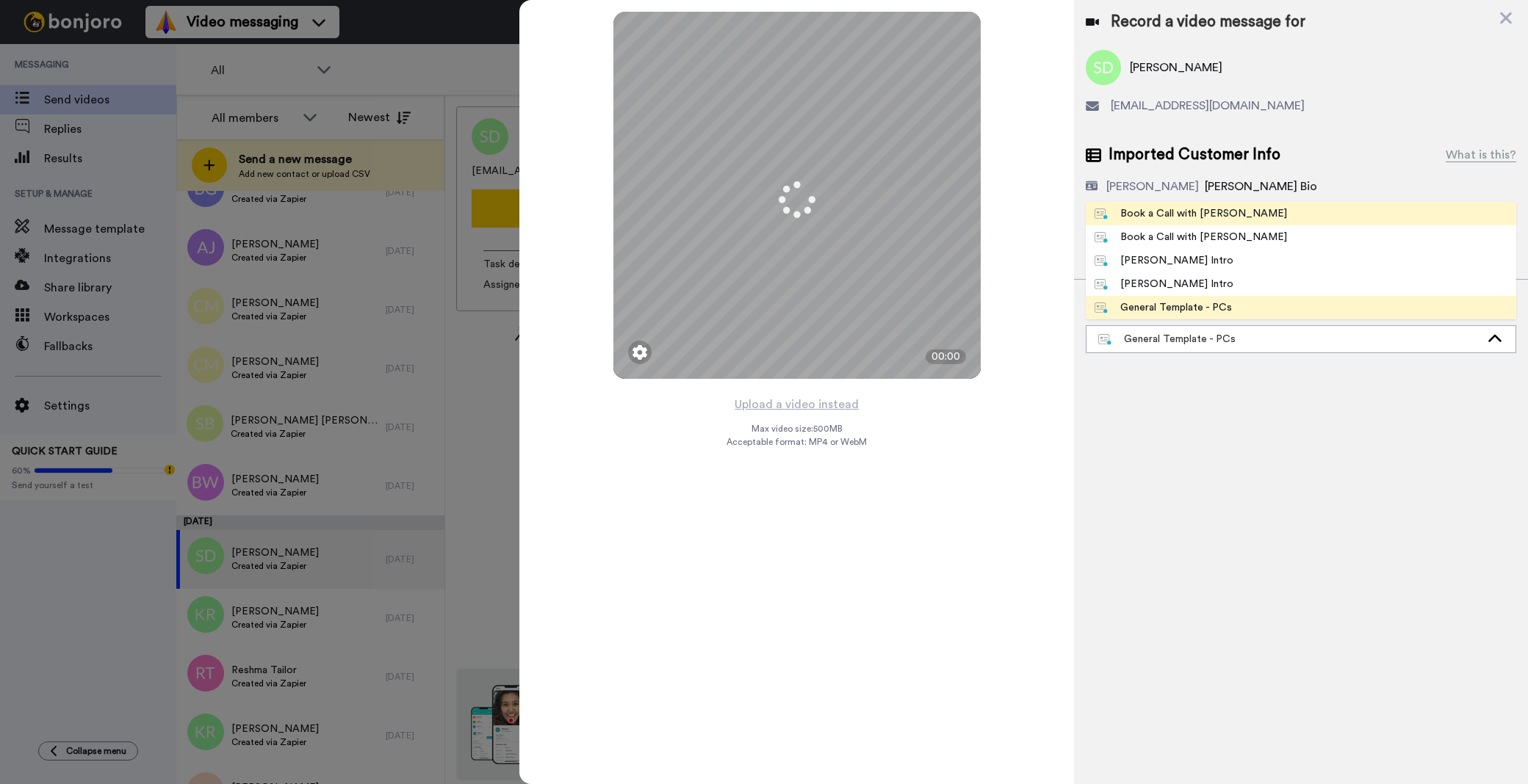
click at [1239, 223] on li "Book a Call with [PERSON_NAME]" at bounding box center [1301, 213] width 431 height 23
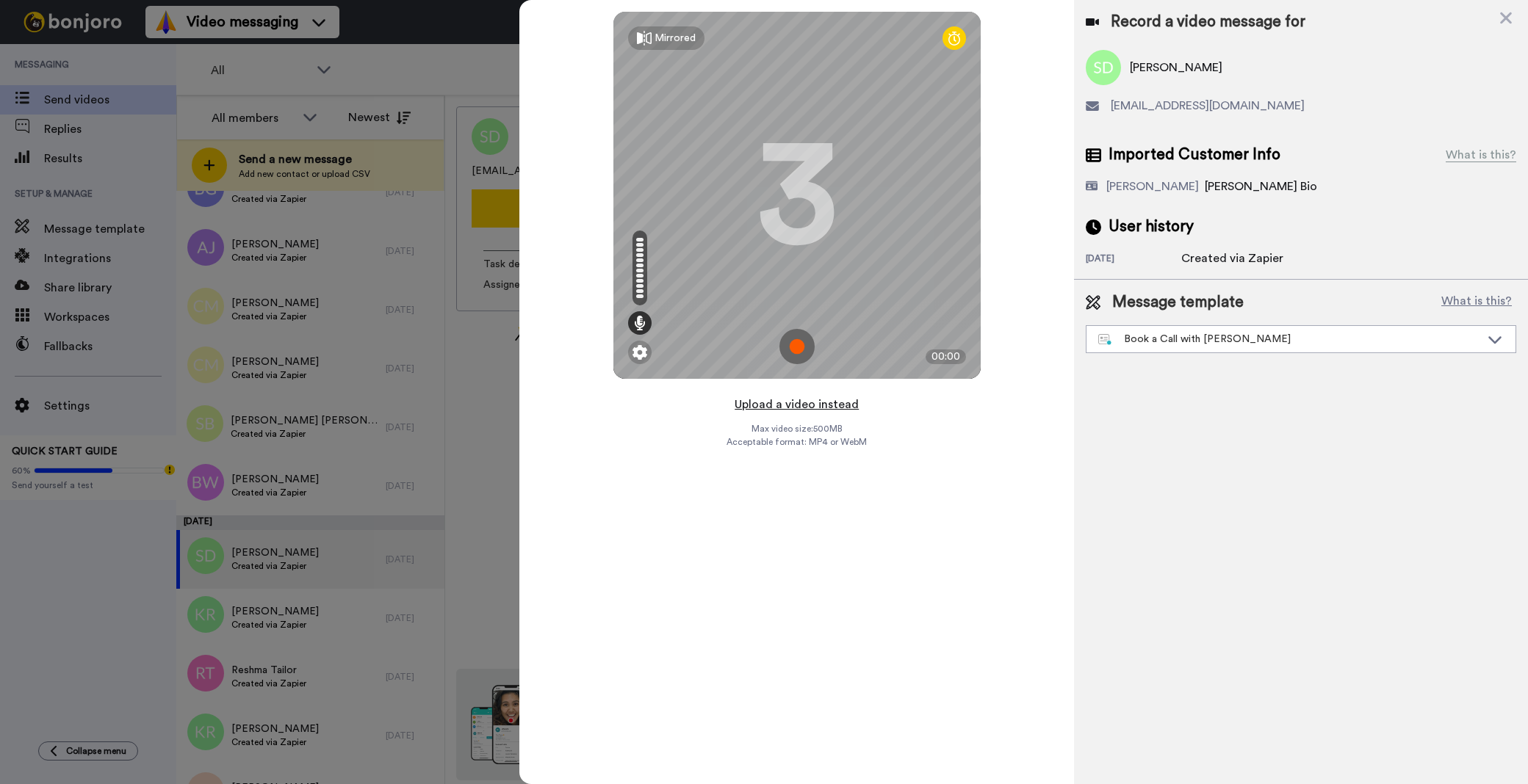
click at [856, 412] on button "Upload a video instead" at bounding box center [796, 405] width 133 height 19
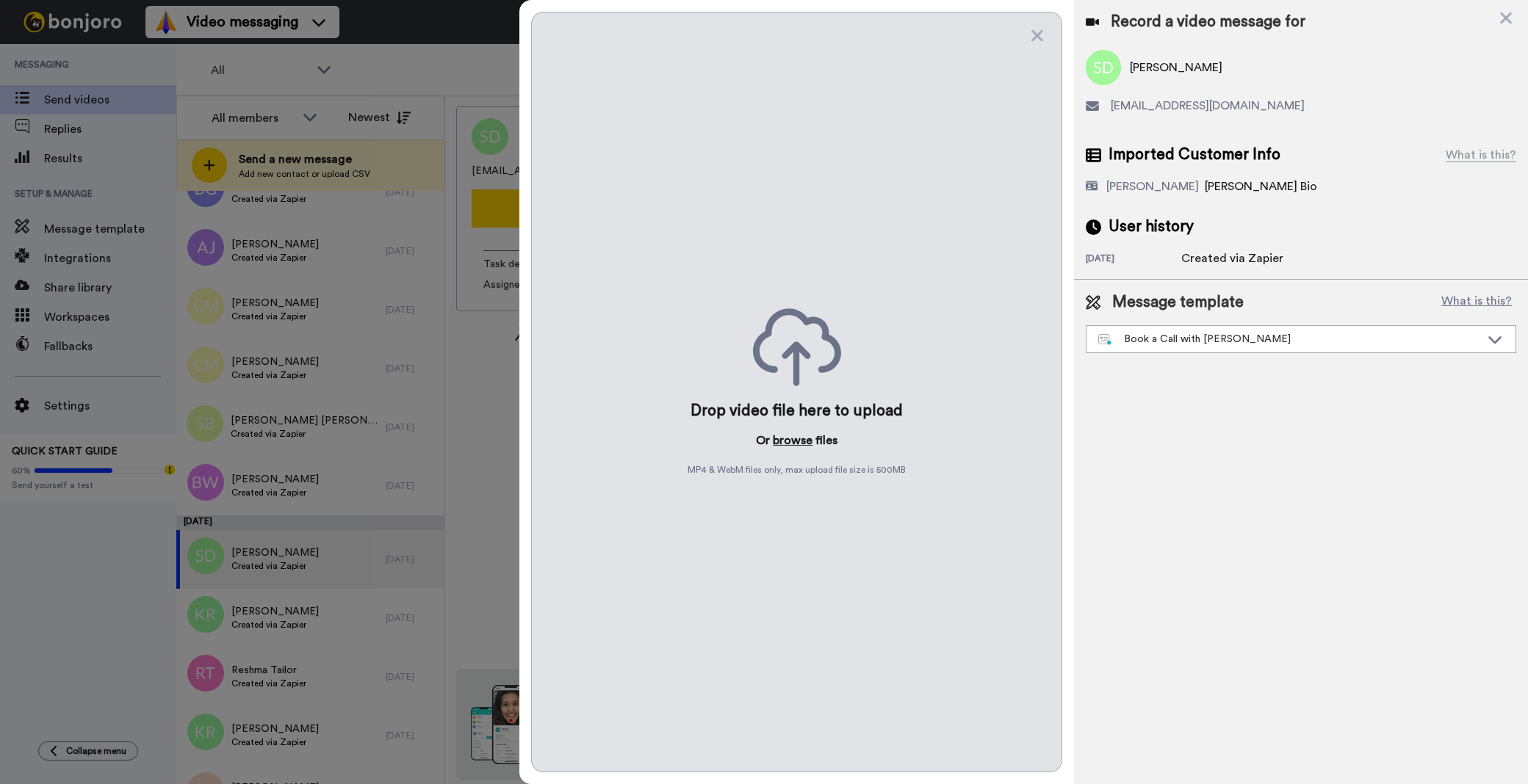
click at [797, 446] on button "browse" at bounding box center [793, 440] width 40 height 18
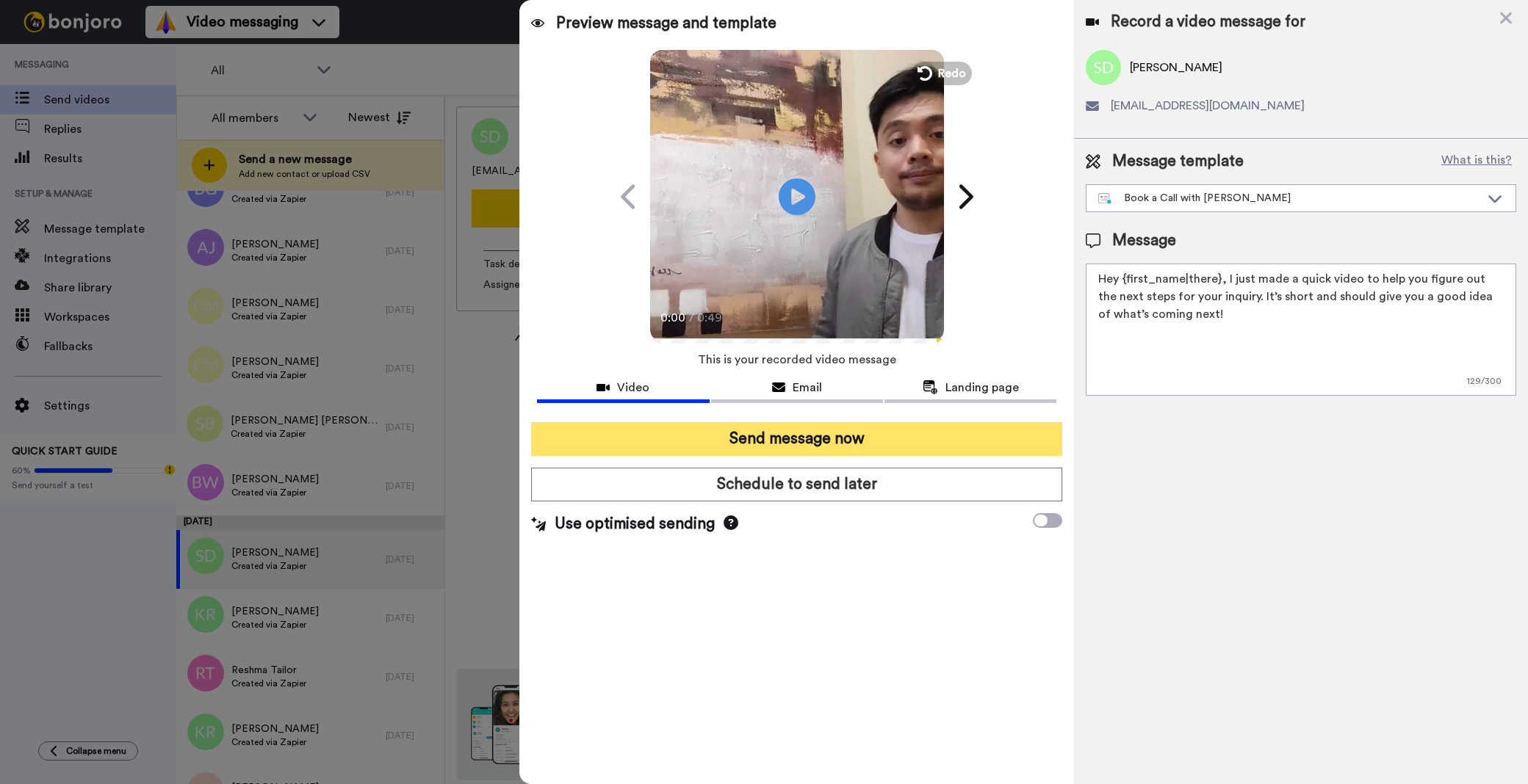
click at [819, 441] on button "Send message now" at bounding box center [797, 438] width 531 height 34
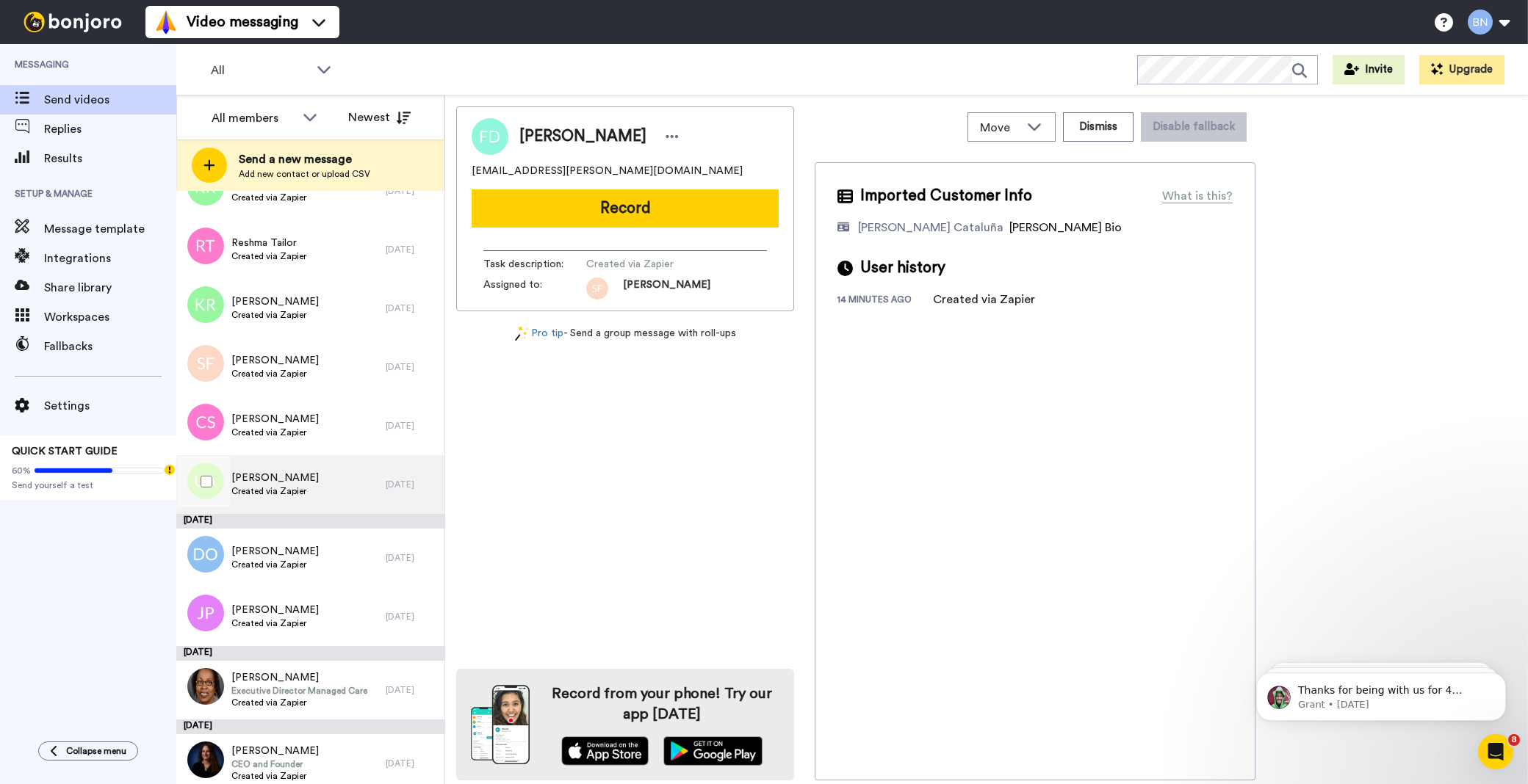
scroll to position [4782, 0]
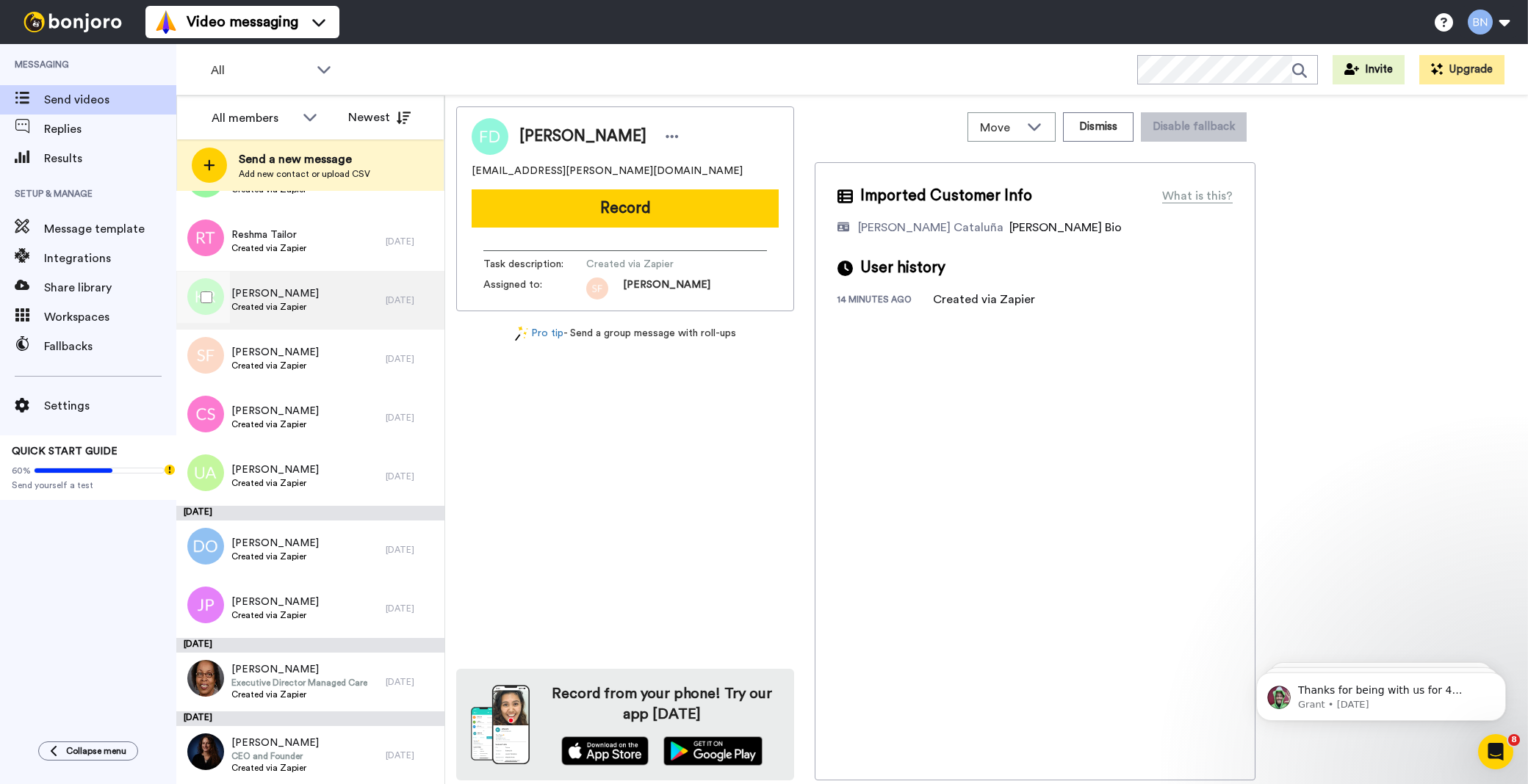
click at [326, 328] on div "Kerri Reynolds Created via Zapier" at bounding box center [281, 300] width 210 height 58
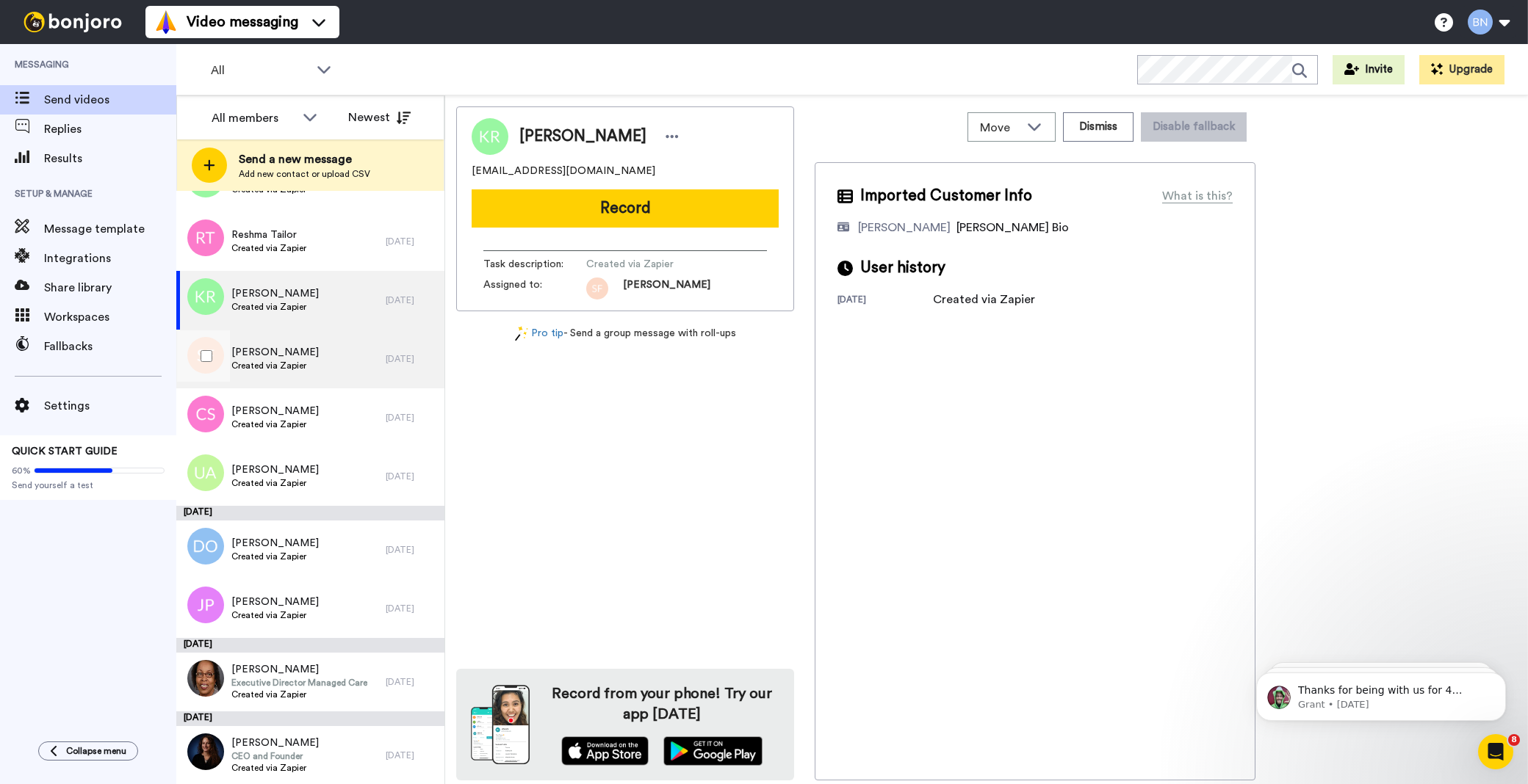
click at [314, 371] on div "Sally Fairfax Created via Zapier" at bounding box center [281, 359] width 210 height 58
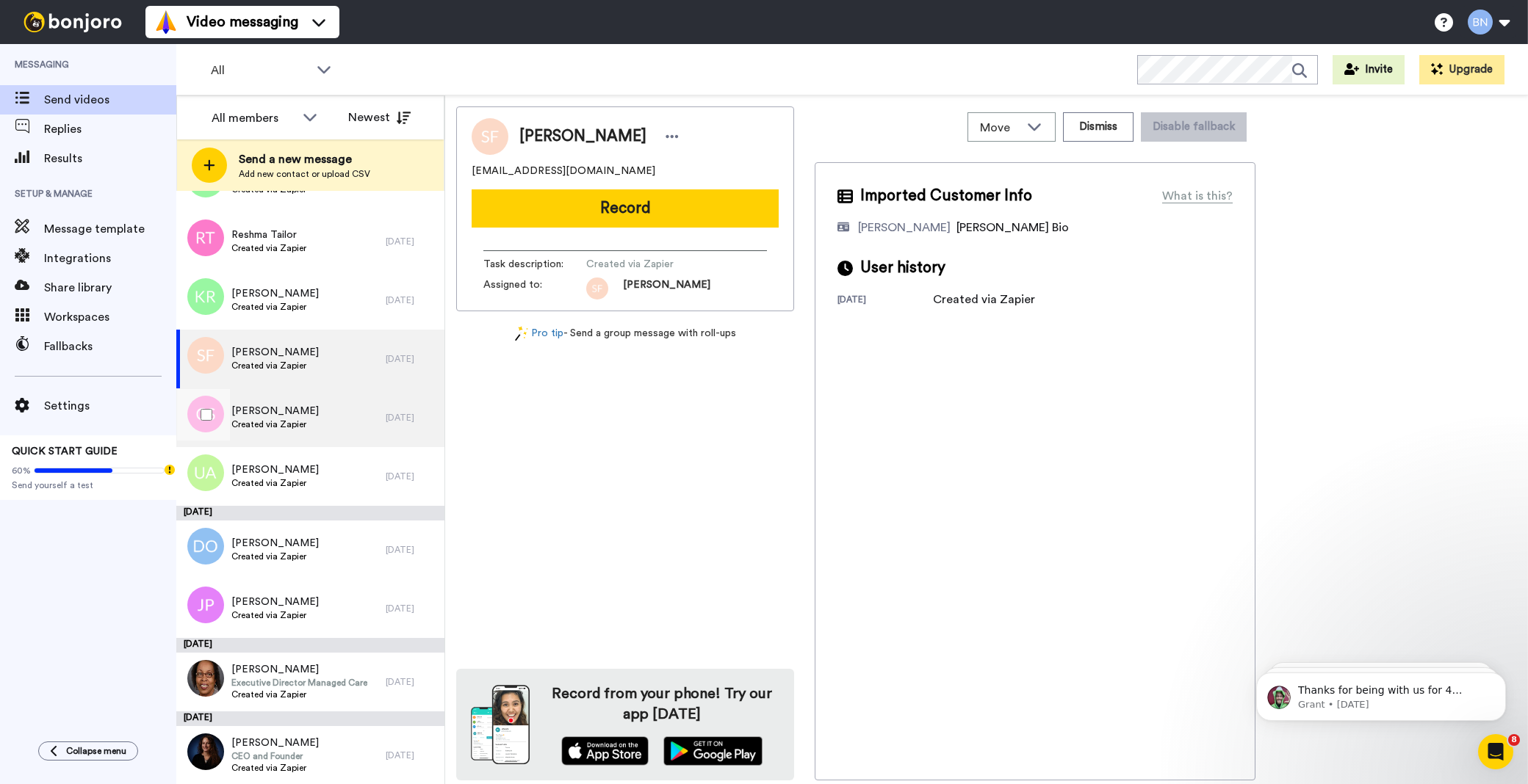
click at [314, 438] on div "Claire Savage Created via Zapier" at bounding box center [281, 418] width 210 height 58
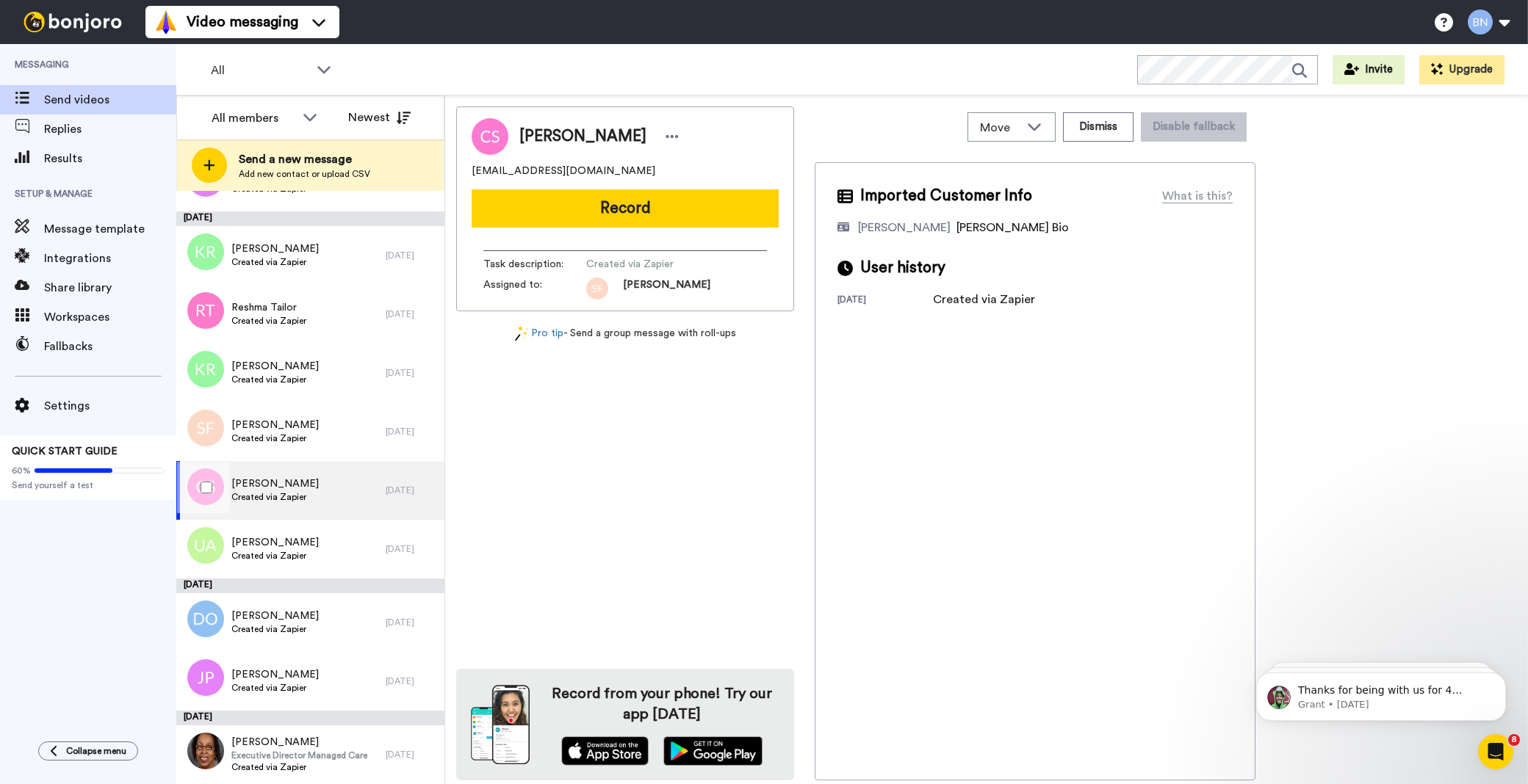
scroll to position [4674, 0]
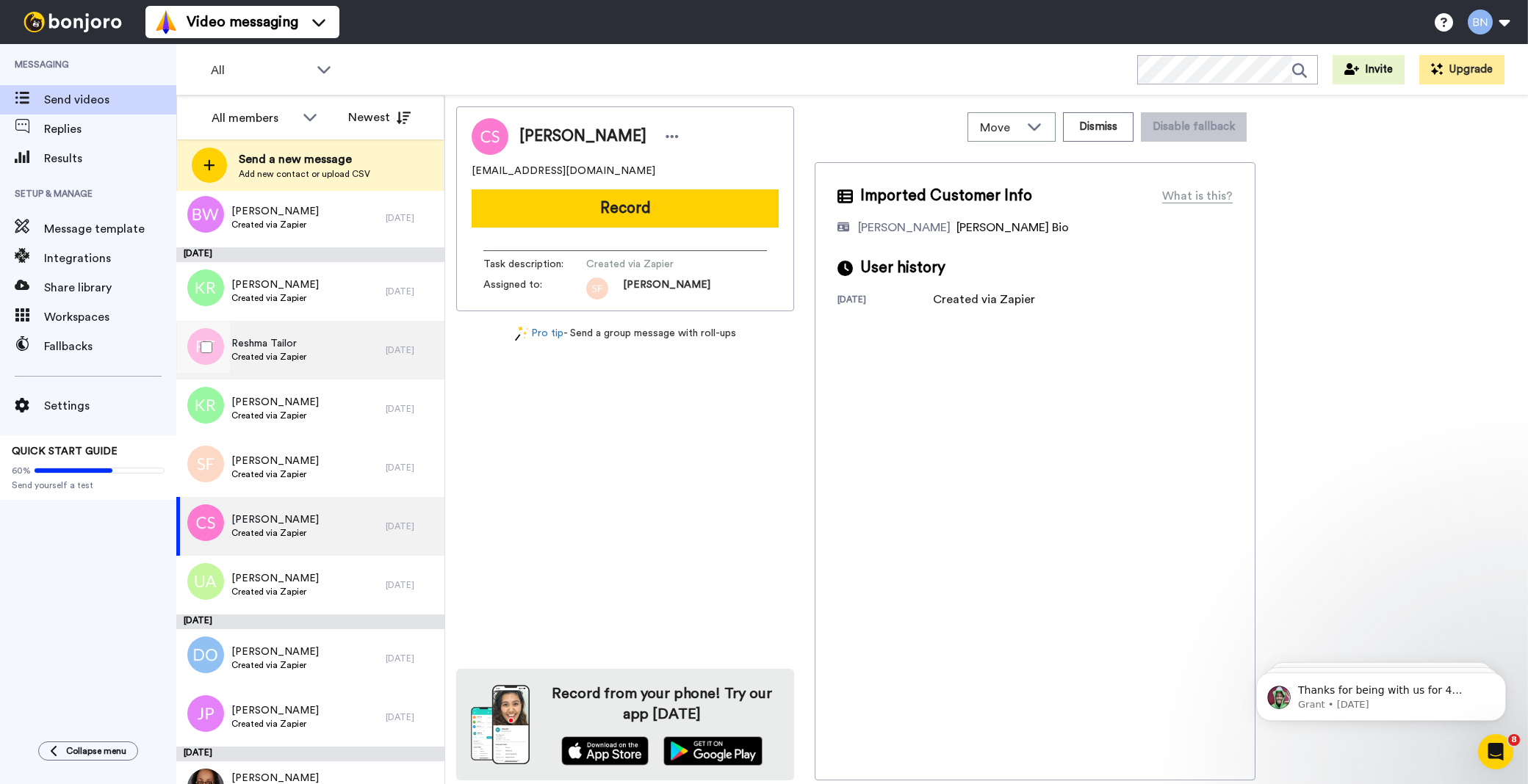
click at [299, 361] on span "Created via Zapier" at bounding box center [268, 357] width 75 height 12
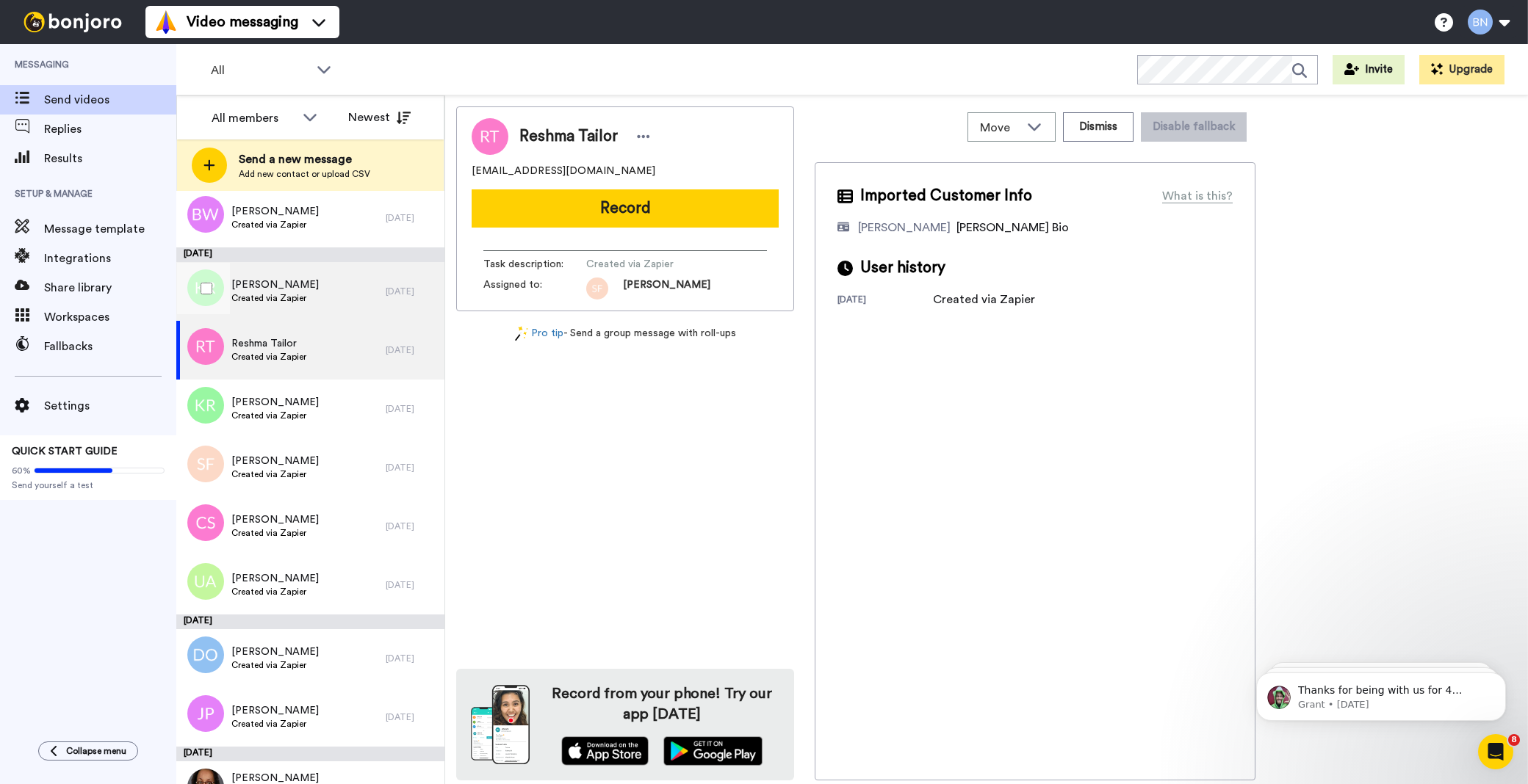
click at [285, 310] on div "Kayleigh Reynolds Created via Zapier" at bounding box center [281, 291] width 210 height 58
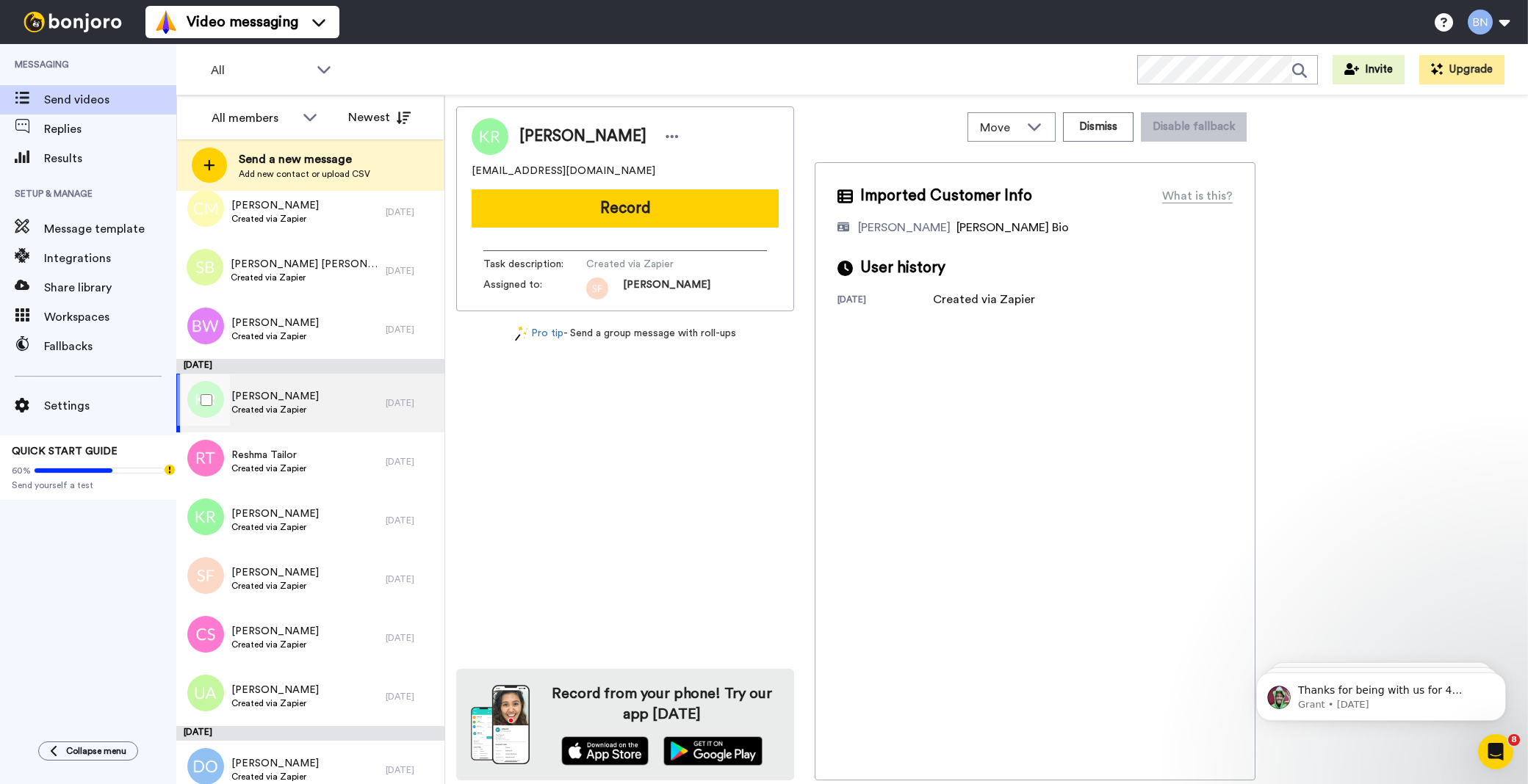
scroll to position [4456, 0]
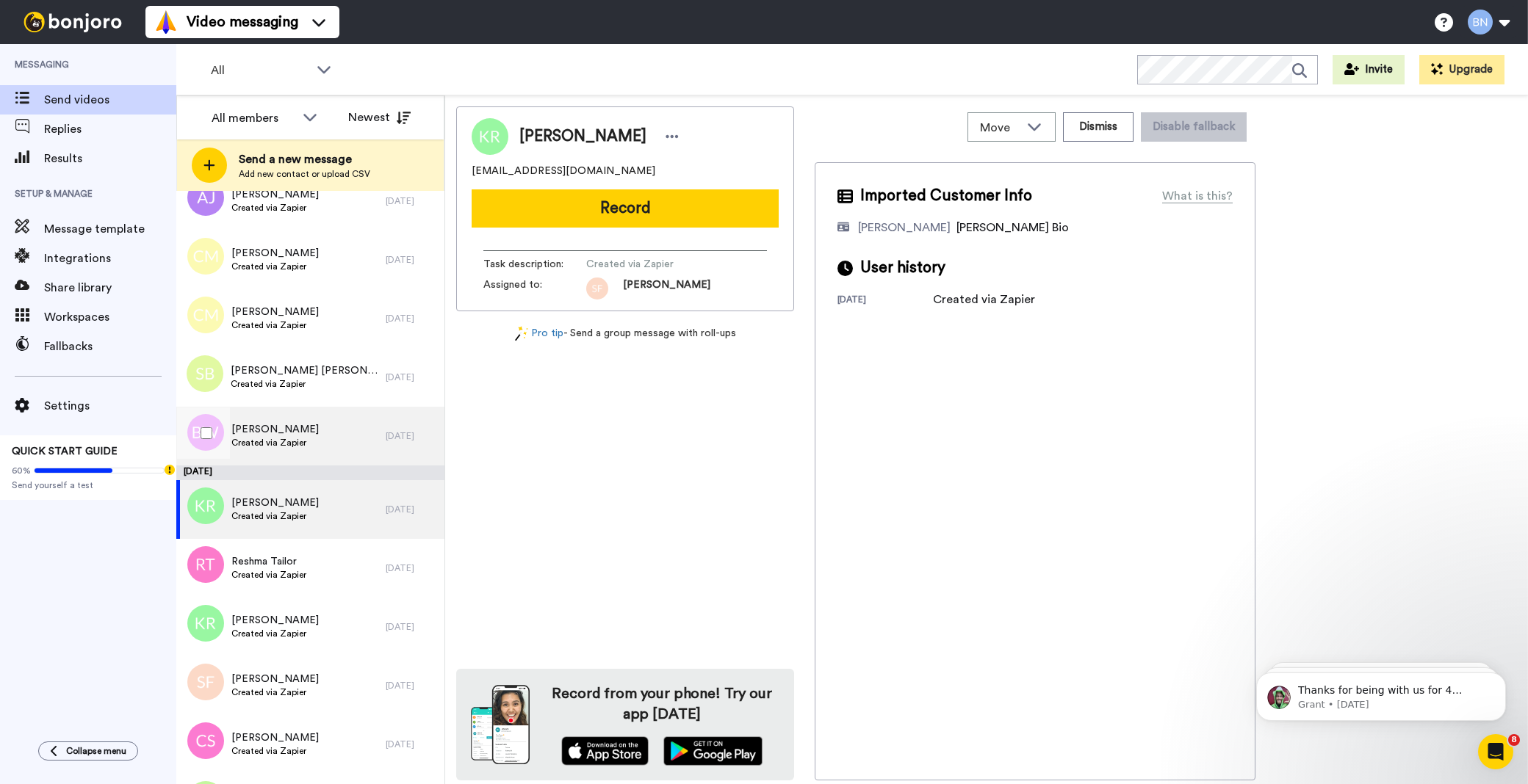
click at [315, 424] on div "Barbara Walker Created via Zapier" at bounding box center [281, 436] width 210 height 58
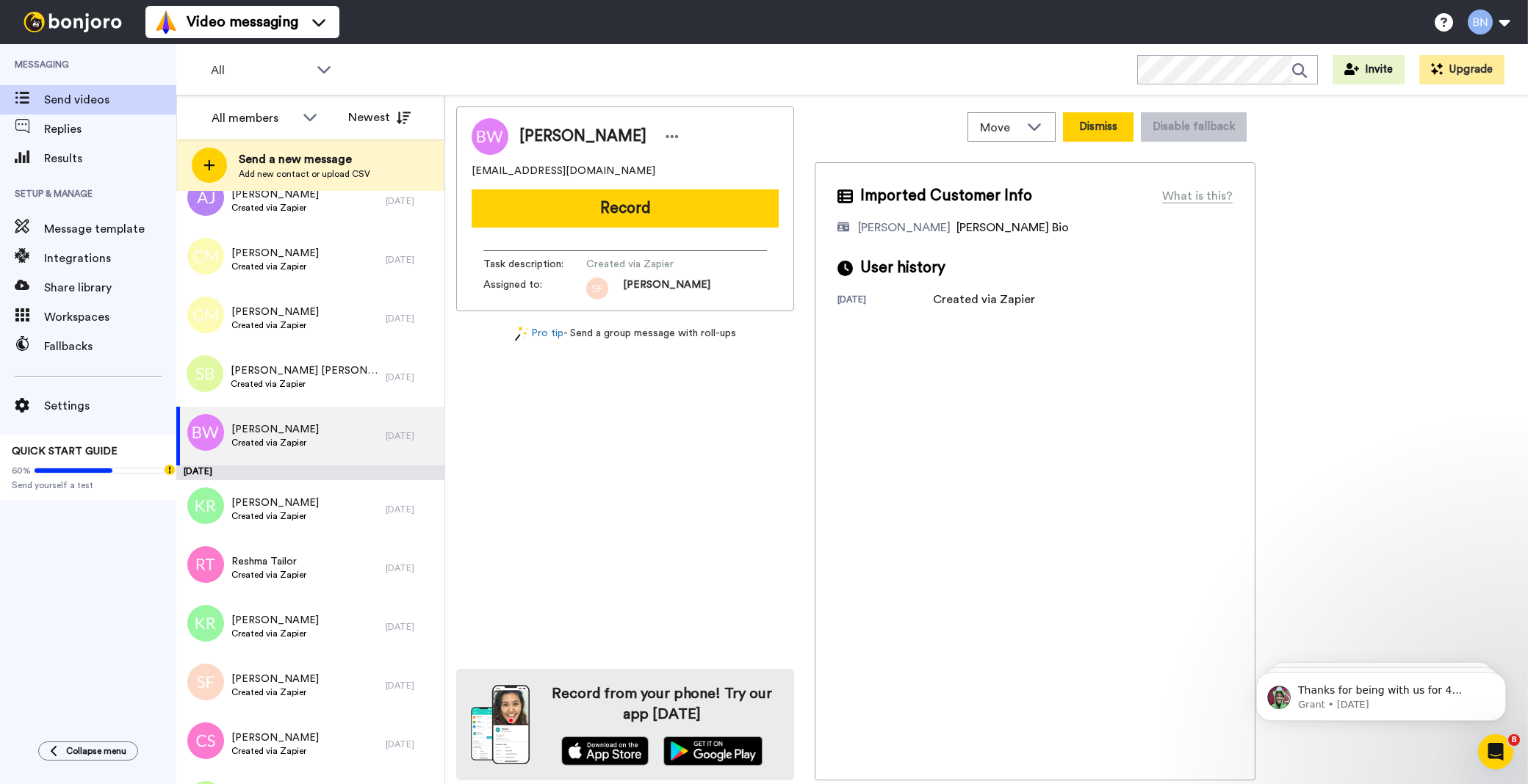
click at [1117, 124] on button "Dismiss" at bounding box center [1098, 127] width 71 height 29
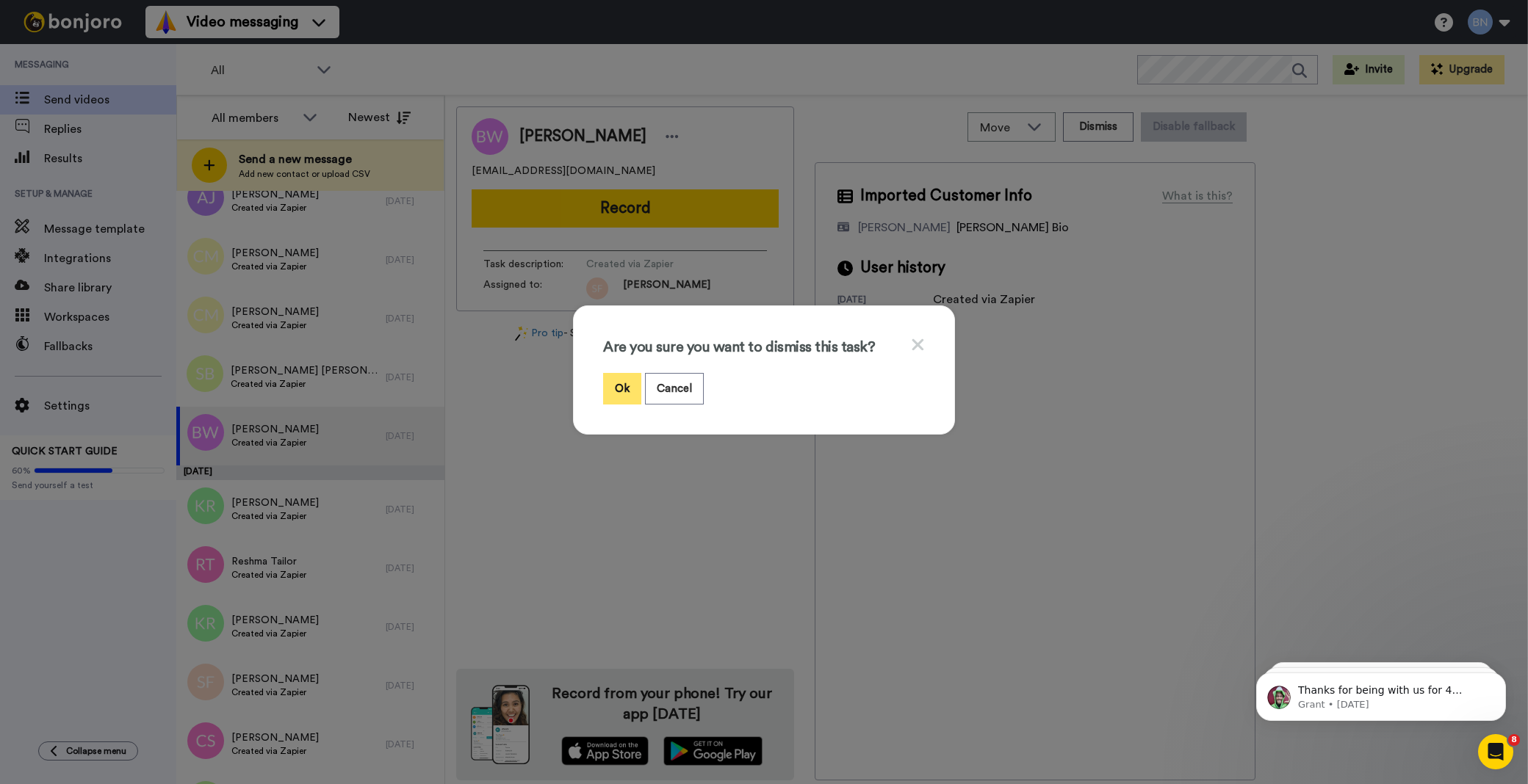
click at [606, 379] on button "Ok" at bounding box center [622, 389] width 38 height 32
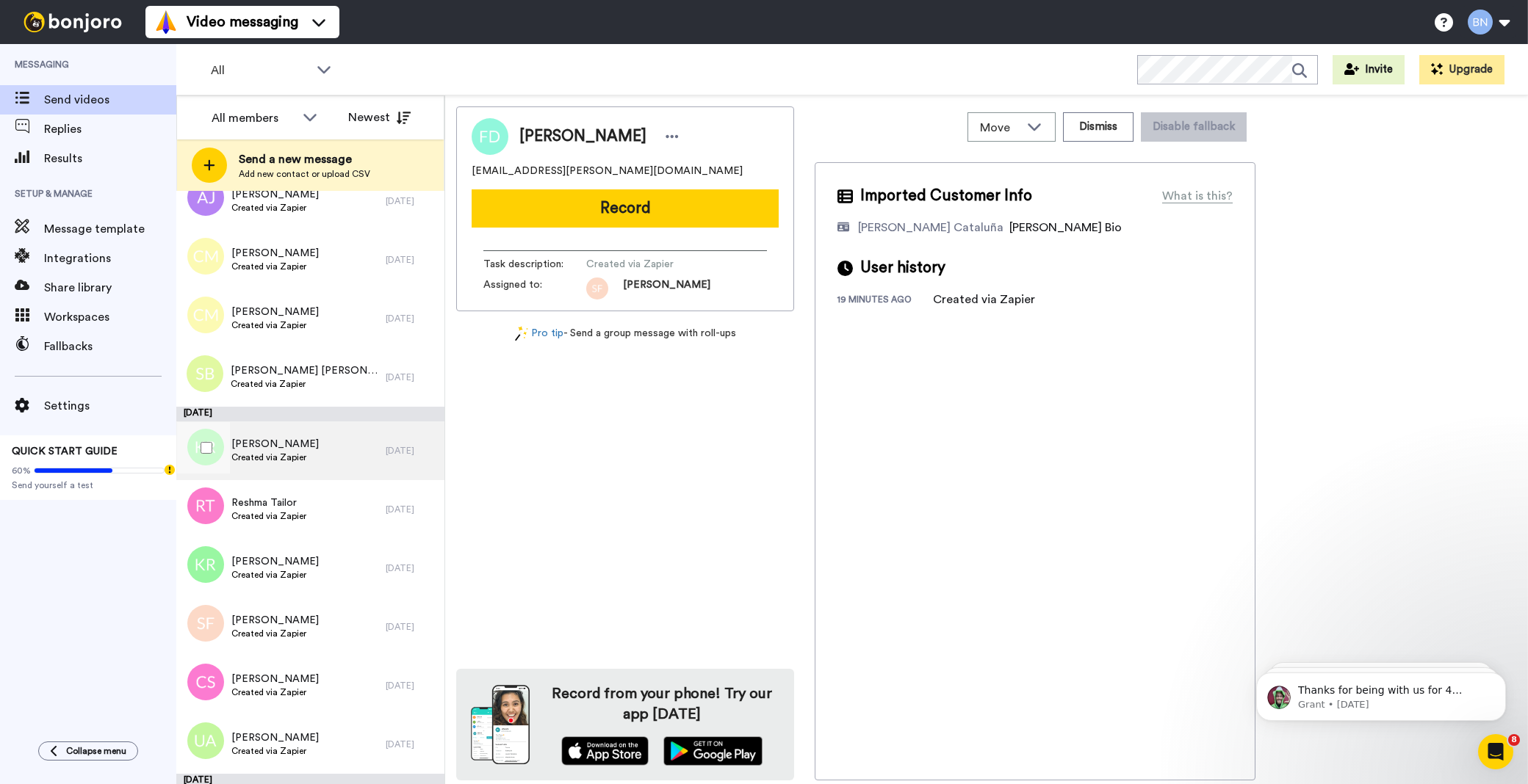
scroll to position [4346, 0]
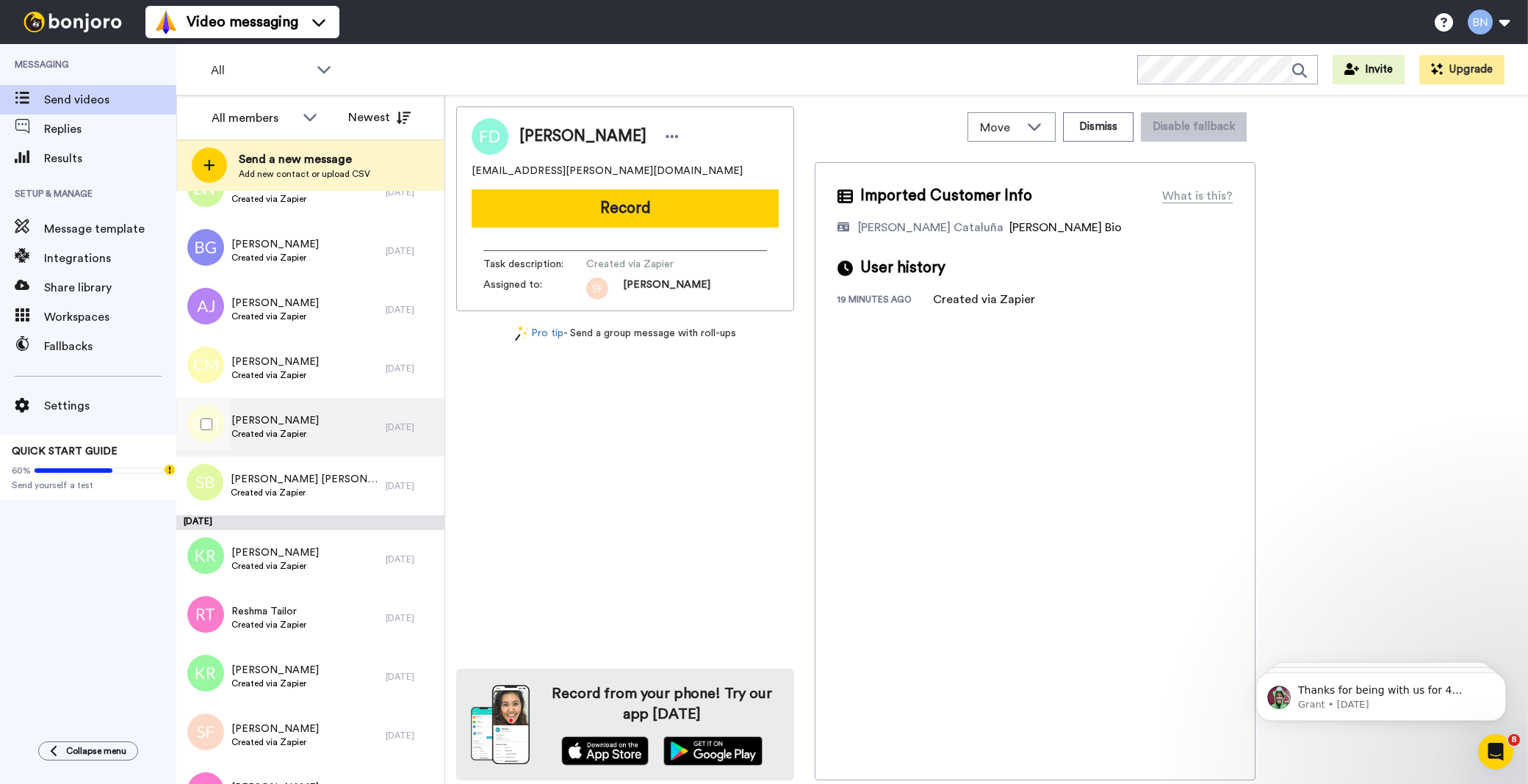
click at [338, 441] on div "[PERSON_NAME] Created via Zapier" at bounding box center [281, 427] width 210 height 58
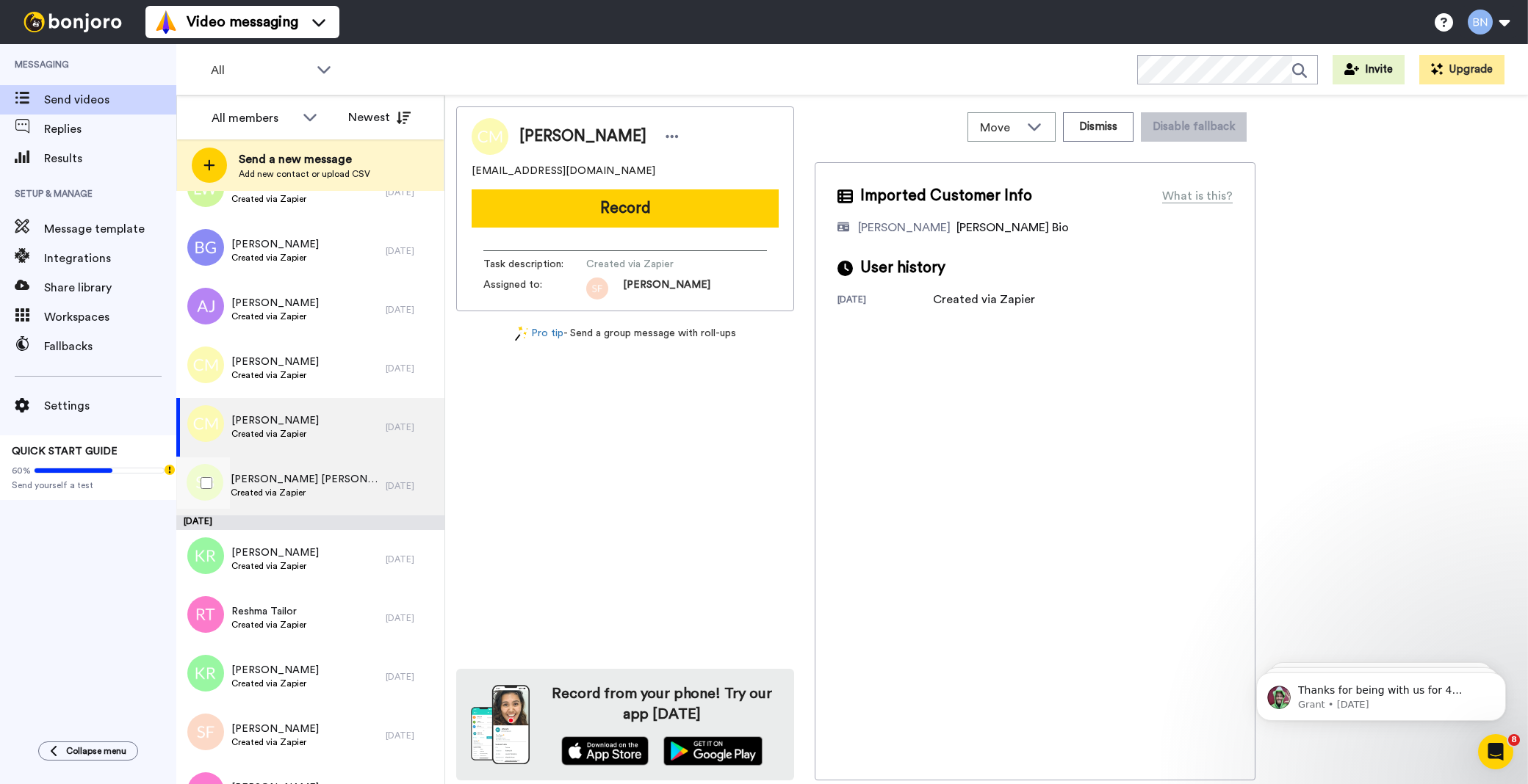
click at [262, 492] on span "Created via Zapier" at bounding box center [304, 493] width 148 height 12
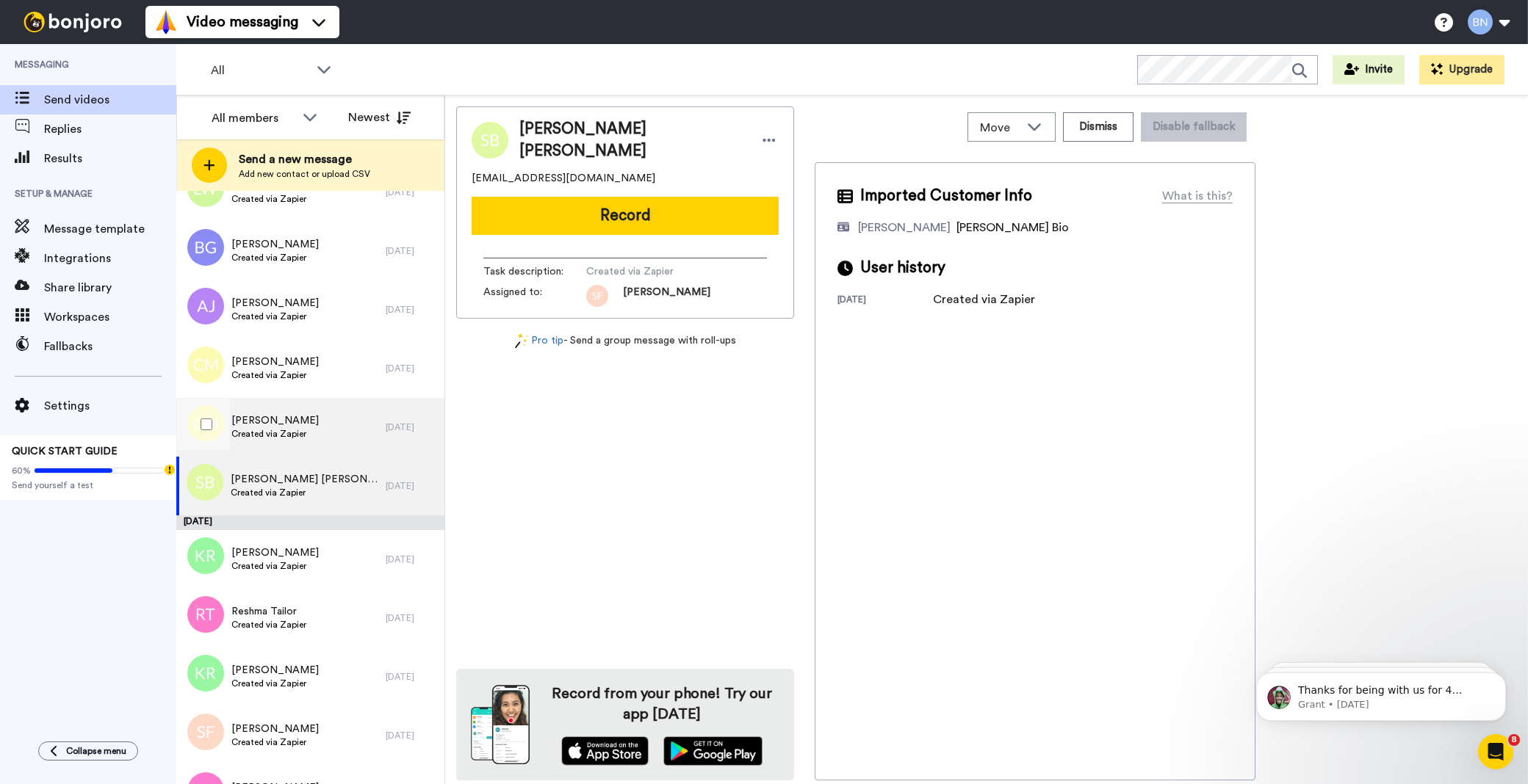
click at [326, 448] on div "[PERSON_NAME] Created via Zapier" at bounding box center [281, 427] width 210 height 58
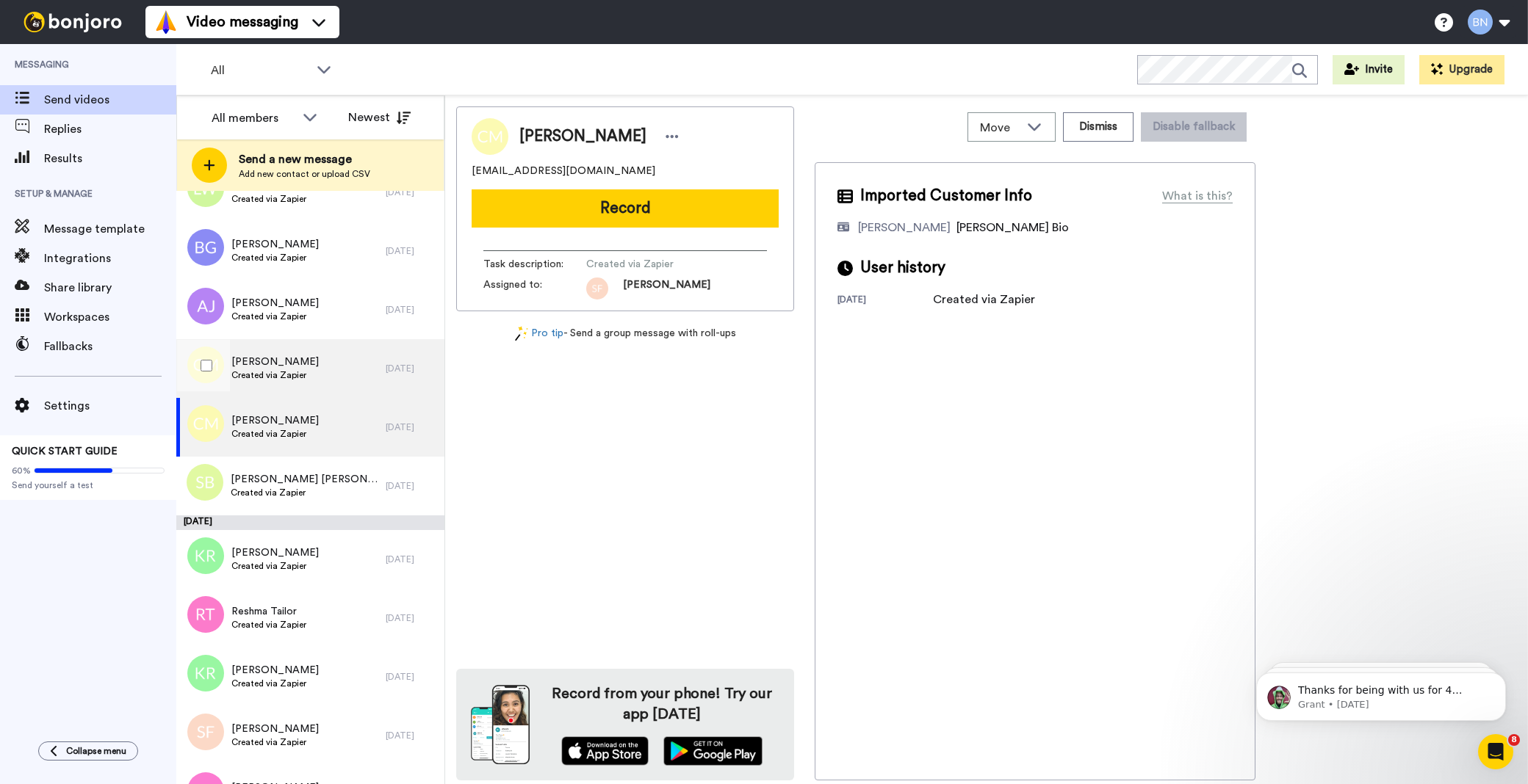
click at [328, 391] on div "Charlisa Mesry Created via Zapier" at bounding box center [281, 369] width 210 height 58
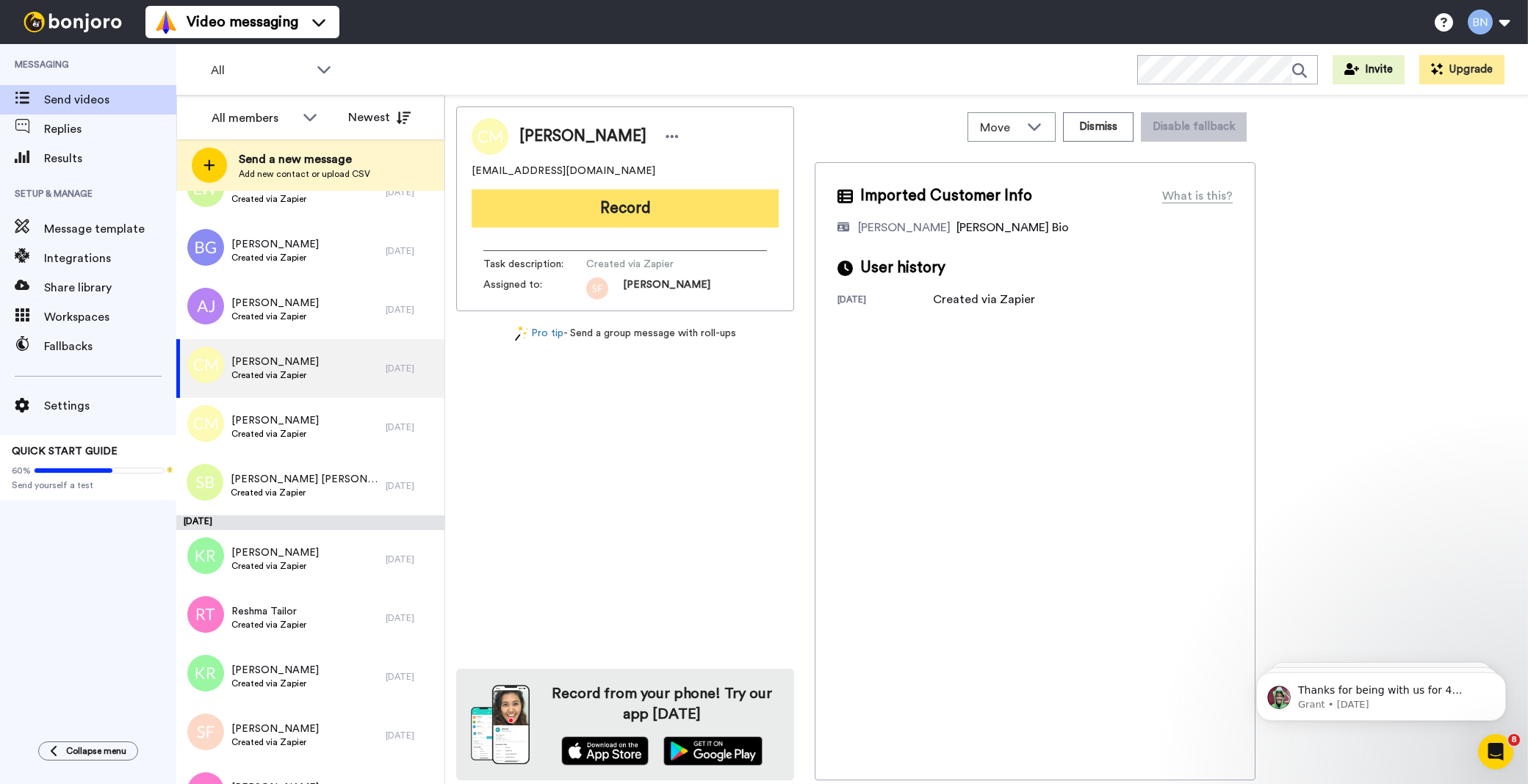
click at [669, 205] on button "Record" at bounding box center [625, 208] width 307 height 38
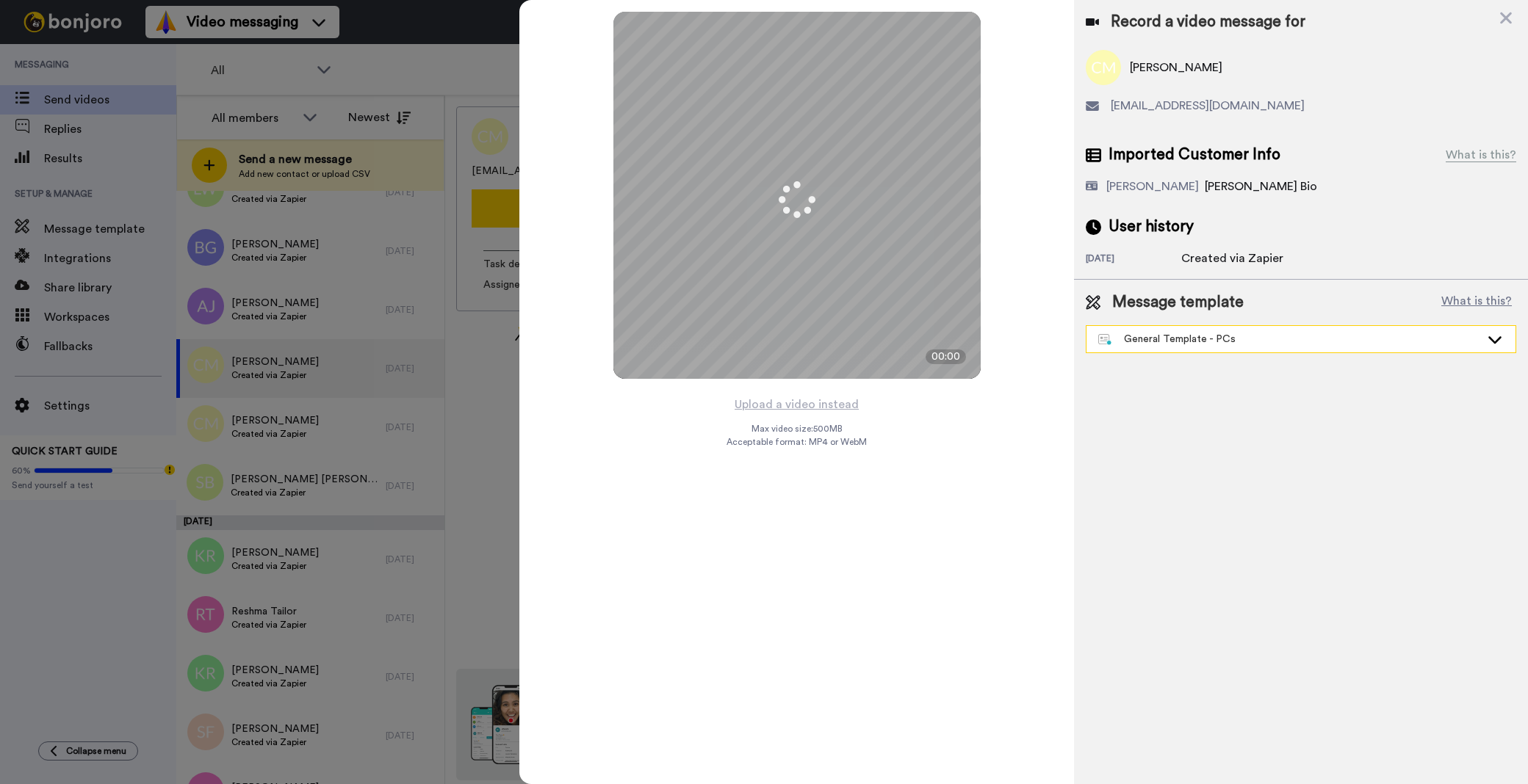
click at [1277, 338] on div "General Template - PCs" at bounding box center [1289, 339] width 382 height 15
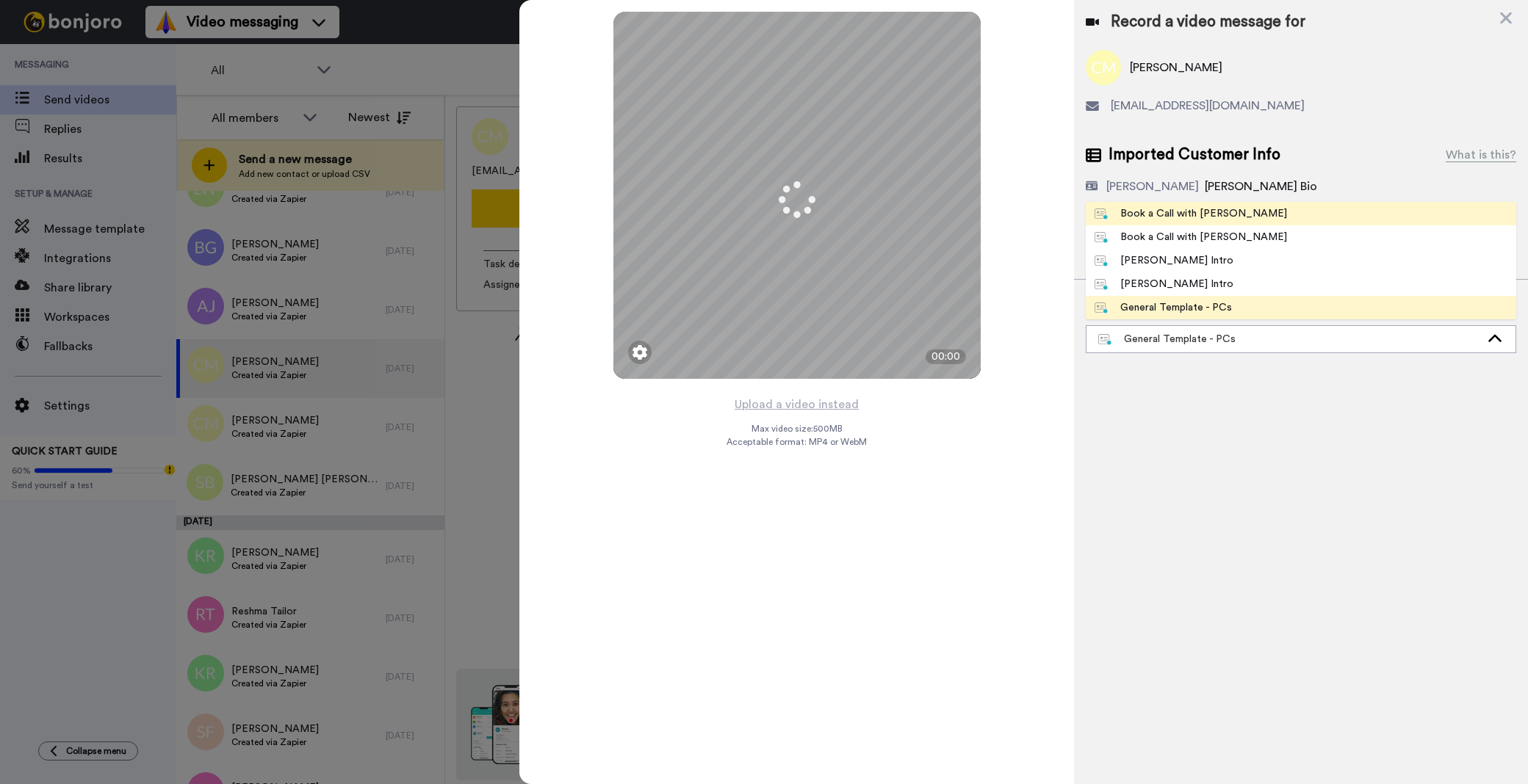
click at [1312, 220] on li "Book a Call with Bruce" at bounding box center [1301, 213] width 431 height 23
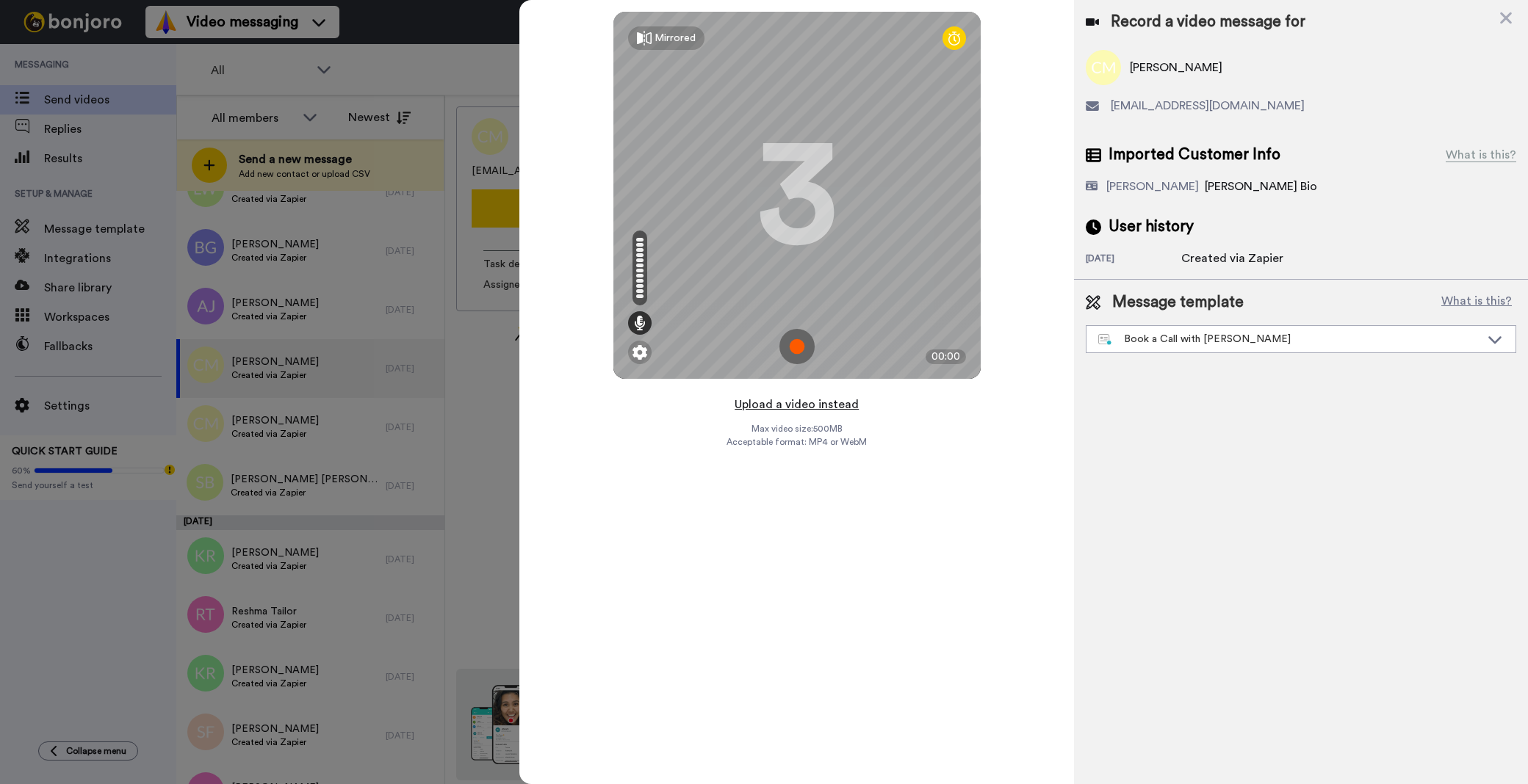
click at [814, 399] on button "Upload a video instead" at bounding box center [796, 405] width 133 height 19
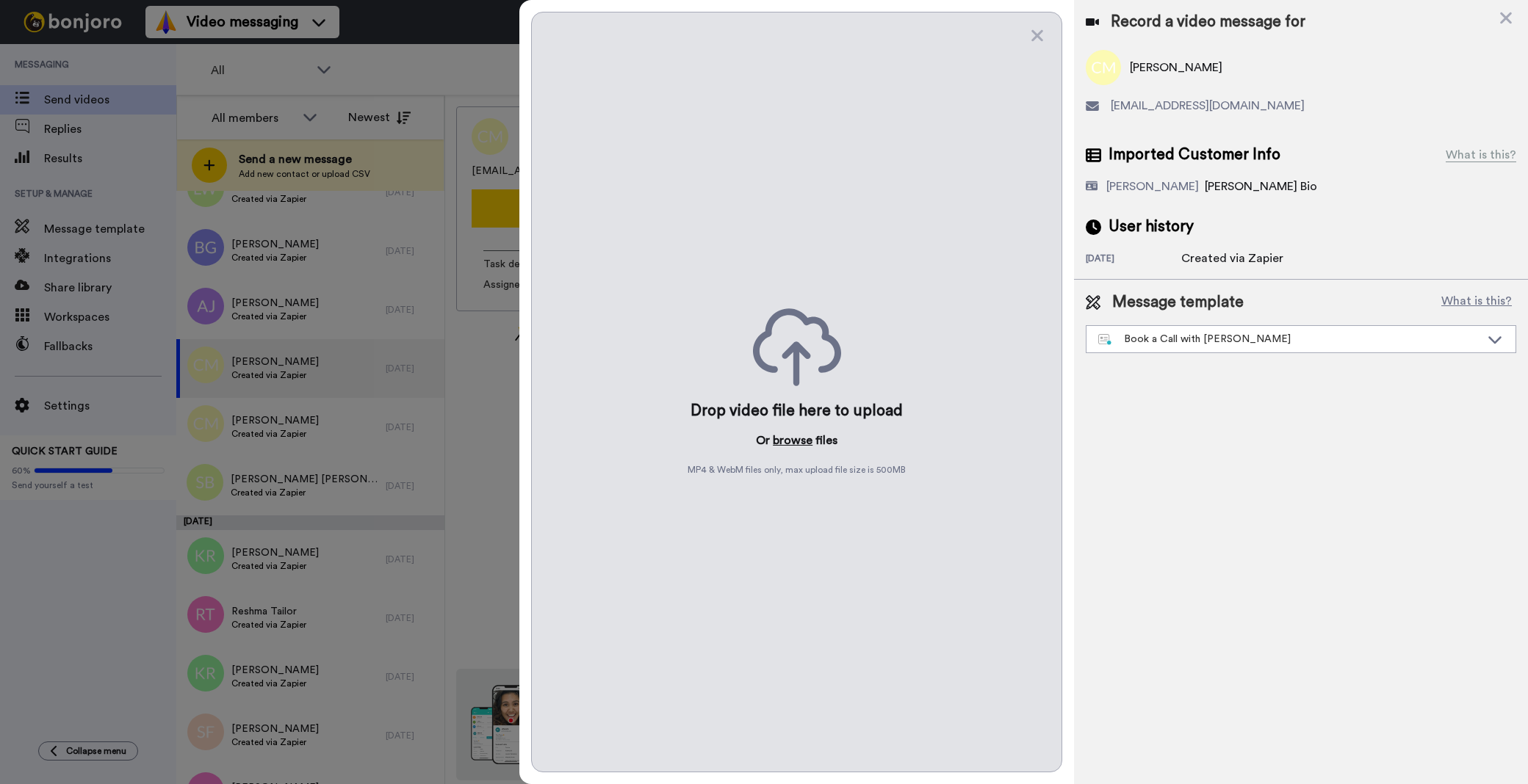
click at [795, 441] on button "browse" at bounding box center [793, 440] width 40 height 18
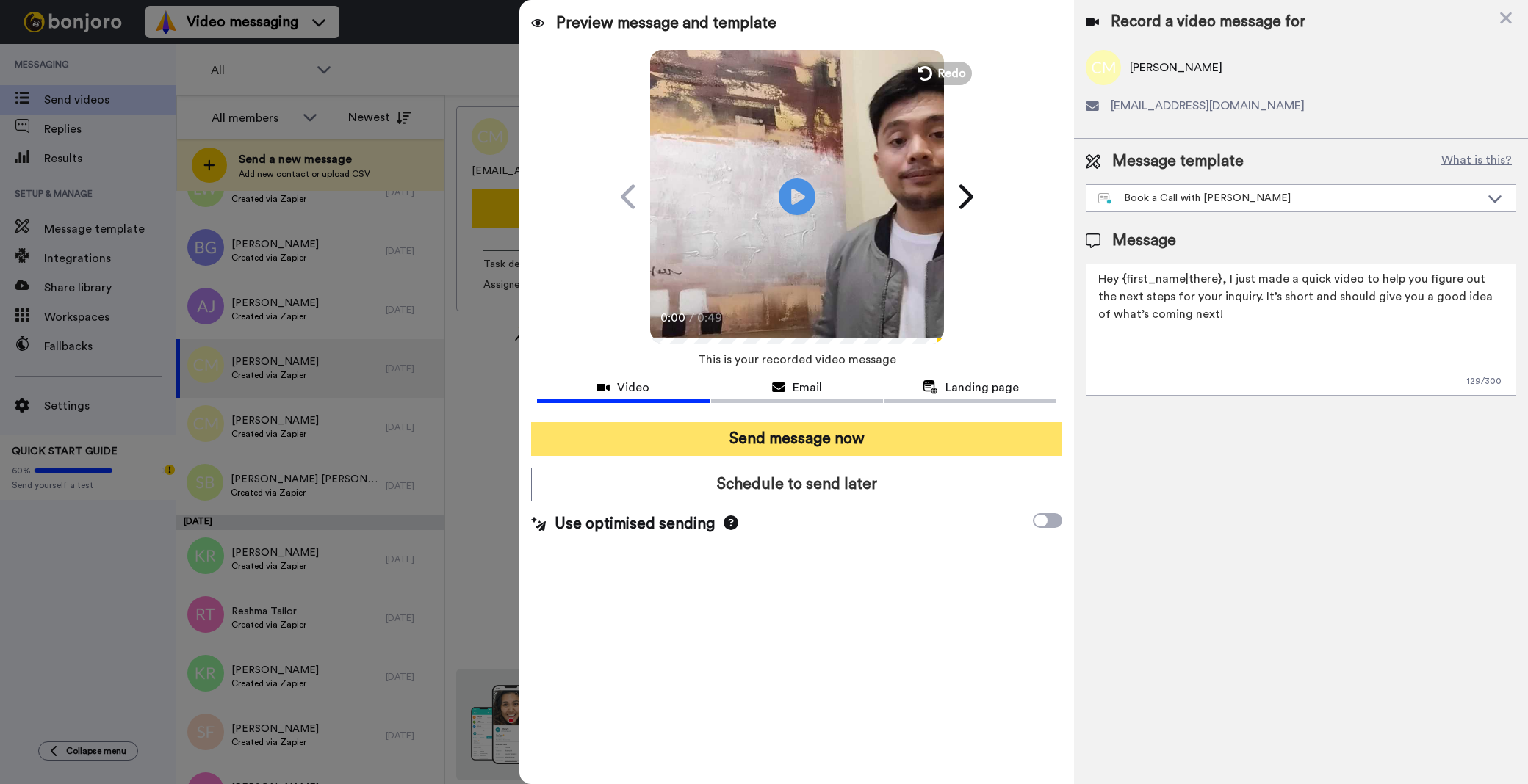
click at [782, 443] on button "Send message now" at bounding box center [797, 438] width 531 height 34
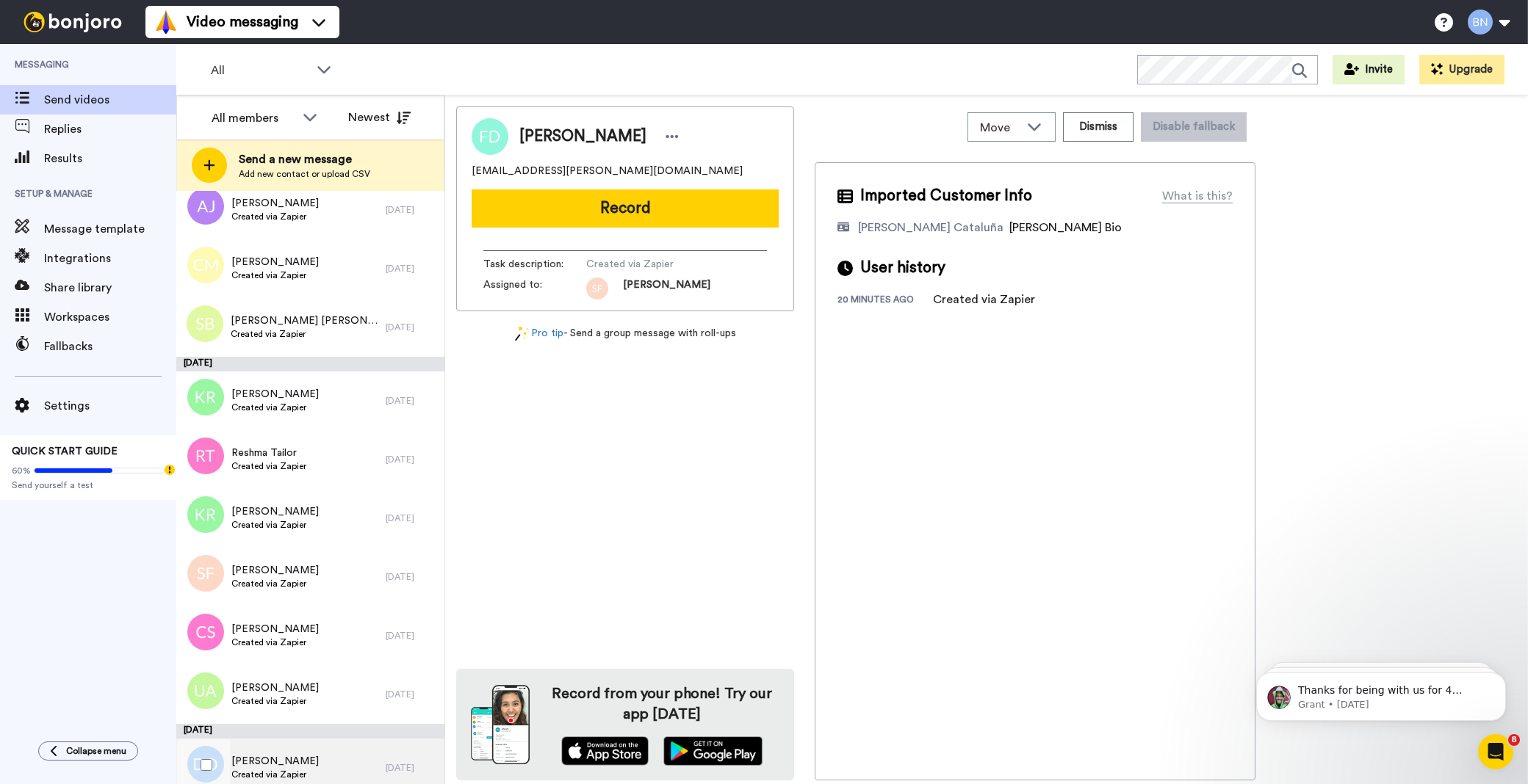
scroll to position [4338, 0]
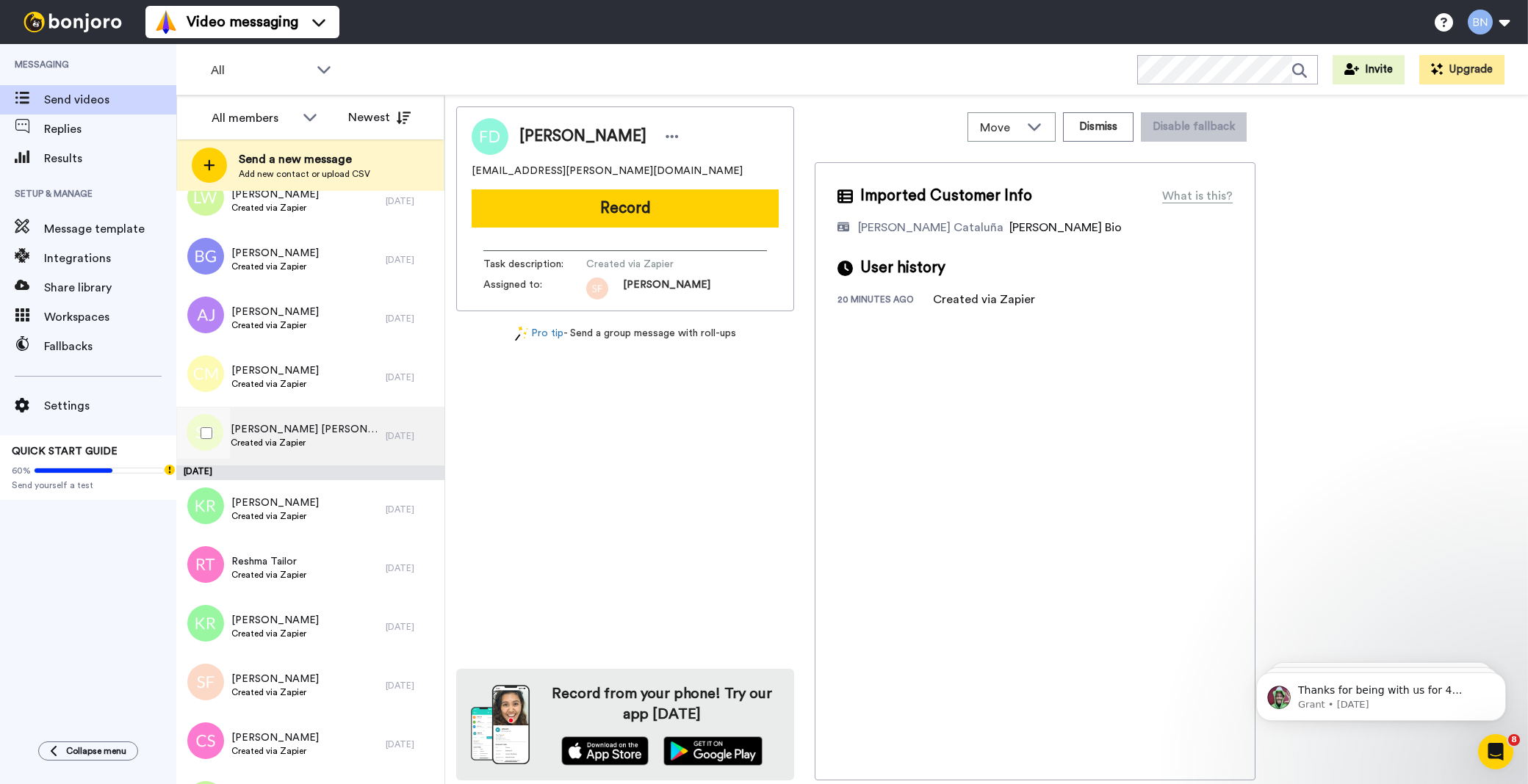
click at [259, 433] on span "[PERSON_NAME] [PERSON_NAME]" at bounding box center [304, 429] width 148 height 15
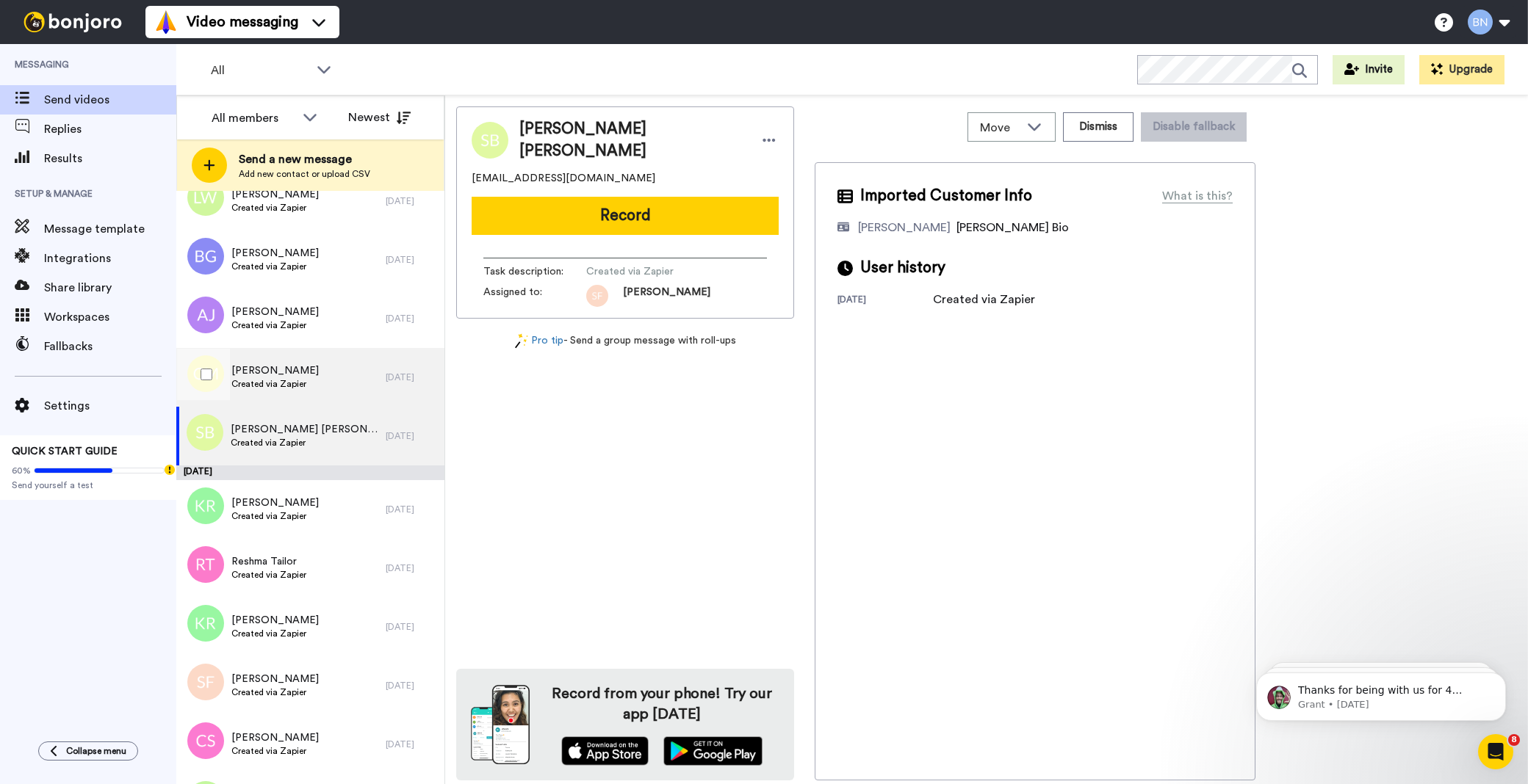
click at [335, 379] on div "[PERSON_NAME] Created via Zapier" at bounding box center [281, 377] width 210 height 58
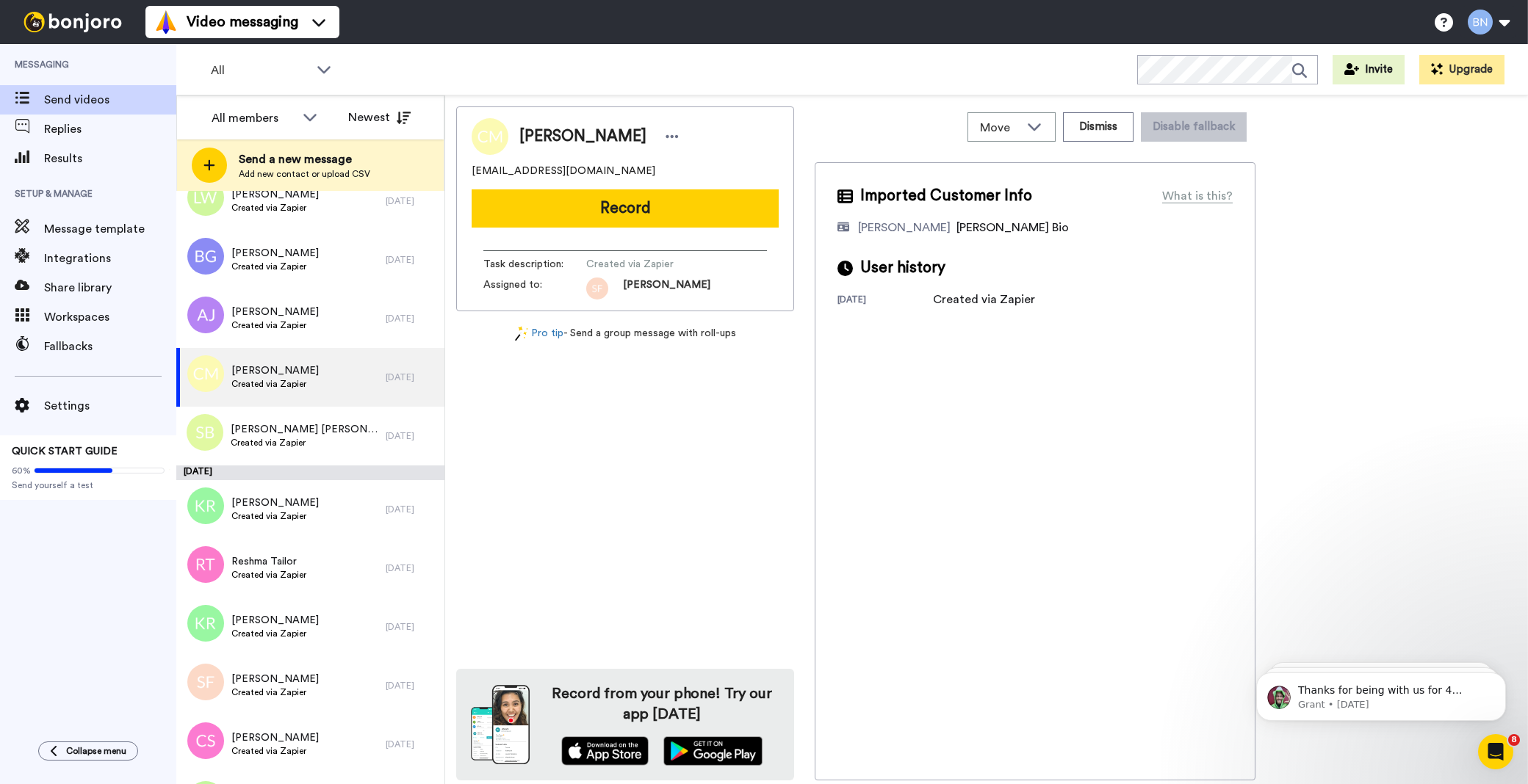
click at [992, 446] on div "Imported Customer Info What is this? [PERSON_NAME] Bio User history [DATE] Crea…" at bounding box center [1035, 471] width 441 height 618
